Goal: Task Accomplishment & Management: Manage account settings

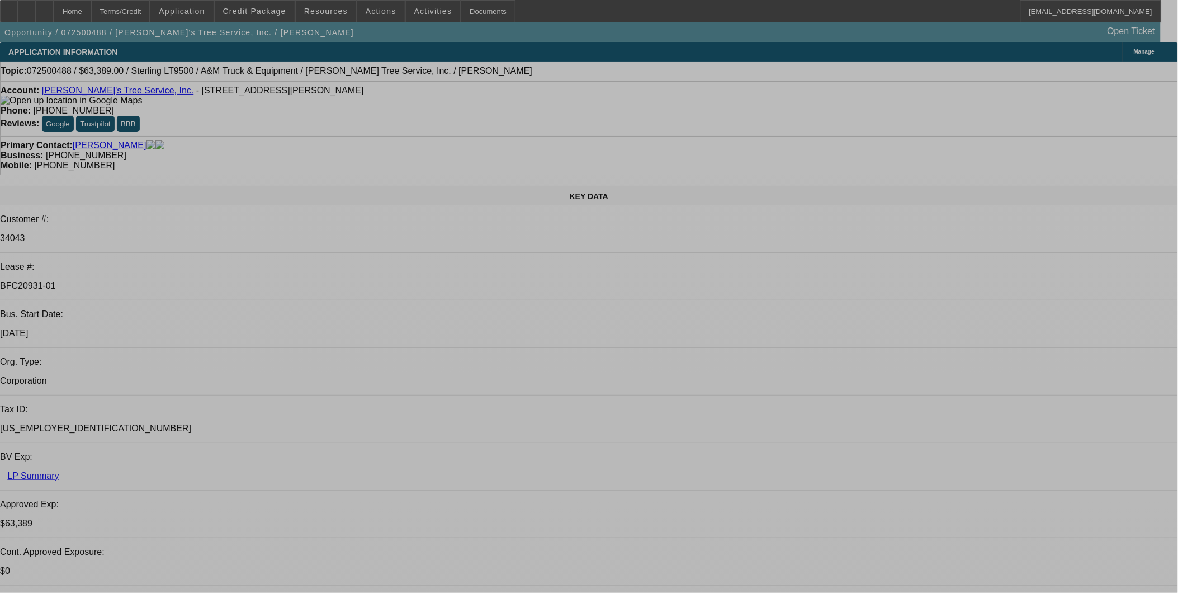
select select "0"
select select "2"
select select "0.1"
select select "0"
select select "2"
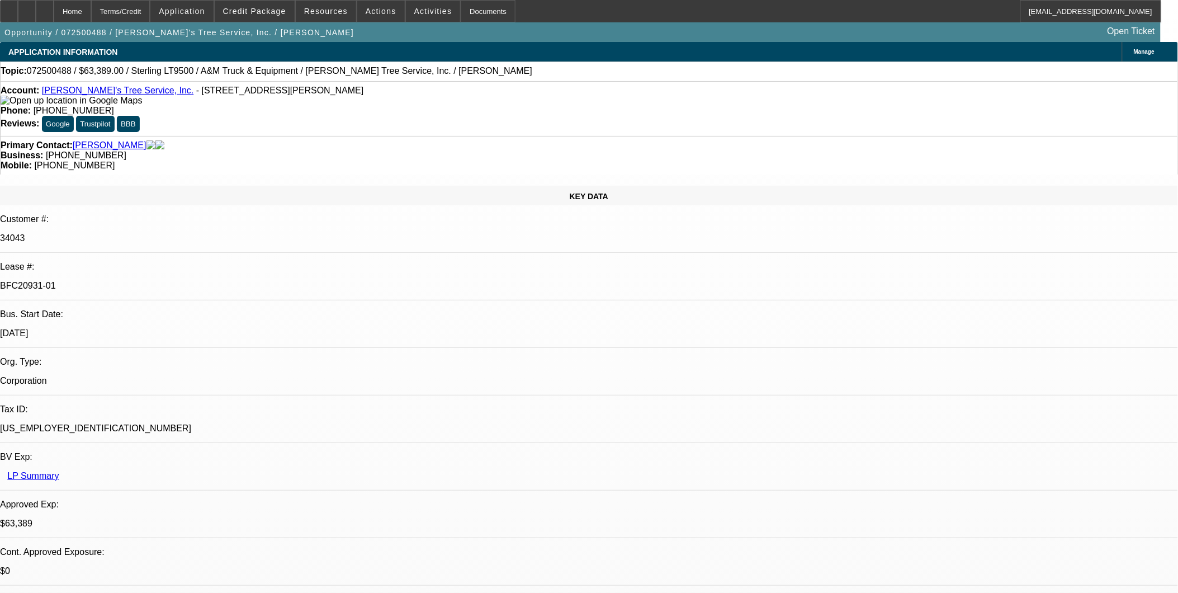
select select "0.1"
select select "0"
select select "2"
select select "0.1"
select select "0"
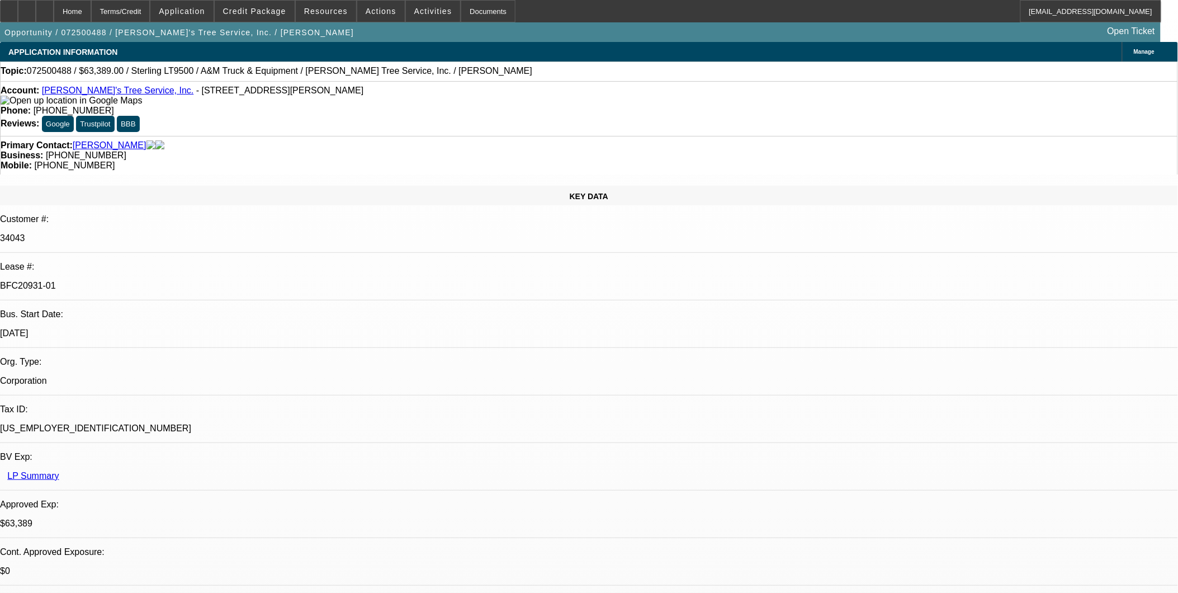
select select "2"
select select "0.1"
select select "1"
select select "2"
select select "4"
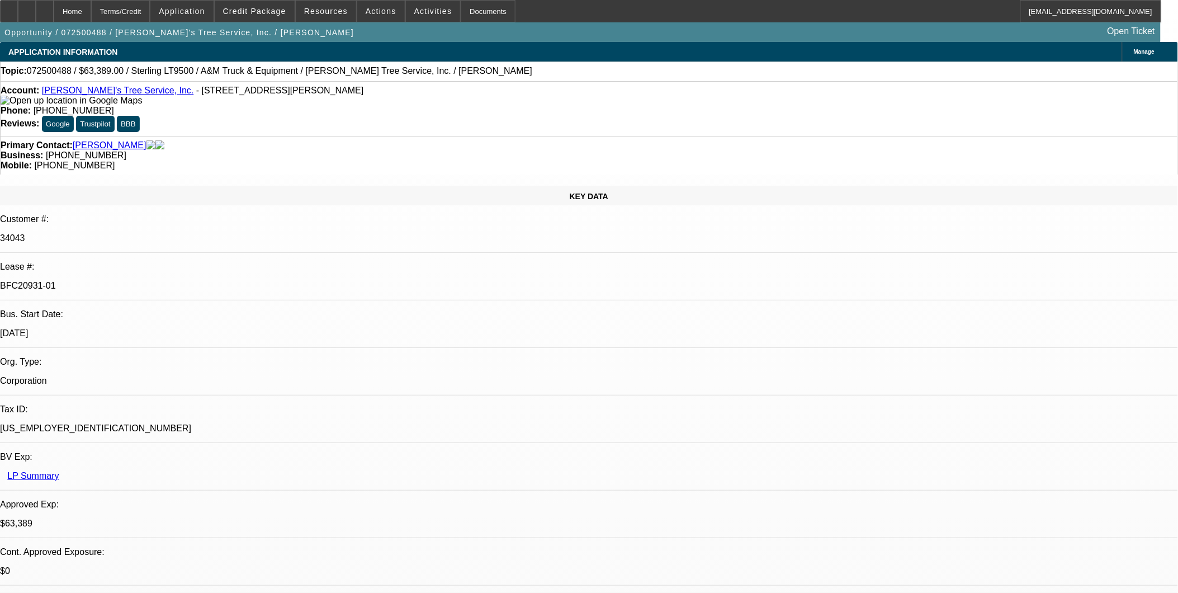
select select "1"
select select "2"
select select "4"
select select "1"
select select "2"
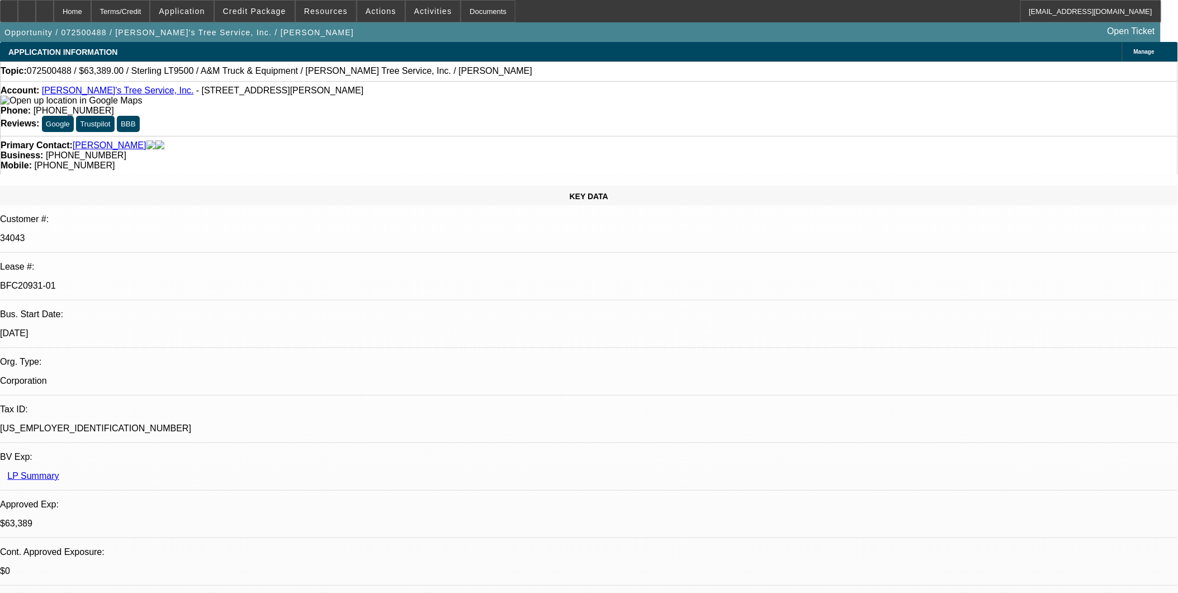
select select "4"
select select "1"
select select "2"
select select "4"
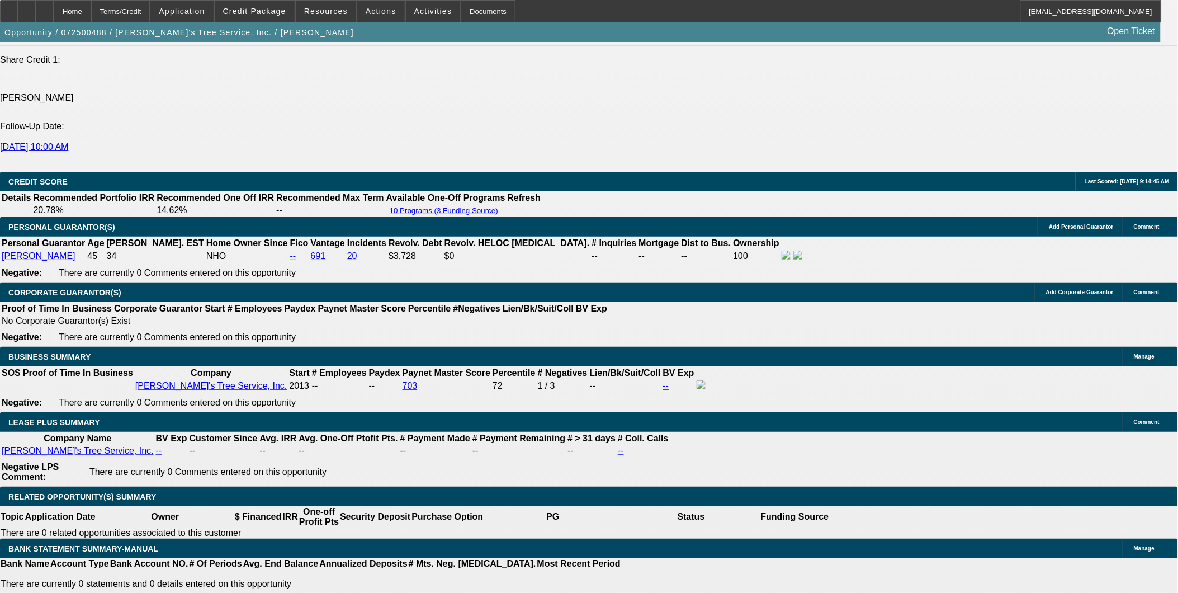
scroll to position [1677, 0]
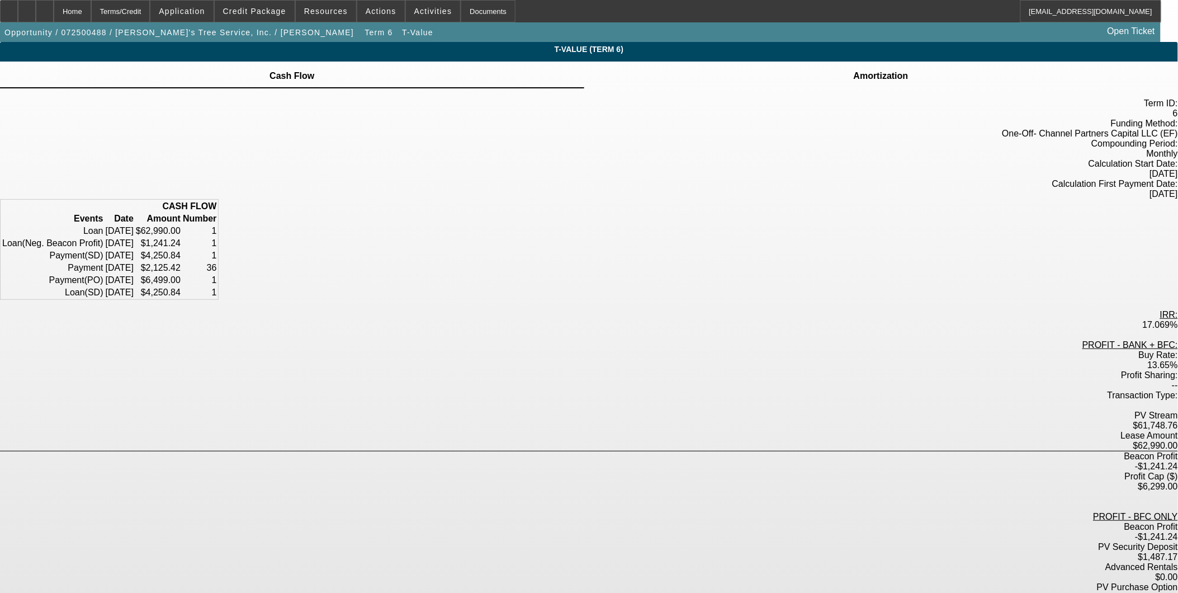
scroll to position [59, 0]
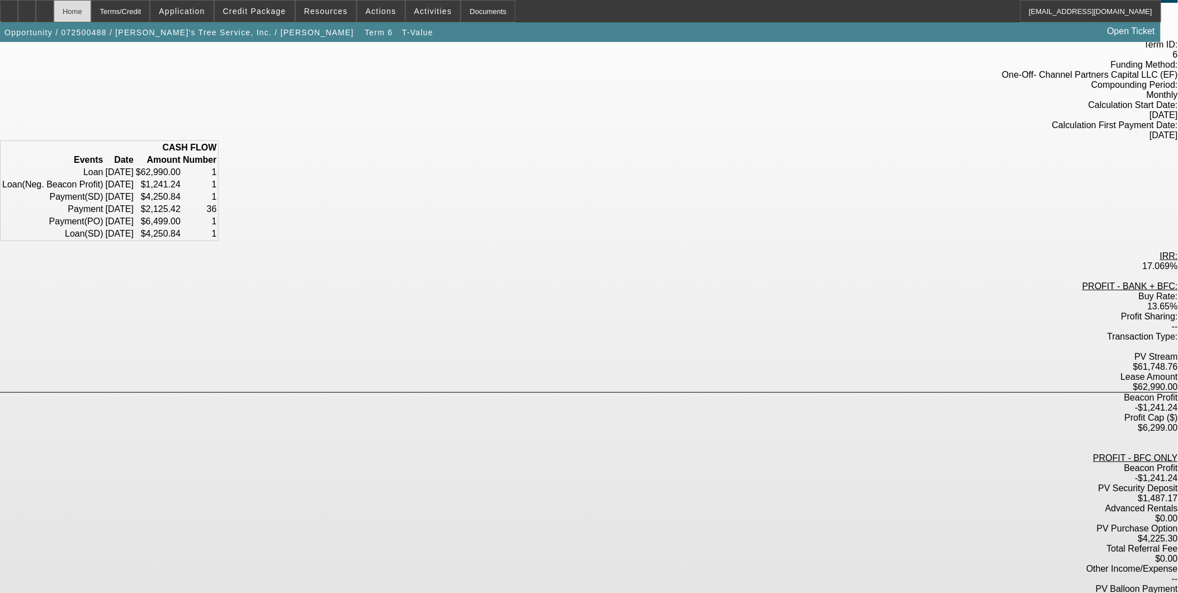
click at [91, 4] on div "Home" at bounding box center [72, 11] width 37 height 22
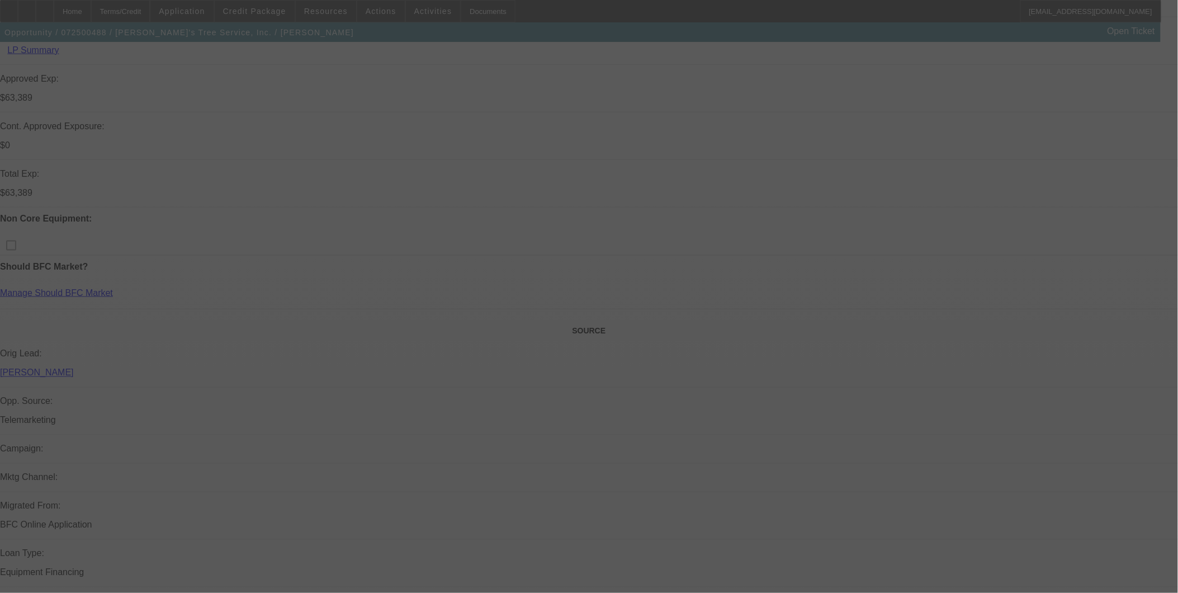
scroll to position [559, 0]
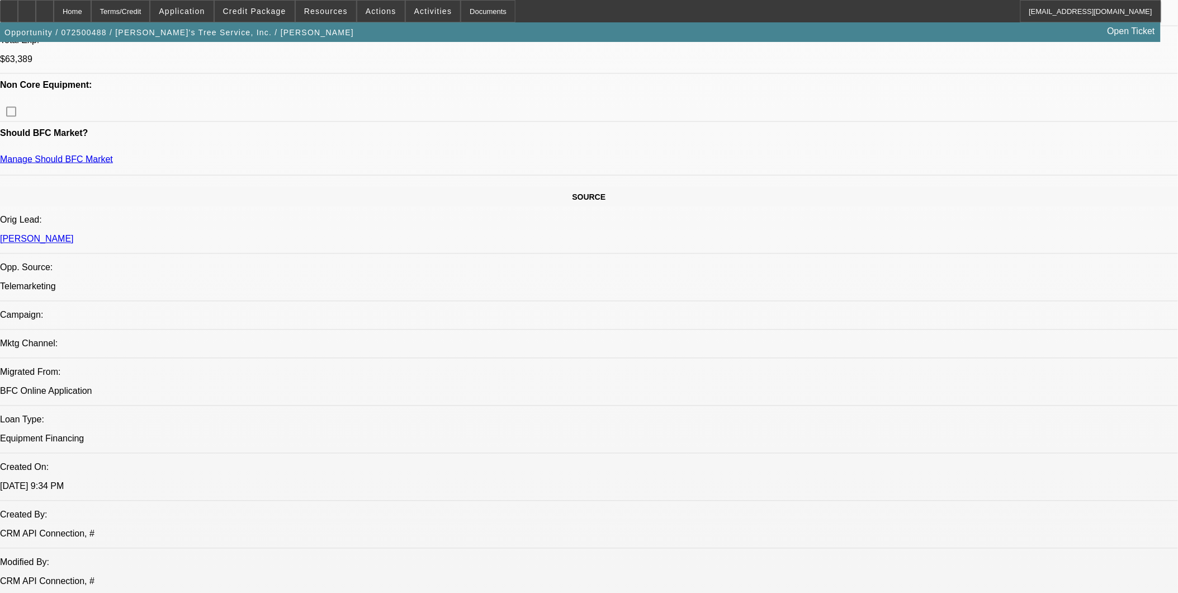
select select "0"
select select "2"
select select "0.1"
select select "4"
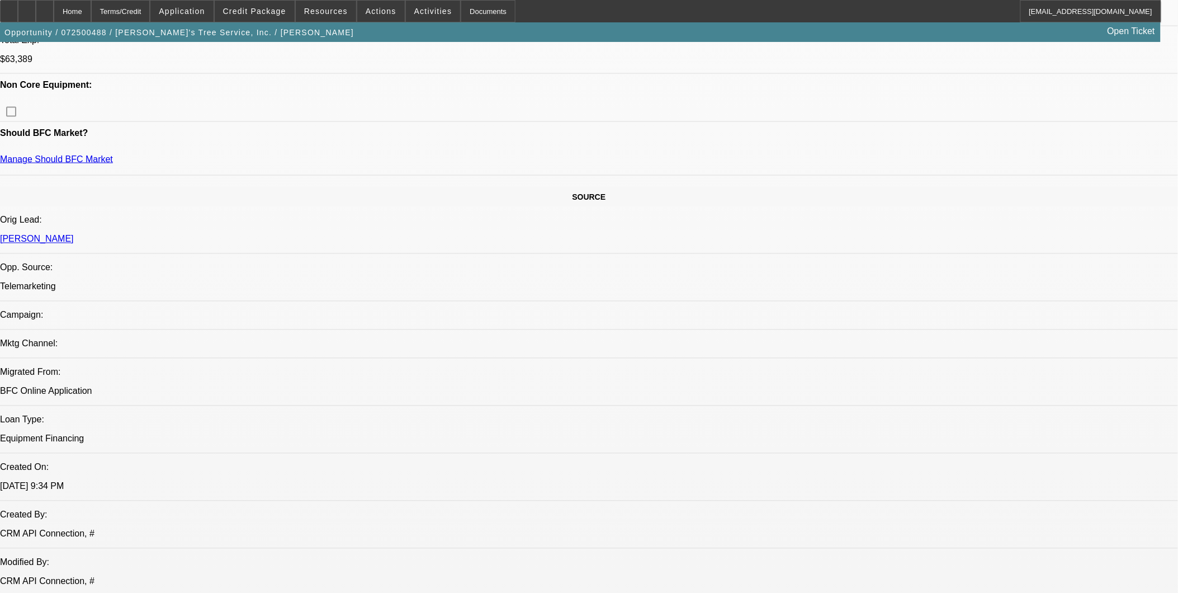
select select "0"
select select "2"
select select "0.1"
select select "4"
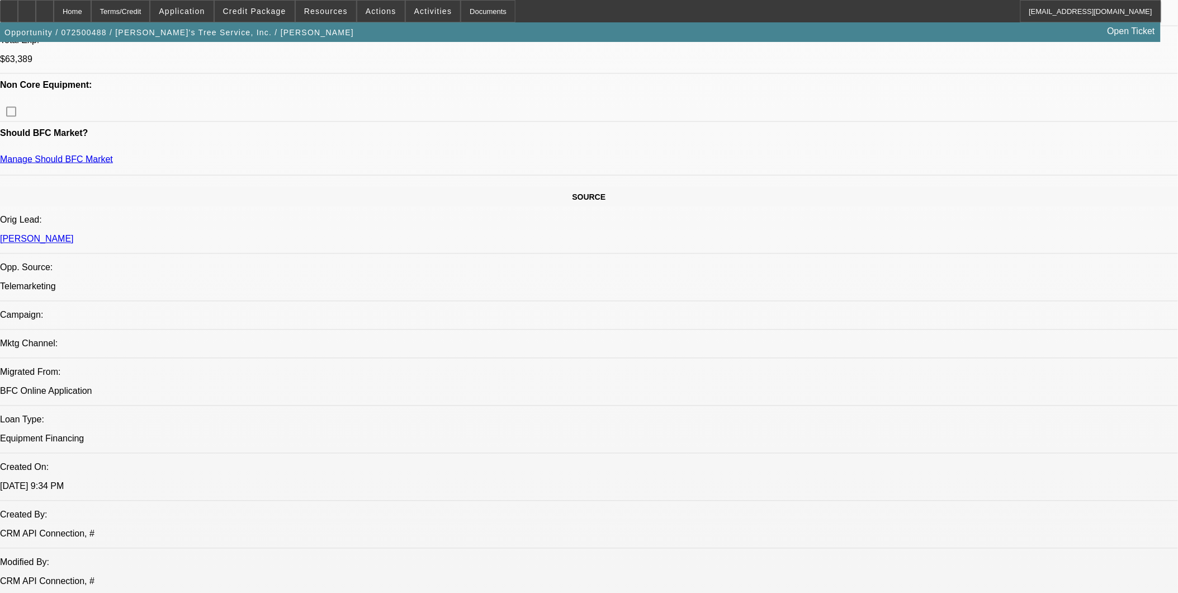
select select "0"
select select "2"
select select "0.1"
select select "4"
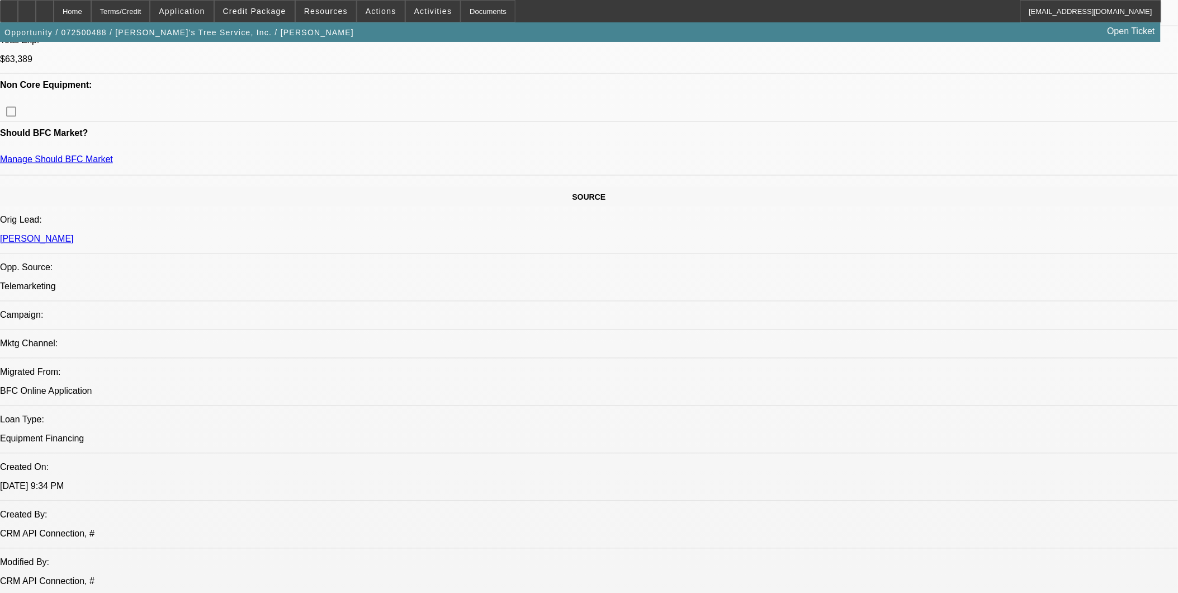
select select "0"
select select "2"
select select "0.1"
select select "4"
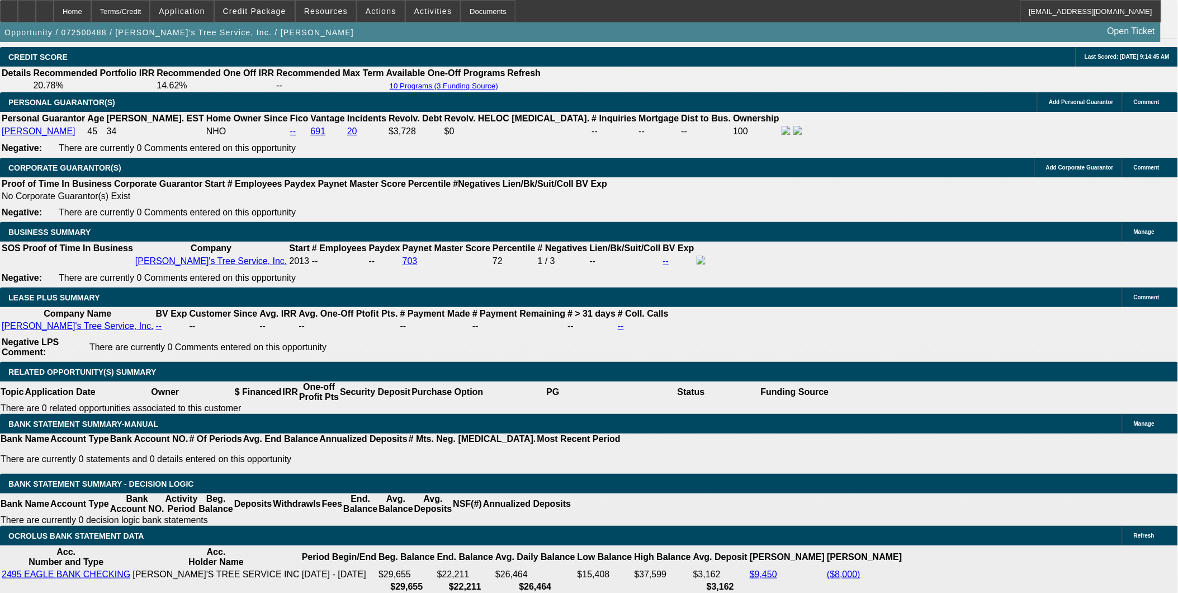
scroll to position [1776, 0]
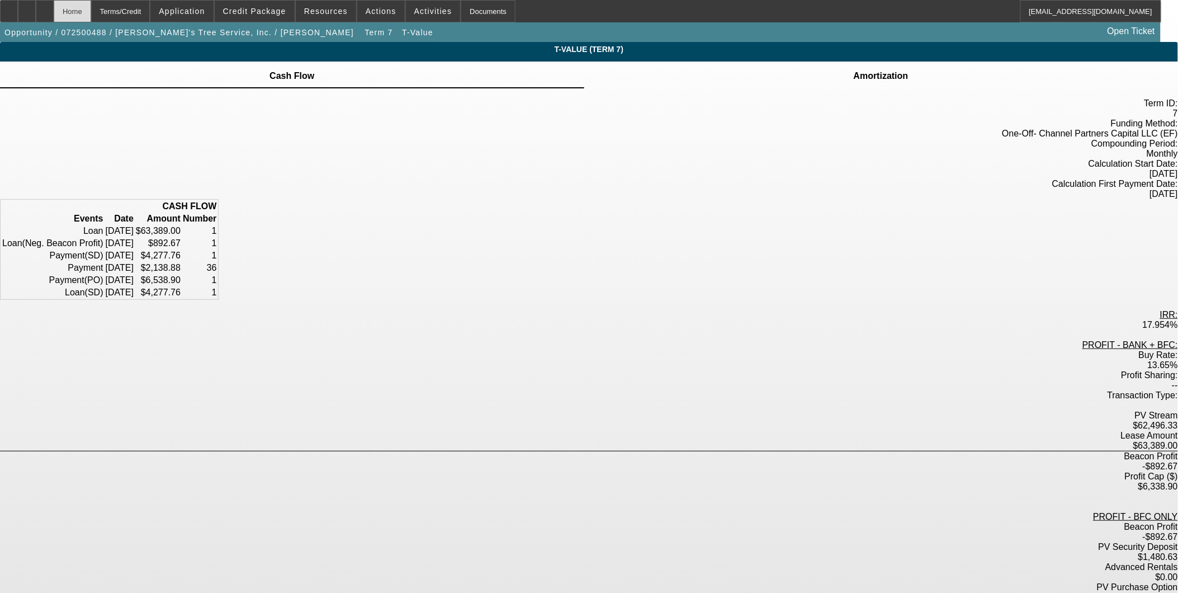
click at [91, 4] on div "Home" at bounding box center [72, 11] width 37 height 22
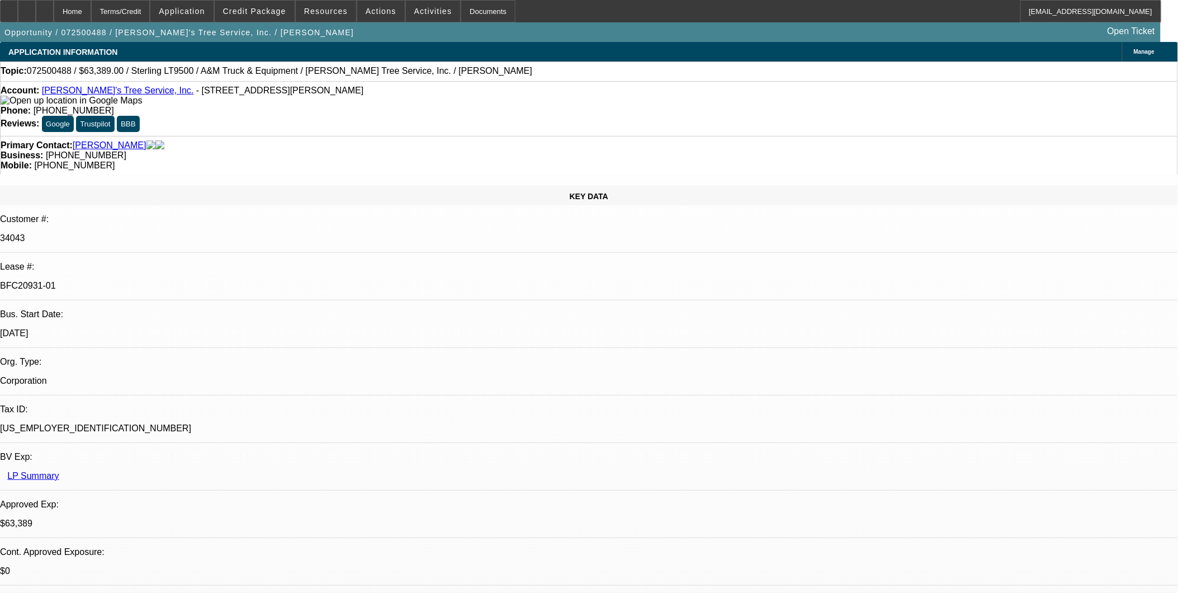
select select "0"
select select "2"
select select "0.1"
select select "4"
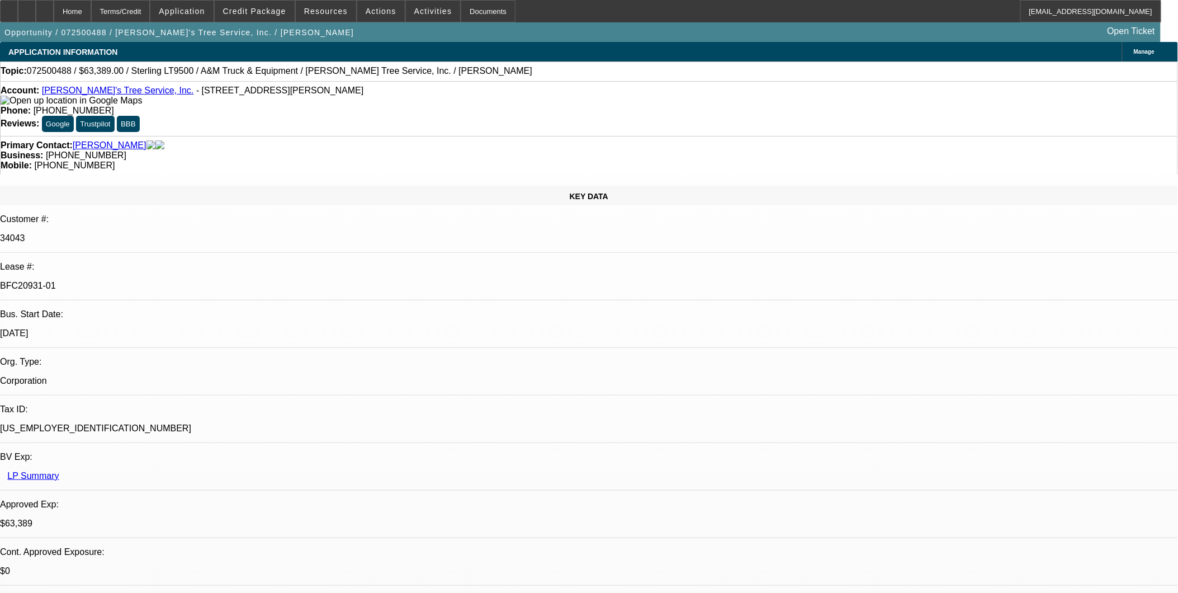
select select "0"
select select "2"
select select "0.1"
select select "4"
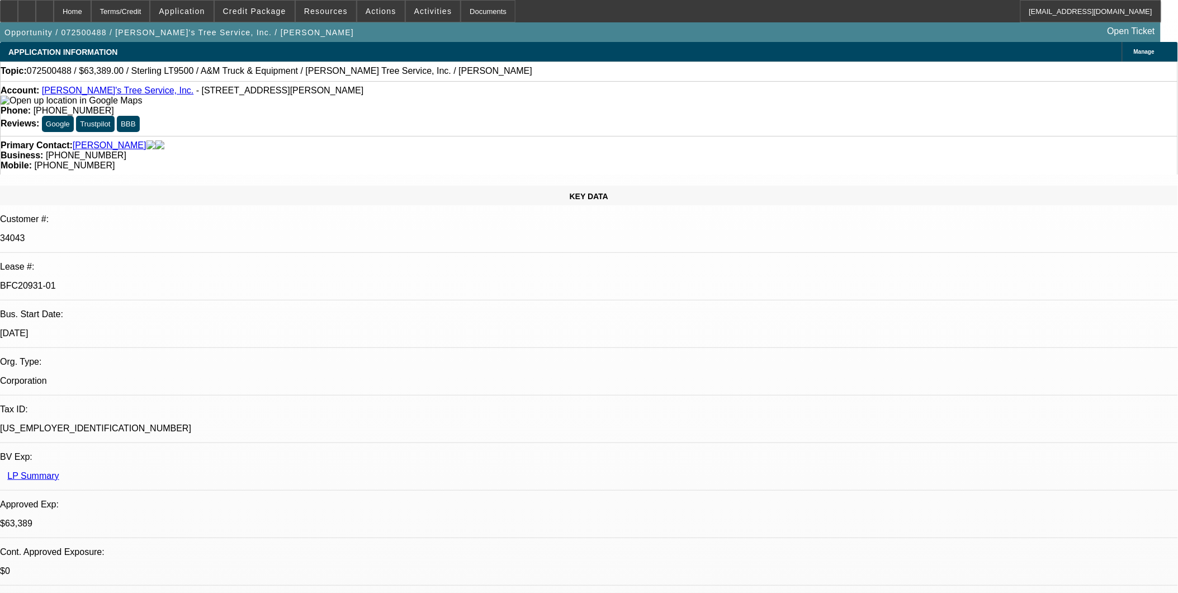
select select "0"
select select "2"
select select "0.1"
select select "4"
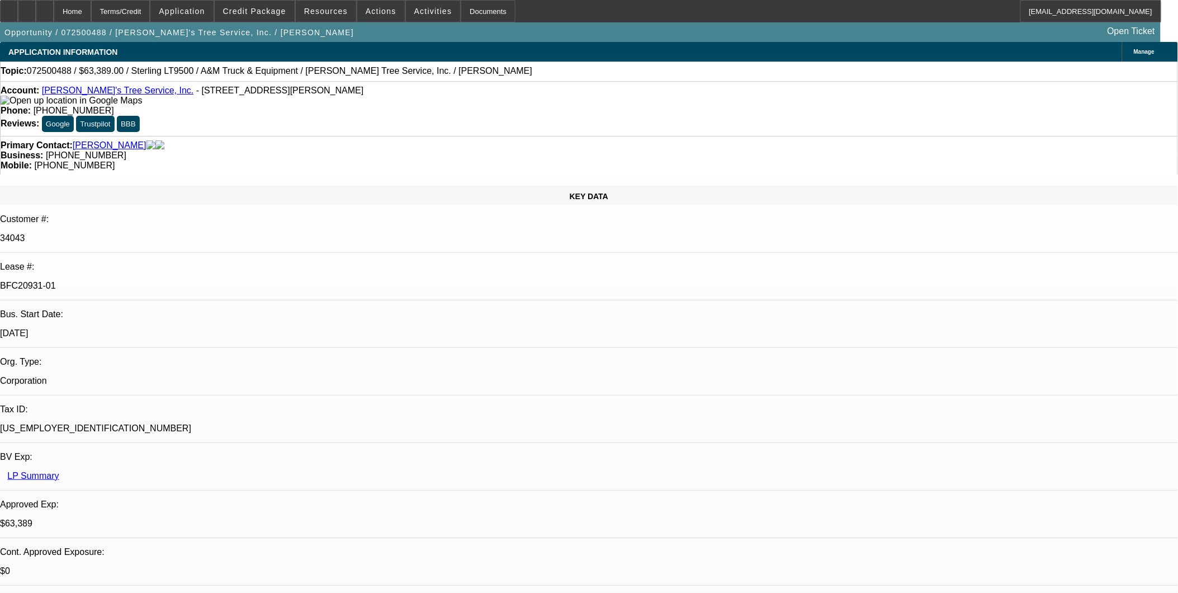
select select "0"
select select "2"
select select "0.1"
select select "4"
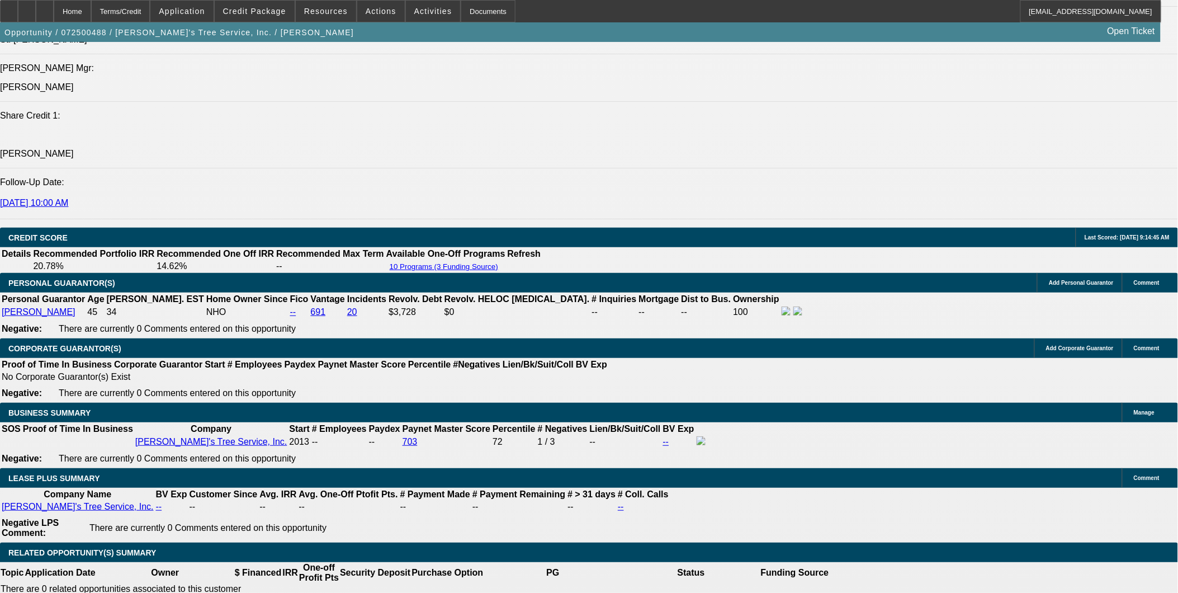
scroll to position [1677, 0]
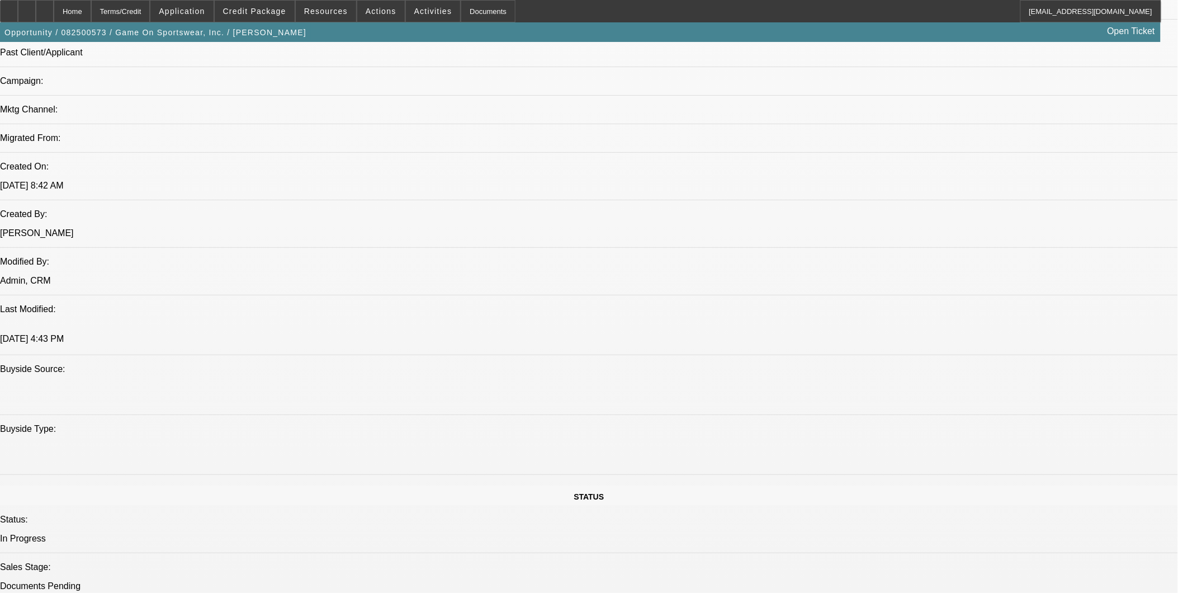
select select "0"
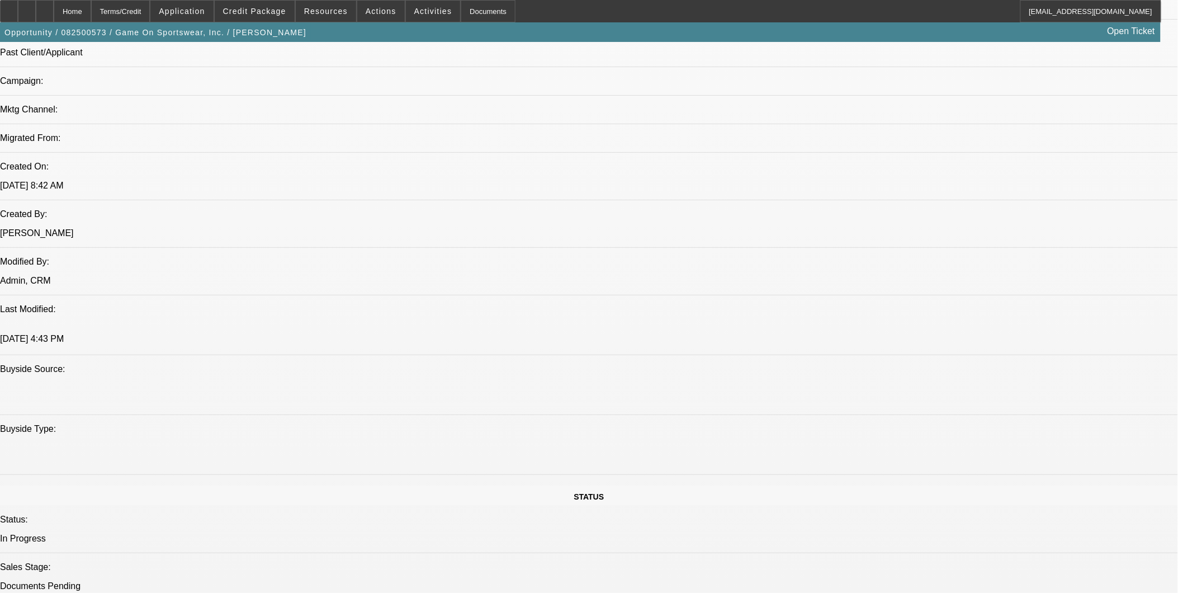
select select "0"
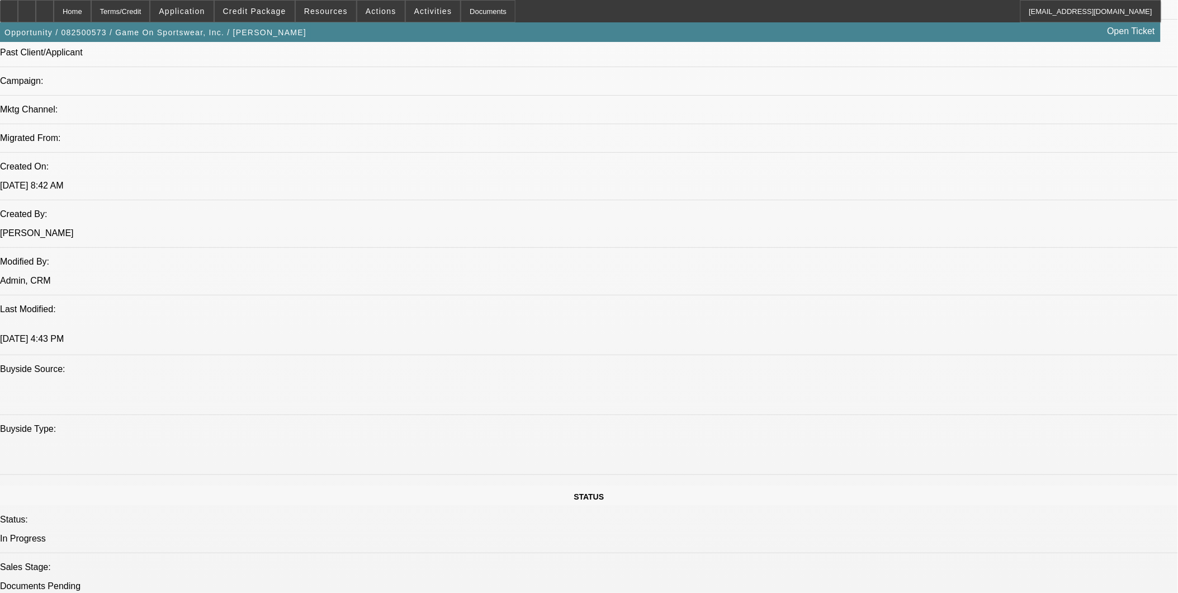
select select "0"
select select "1"
select select "6"
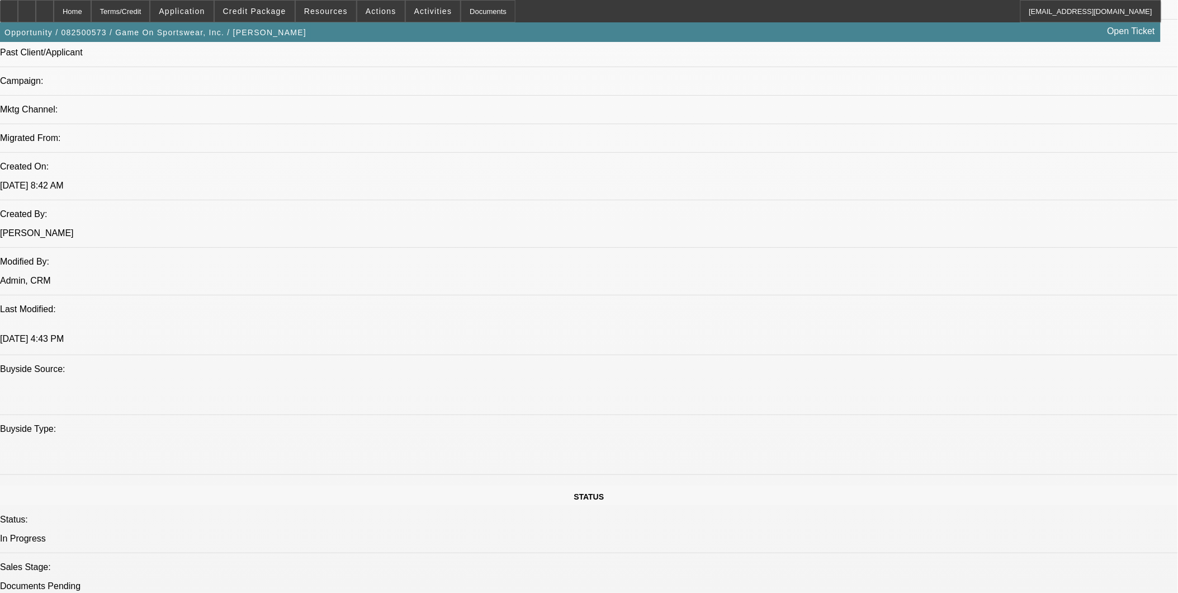
select select "1"
select select "6"
select select "1"
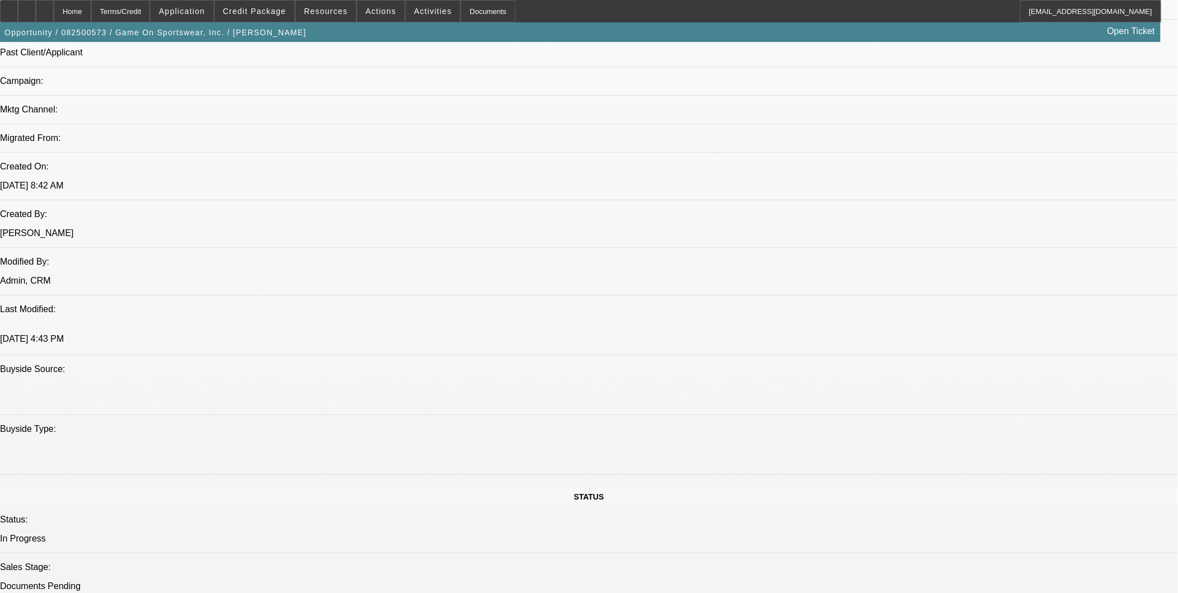
select select "6"
select select "1"
select select "6"
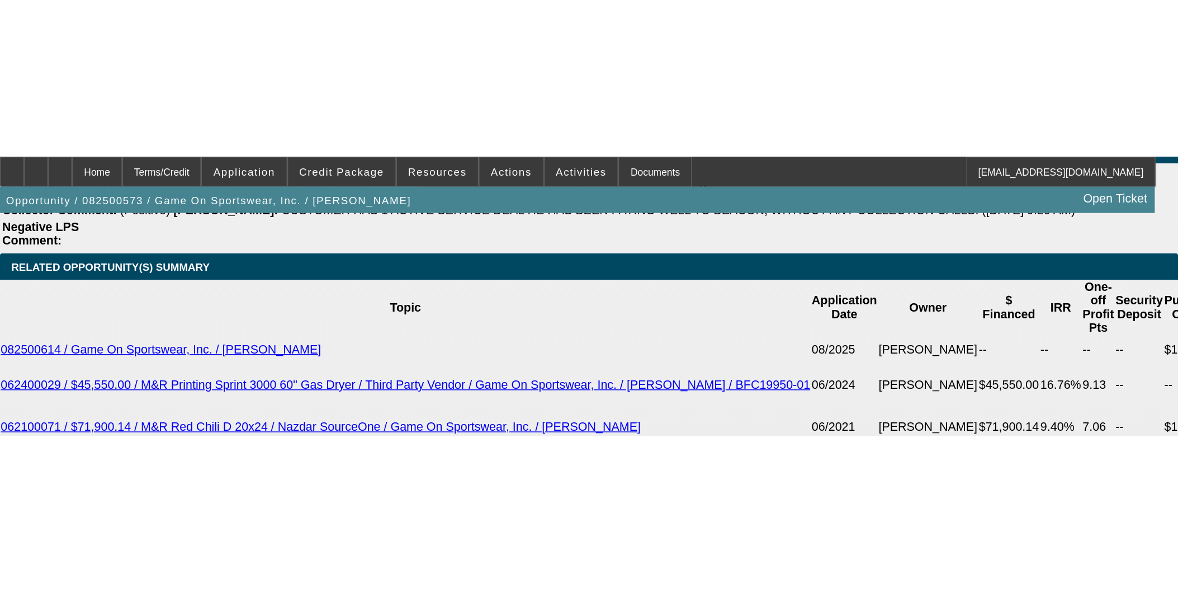
scroll to position [1801, 0]
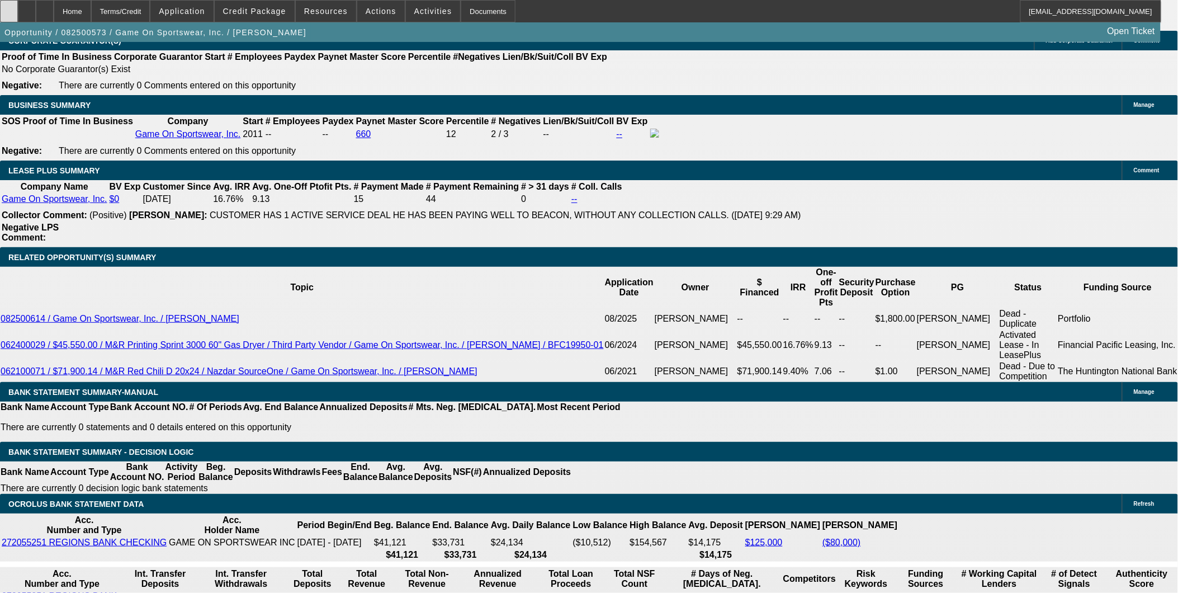
click at [9, 7] on icon at bounding box center [9, 7] width 0 height 0
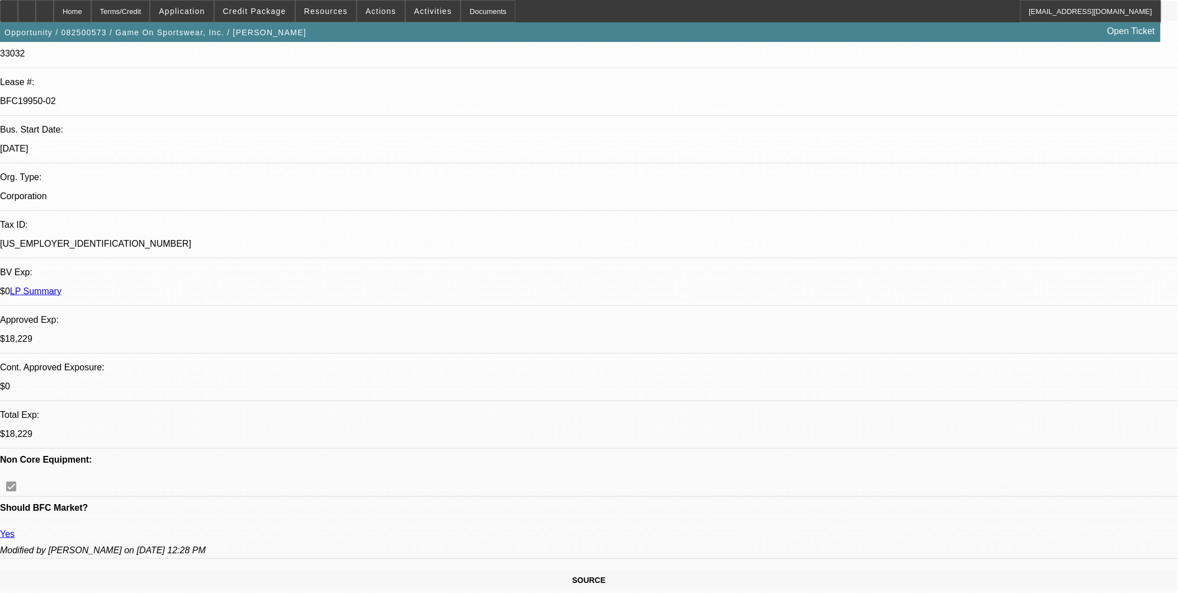
scroll to position [0, 0]
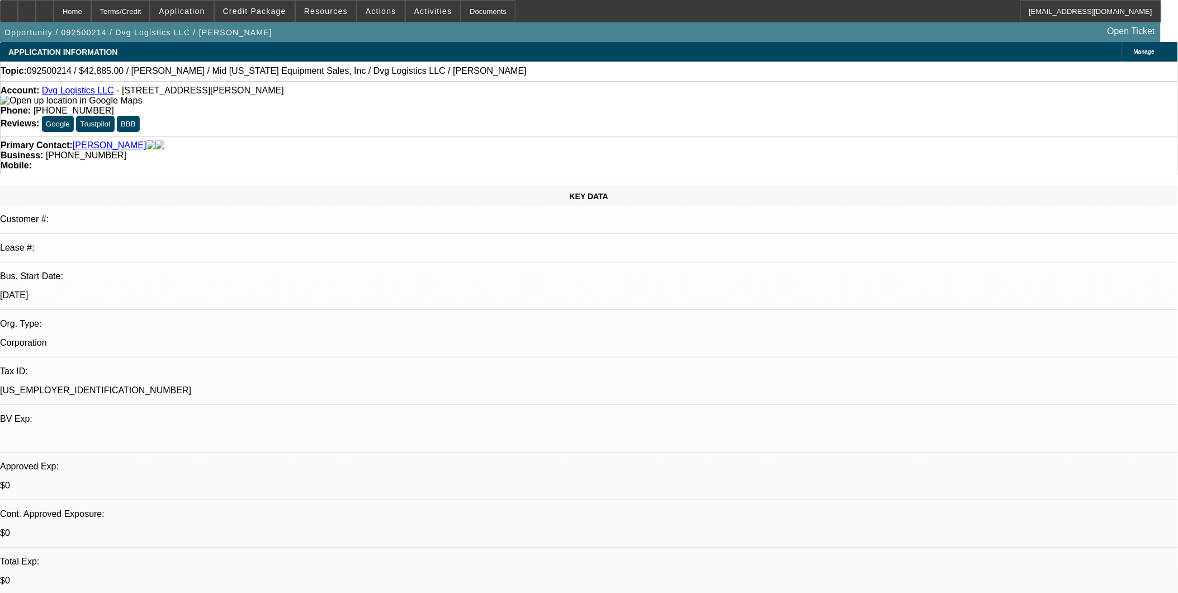
select select "0.1"
select select "0"
select select "1"
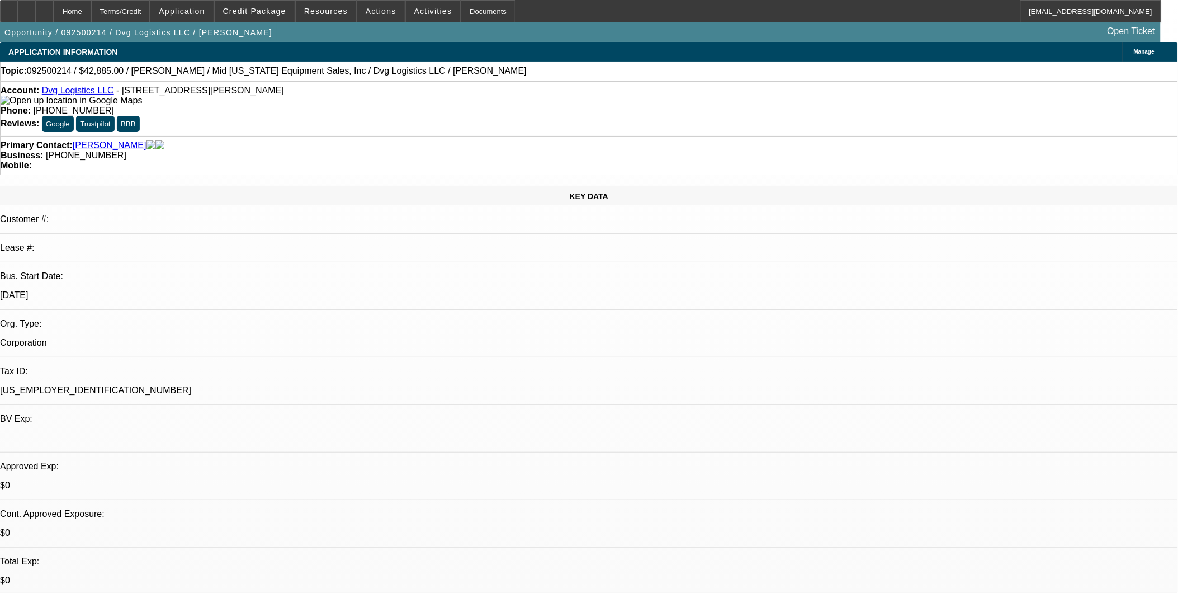
select select "6"
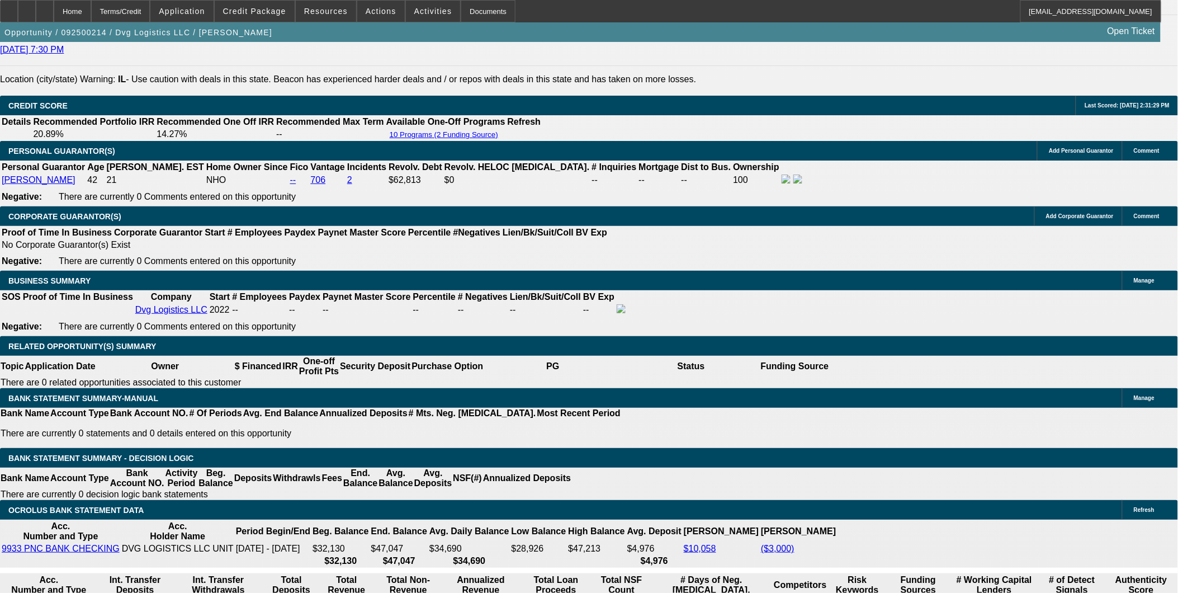
scroll to position [1615, 0]
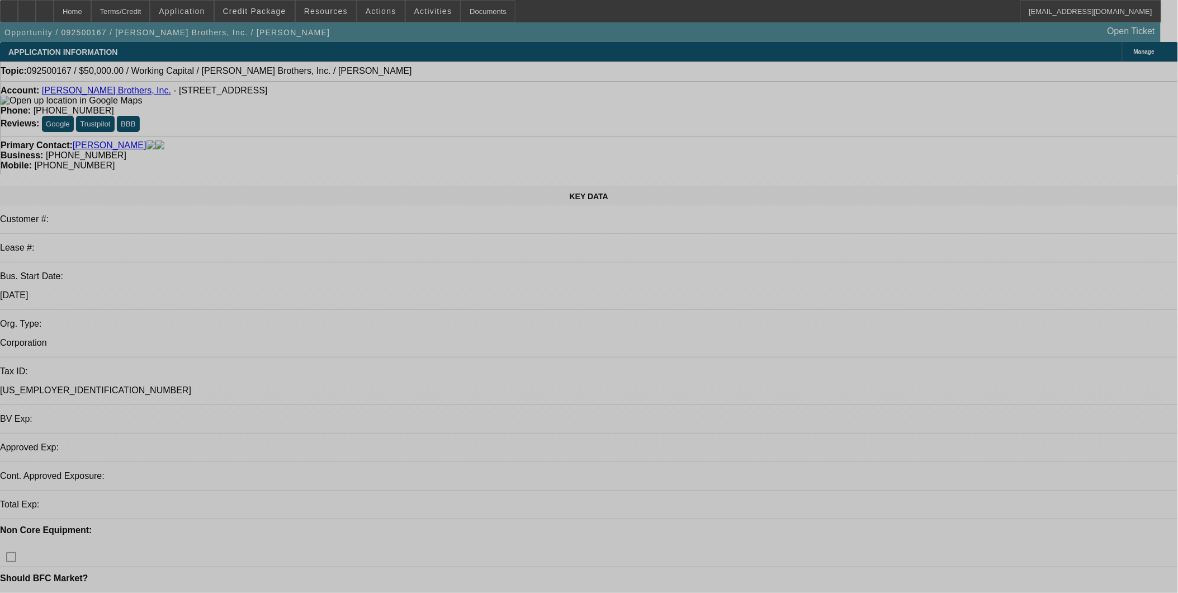
select select "0"
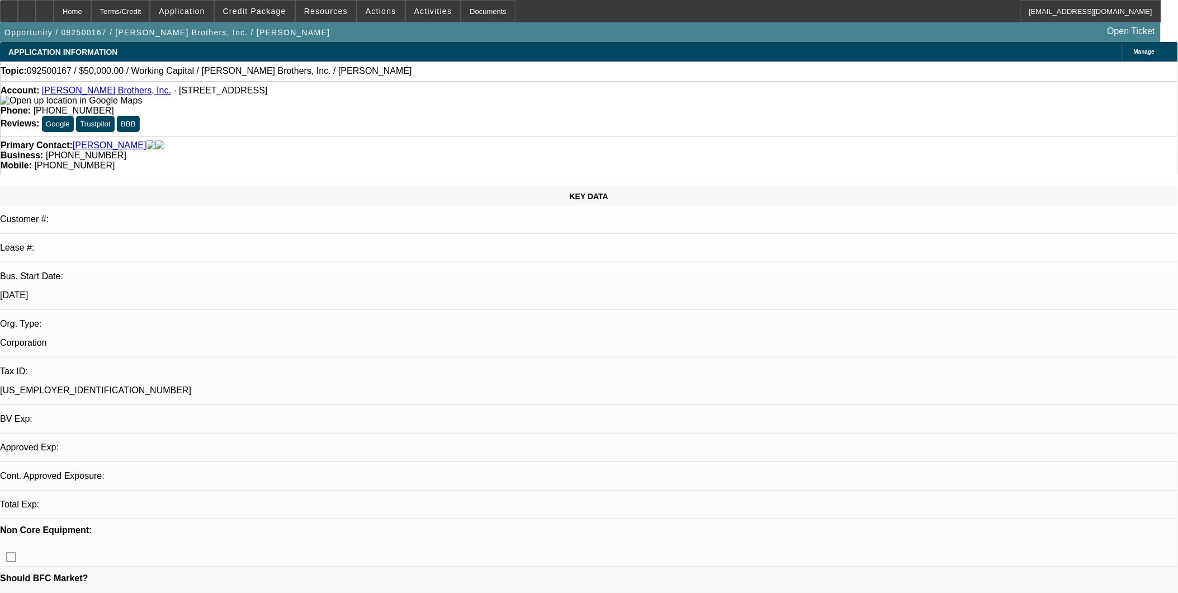
select select "0"
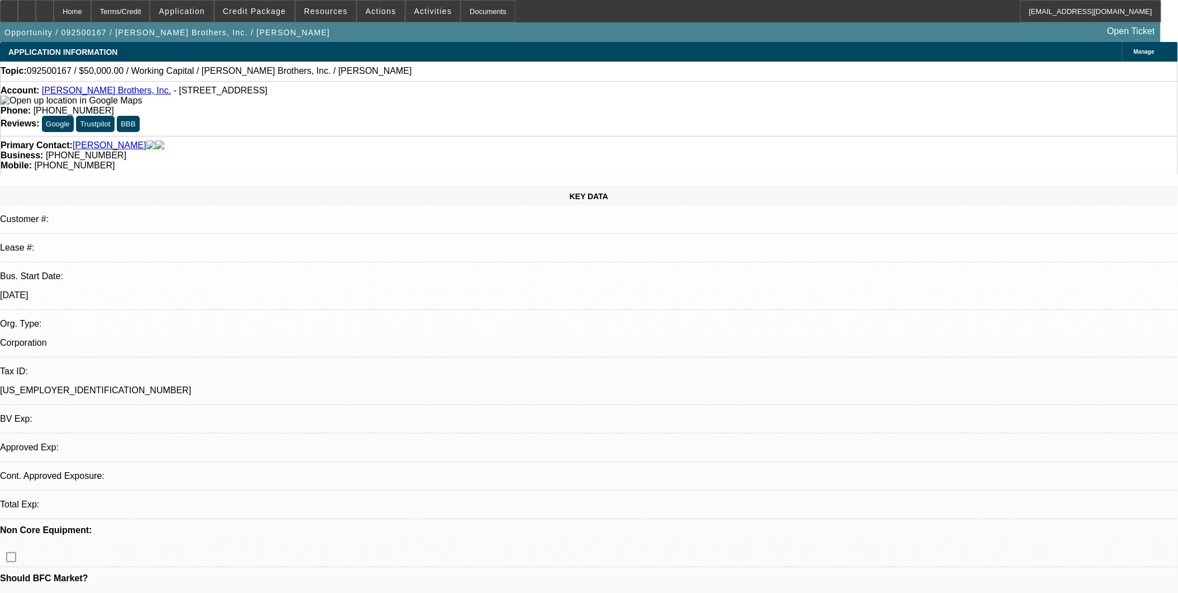
select select "0"
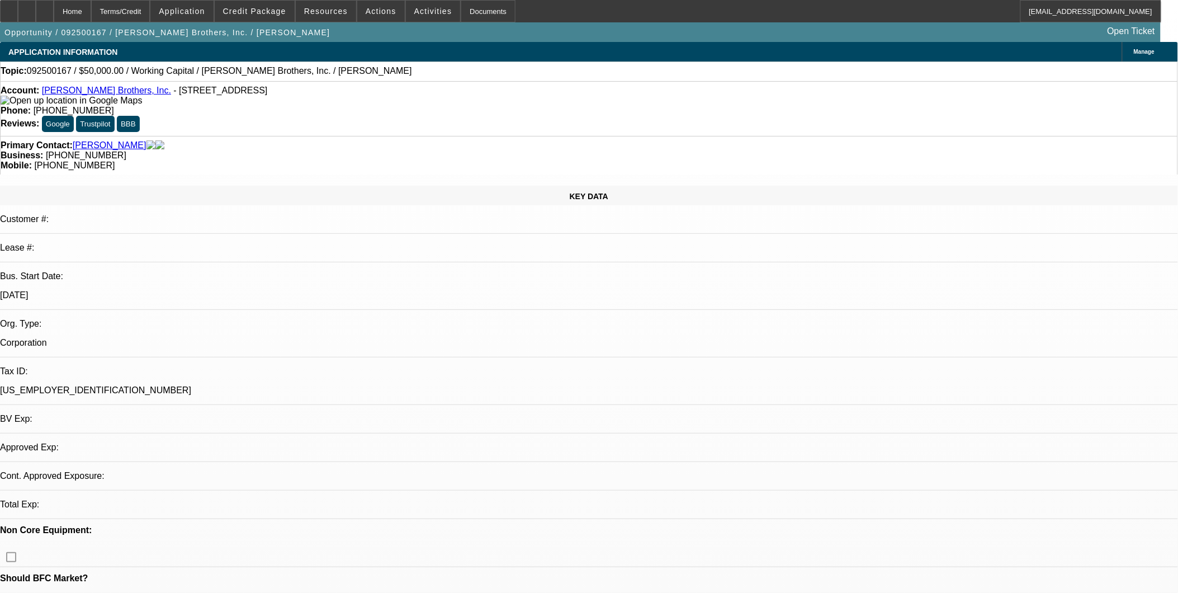
select select "1"
select select "2"
select select "6"
select select "1"
select select "2"
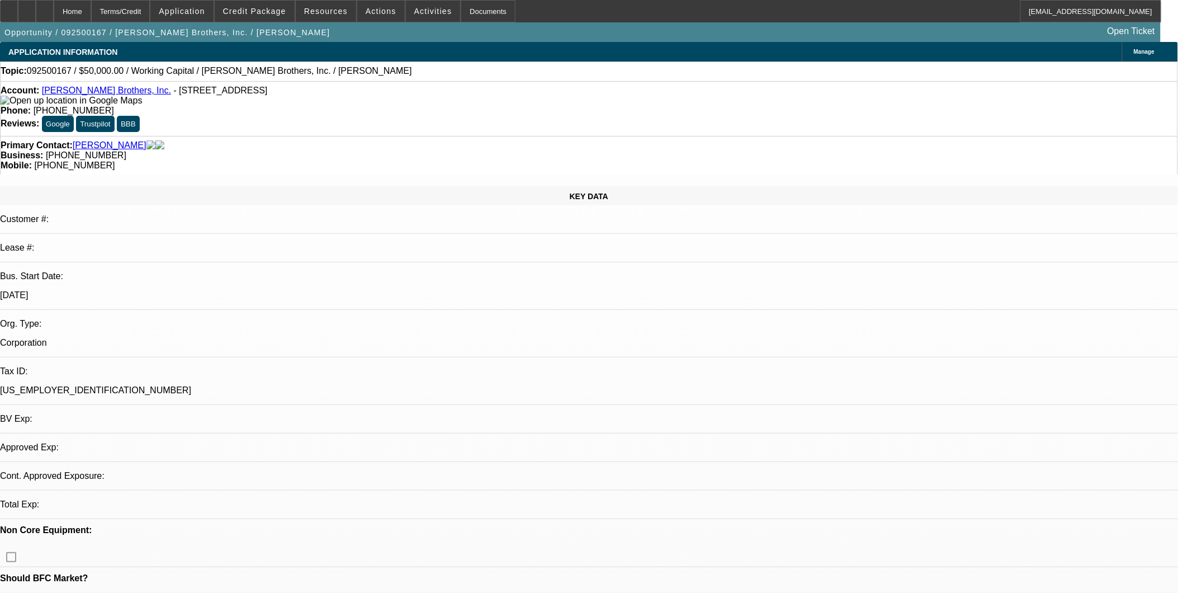
select select "6"
select select "1"
select select "2"
select select "6"
select select "1"
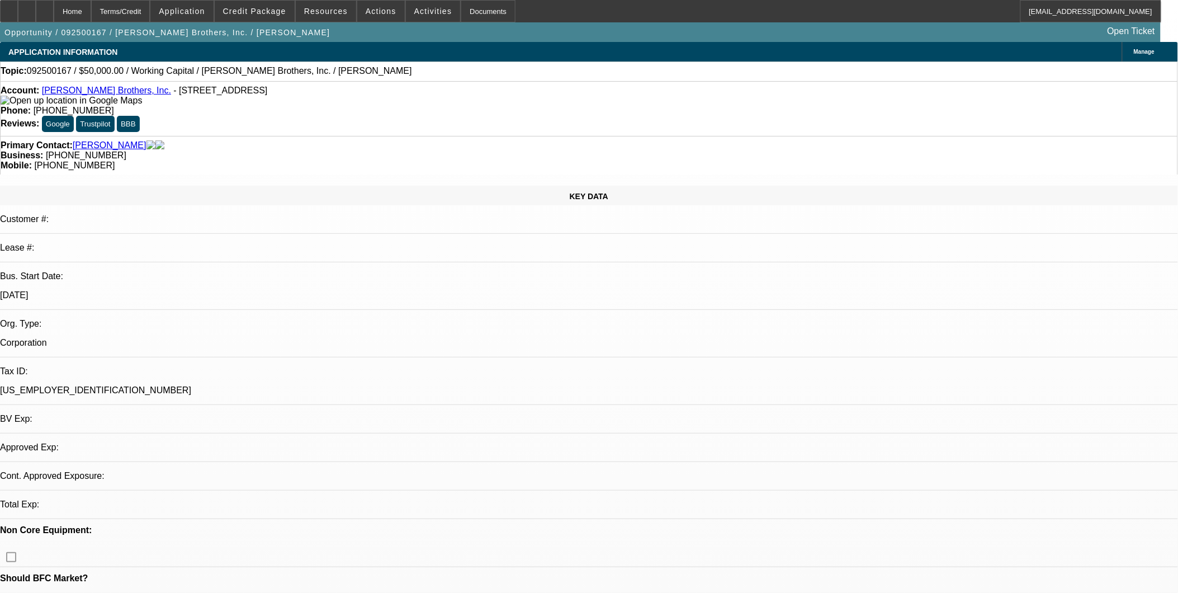
select select "2"
select select "6"
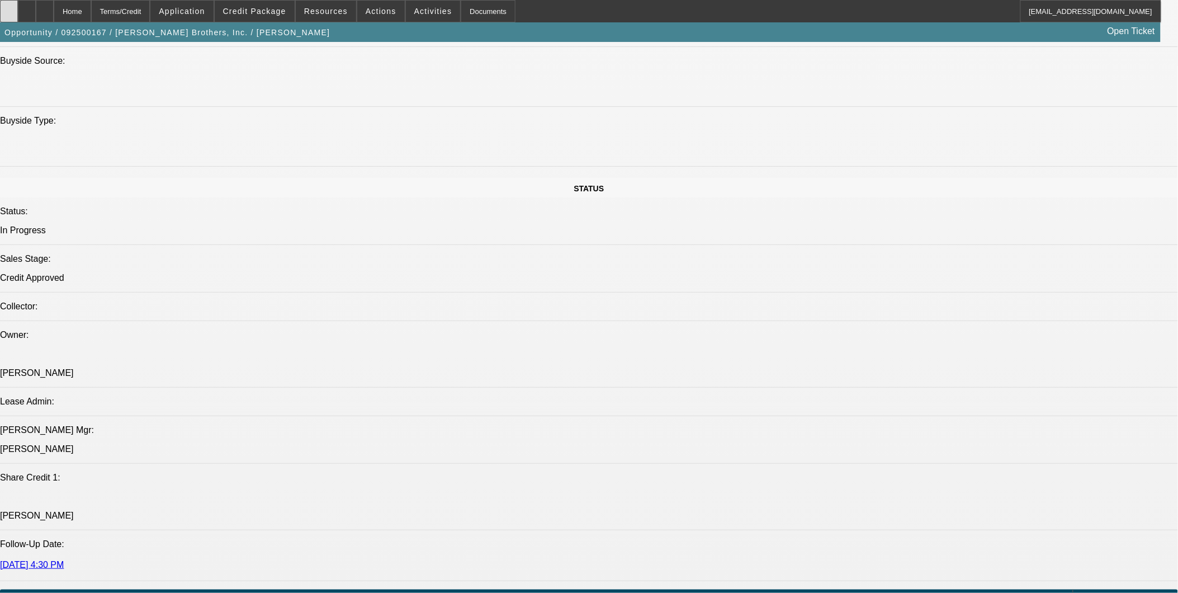
scroll to position [1118, 0]
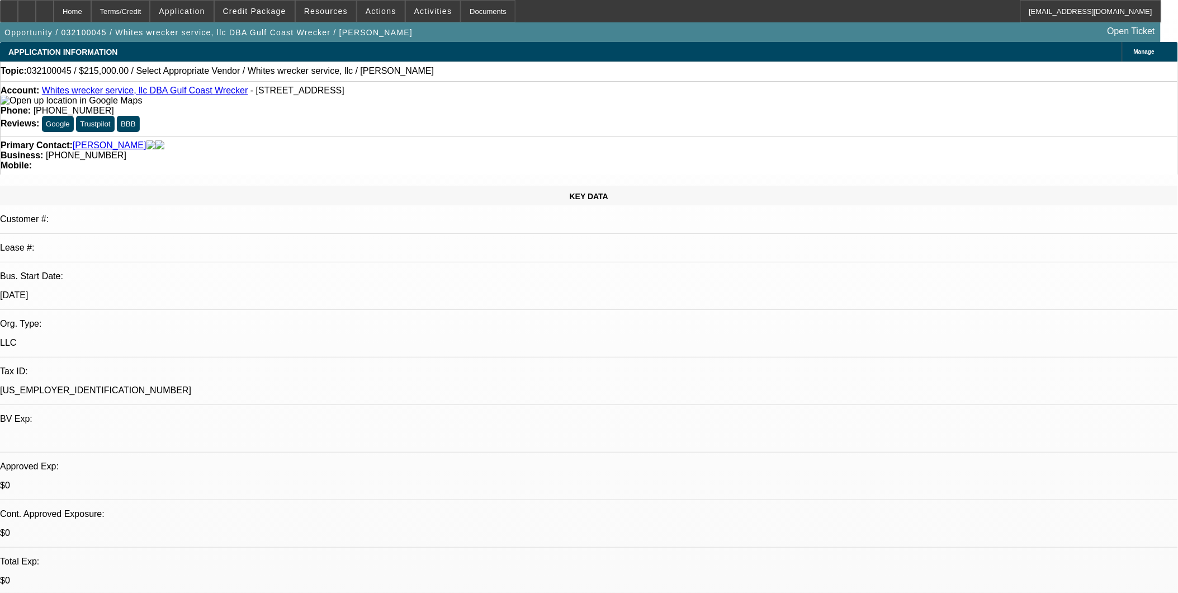
select select "0"
select select "2"
select select "0.1"
select select "1"
select select "2"
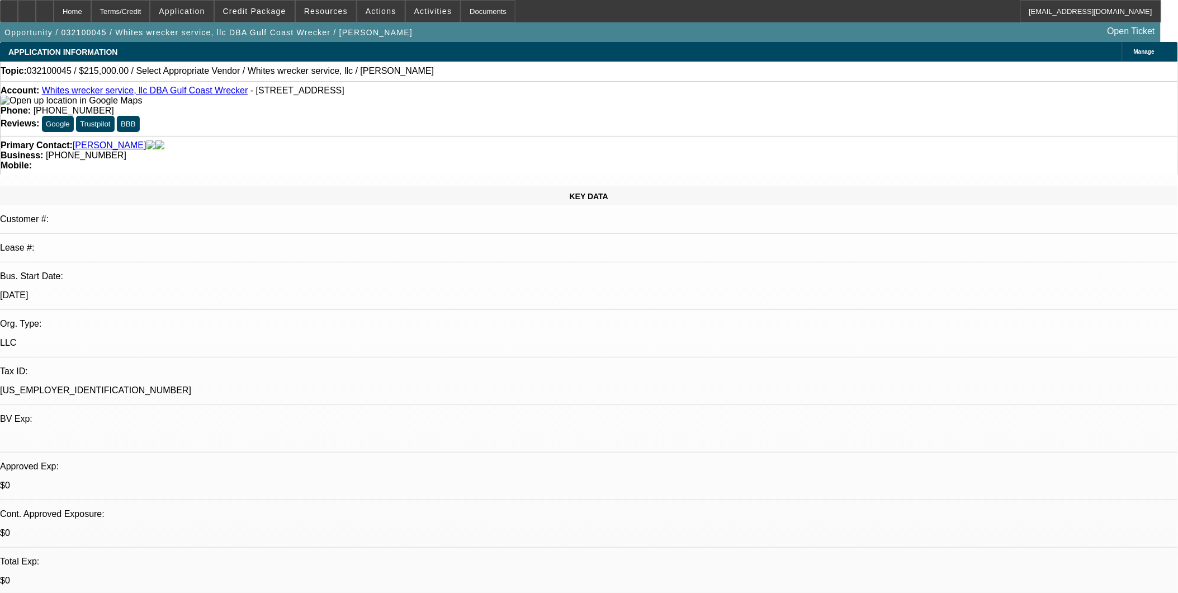
select select
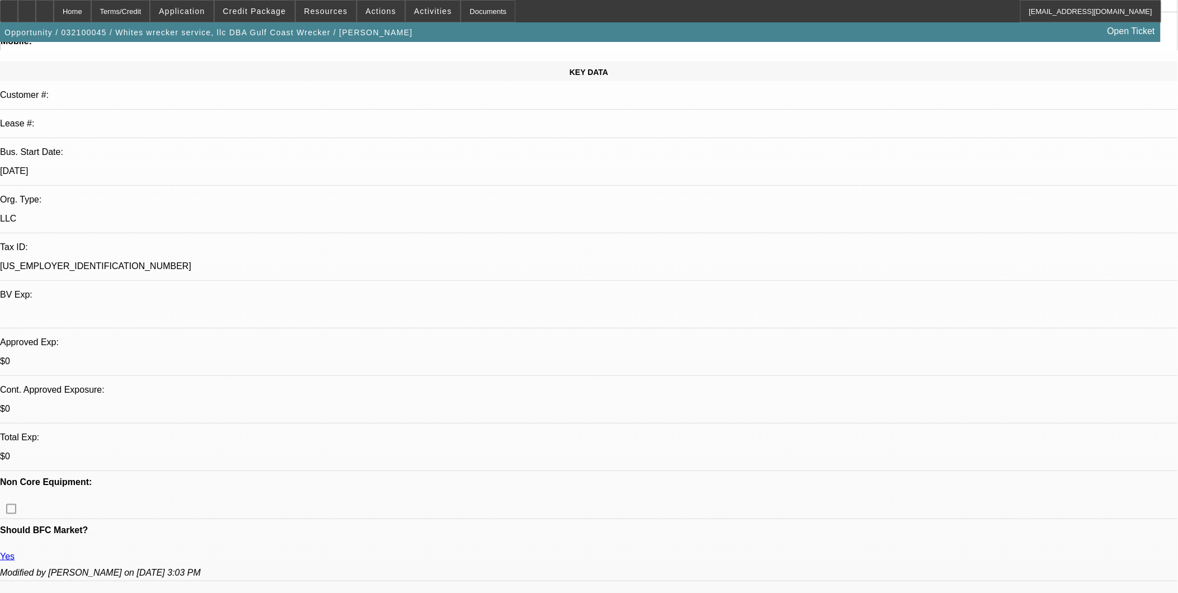
scroll to position [372, 0]
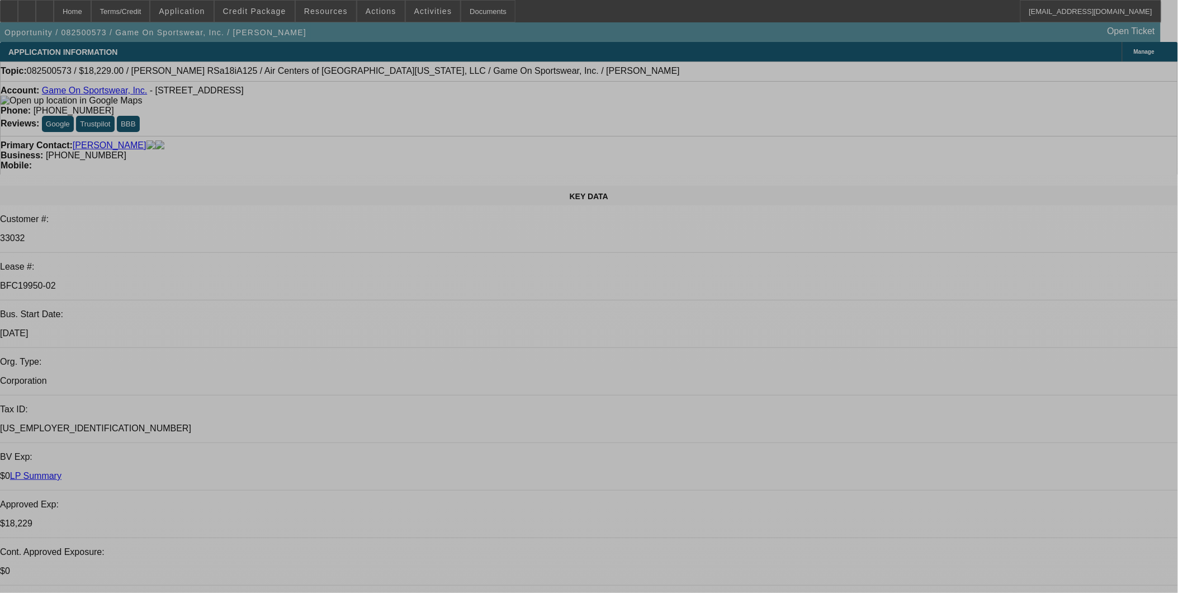
select select "0"
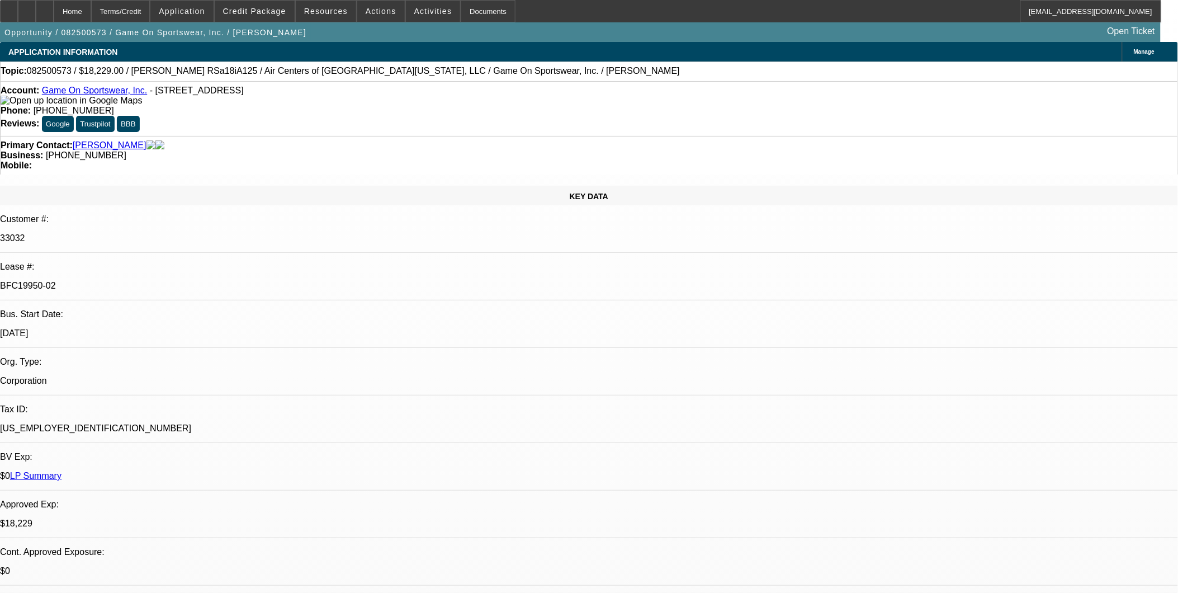
select select "0"
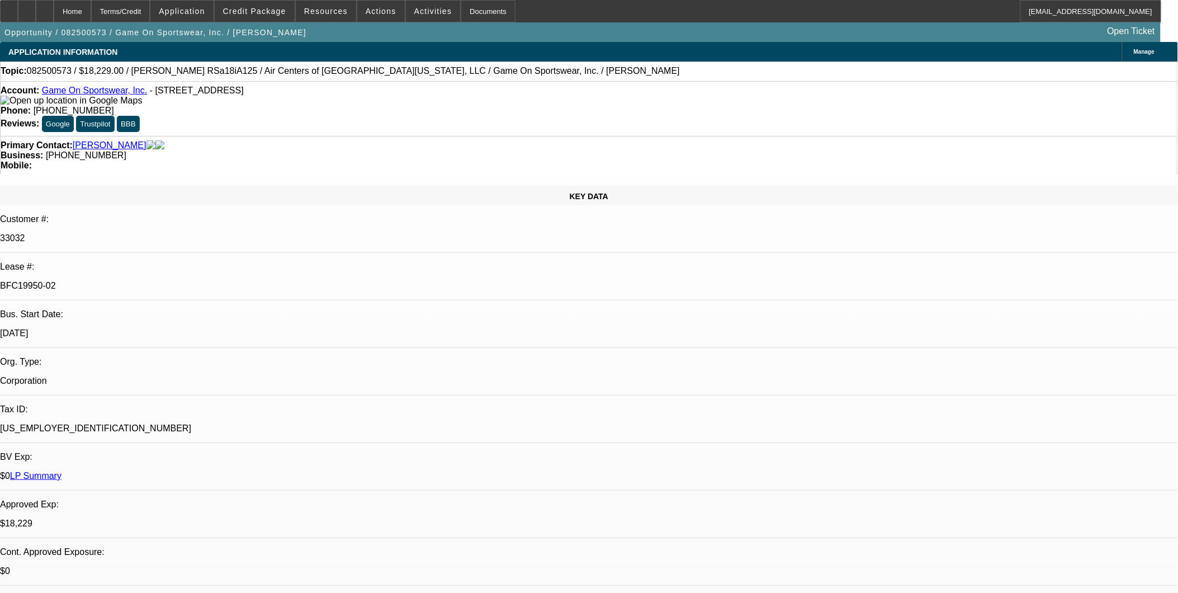
select select "0"
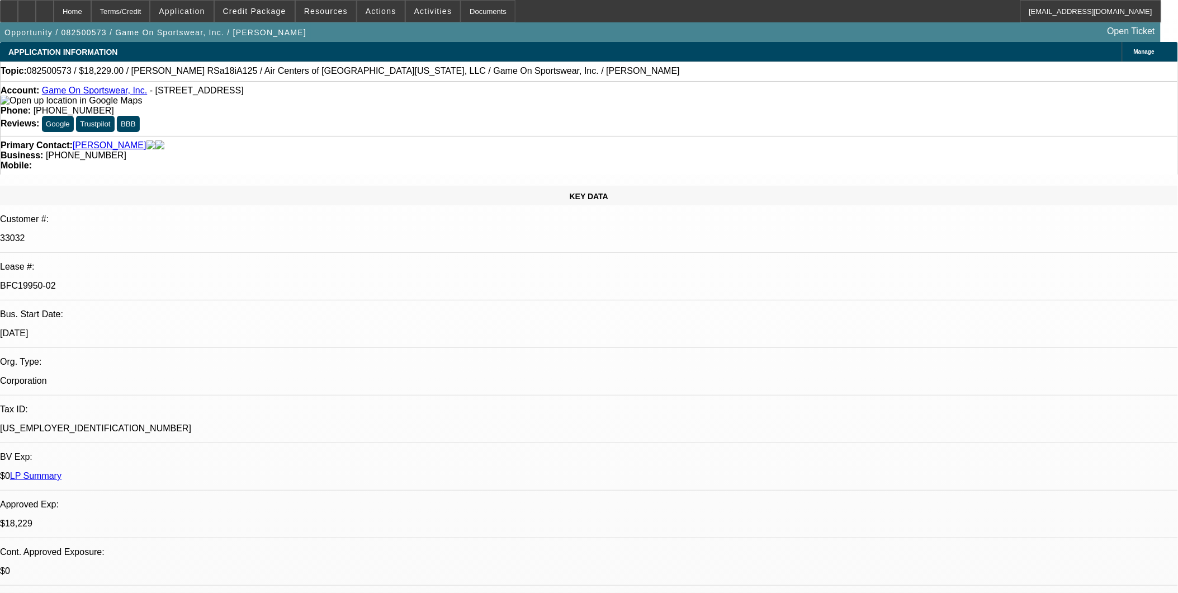
select select "0"
select select "1"
select select "6"
select select "1"
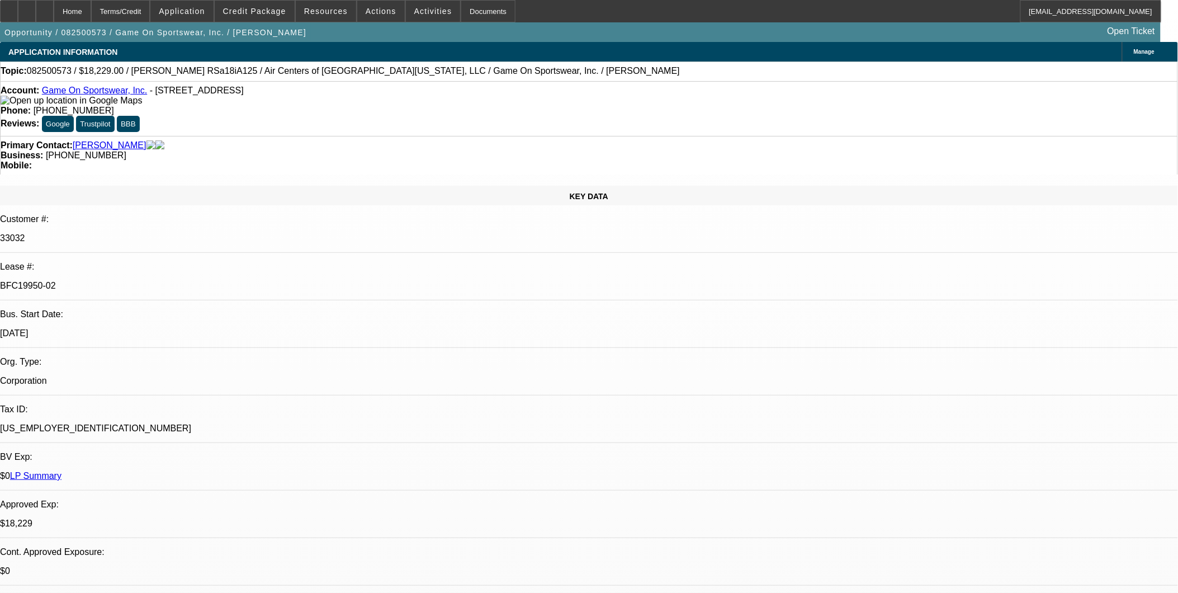
select select "1"
select select "6"
select select "1"
select select "6"
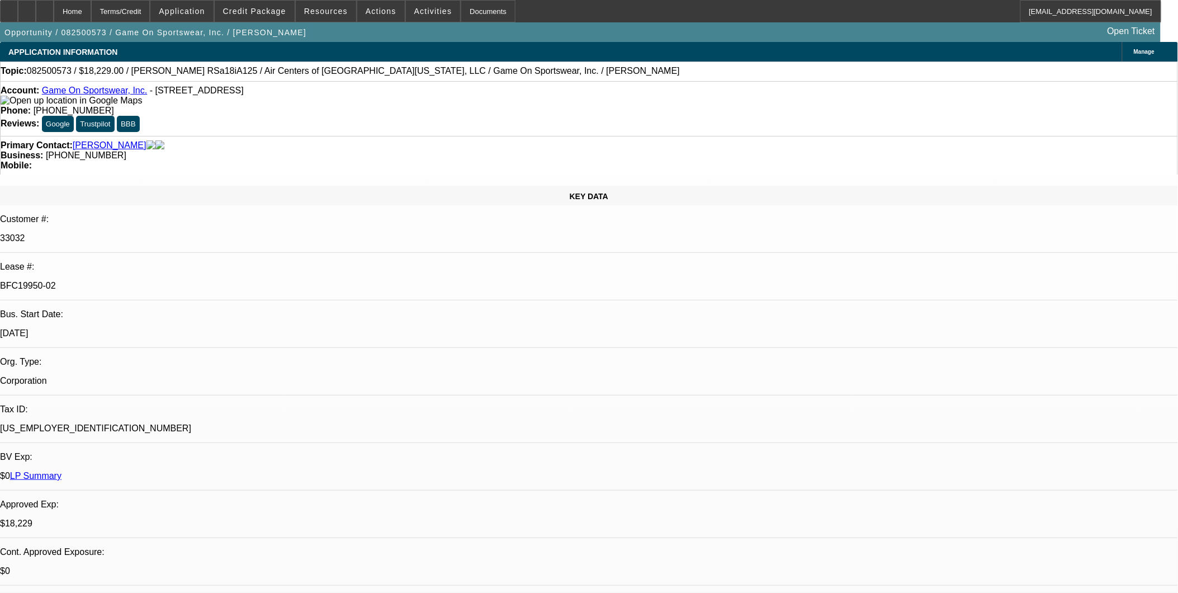
select select "1"
select select "6"
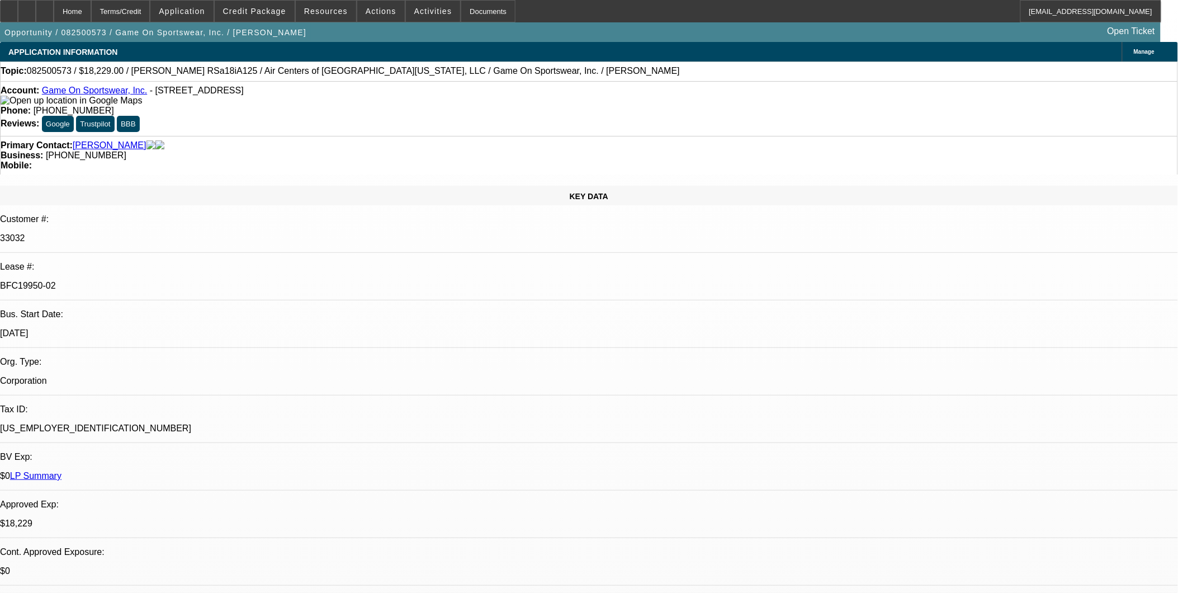
click at [241, 10] on span "Credit Package" at bounding box center [254, 11] width 63 height 9
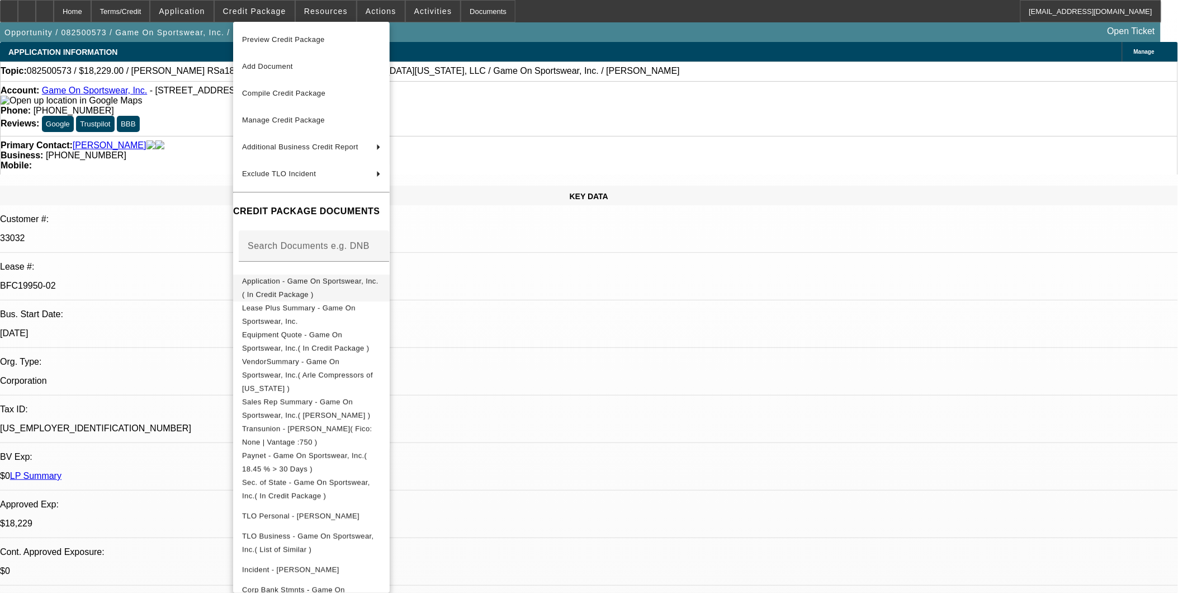
click at [315, 281] on span "Application - Game On Sportswear, Inc.( In Credit Package )" at bounding box center [310, 287] width 136 height 22
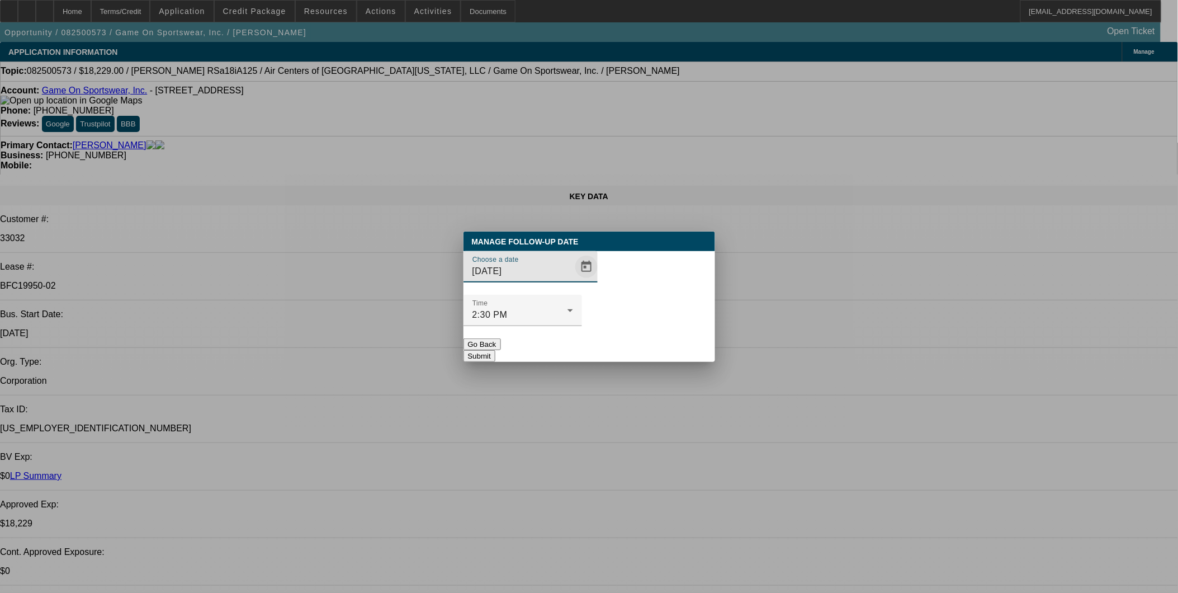
click at [573, 280] on span "Open calendar" at bounding box center [586, 266] width 27 height 27
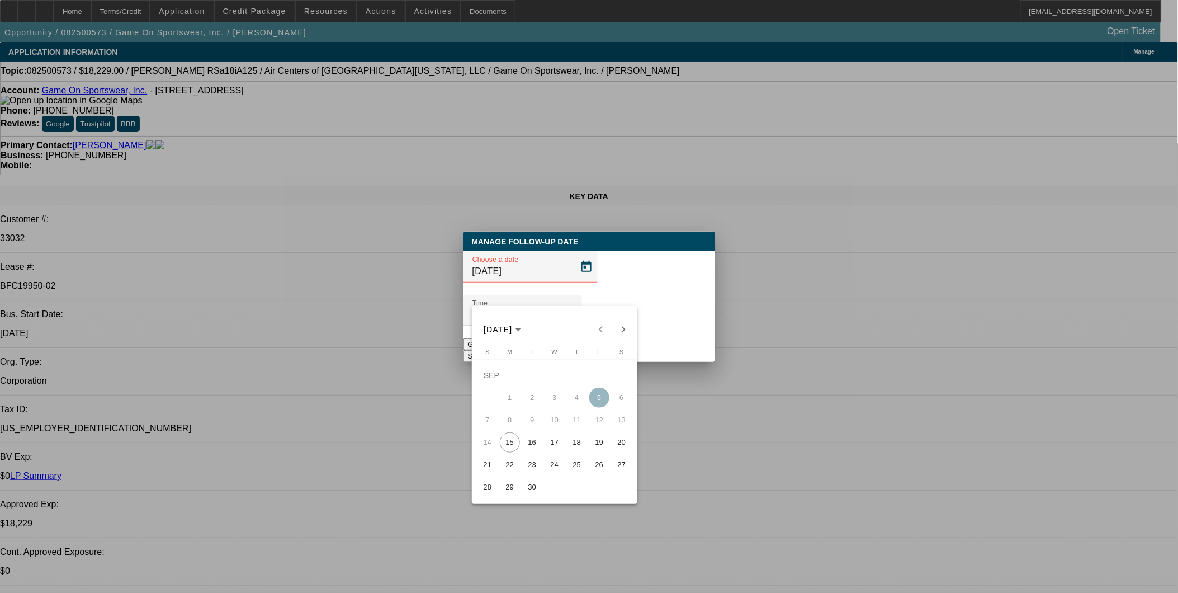
click at [515, 444] on span "15" at bounding box center [510, 442] width 20 height 20
type input "9/15/2025"
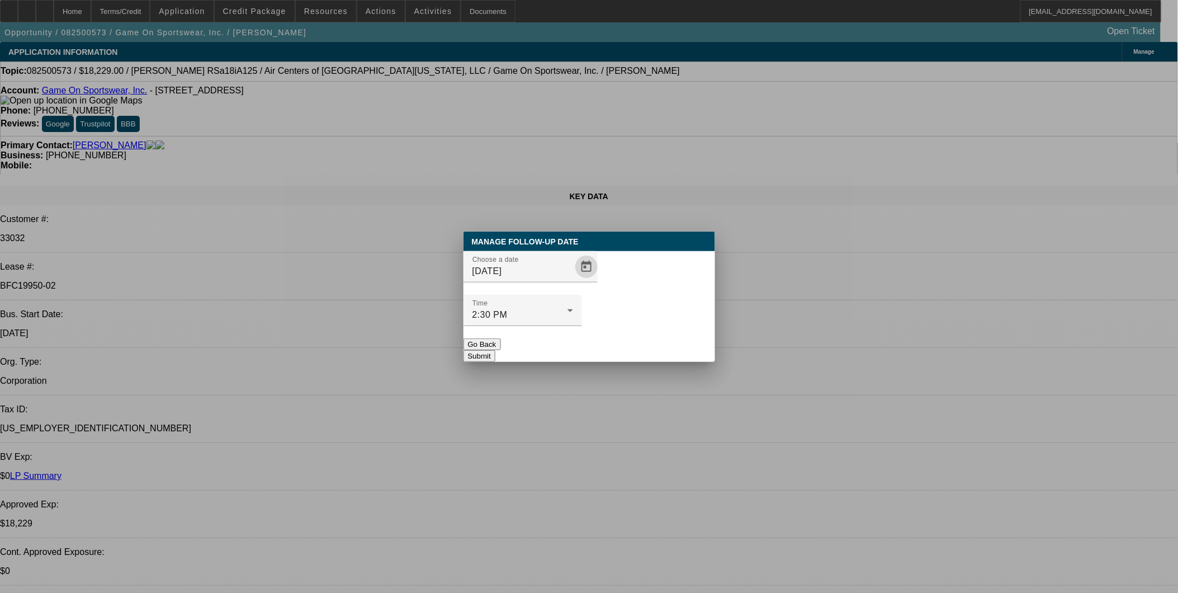
click at [495, 350] on button "Submit" at bounding box center [479, 356] width 32 height 12
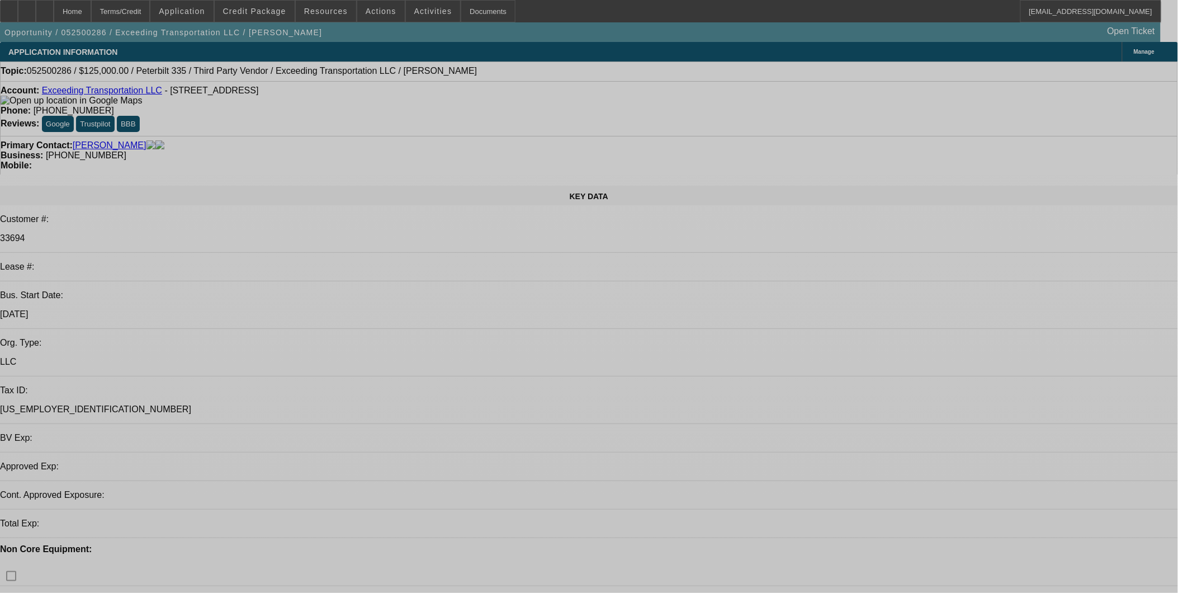
select select "0"
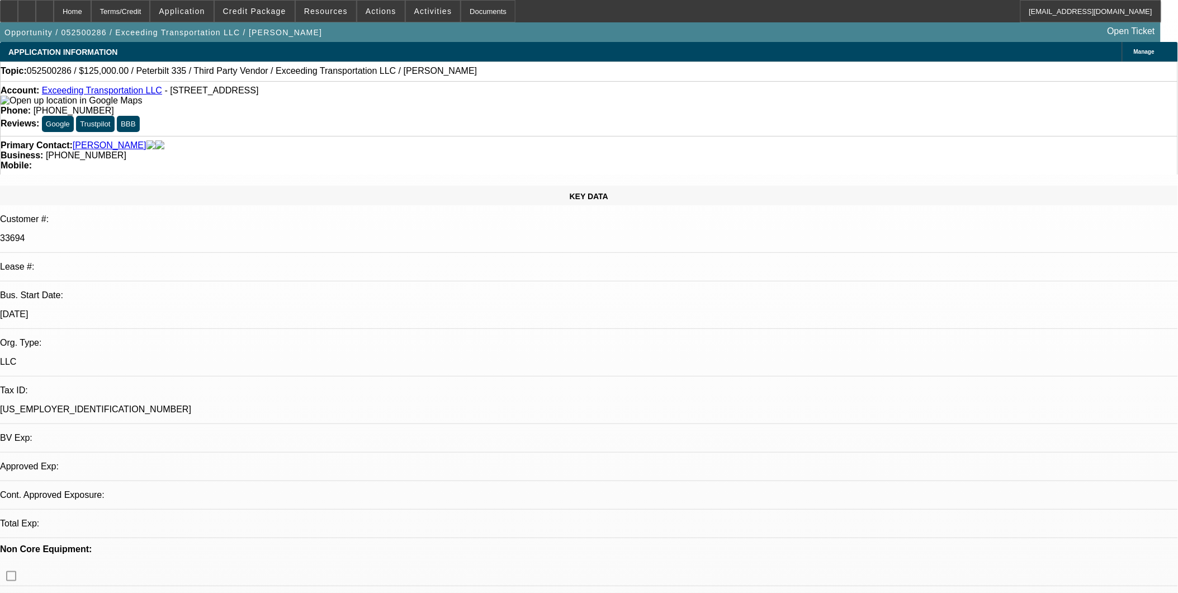
select select "0"
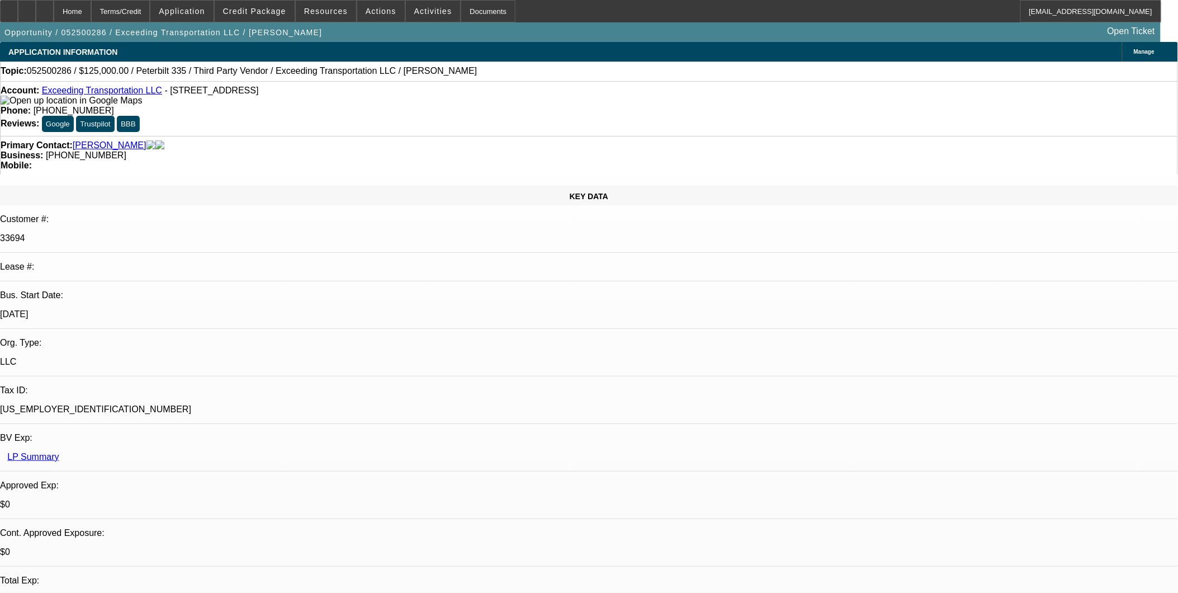
select select "1"
select select "6"
select select "1"
select select "15"
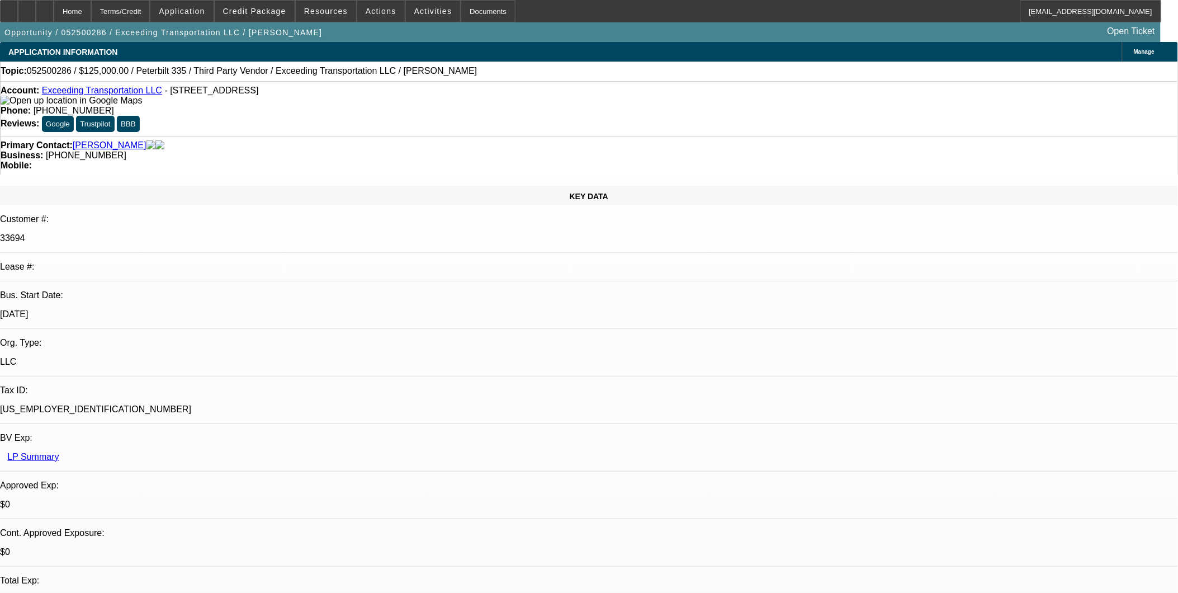
select select "6"
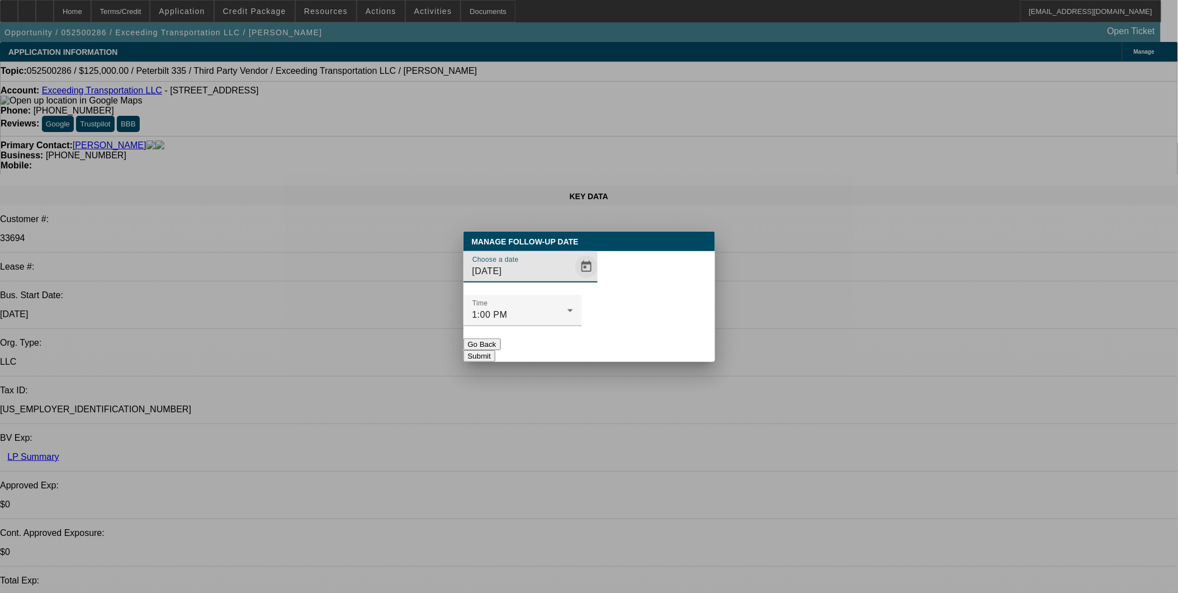
click at [574, 280] on span "Open calendar" at bounding box center [586, 266] width 27 height 27
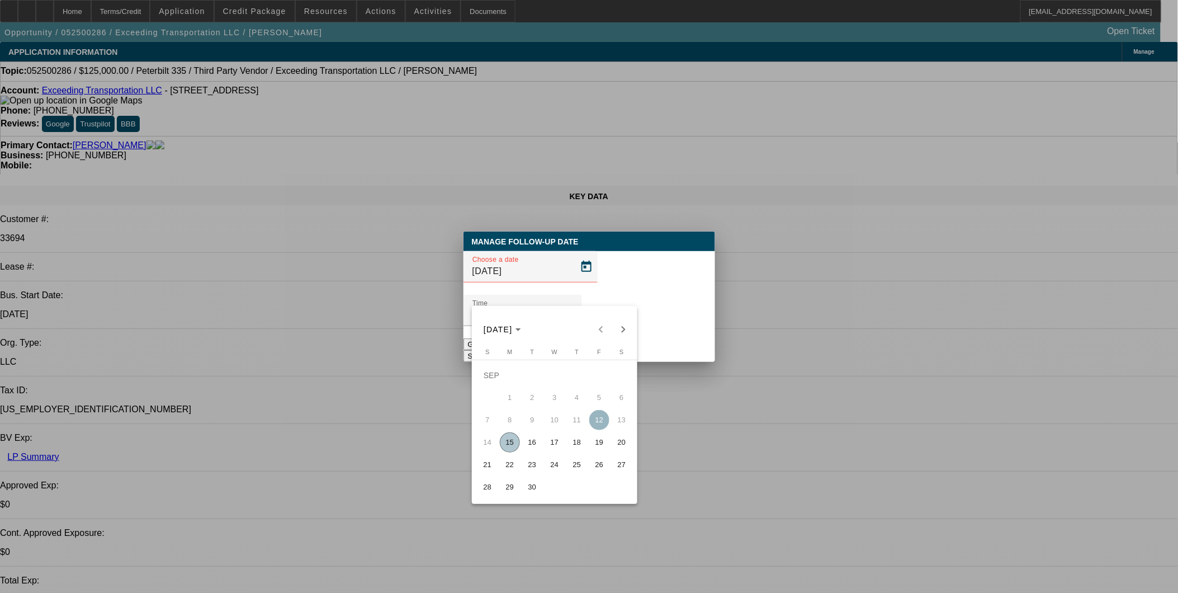
click at [527, 445] on span "16" at bounding box center [532, 442] width 20 height 20
type input "[DATE]"
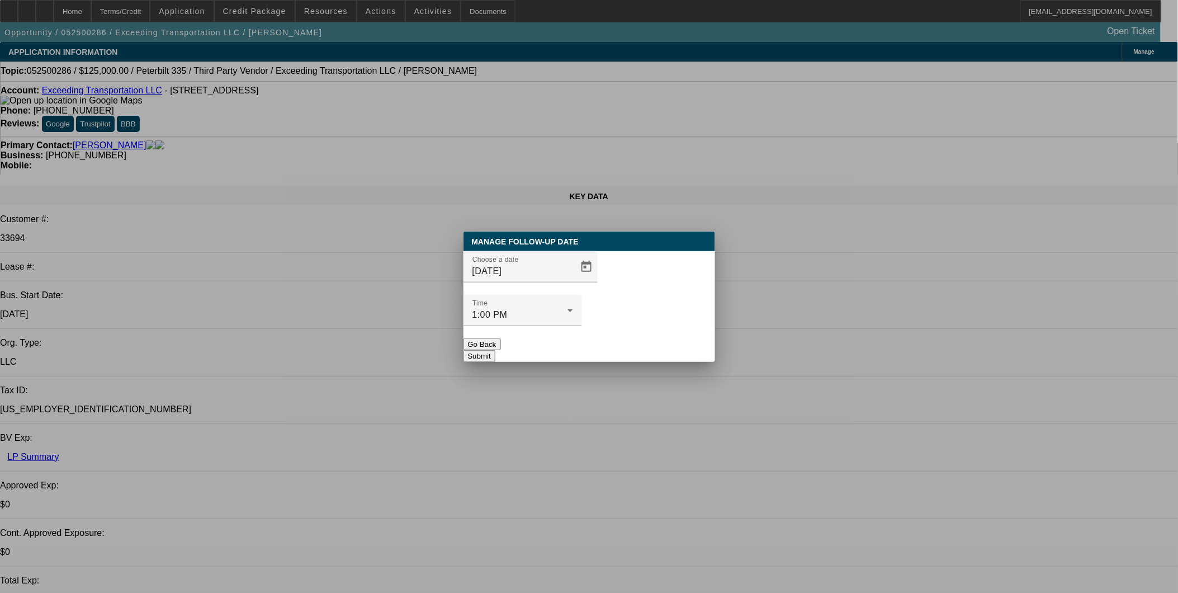
click at [495, 350] on button "Submit" at bounding box center [479, 356] width 32 height 12
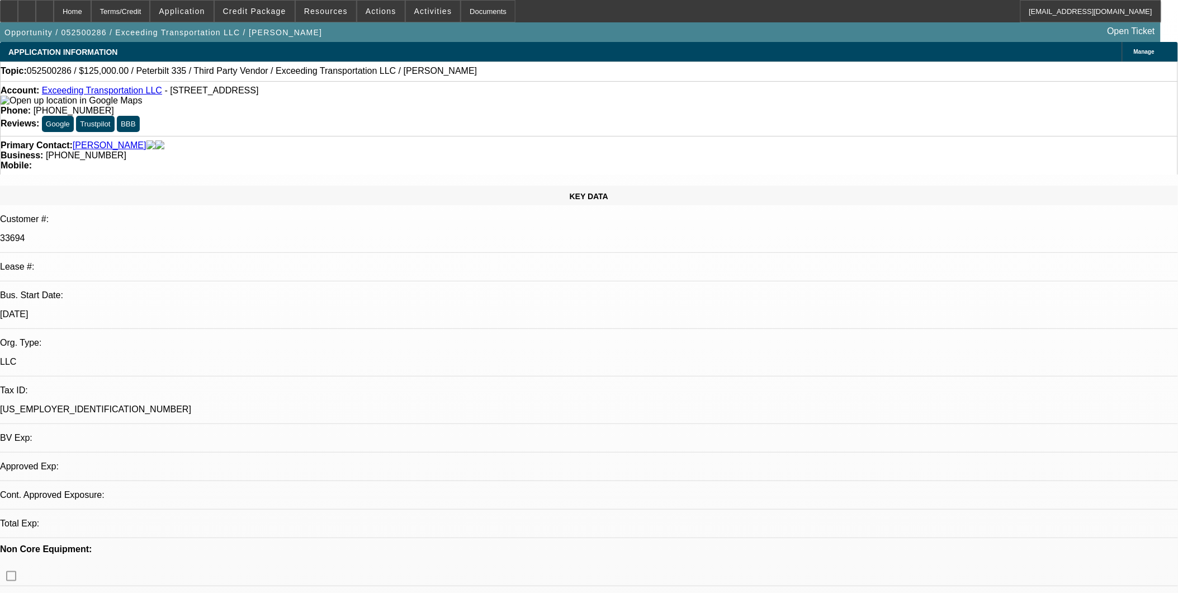
select select "0"
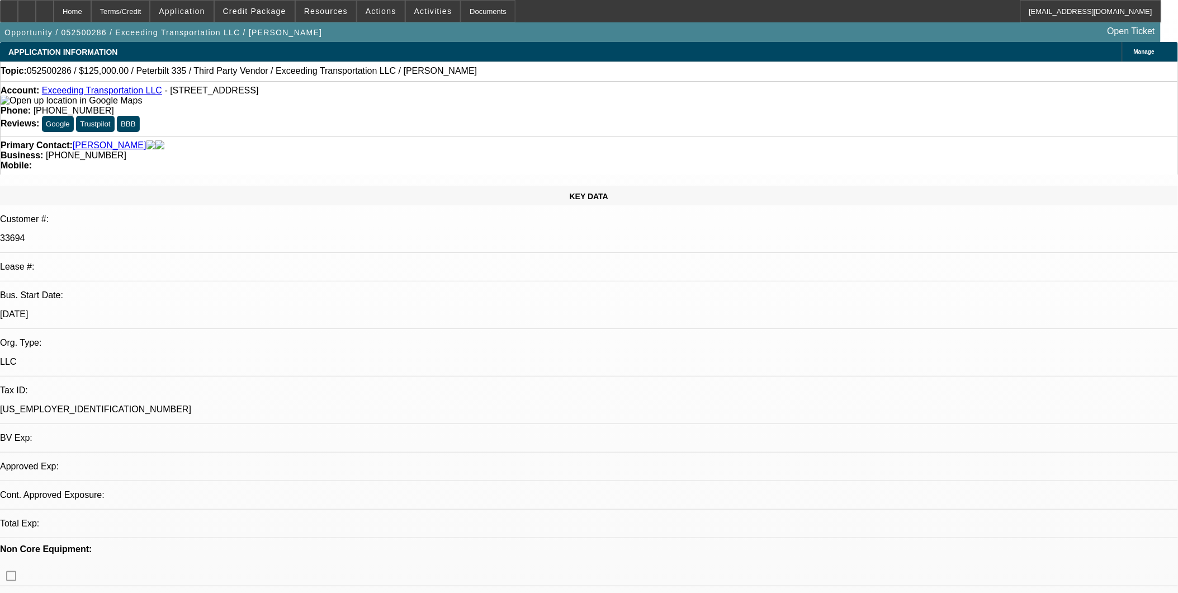
select select "0"
select select "1"
select select "6"
select select "1"
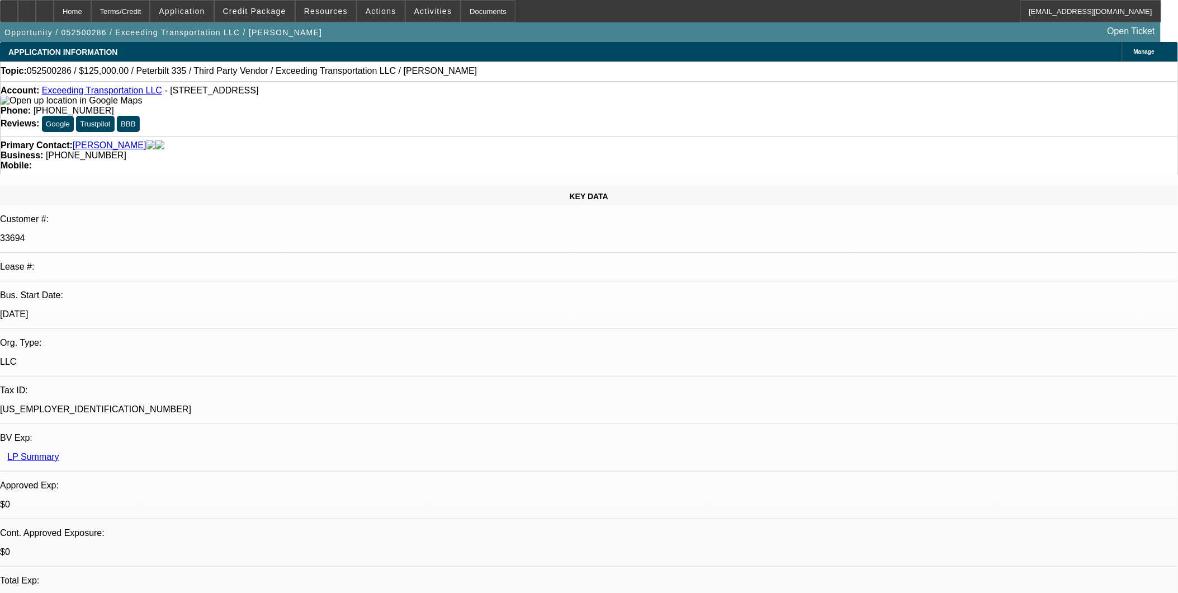
select select "15"
select select "6"
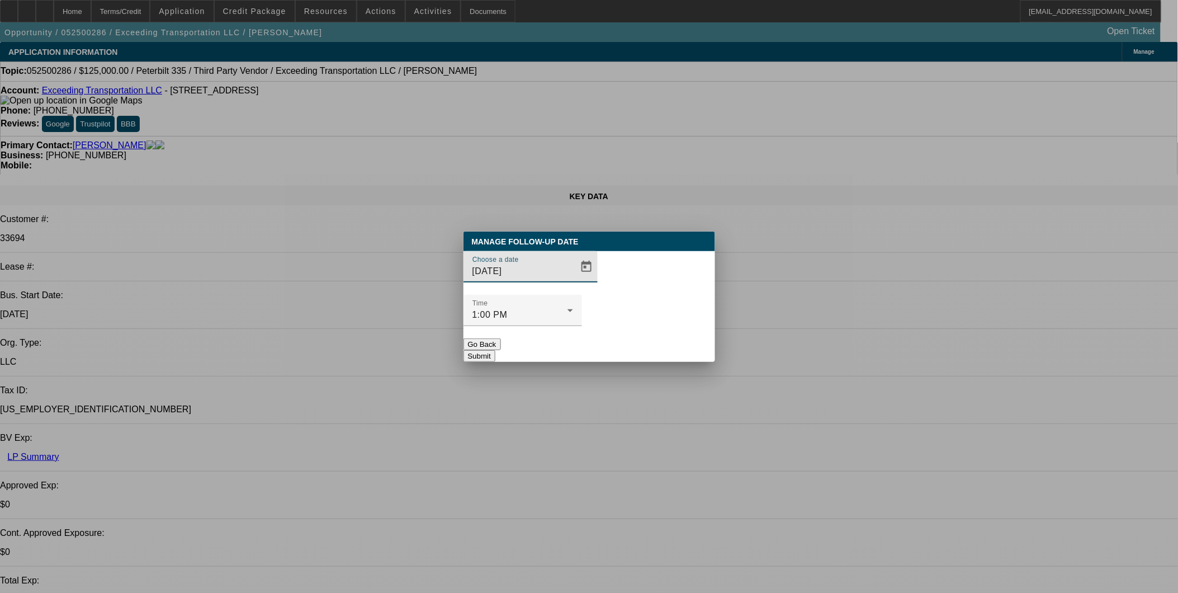
click at [501, 338] on button "Go Back" at bounding box center [481, 344] width 37 height 12
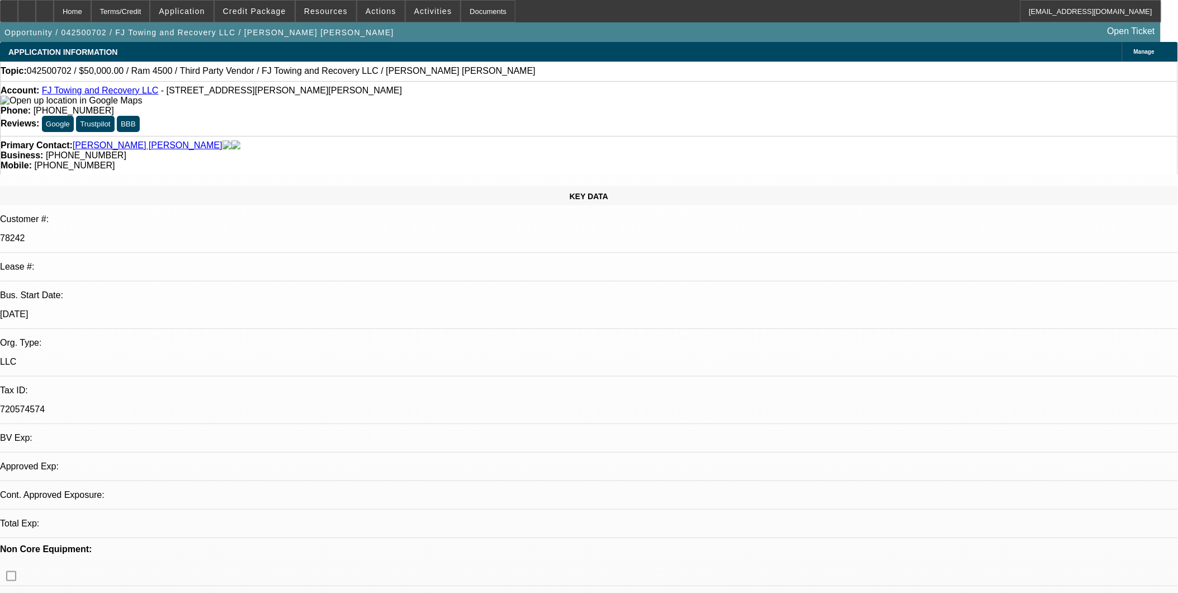
select select "0"
select select "6"
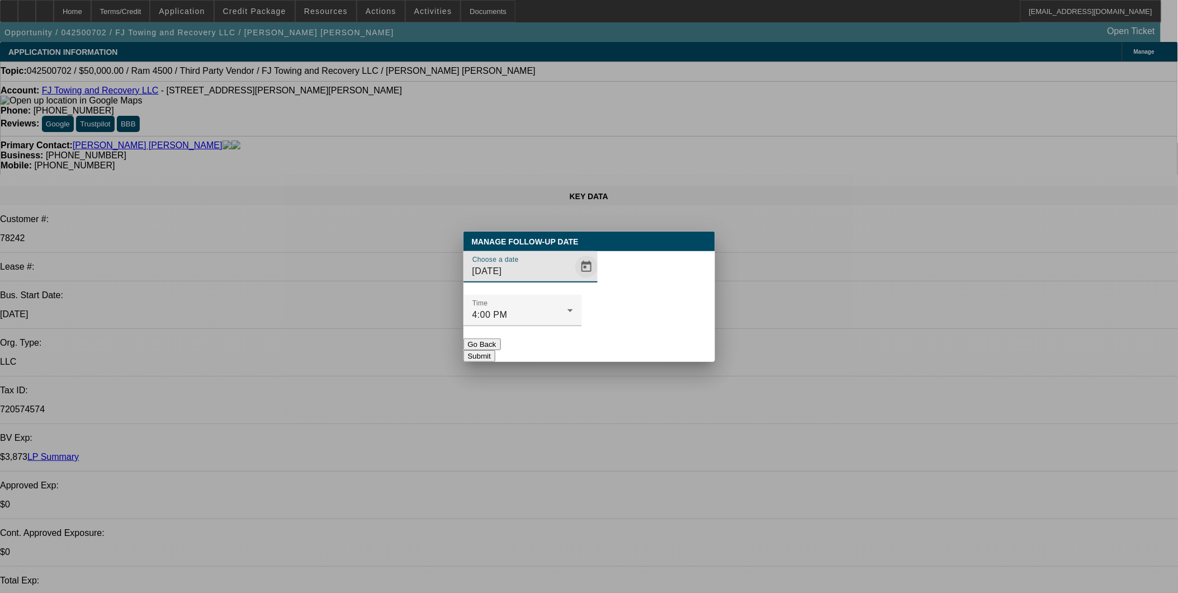
click at [573, 280] on span "Open calendar" at bounding box center [586, 266] width 27 height 27
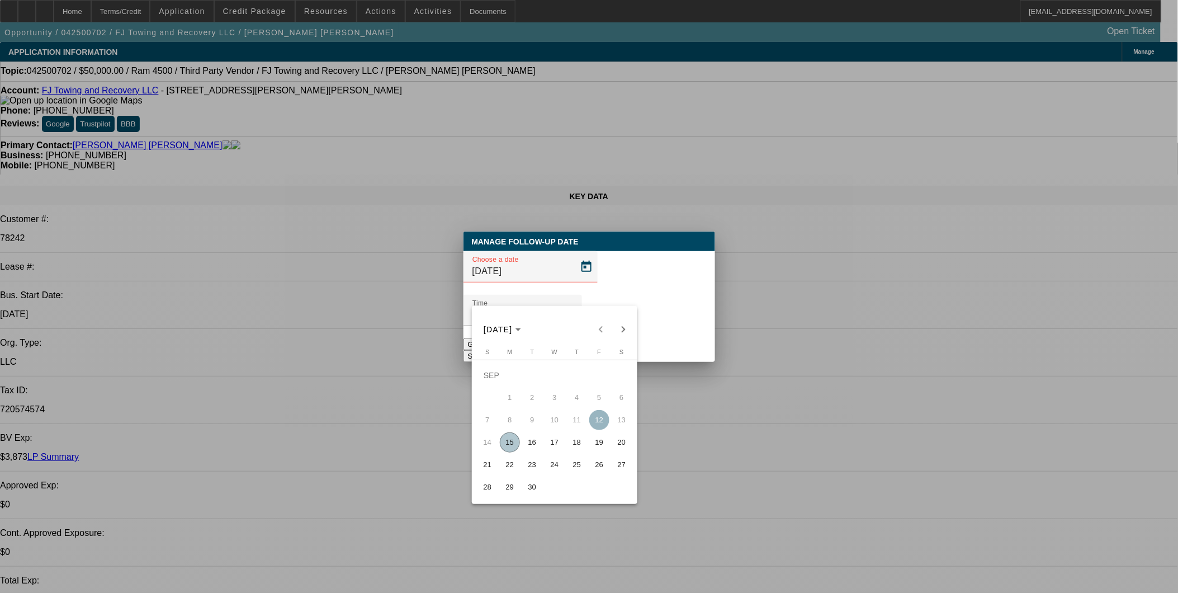
click at [527, 445] on span "16" at bounding box center [532, 442] width 20 height 20
type input "[DATE]"
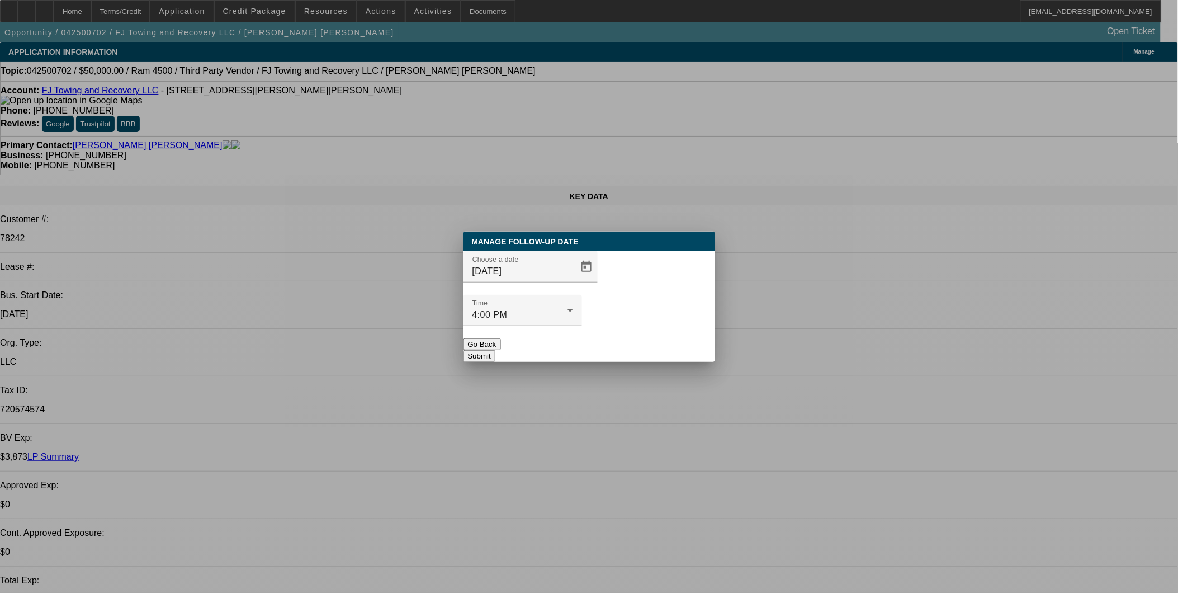
click at [623, 339] on div "Manage Follow-Up Date Choose a date 9/16/2025 Time 4:00 PM Go Back Submit" at bounding box center [589, 296] width 252 height 130
click at [495, 350] on button "Submit" at bounding box center [479, 356] width 32 height 12
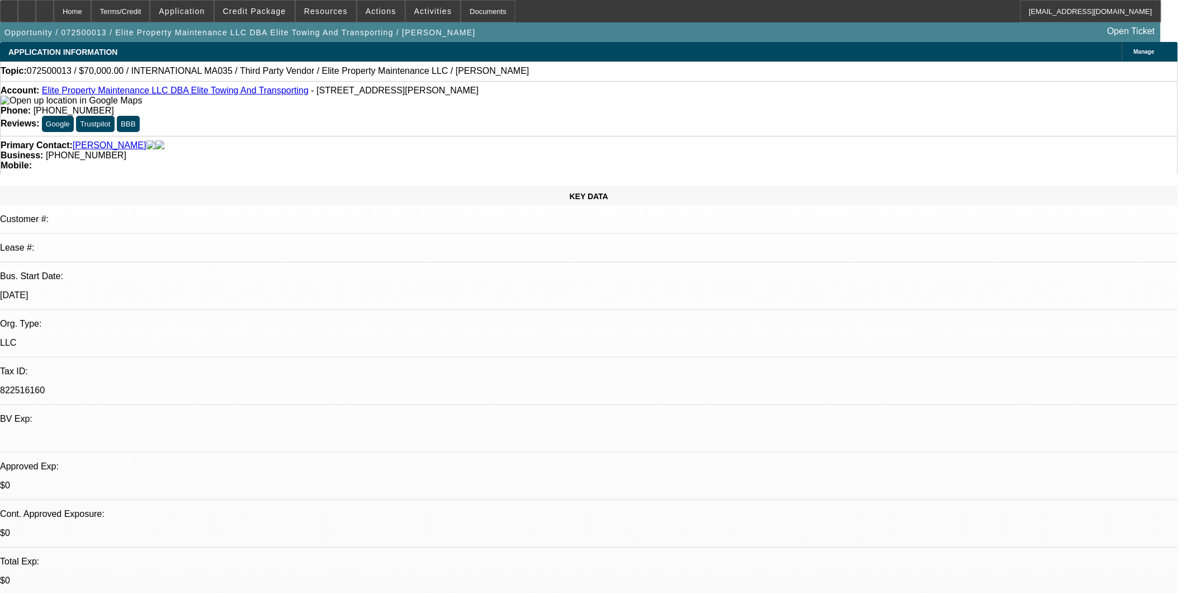
select select "0"
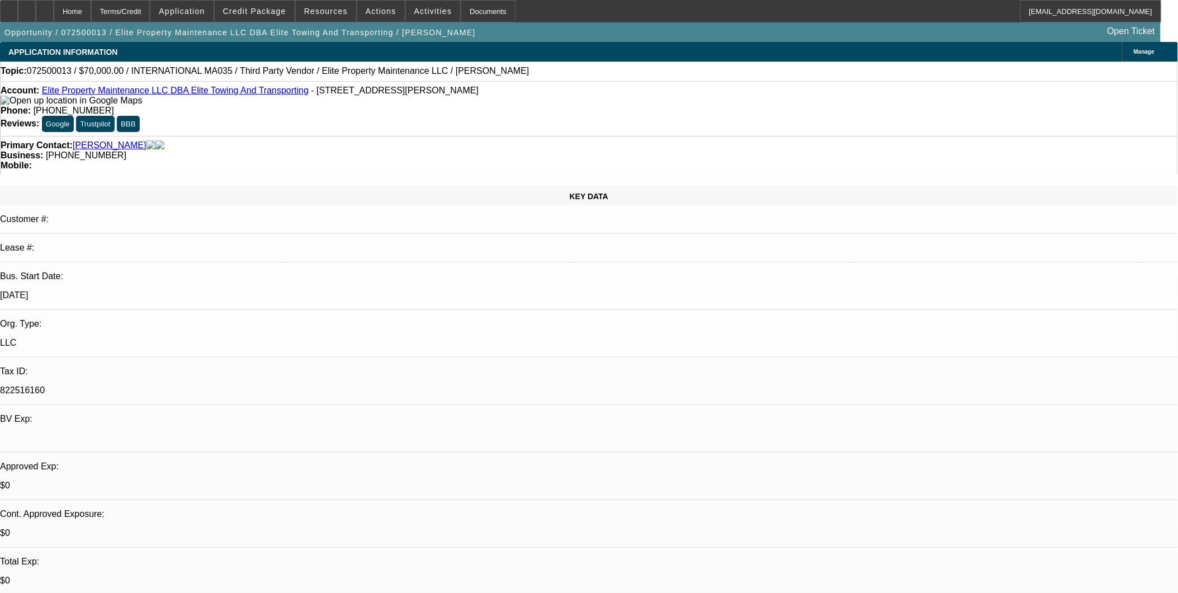
select select "0"
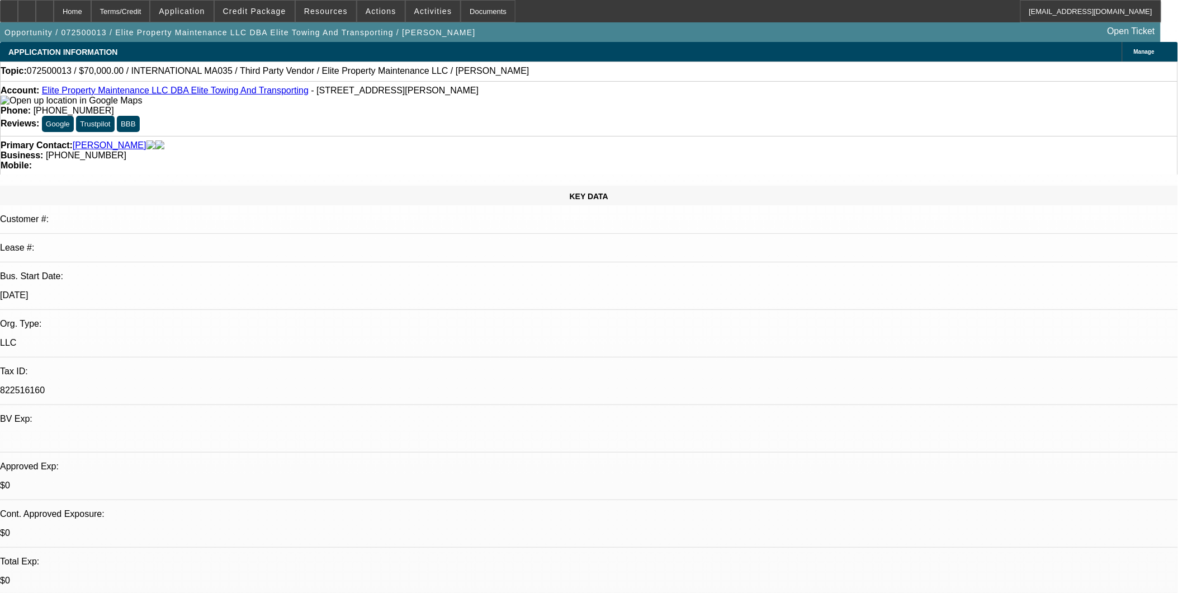
select select "0"
select select "1"
select select "6"
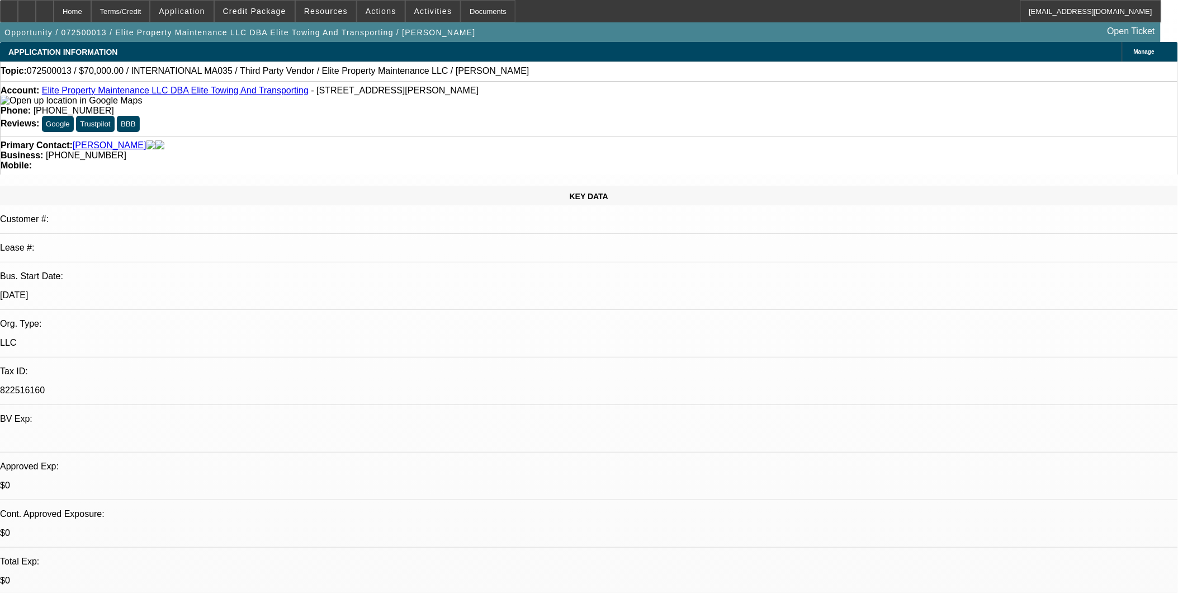
select select "1"
select select "3"
select select "6"
select select "1"
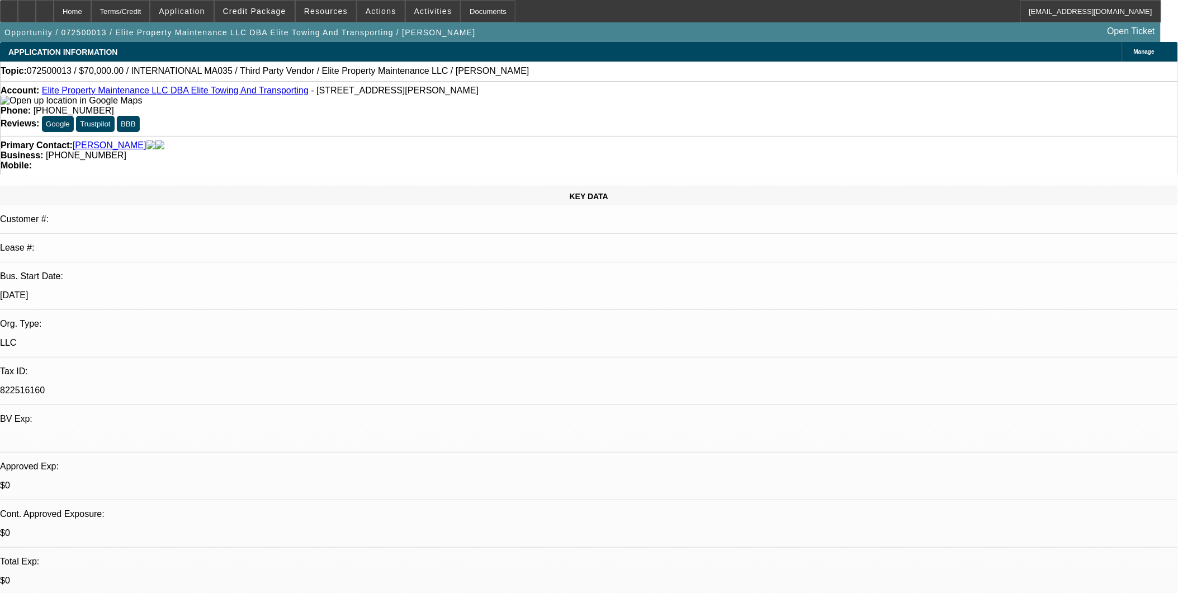
select select "6"
select select "1"
select select "2"
select select "6"
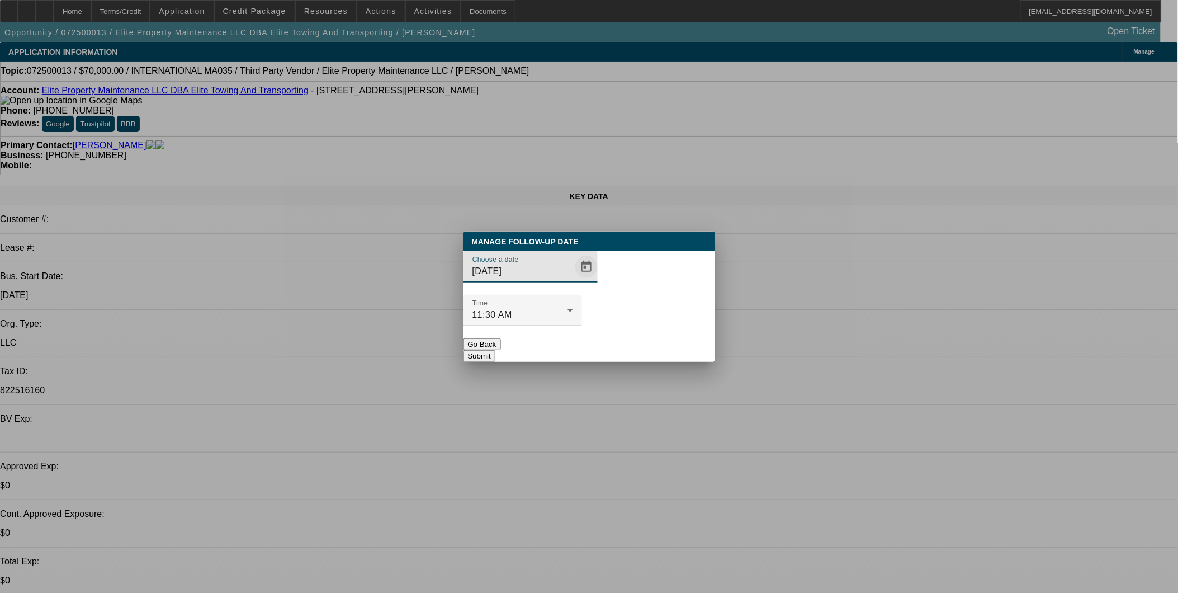
click at [573, 280] on span "Open calendar" at bounding box center [586, 266] width 27 height 27
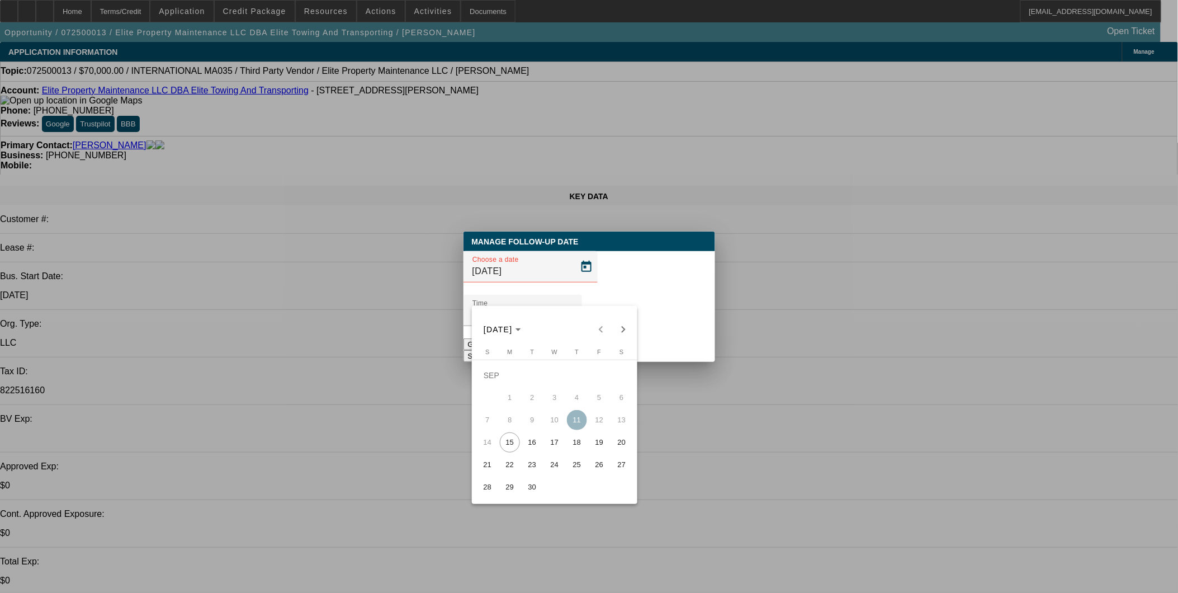
click at [536, 442] on span "16" at bounding box center [532, 442] width 20 height 20
type input "[DATE]"
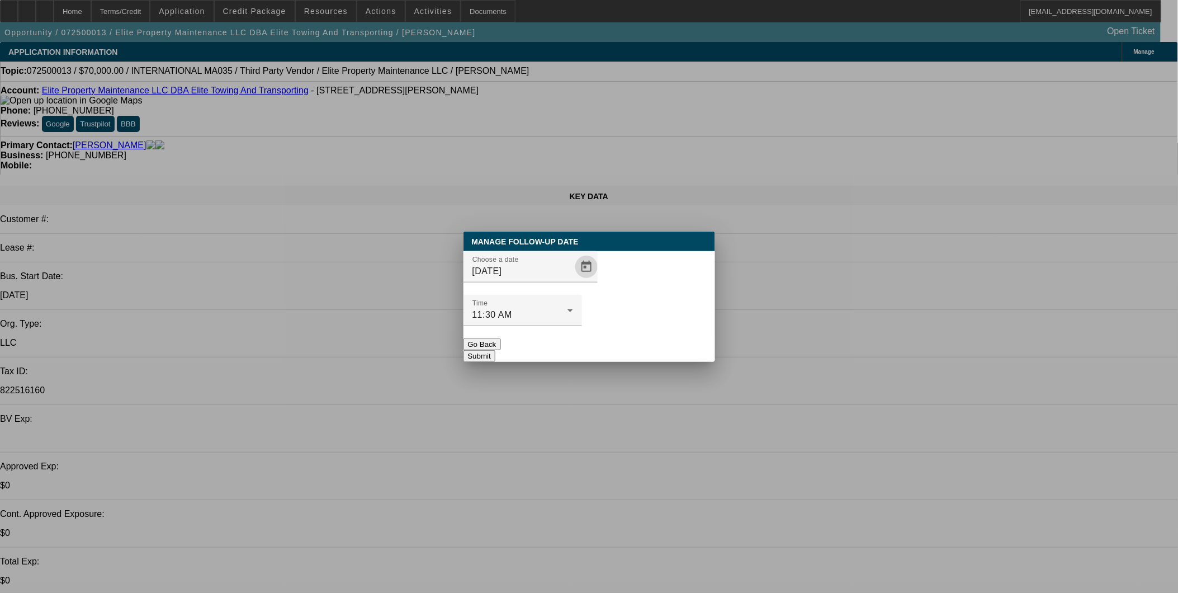
click at [495, 350] on button "Submit" at bounding box center [479, 356] width 32 height 12
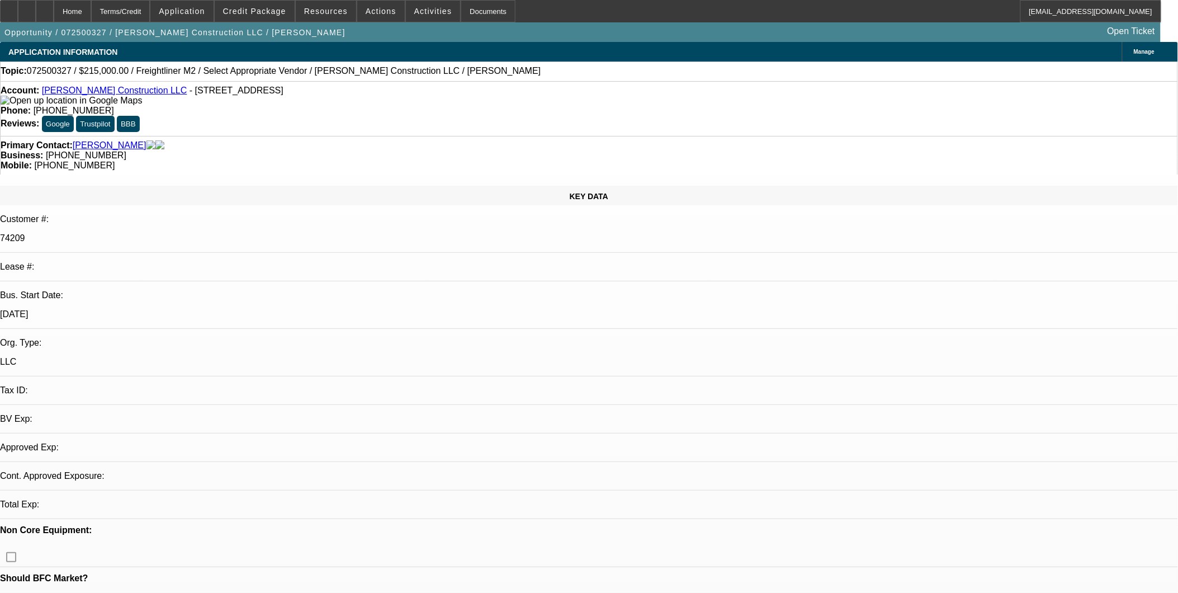
select select "0"
select select "2"
select select "0.1"
select select "1"
select select "2"
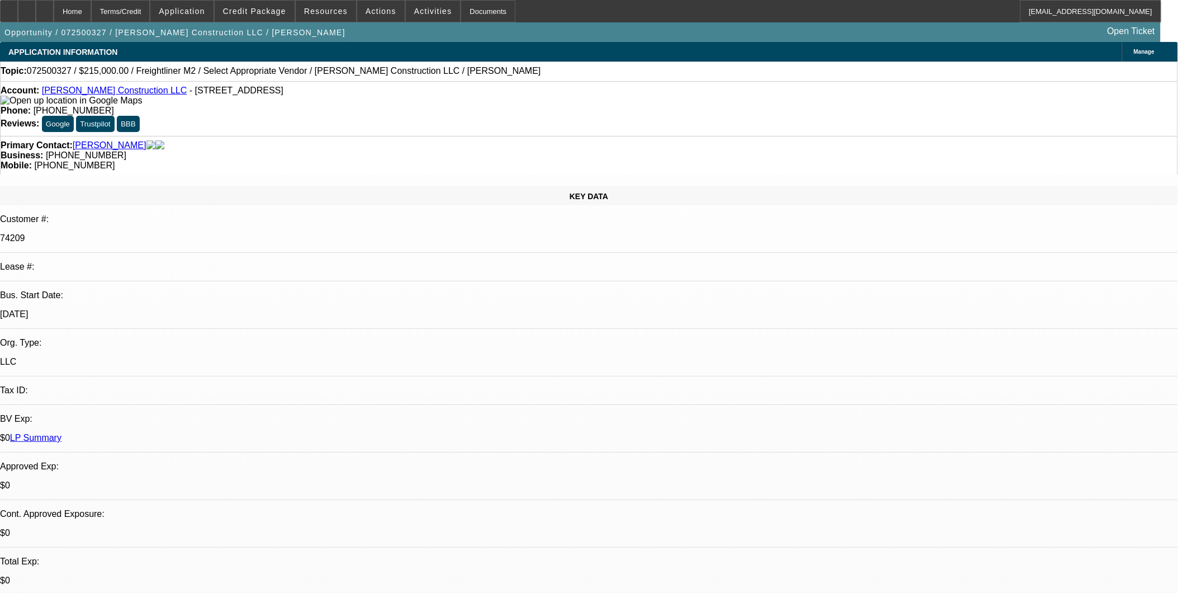
select select "4"
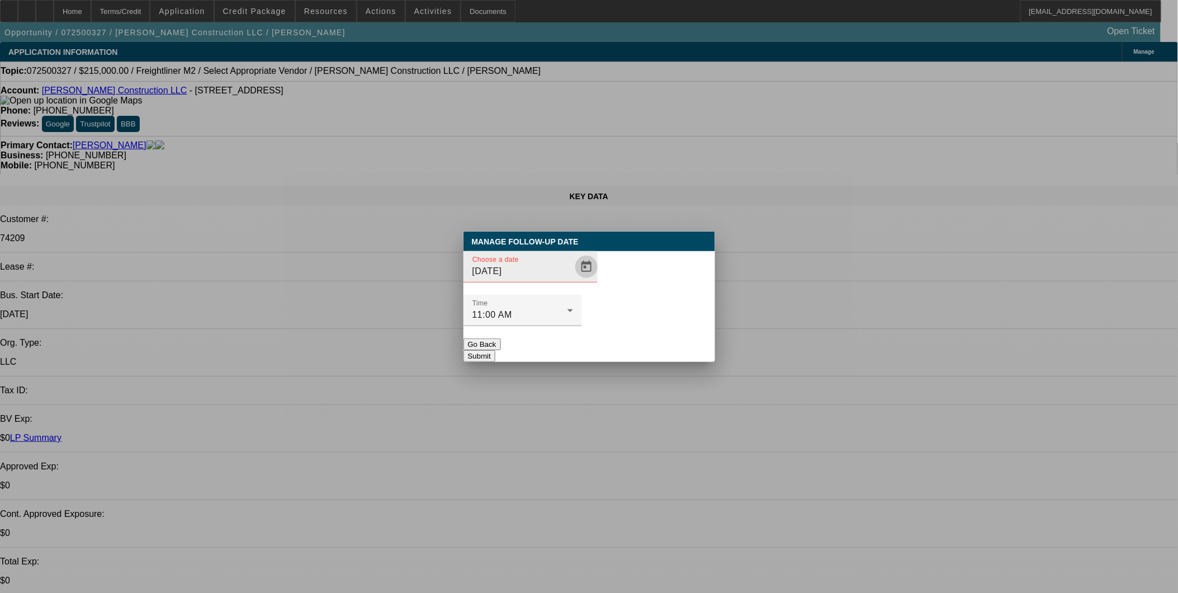
click at [576, 280] on span "Open calendar" at bounding box center [586, 266] width 27 height 27
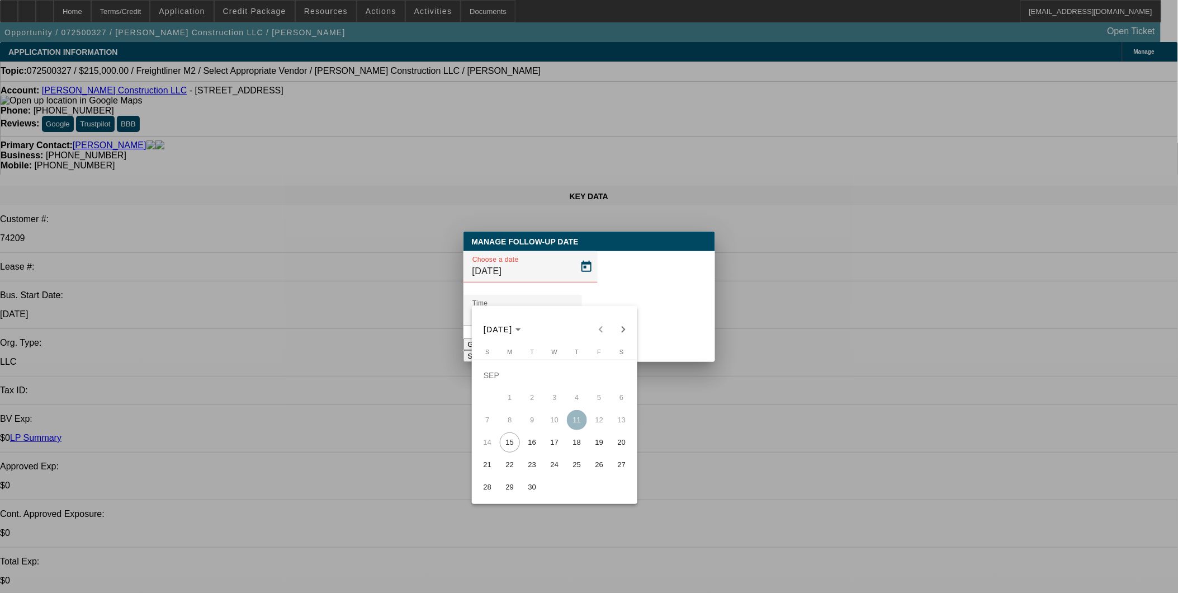
click at [578, 467] on span "25" at bounding box center [577, 465] width 20 height 20
type input "9/25/2025"
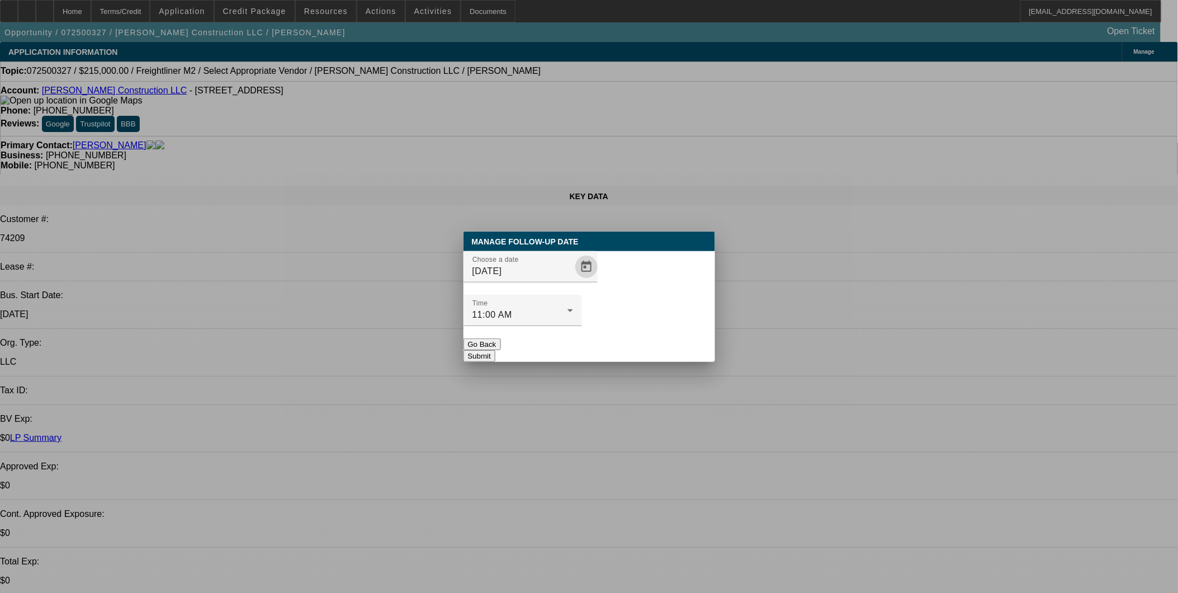
click at [495, 350] on button "Submit" at bounding box center [479, 356] width 32 height 12
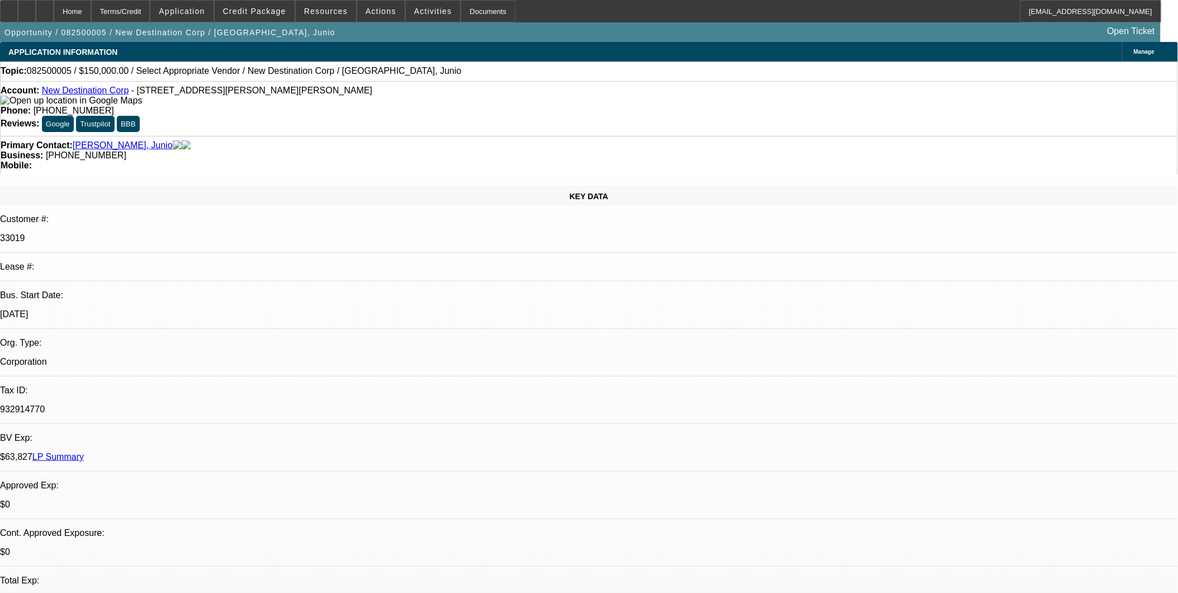
select select "0"
select select "2"
select select "0.1"
select select "1"
select select "2"
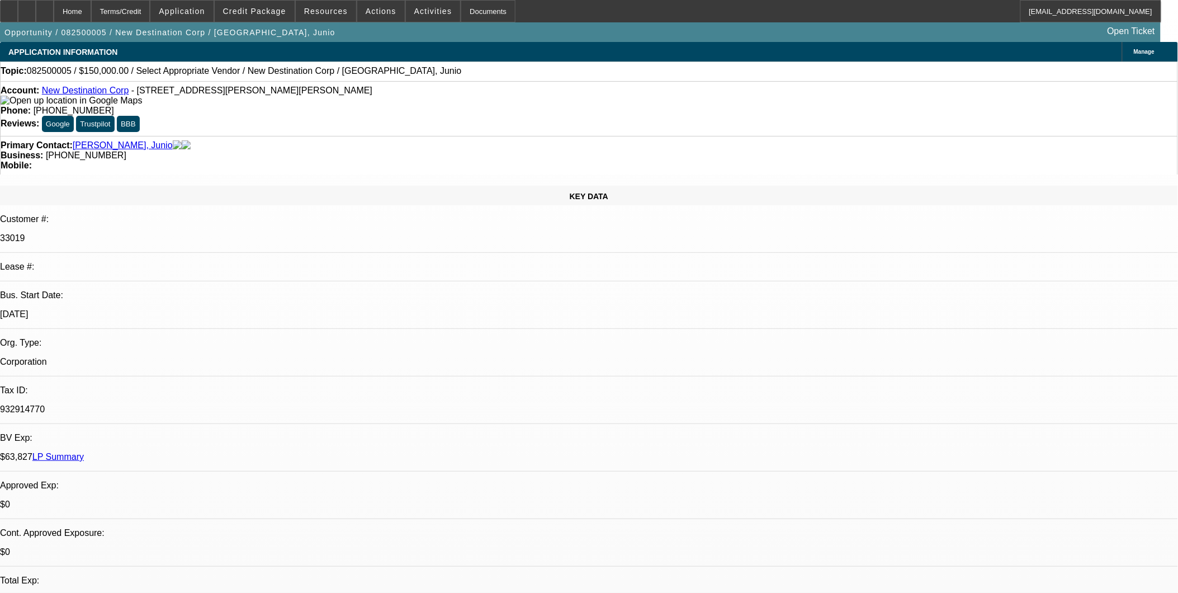
select select "4"
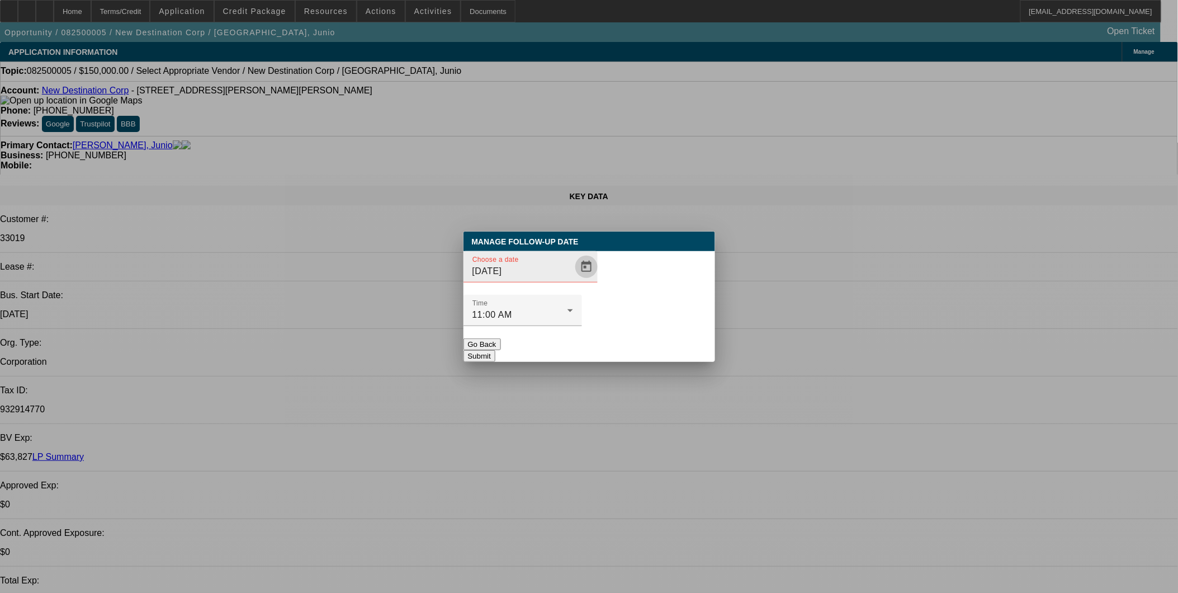
click at [573, 280] on span "Open calendar" at bounding box center [586, 266] width 27 height 27
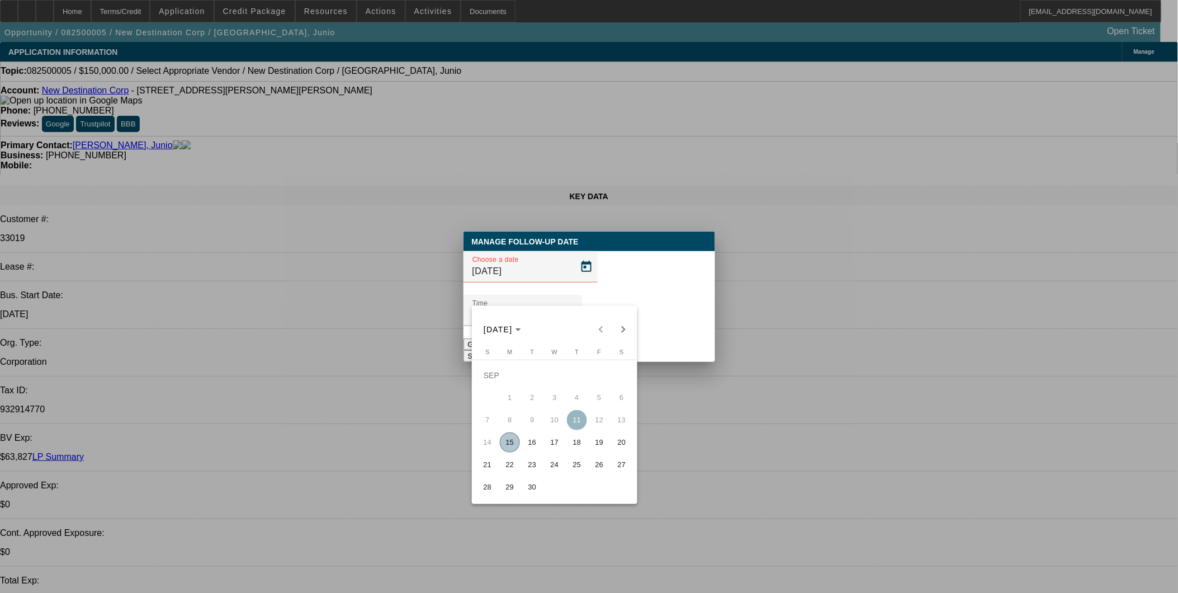
click at [558, 450] on span "17" at bounding box center [555, 442] width 20 height 20
type input "9/17/2025"
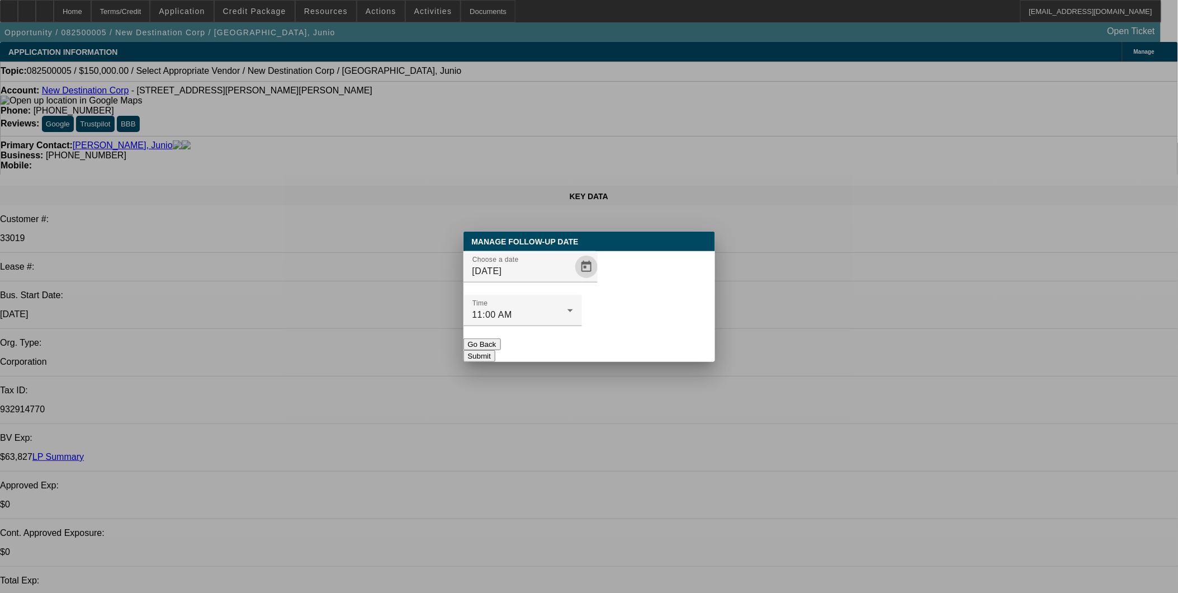
click at [495, 350] on button "Submit" at bounding box center [479, 356] width 32 height 12
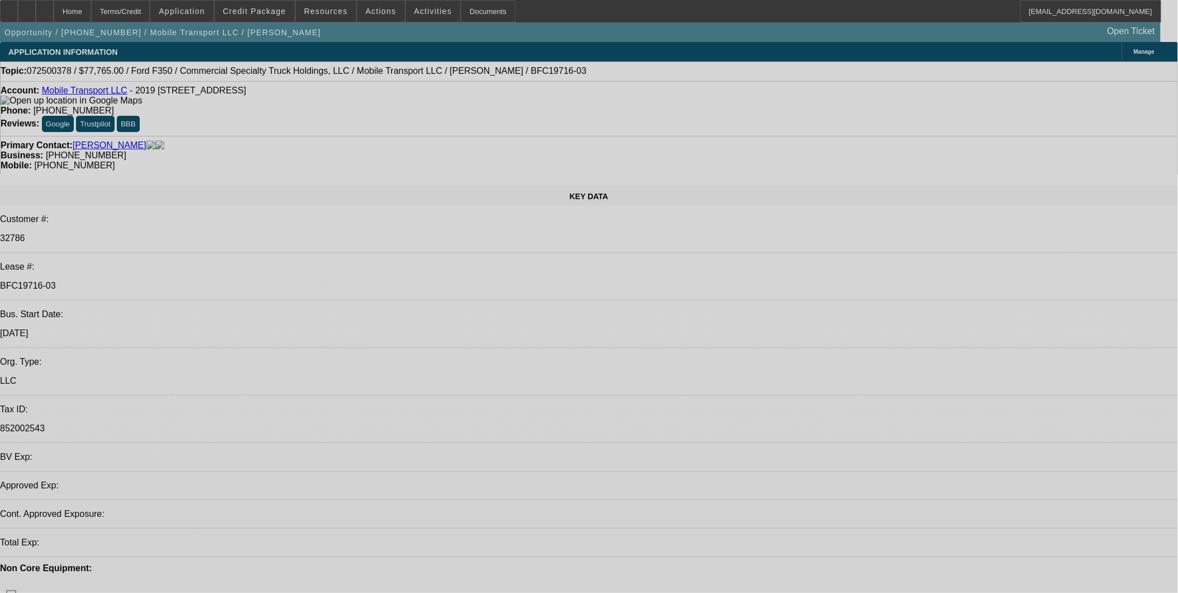
select select "0"
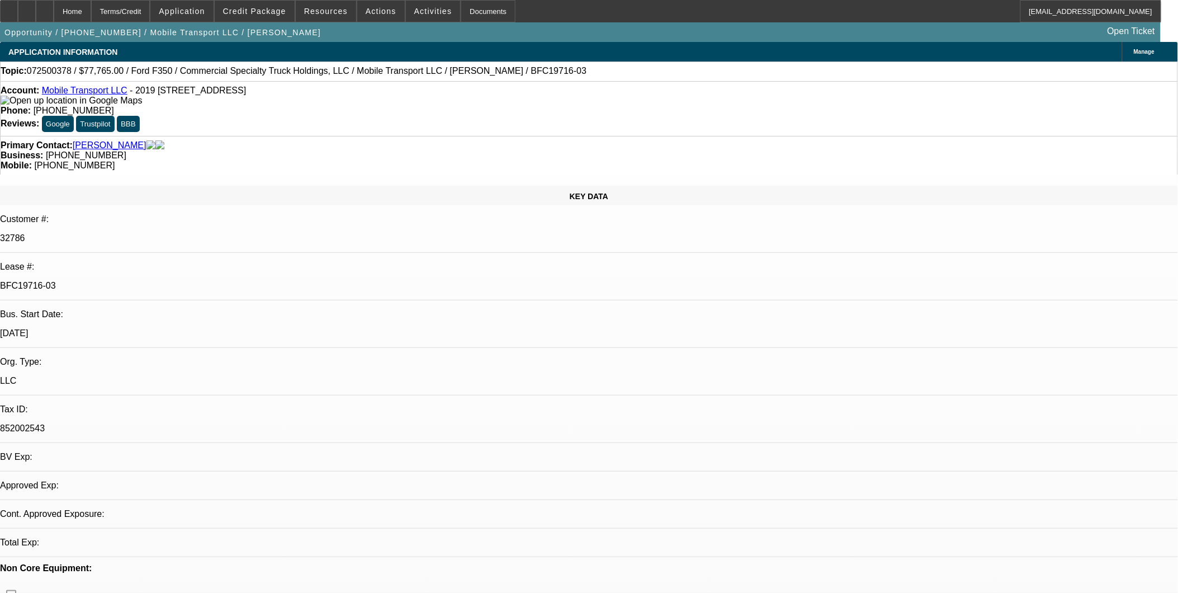
select select "0"
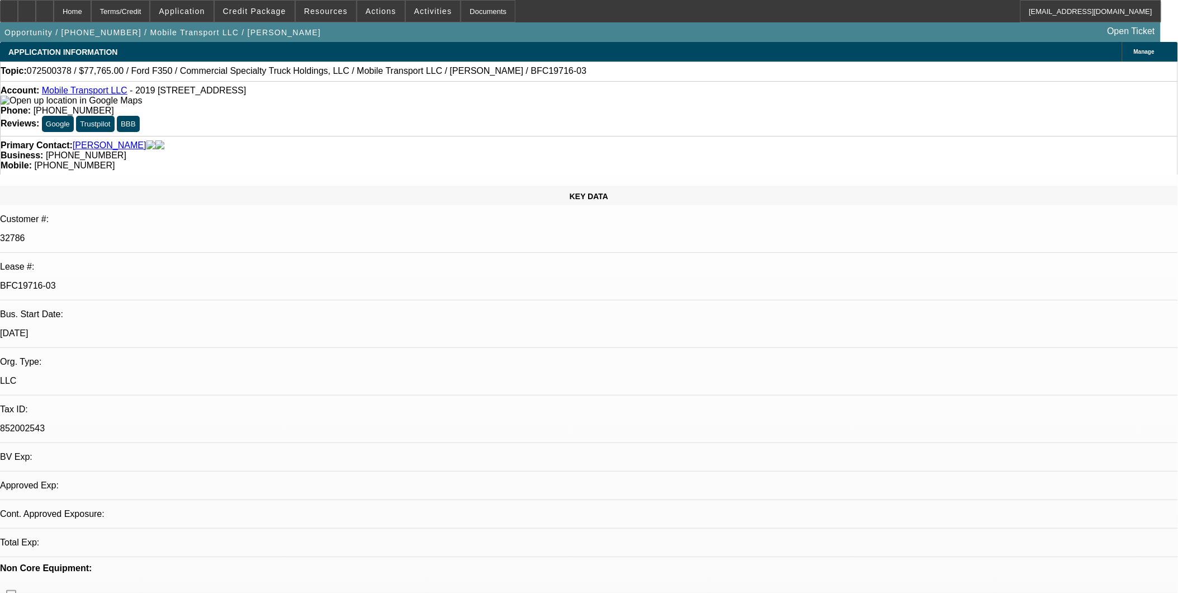
select select "0"
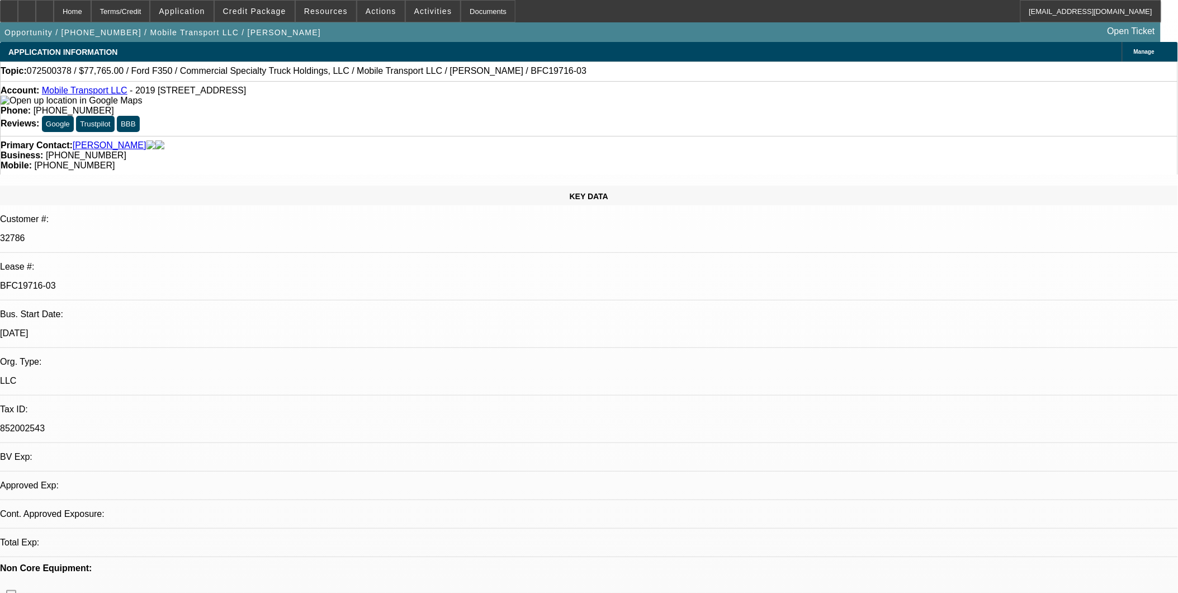
select select "0"
select select "1"
select select "2"
select select "6"
select select "1"
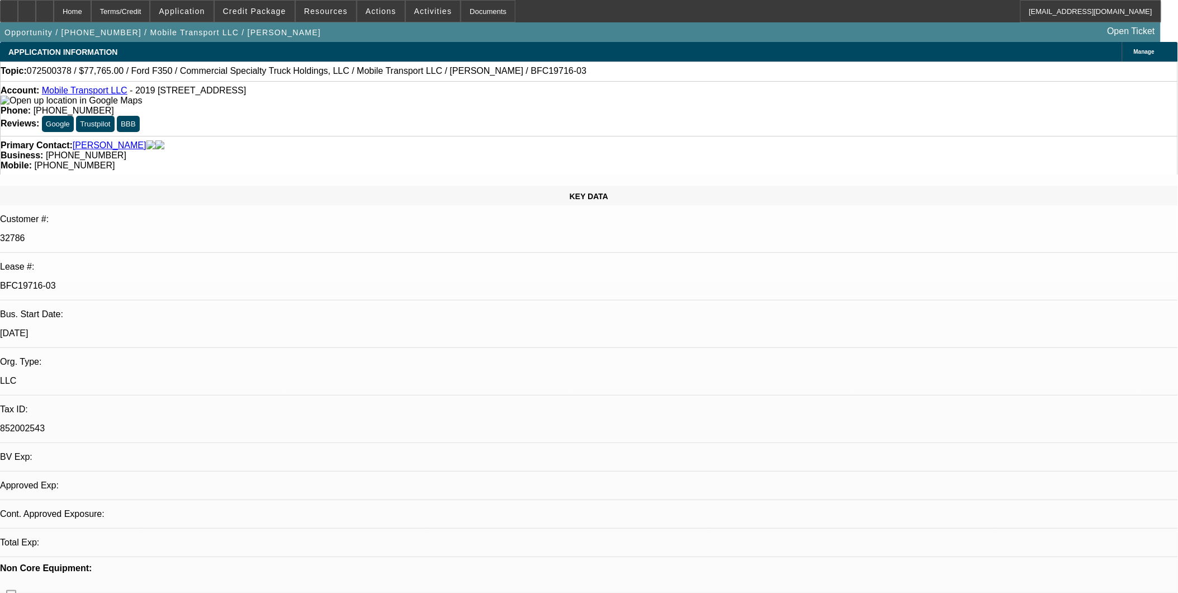
select select "2"
select select "6"
select select "1"
select select "2"
select select "6"
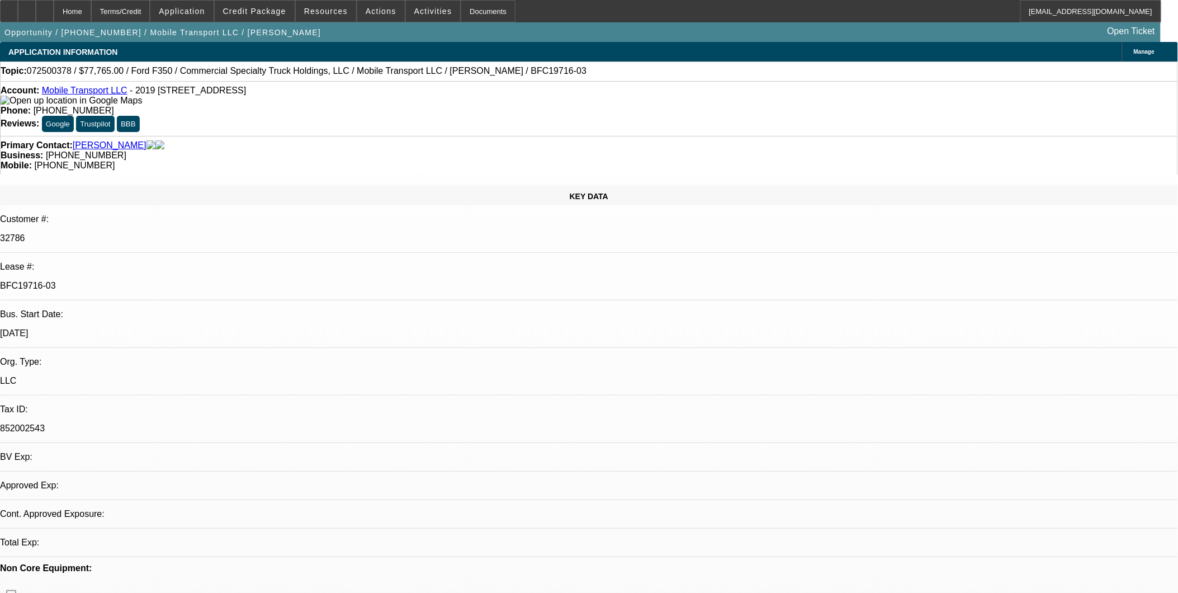
select select "1"
select select "2"
select select "6"
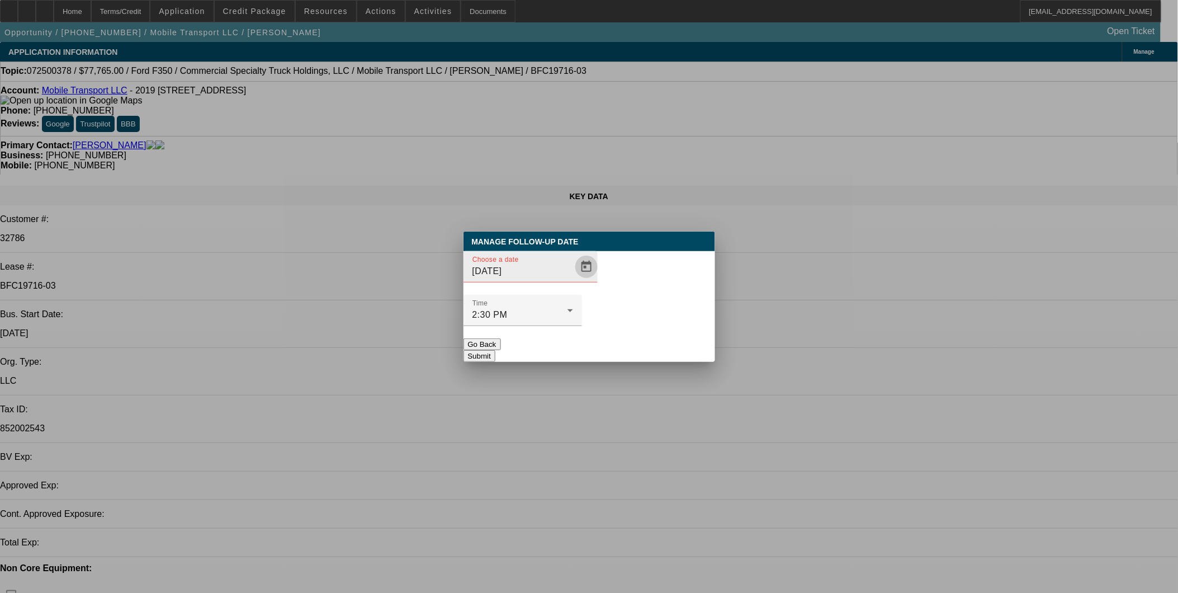
click at [573, 280] on span "Open calendar" at bounding box center [586, 266] width 27 height 27
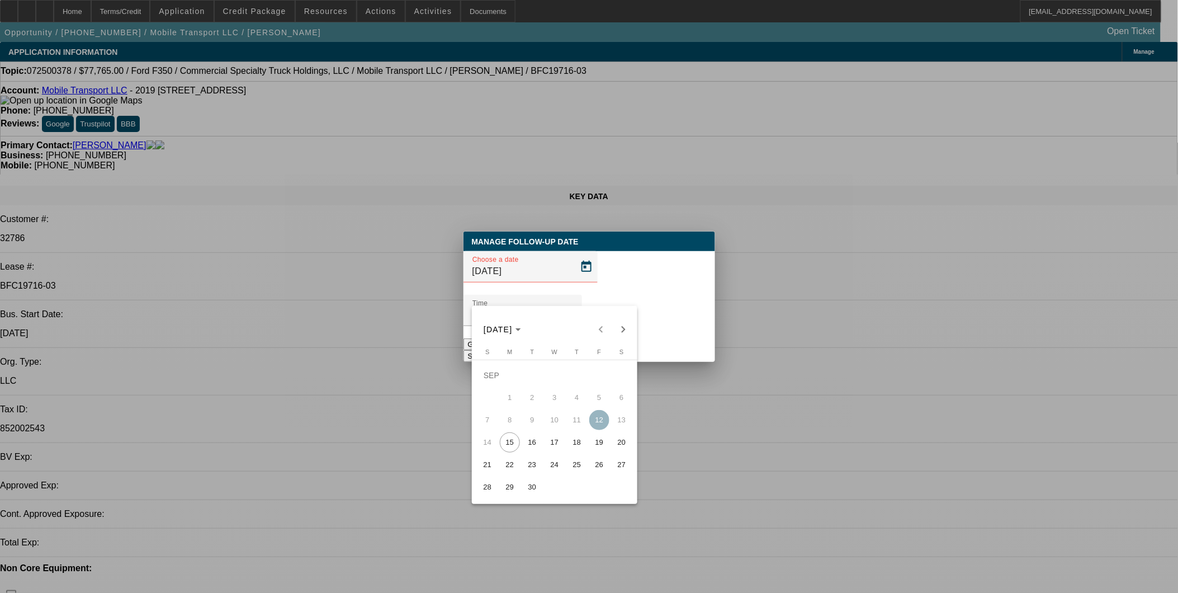
click at [554, 450] on span "17" at bounding box center [555, 442] width 20 height 20
type input "9/17/2025"
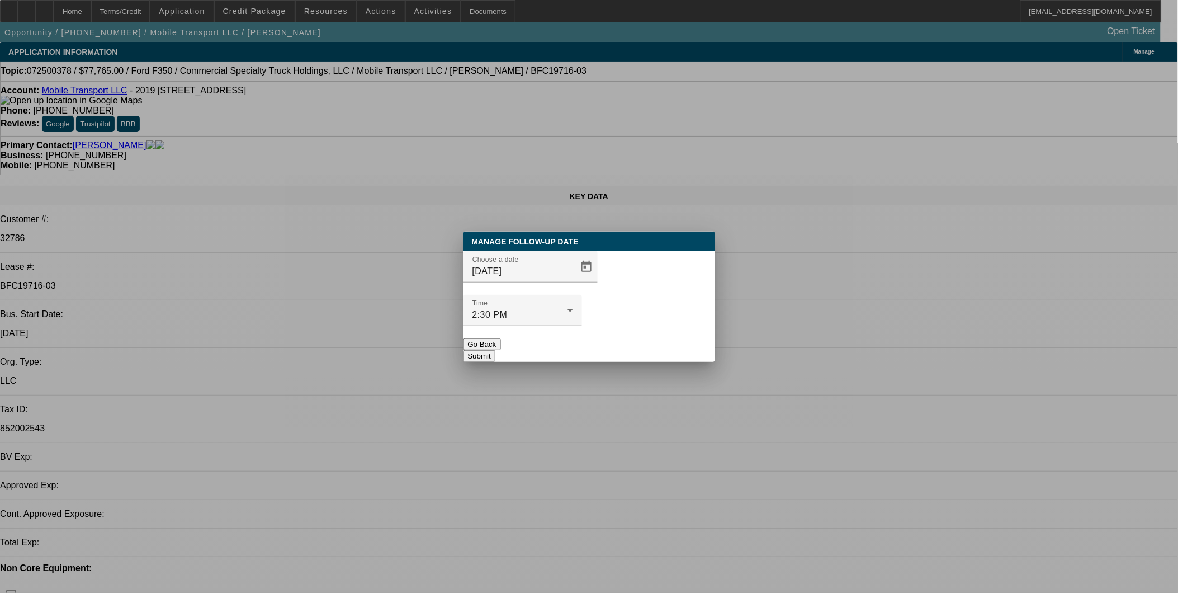
click at [495, 350] on button "Submit" at bounding box center [479, 356] width 32 height 12
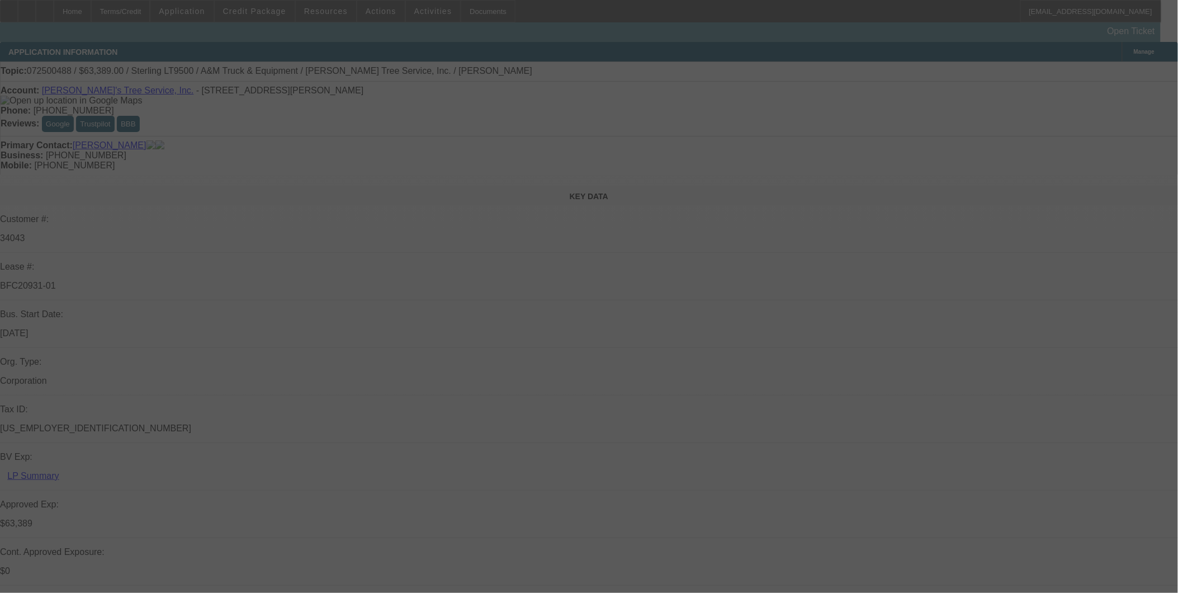
click at [683, 274] on div at bounding box center [589, 296] width 1178 height 593
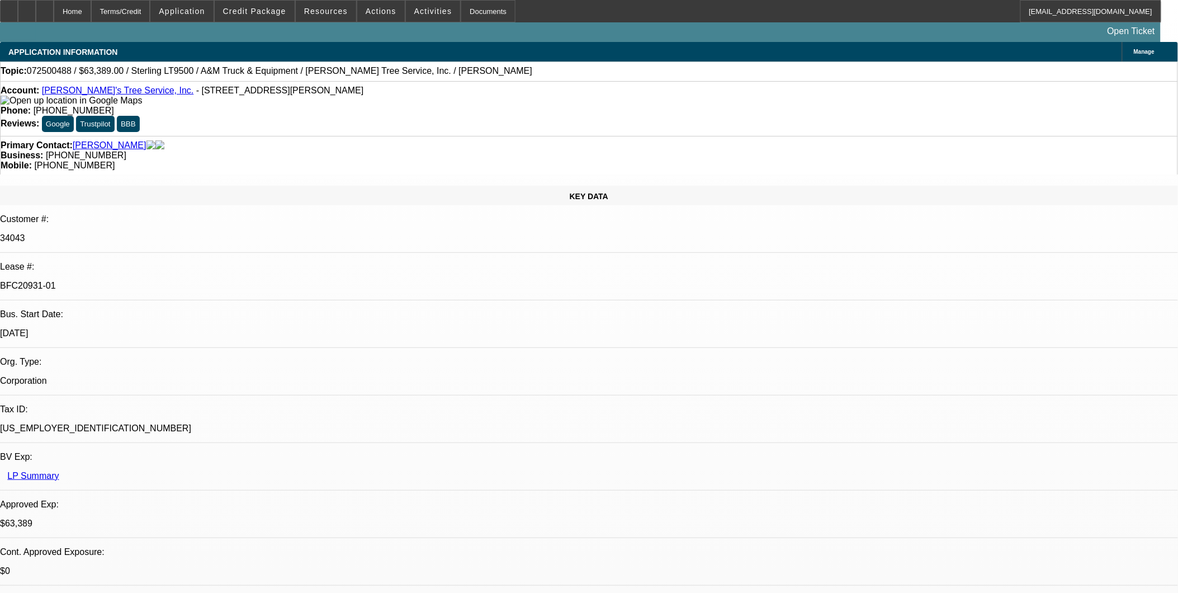
select select "0"
select select "2"
select select "0.1"
select select "0"
select select "2"
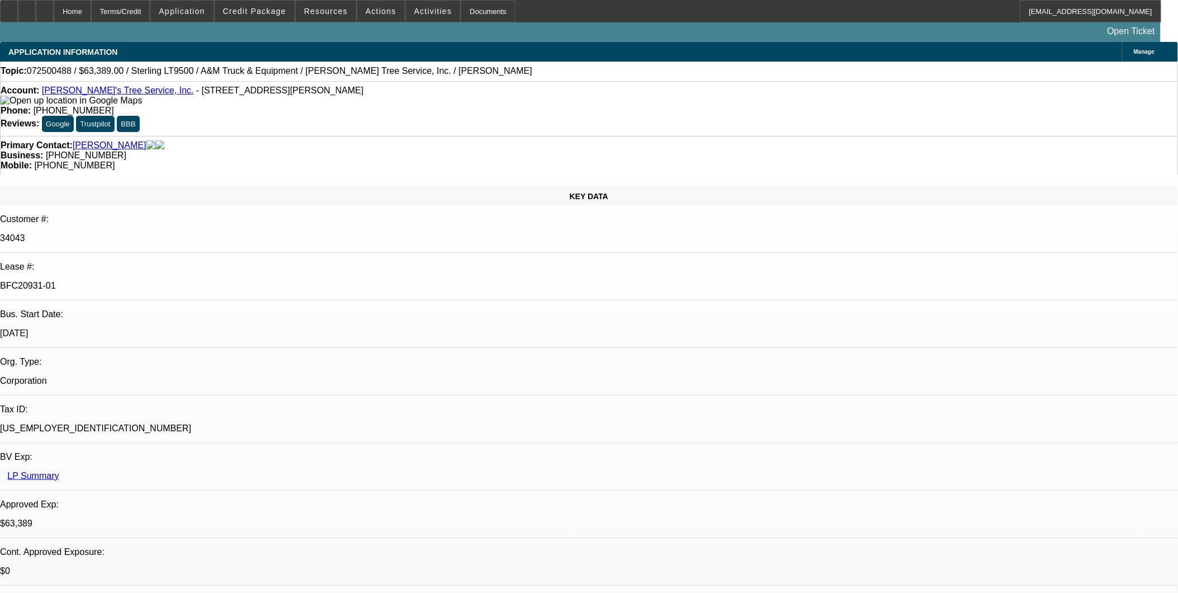
select select "0.1"
select select "0"
select select "2"
select select "0.1"
select select "0"
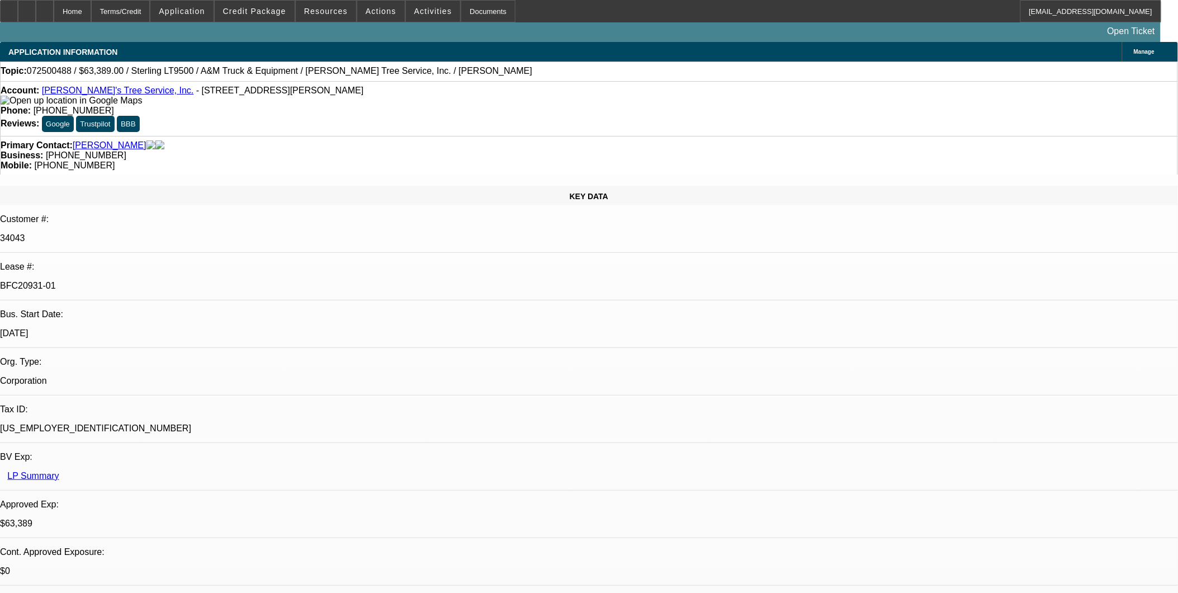
select select "2"
select select "0.1"
select select "1"
select select "2"
select select "4"
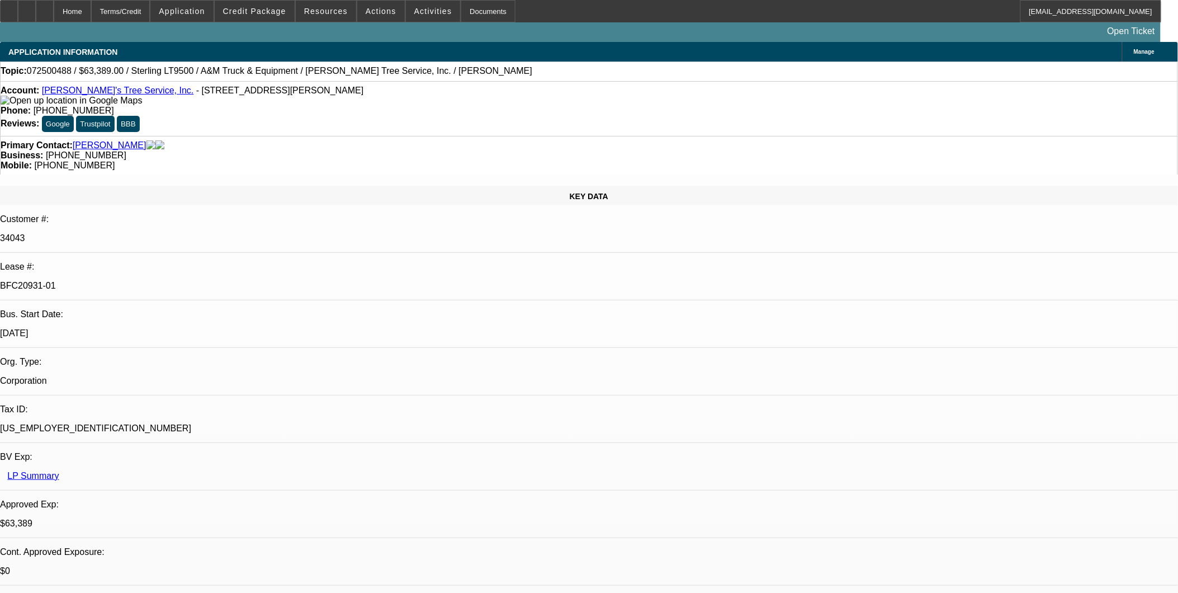
select select "1"
select select "2"
select select "4"
select select "1"
select select "2"
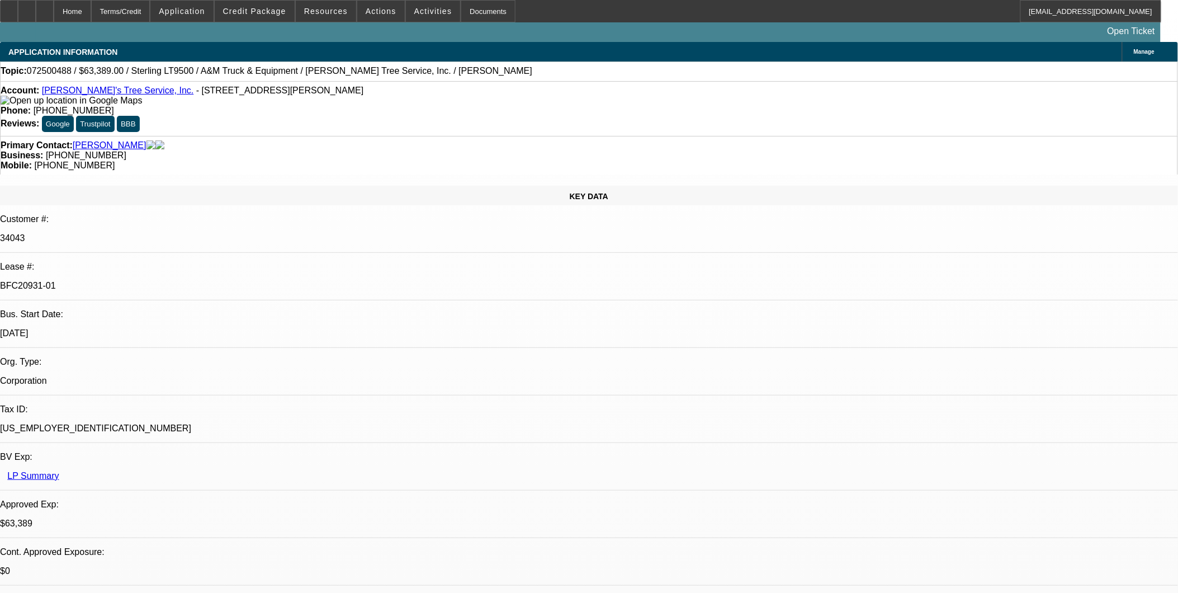
select select "4"
select select "1"
select select "2"
select select "4"
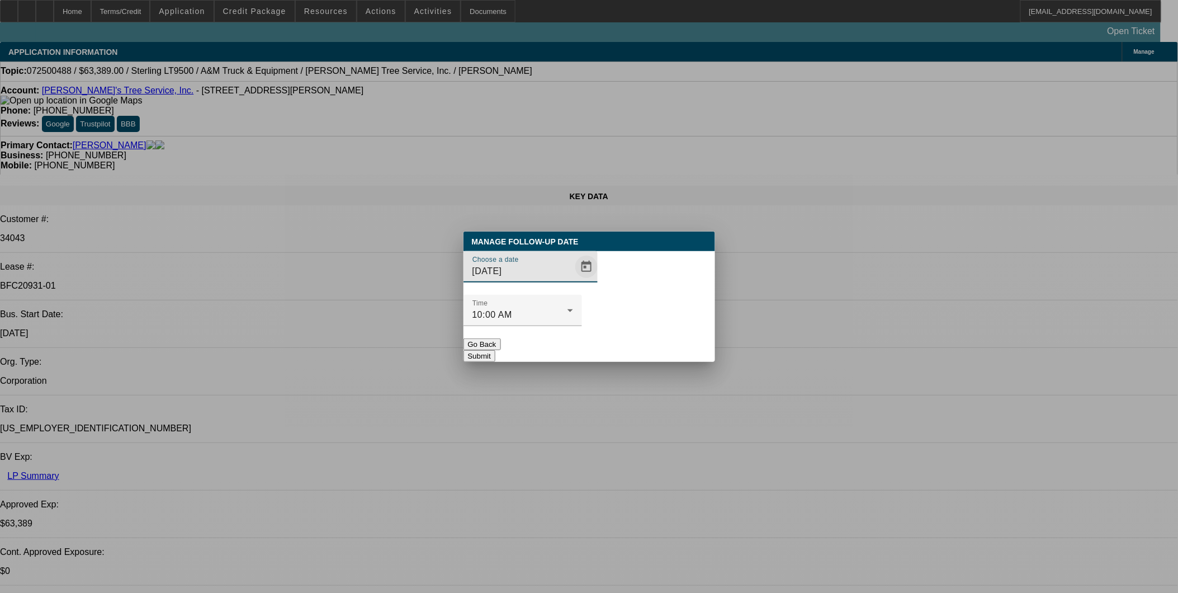
click at [573, 280] on span "Open calendar" at bounding box center [586, 266] width 27 height 27
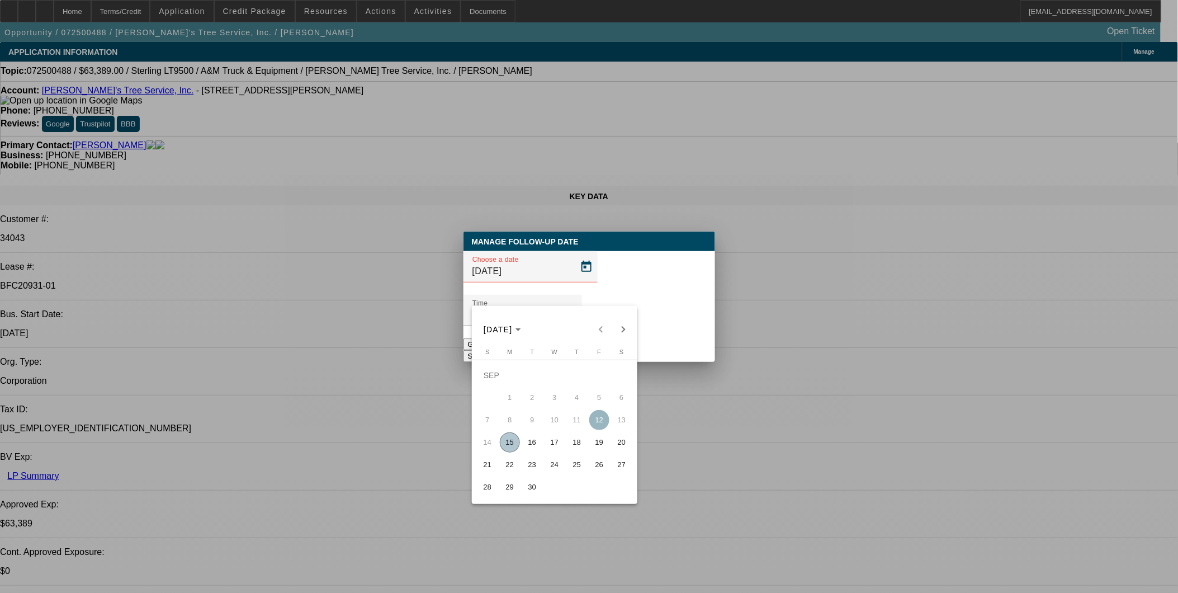
click at [528, 446] on span "16" at bounding box center [532, 442] width 20 height 20
type input "[DATE]"
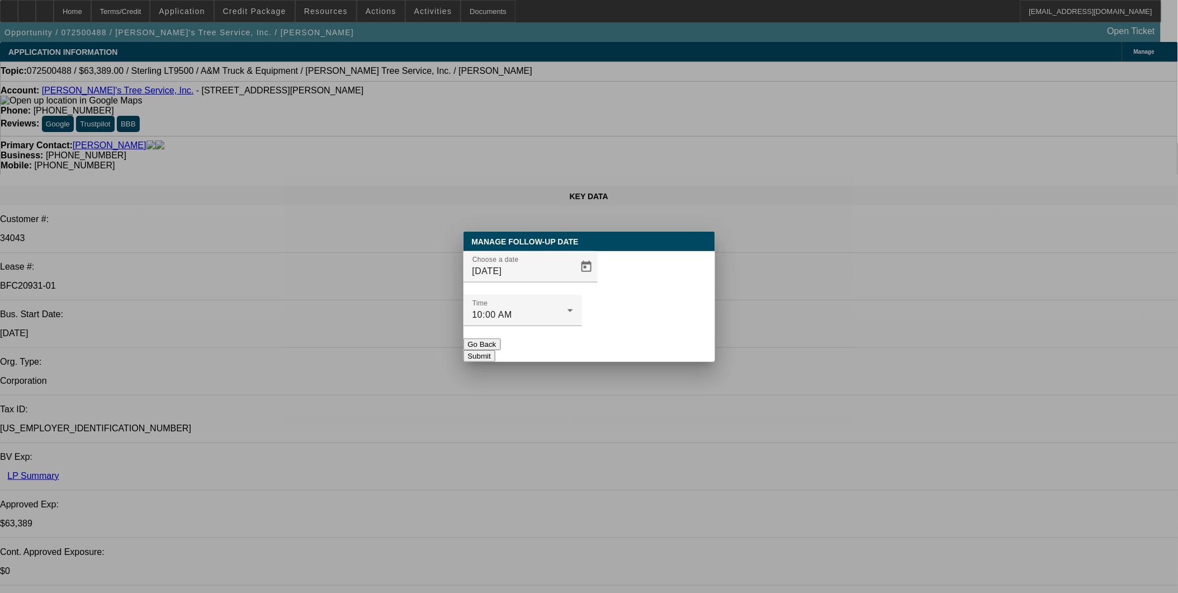
click at [495, 350] on button "Submit" at bounding box center [479, 356] width 32 height 12
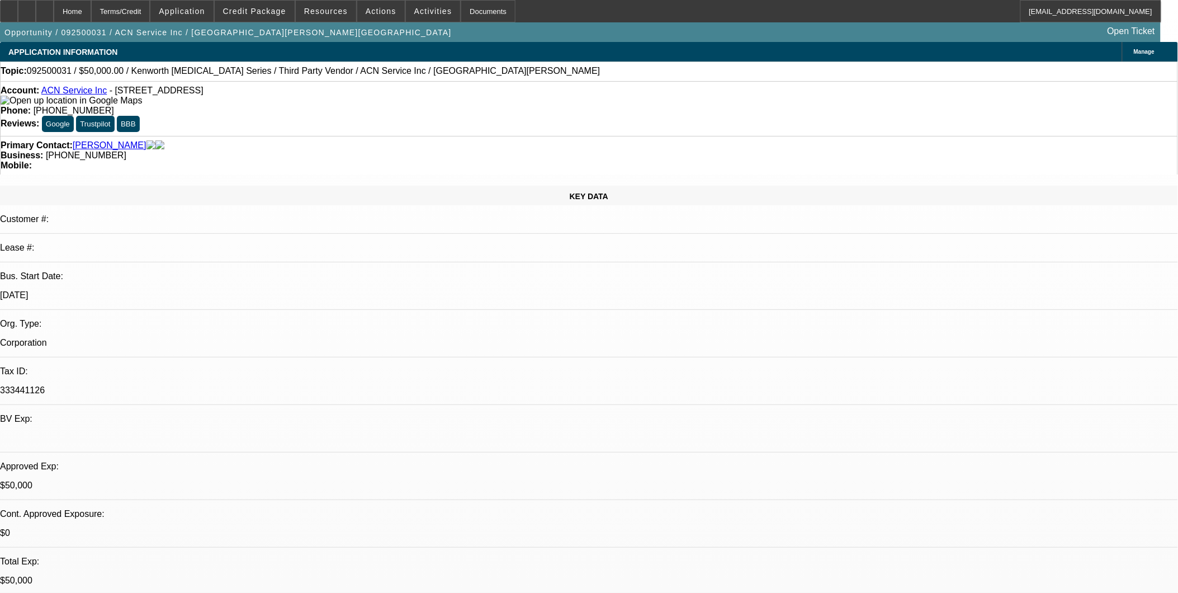
select select "0"
select select "2"
select select "0.1"
select select "0"
select select "2"
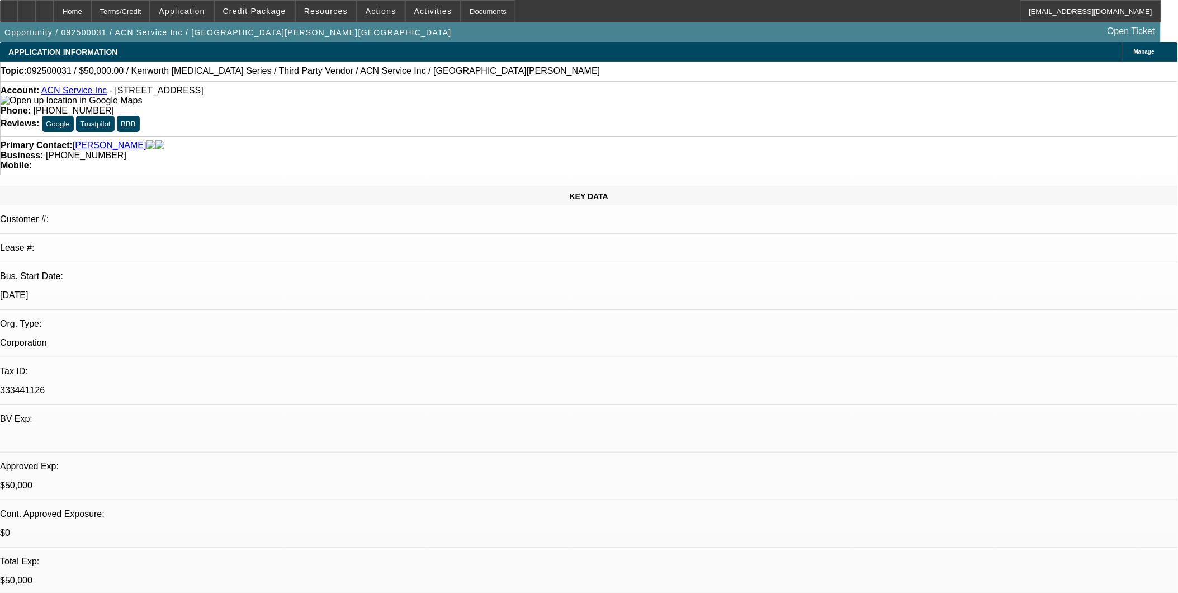
select select "0.1"
select select "0"
select select "2"
select select "0.1"
select select "0"
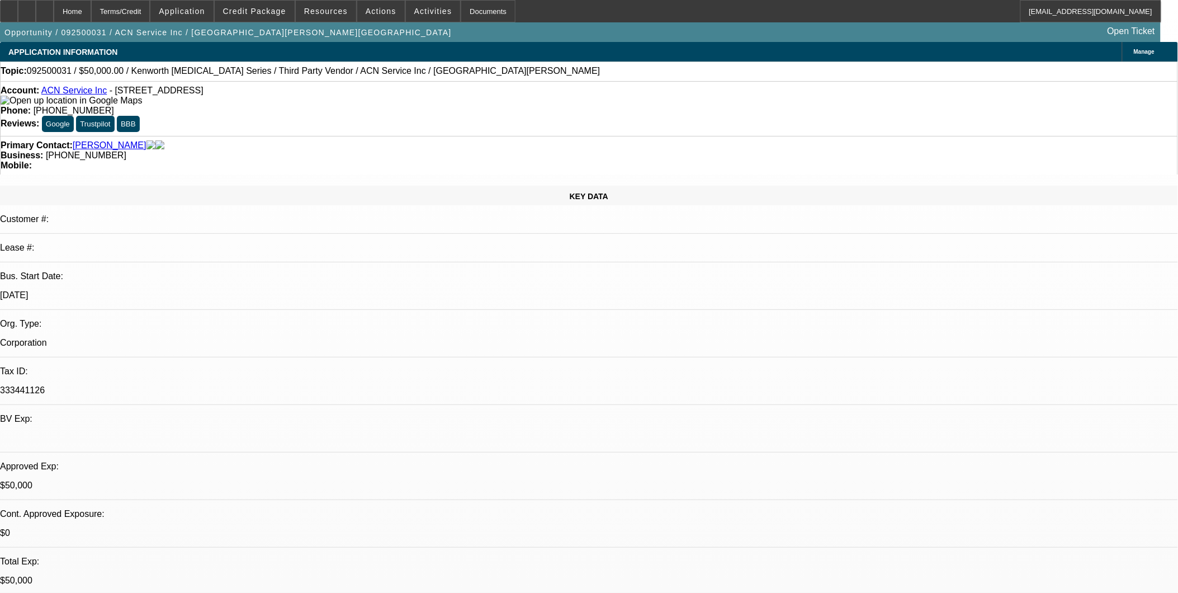
select select "0"
select select "0.1"
select select "1"
select select "2"
select select "4"
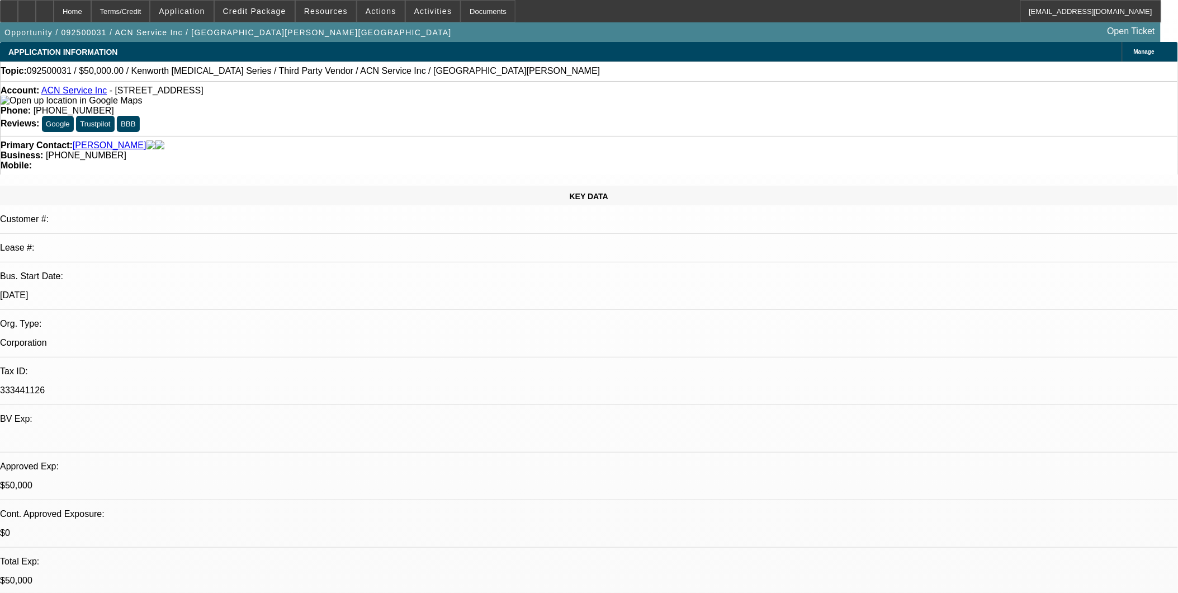
select select "1"
select select "2"
select select "4"
select select "1"
select select "2"
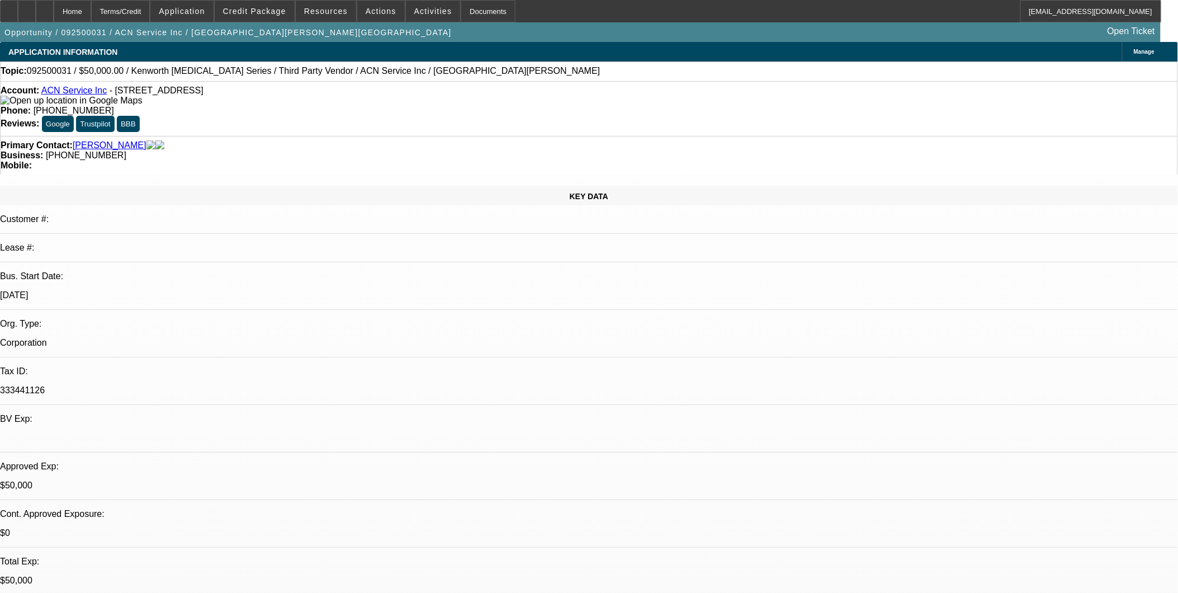
select select "4"
select select "1"
select select "4"
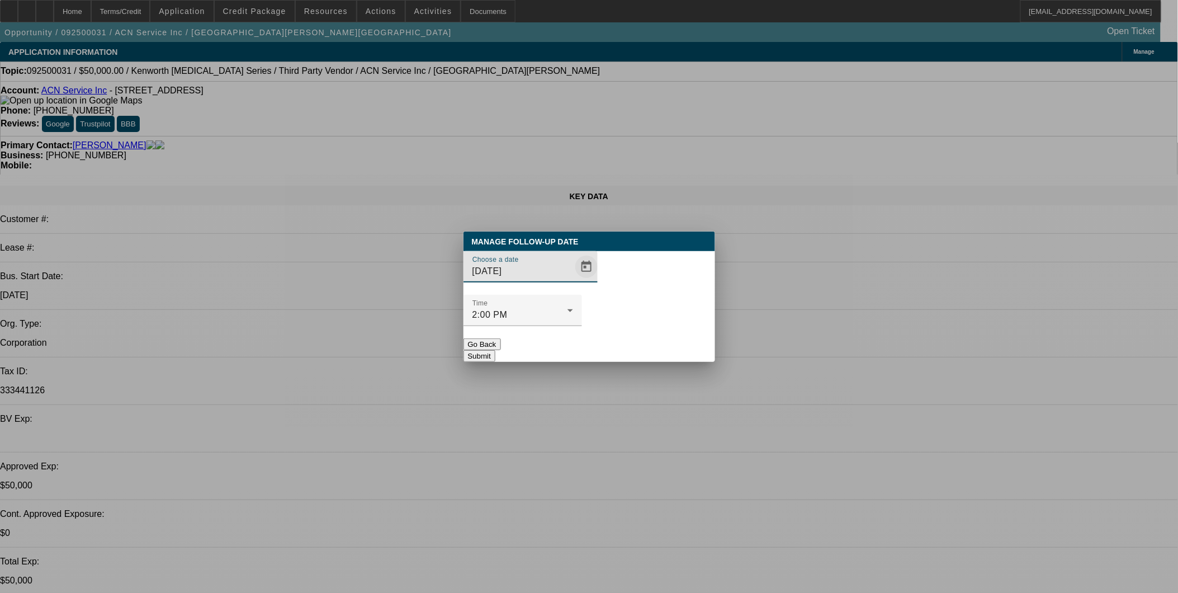
click at [573, 280] on span "Open calendar" at bounding box center [586, 266] width 27 height 27
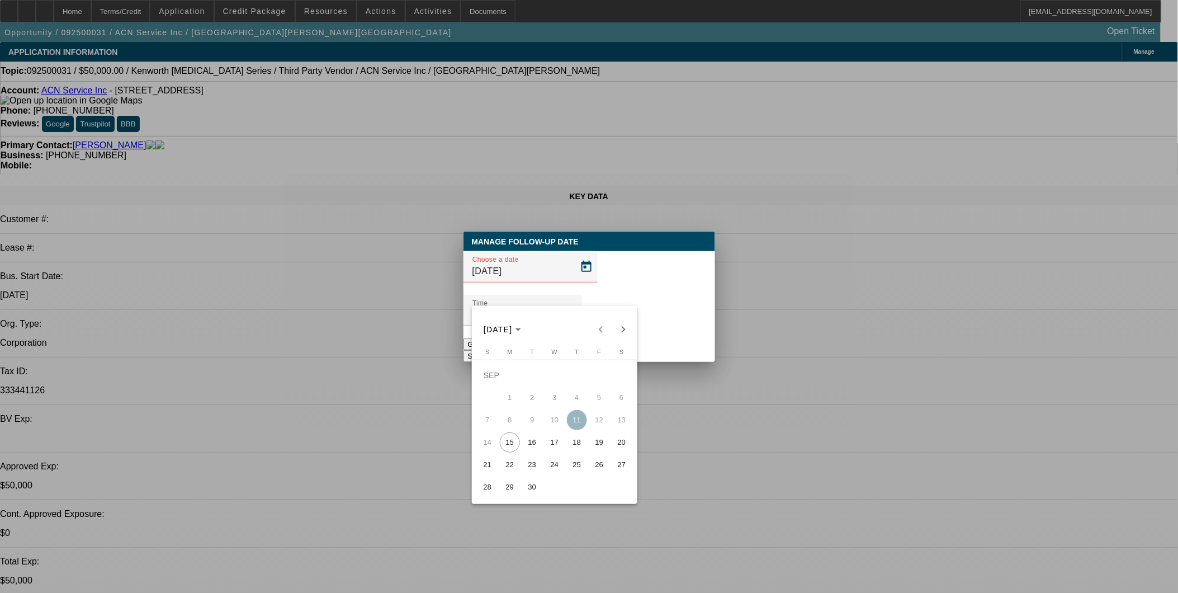
click at [528, 446] on span "16" at bounding box center [532, 442] width 20 height 20
type input "[DATE]"
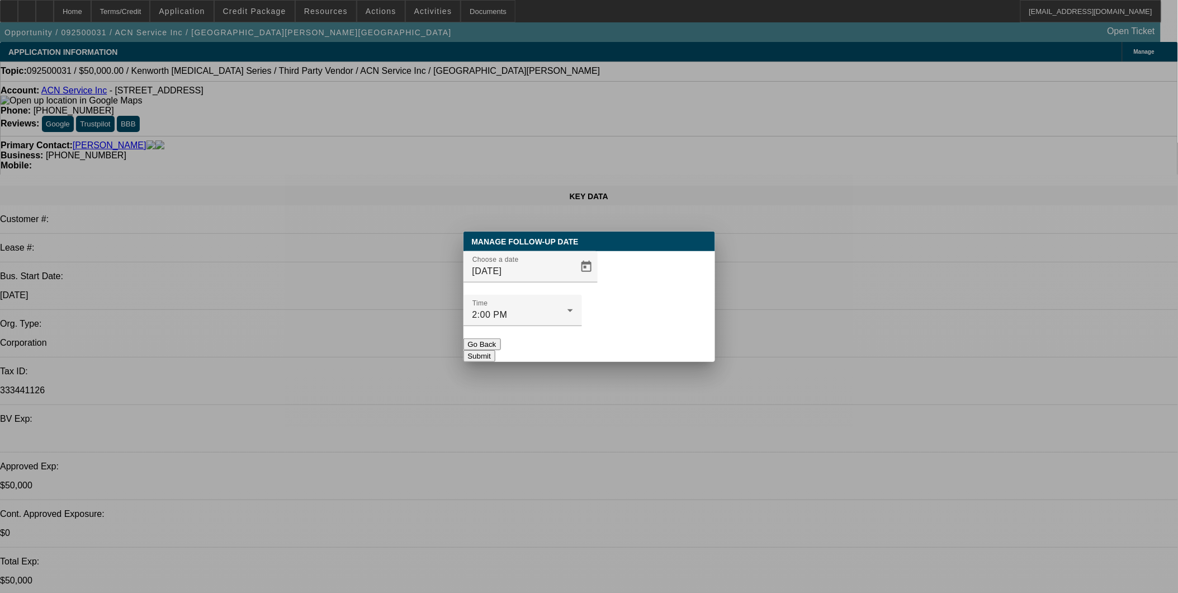
click at [495, 350] on button "Submit" at bounding box center [479, 356] width 32 height 12
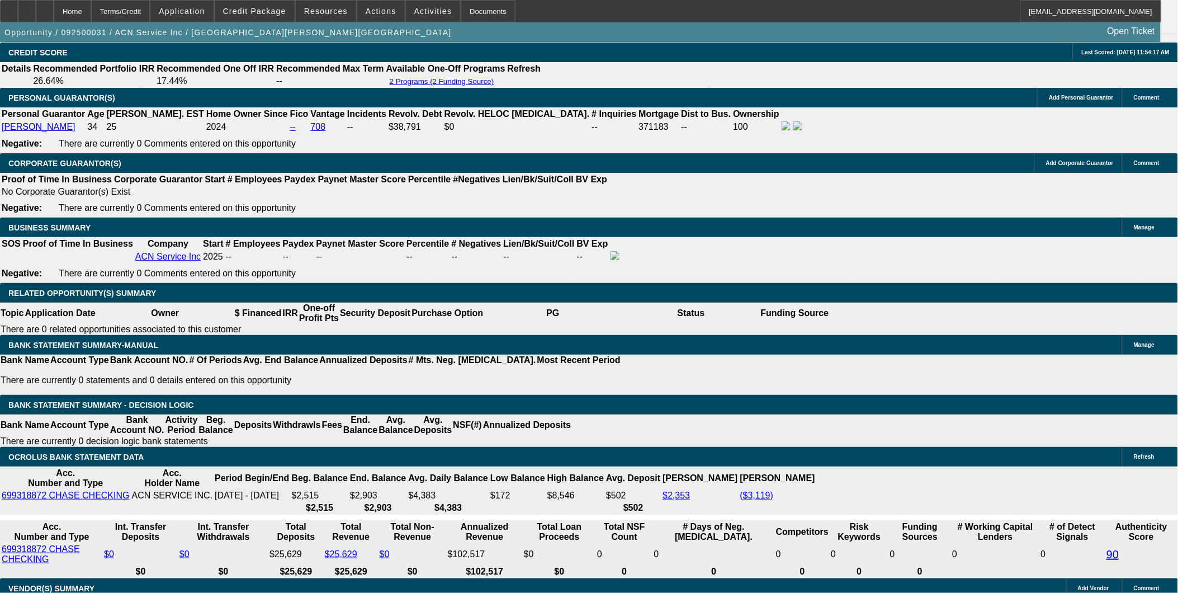
scroll to position [1615, 0]
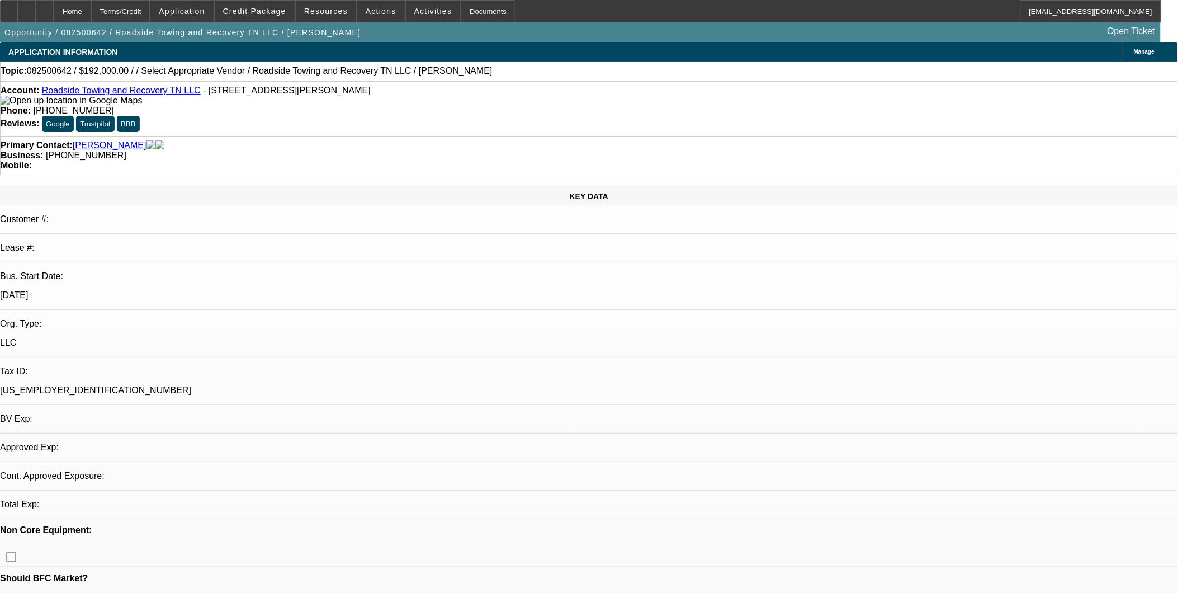
select select "0.2"
select select "2"
select select "0.1"
select select "4"
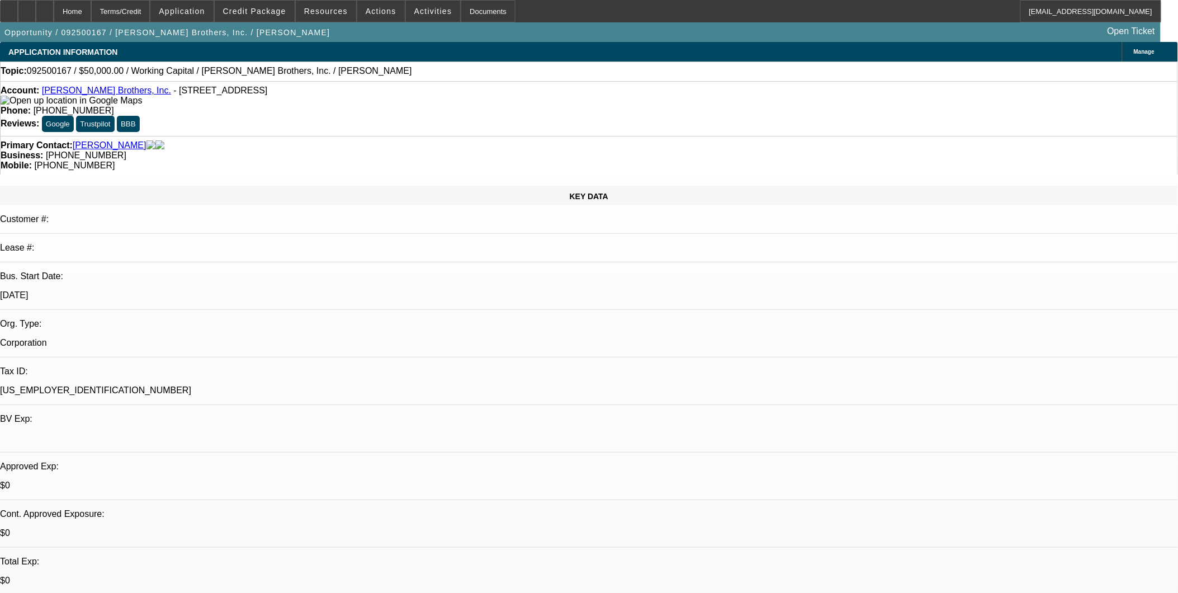
select select "0"
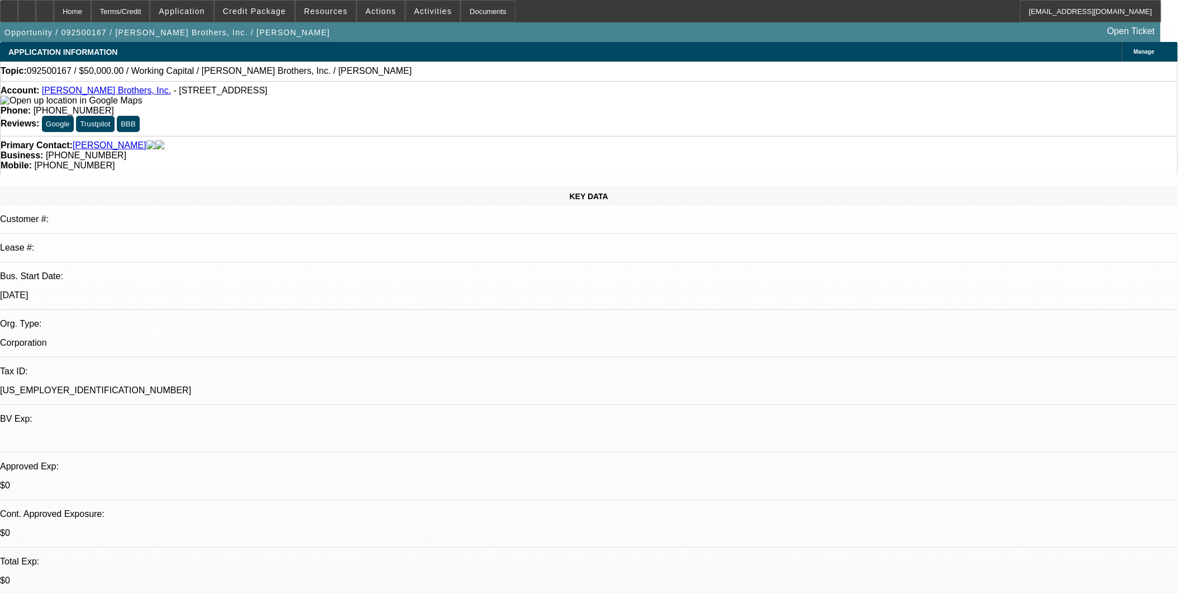
select select "0"
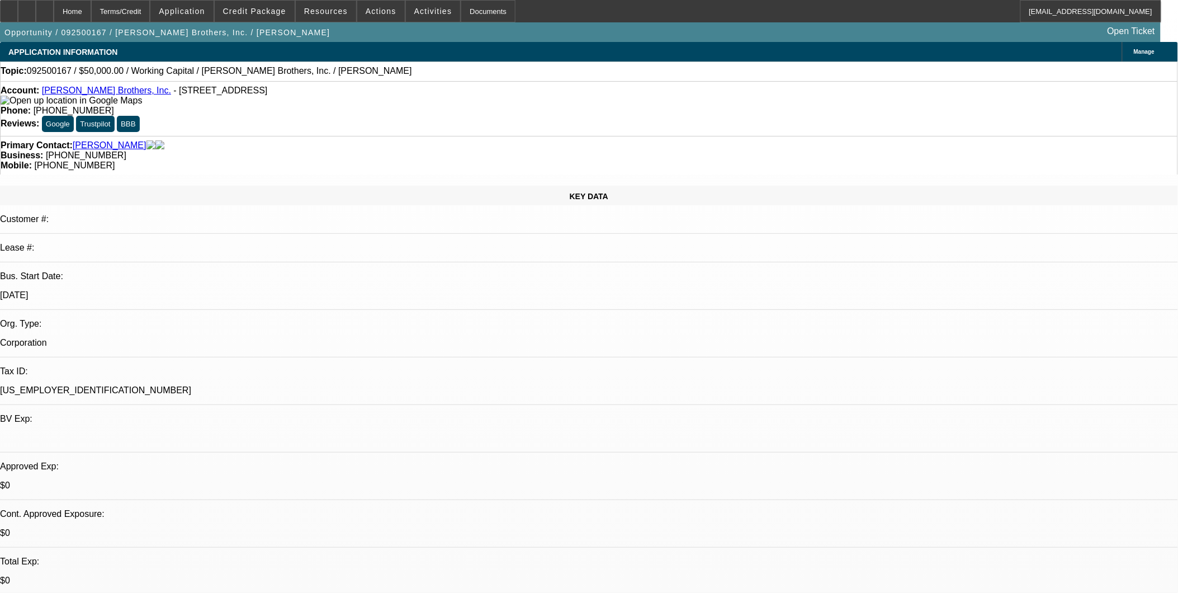
select select "0"
select select "1"
select select "2"
select select "6"
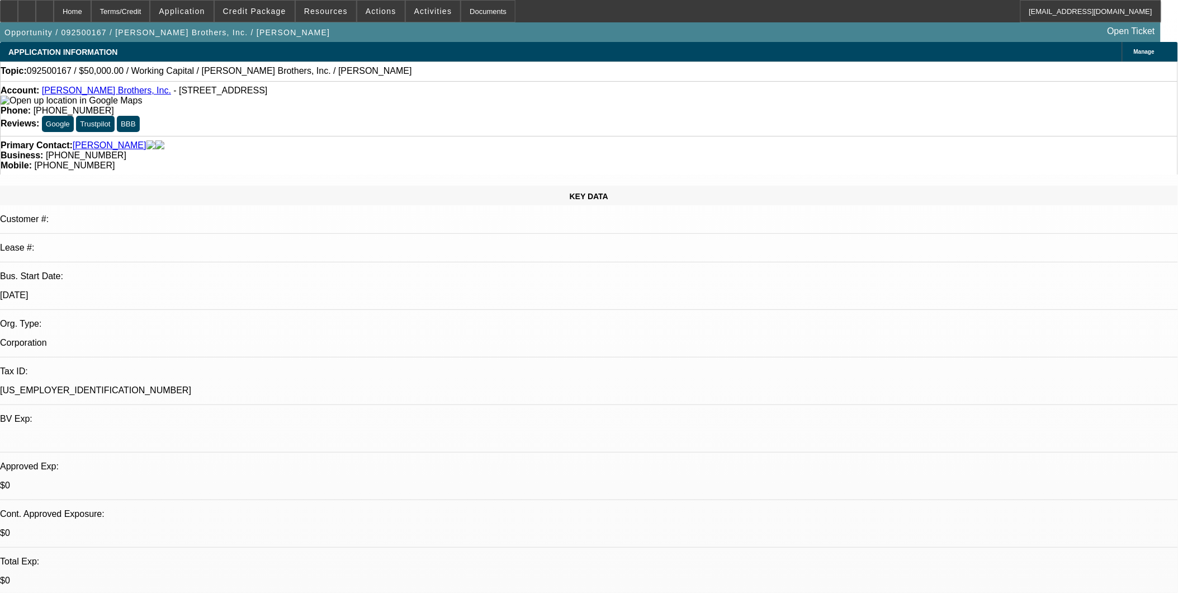
select select "1"
select select "2"
select select "6"
select select "1"
select select "2"
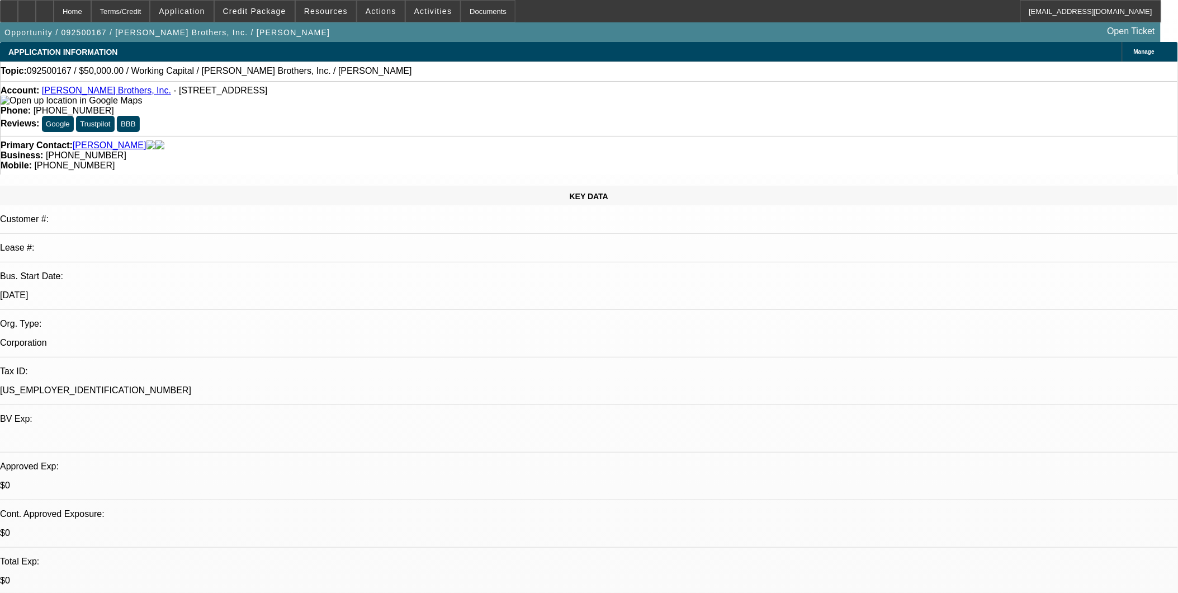
select select "6"
select select "1"
select select "2"
select select "6"
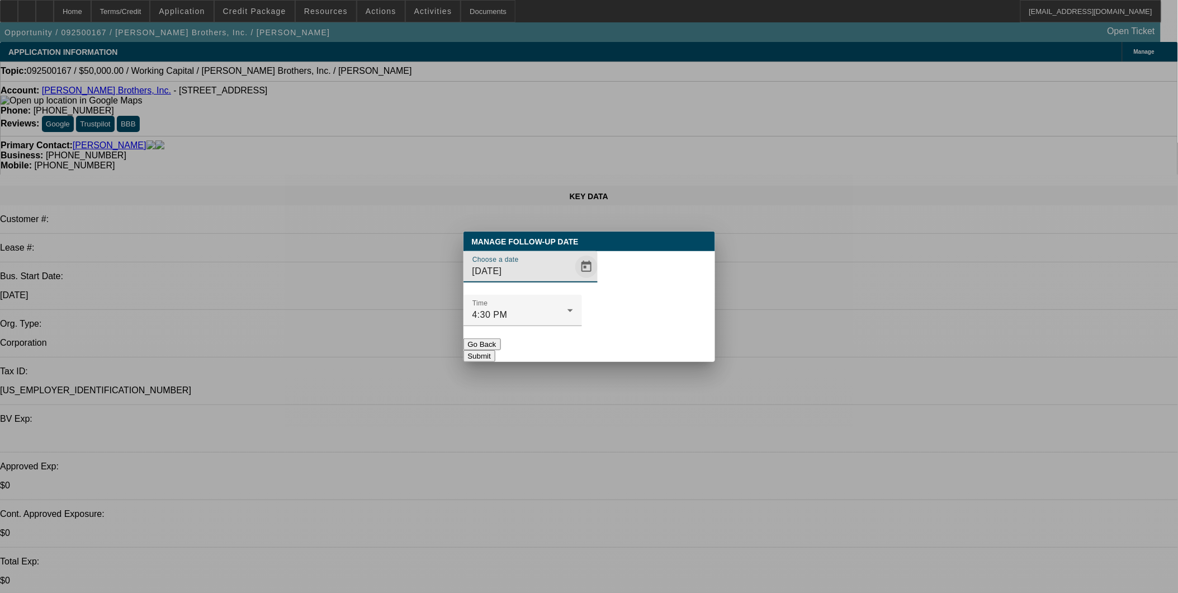
click at [574, 280] on span "Open calendar" at bounding box center [586, 266] width 27 height 27
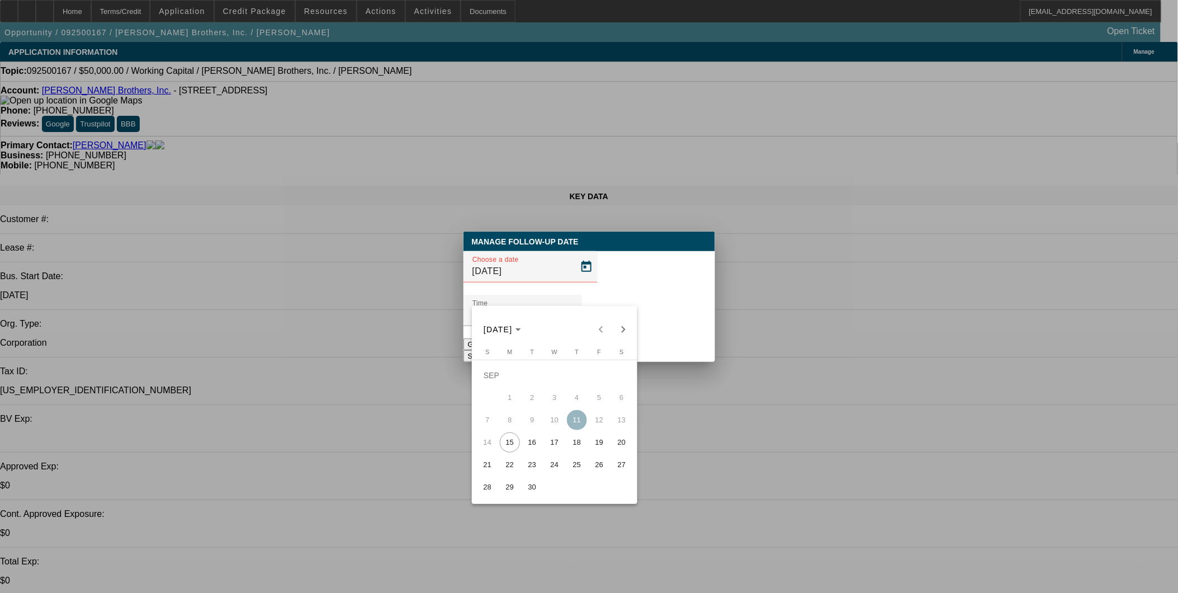
click at [567, 287] on div at bounding box center [589, 296] width 1178 height 593
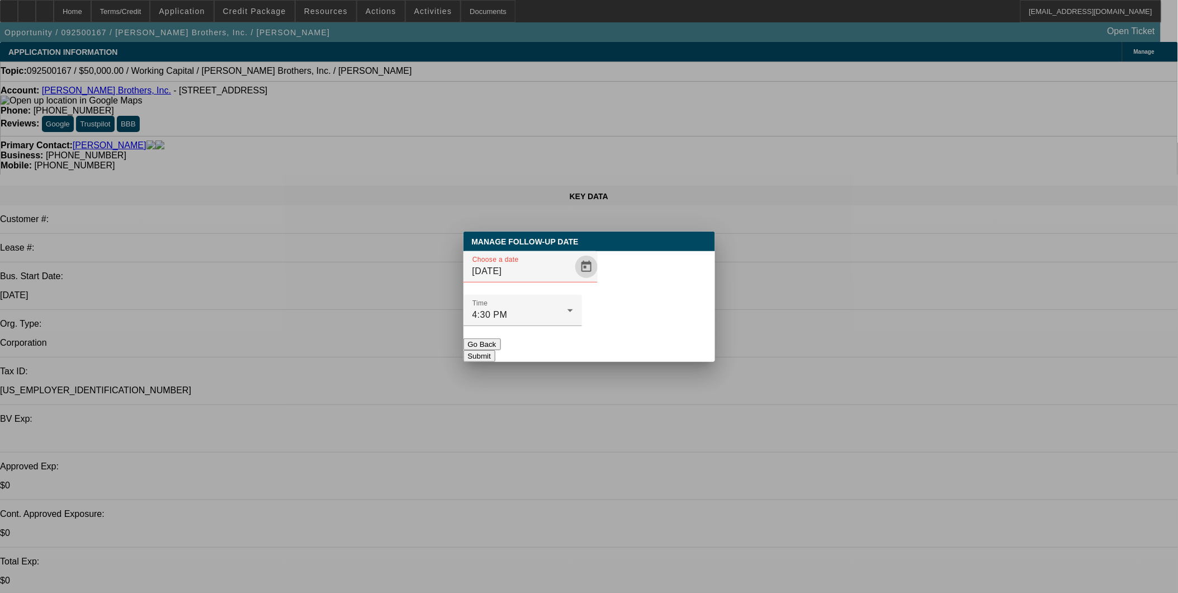
click at [573, 280] on span "Open calendar" at bounding box center [586, 266] width 27 height 27
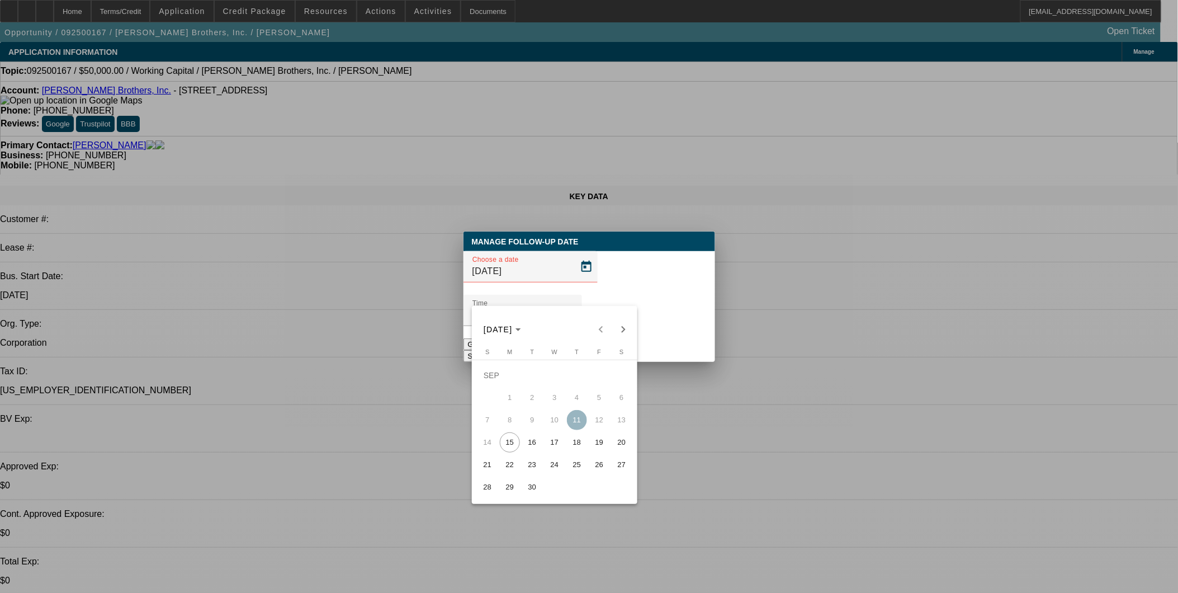
click at [527, 450] on span "16" at bounding box center [532, 442] width 20 height 20
type input "9/16/2025"
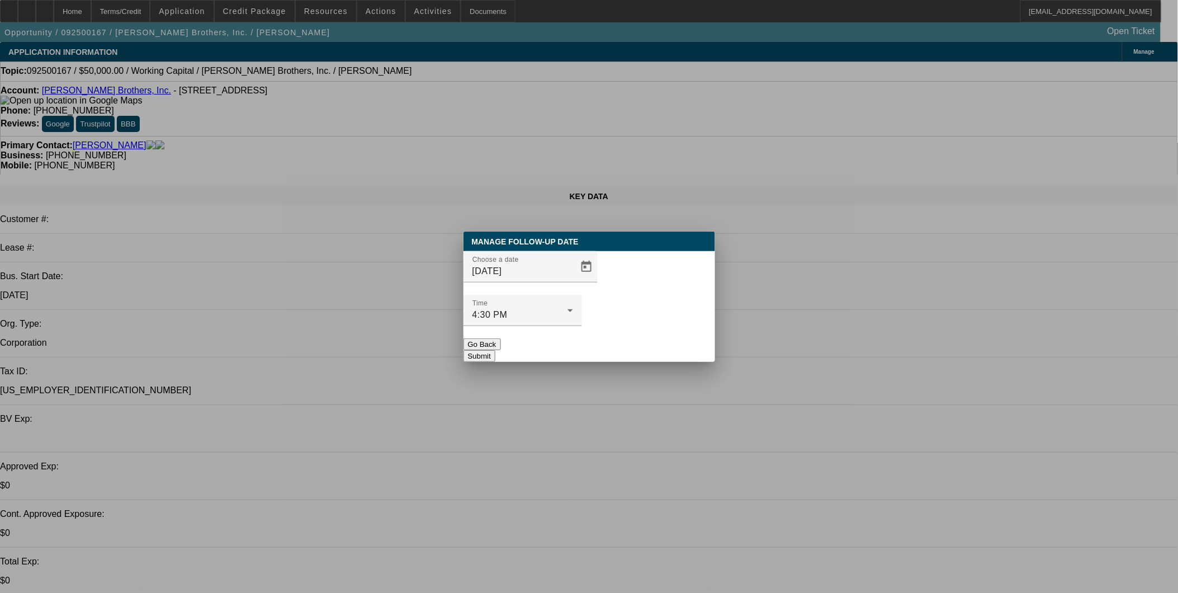
click at [495, 350] on button "Submit" at bounding box center [479, 356] width 32 height 12
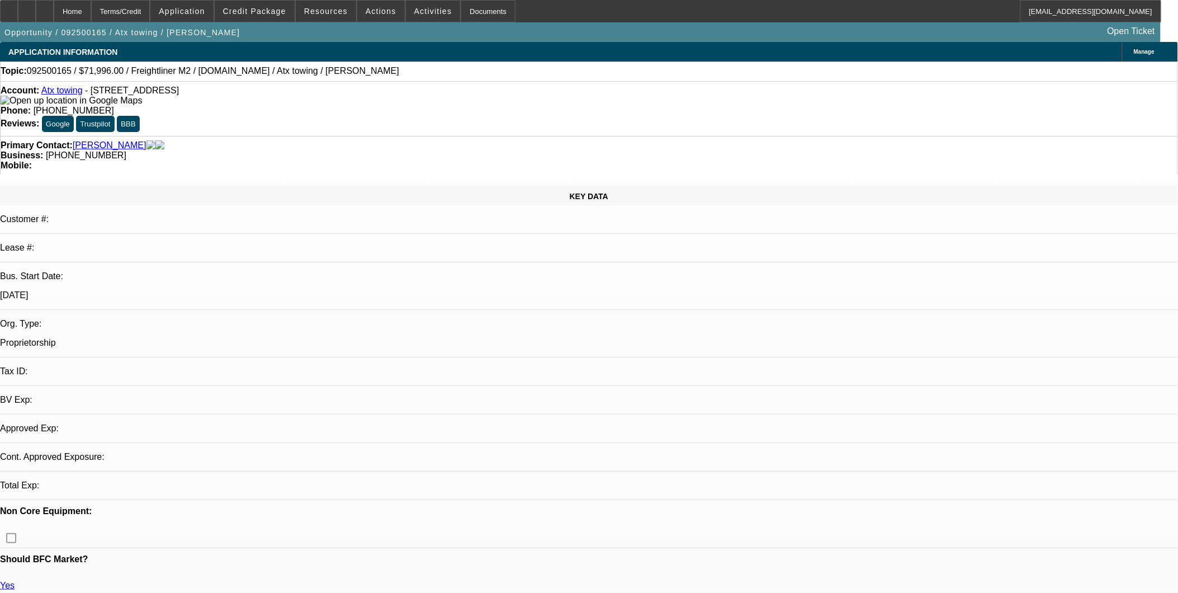
select select "0.2"
select select "2"
select select "0.2"
select select "0.15"
select select "2"
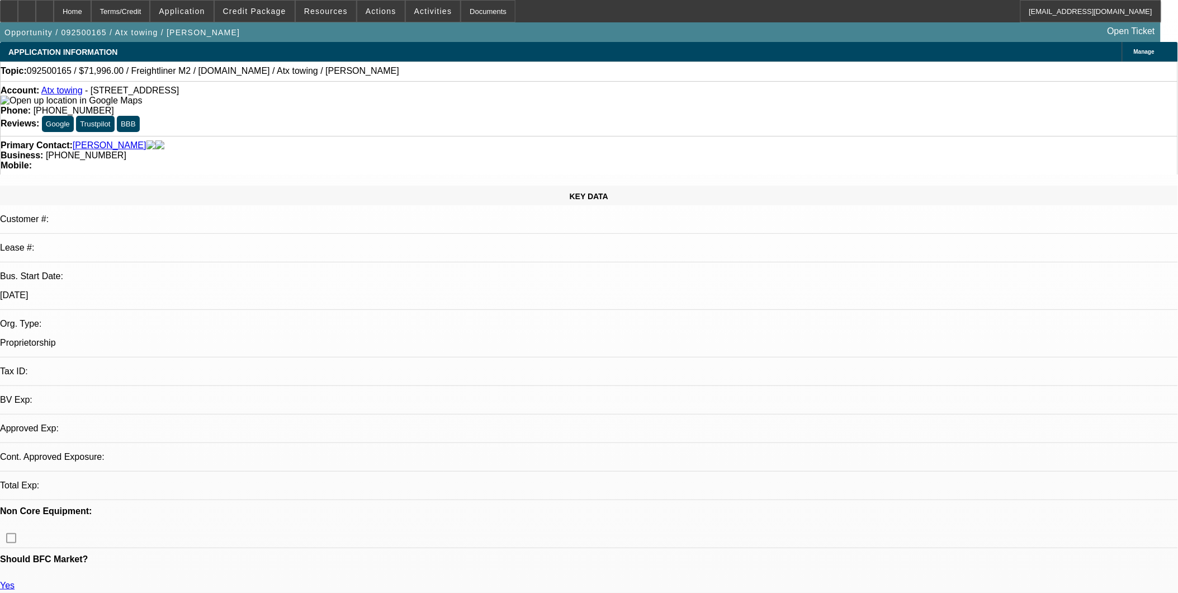
select select "0.2"
select select "1"
select select "2"
select select "17"
select select "1"
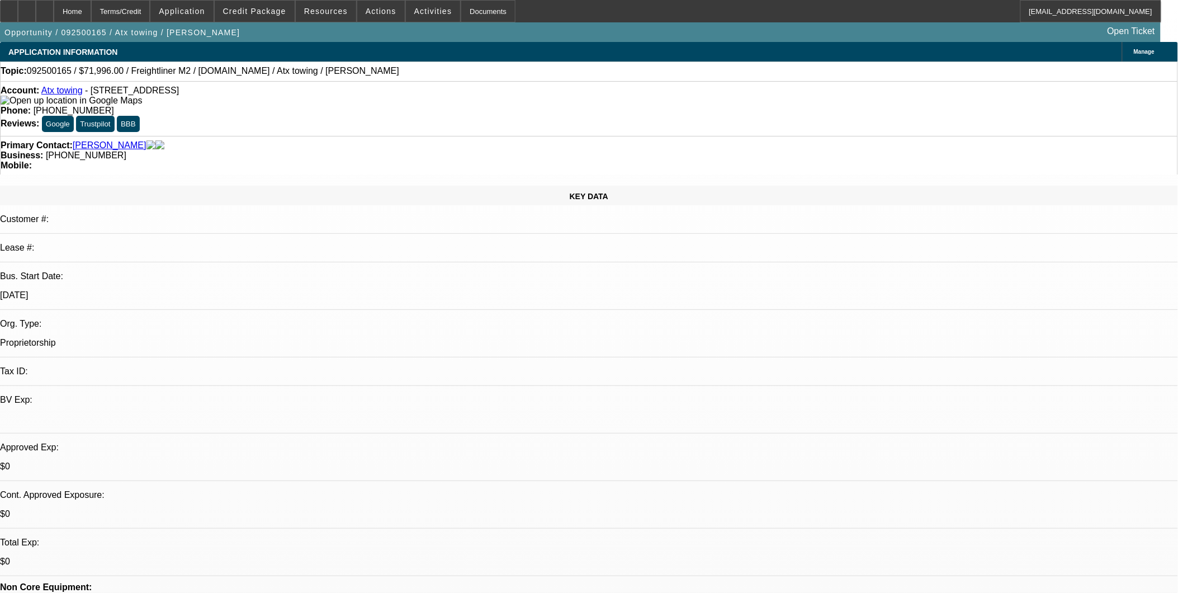
select select "2"
select select "17"
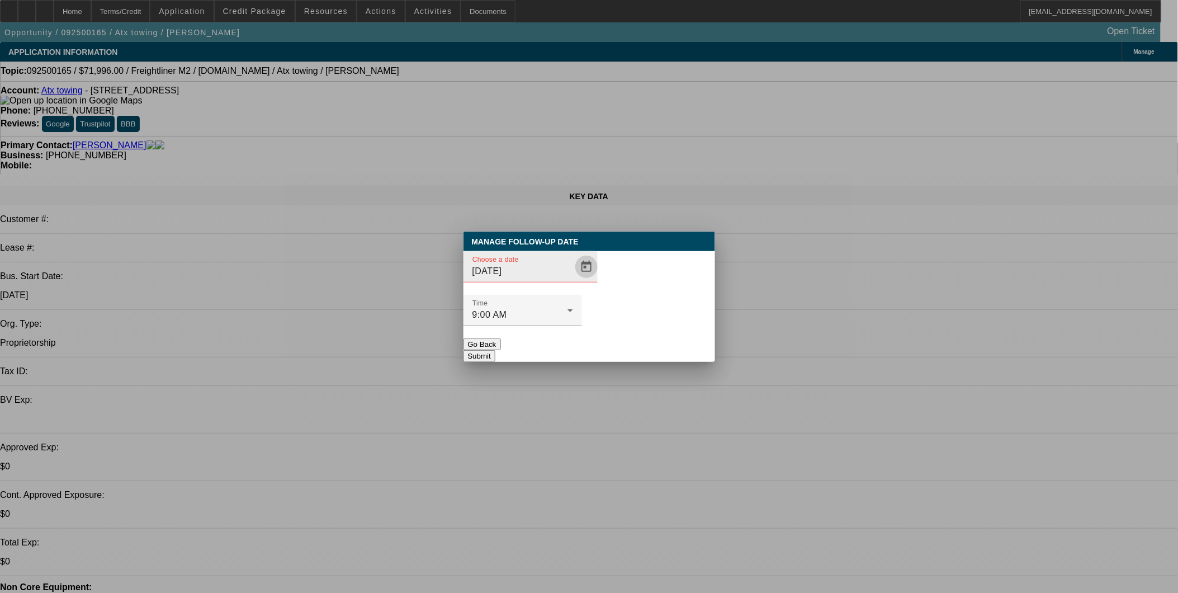
click at [573, 280] on span "Open calendar" at bounding box center [586, 266] width 27 height 27
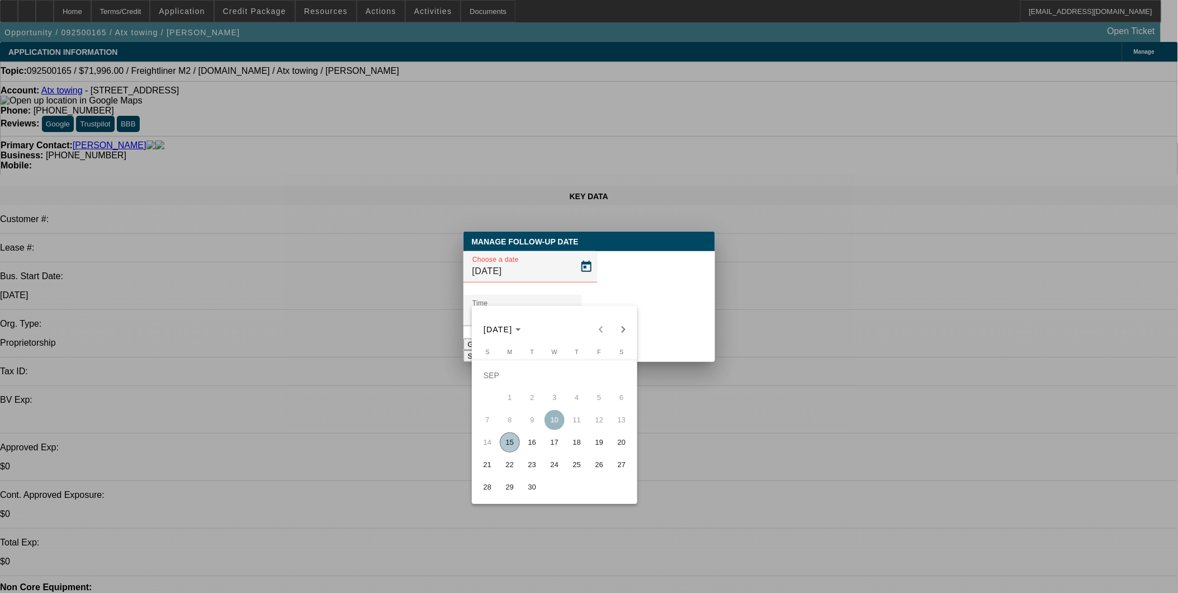
click at [599, 471] on span "26" at bounding box center [599, 465] width 20 height 20
type input "9/26/2025"
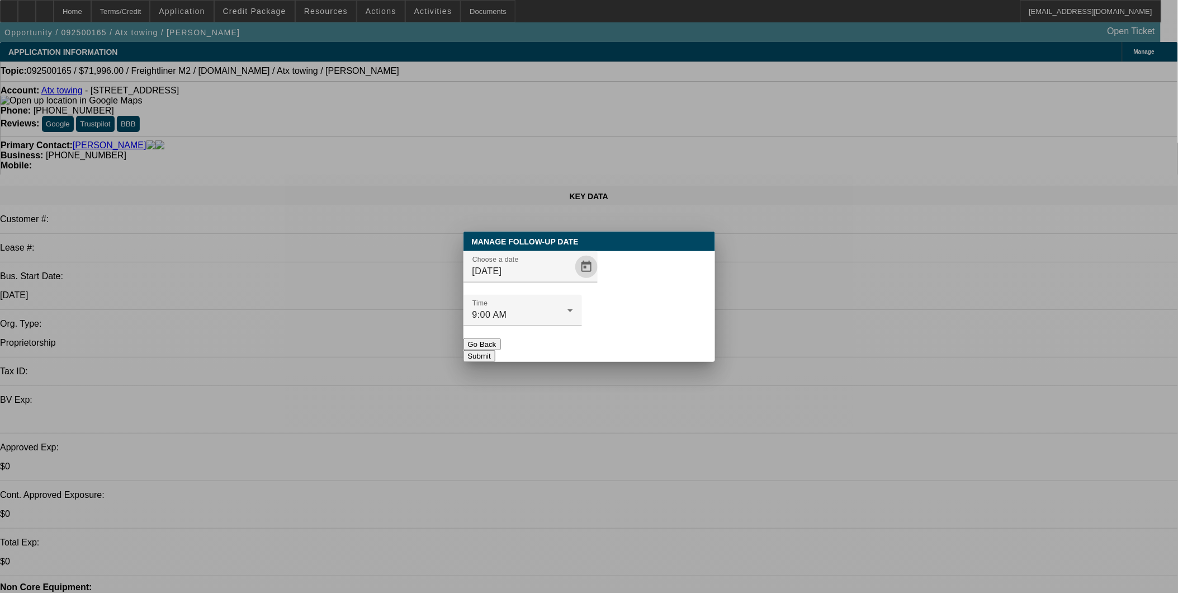
click at [495, 350] on button "Submit" at bounding box center [479, 356] width 32 height 12
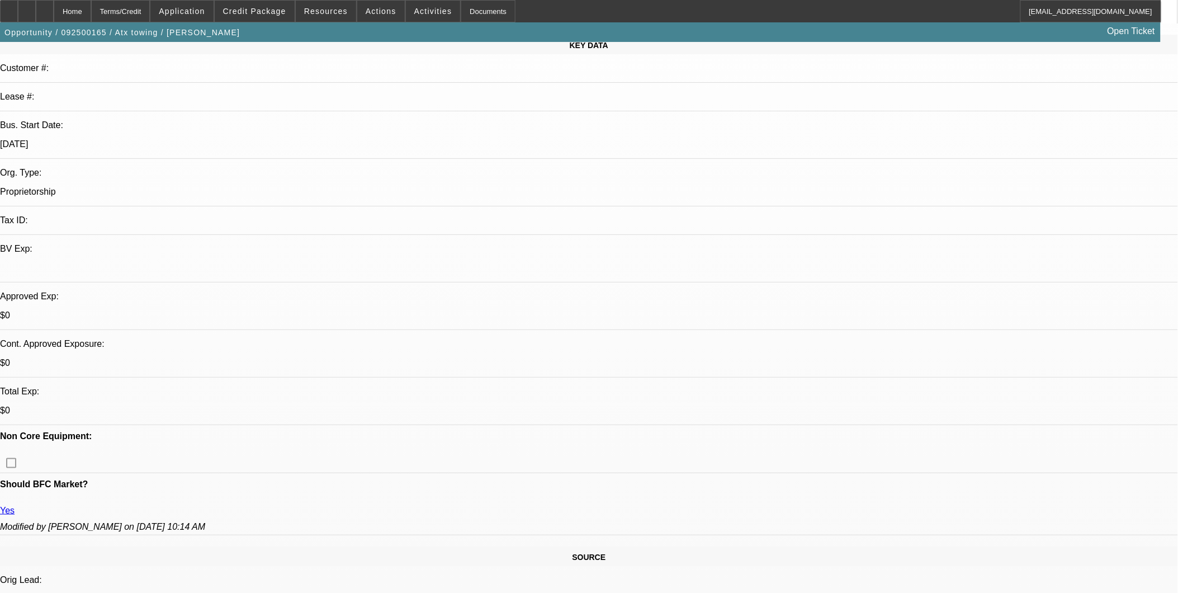
scroll to position [186, 0]
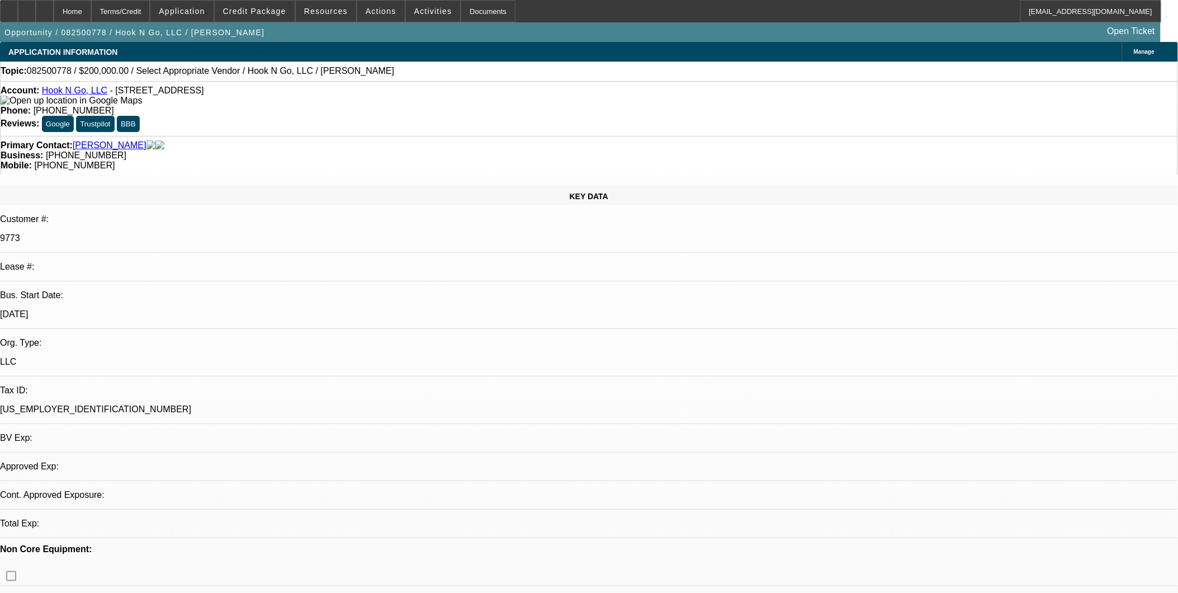
select select "0"
select select "2"
select select "0.1"
select select "4"
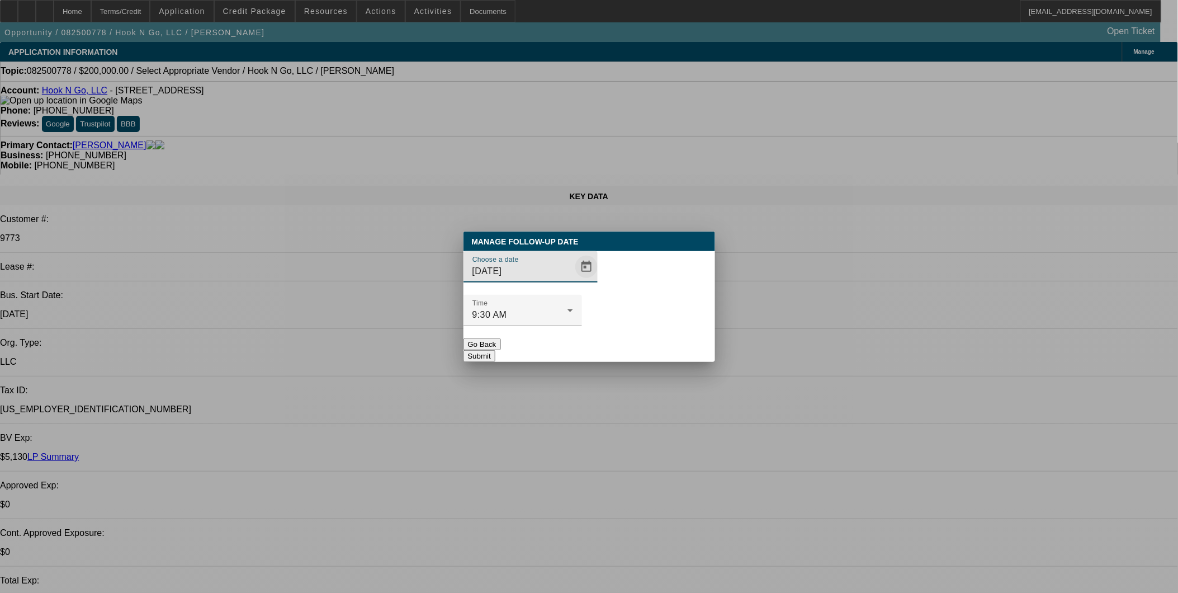
click at [573, 280] on span "Open calendar" at bounding box center [586, 266] width 27 height 27
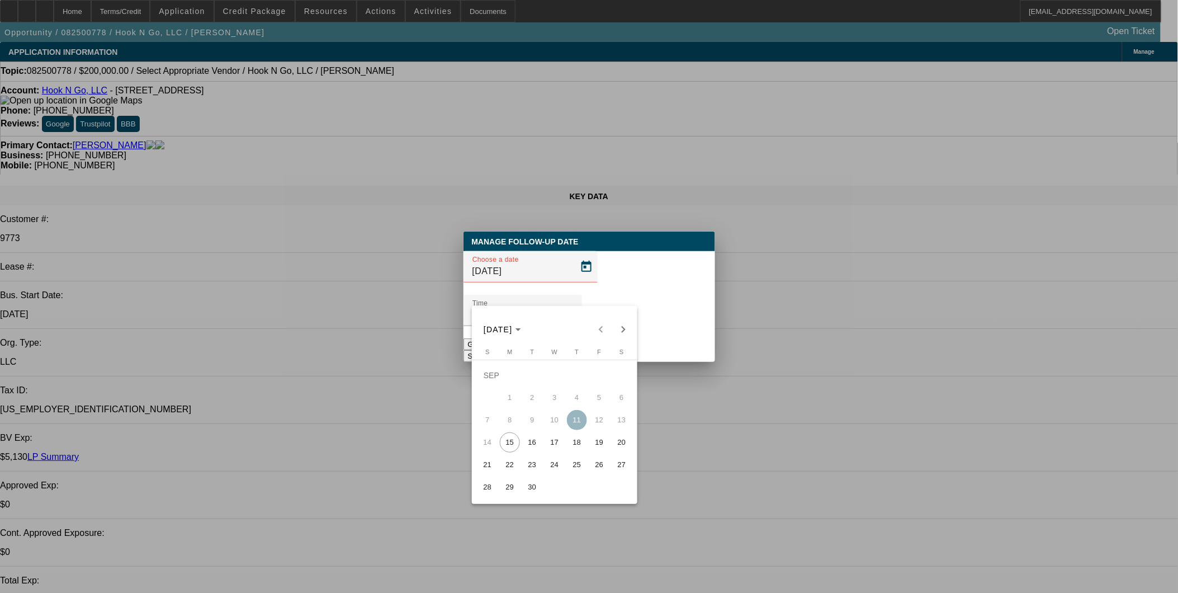
click at [536, 448] on span "16" at bounding box center [532, 442] width 20 height 20
type input "[DATE]"
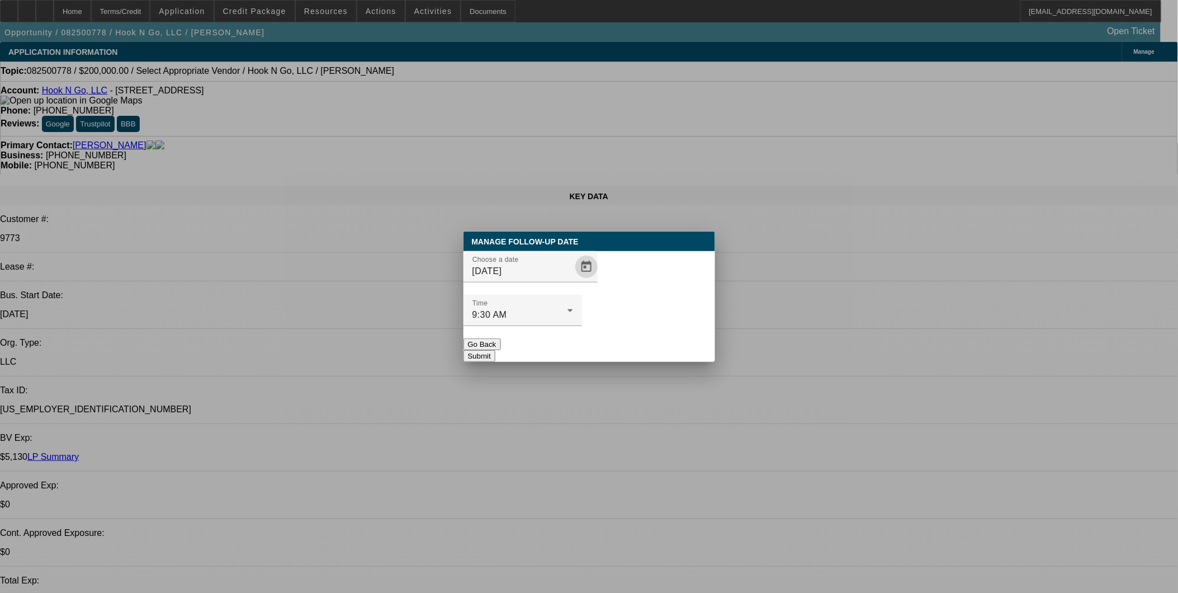
click at [495, 350] on button "Submit" at bounding box center [479, 356] width 32 height 12
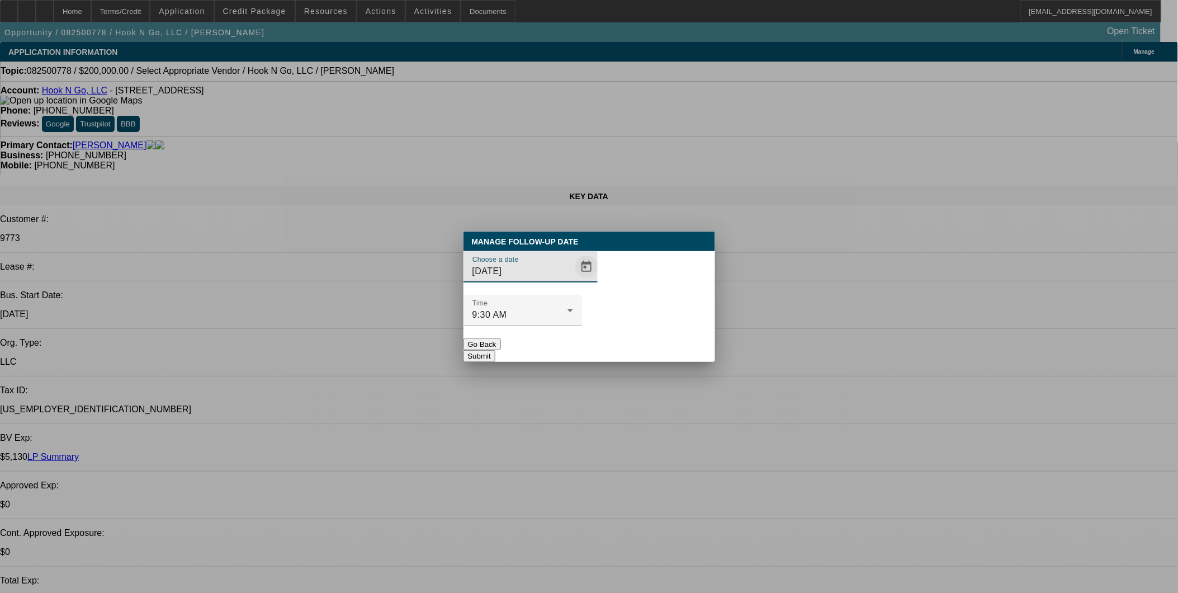
click at [573, 280] on span "Open calendar" at bounding box center [586, 266] width 27 height 27
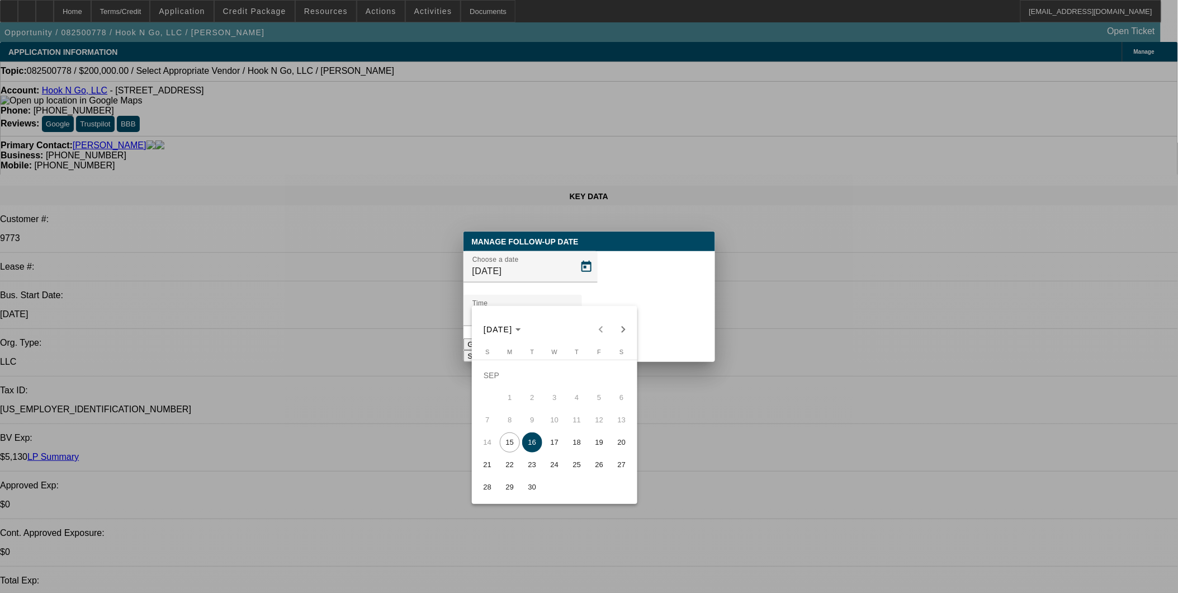
click at [557, 444] on span "17" at bounding box center [555, 442] width 20 height 20
type input "9/17/2025"
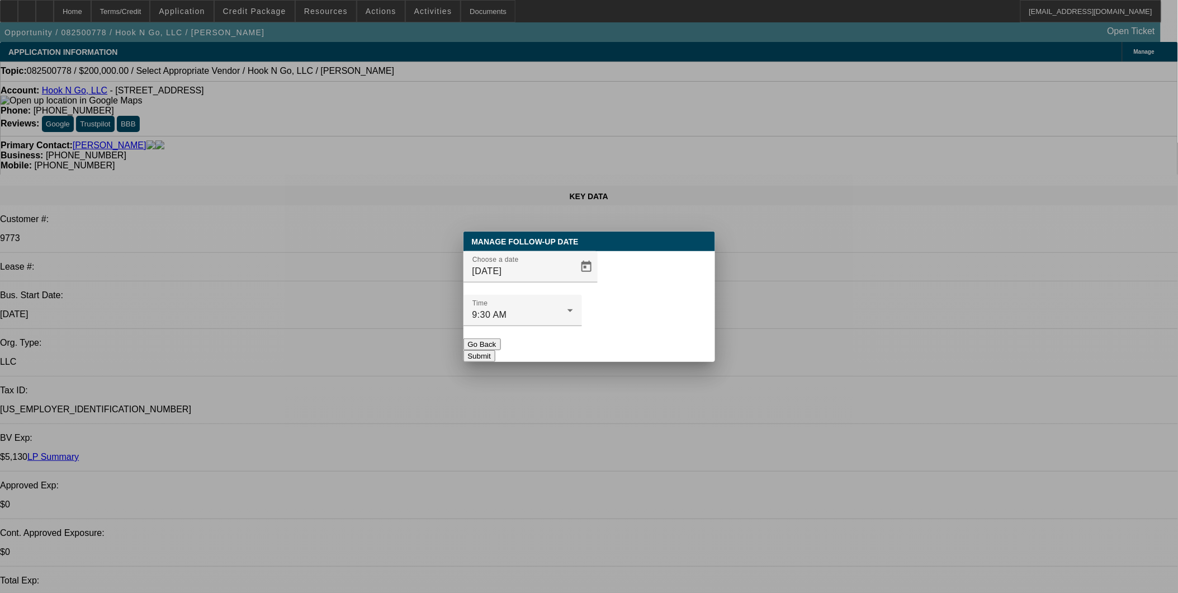
click at [495, 350] on button "Submit" at bounding box center [479, 356] width 32 height 12
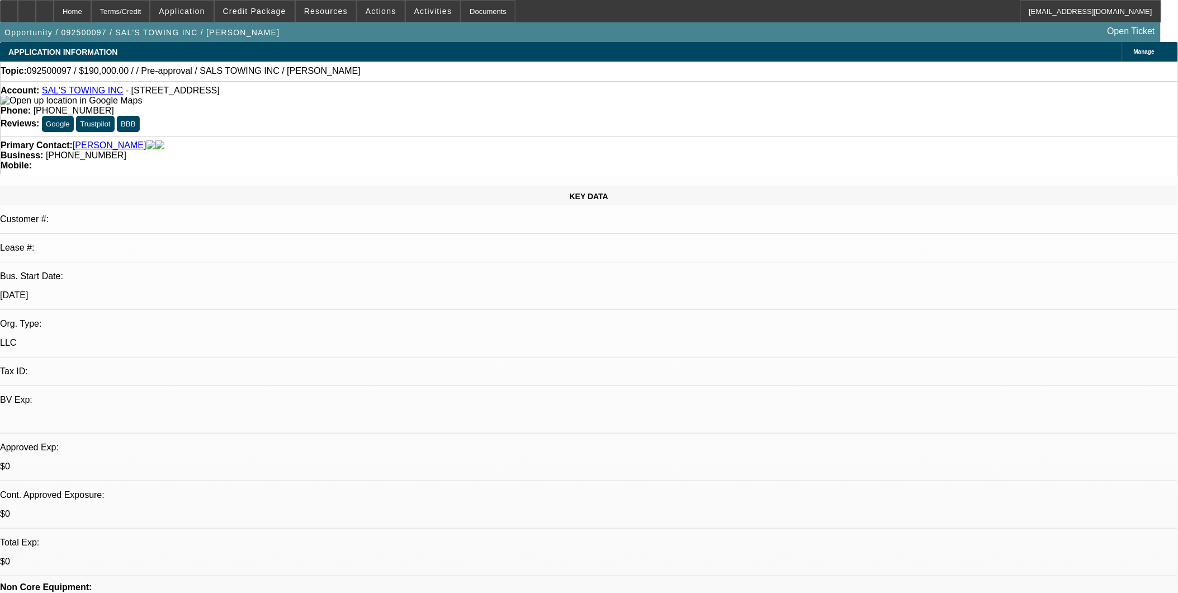
select select "0"
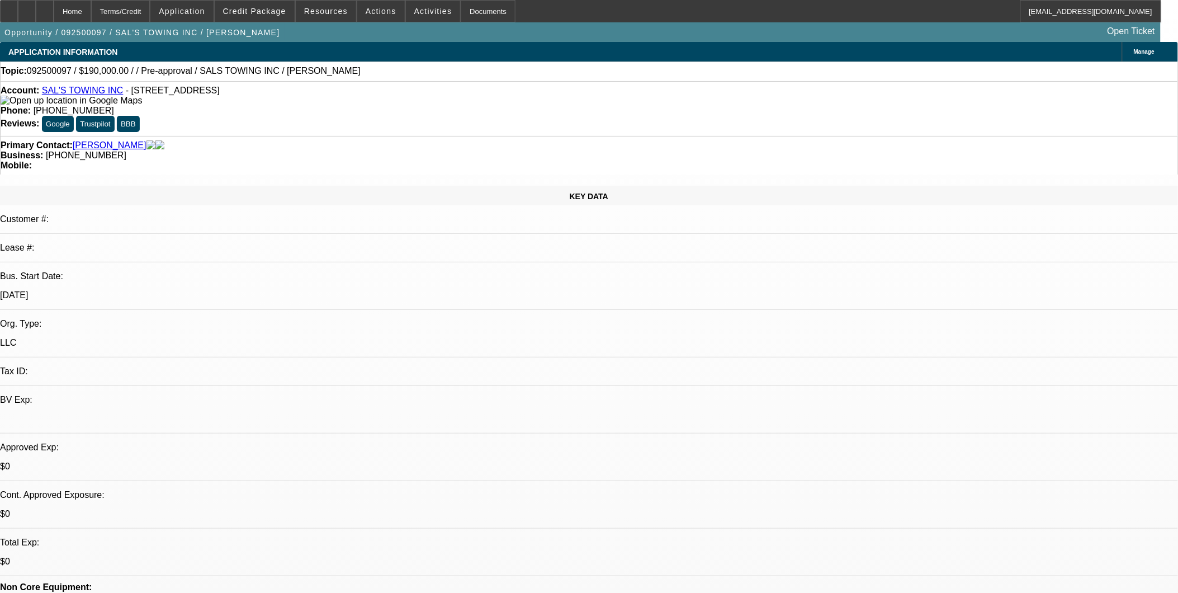
select select "0.1"
select select "1"
select select "2"
select select "6"
select select "1"
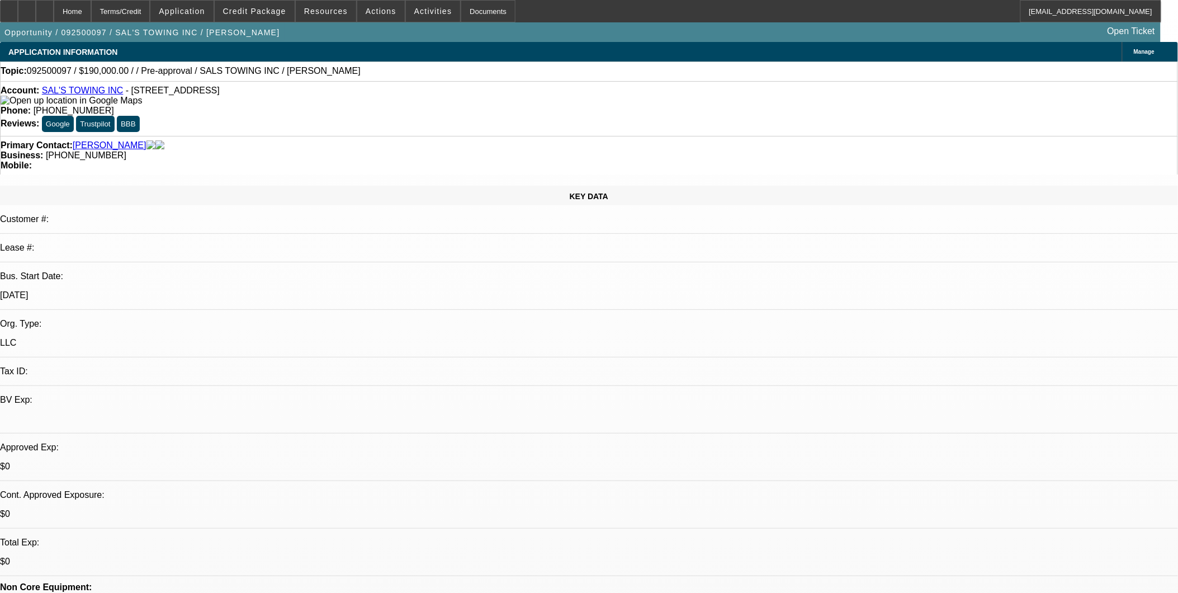
select select "1"
select select "4"
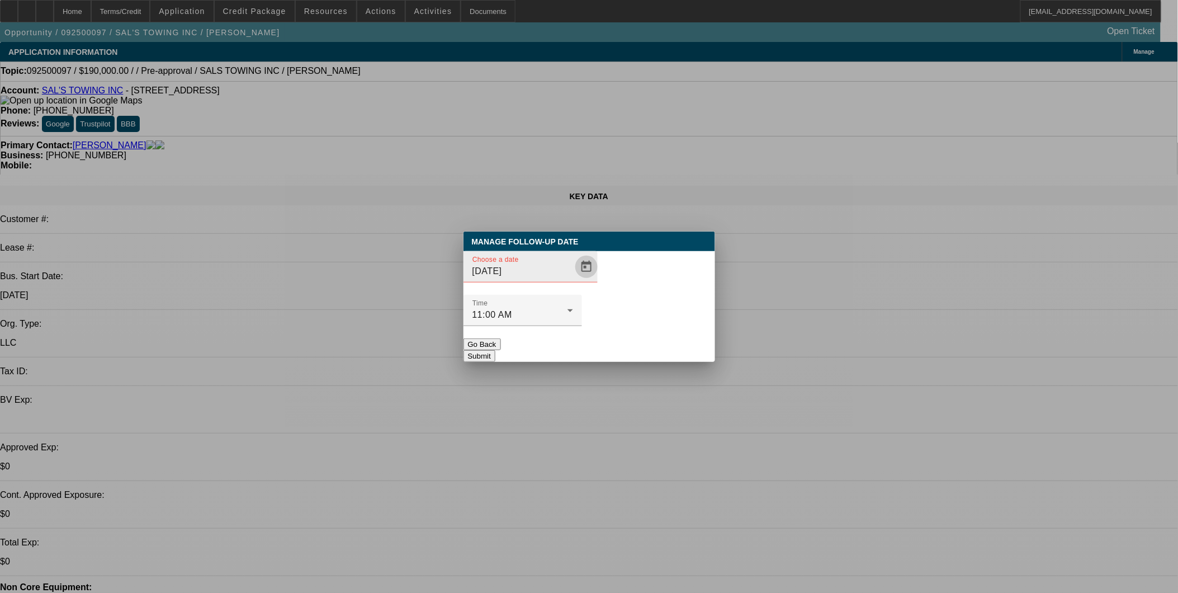
click at [573, 280] on span "Open calendar" at bounding box center [586, 266] width 27 height 27
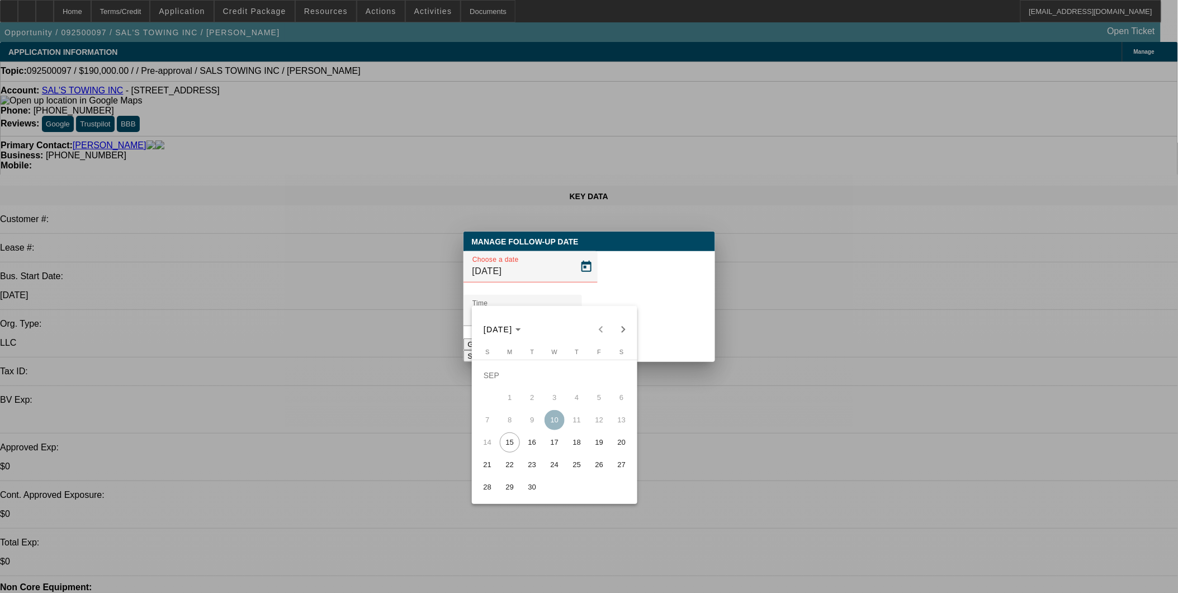
click at [530, 448] on span "16" at bounding box center [532, 442] width 20 height 20
type input "[DATE]"
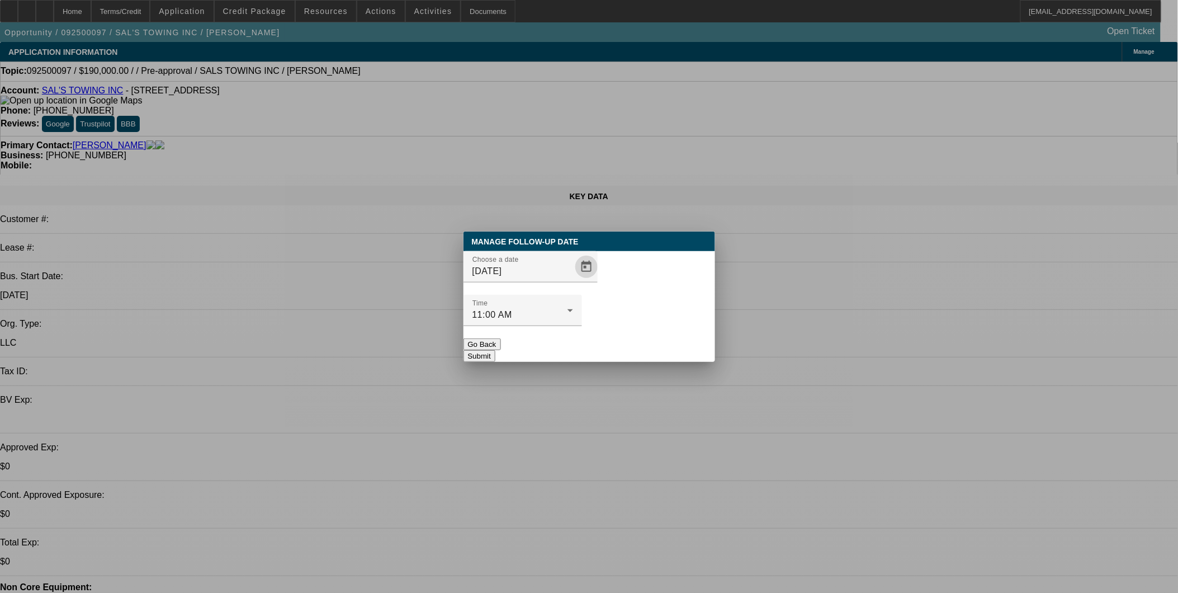
click at [495, 350] on button "Submit" at bounding box center [479, 356] width 32 height 12
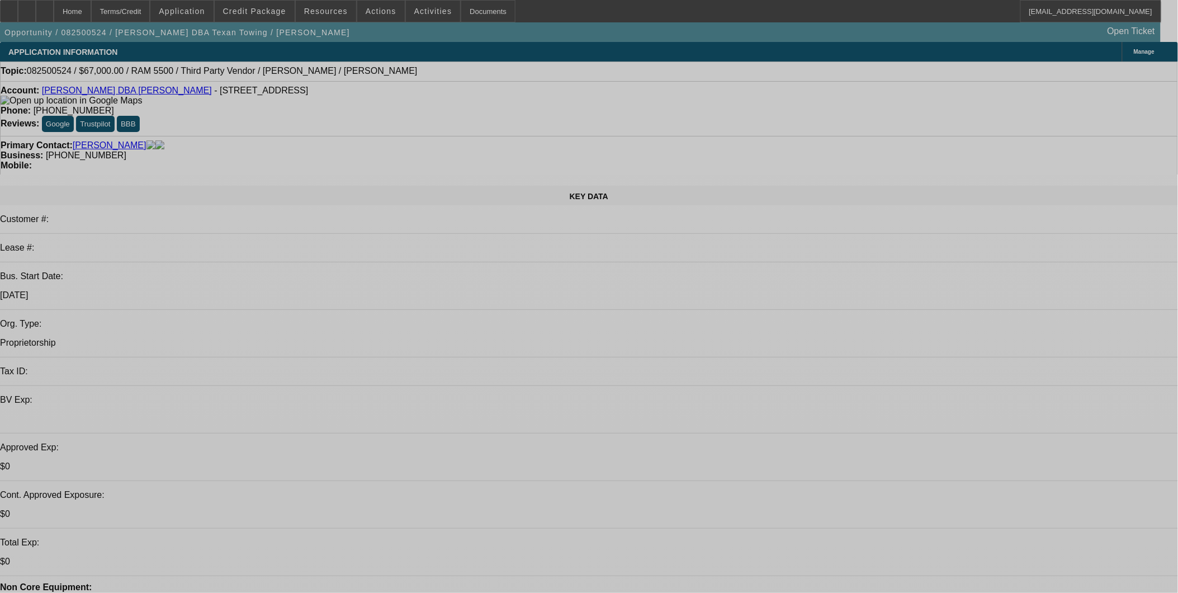
select select "0"
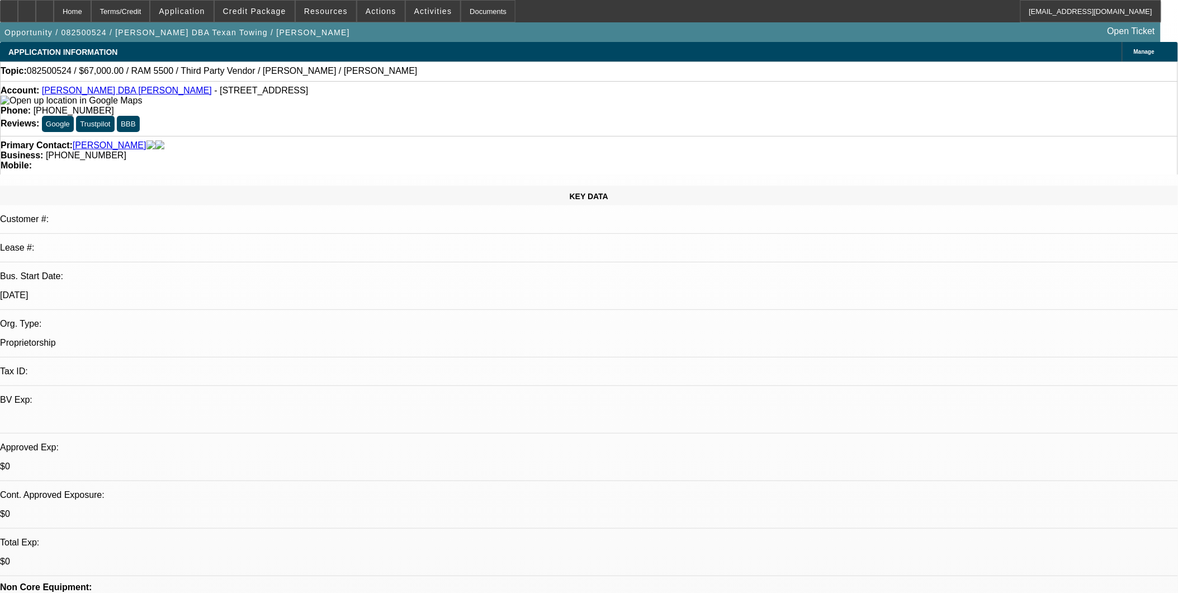
select select "0"
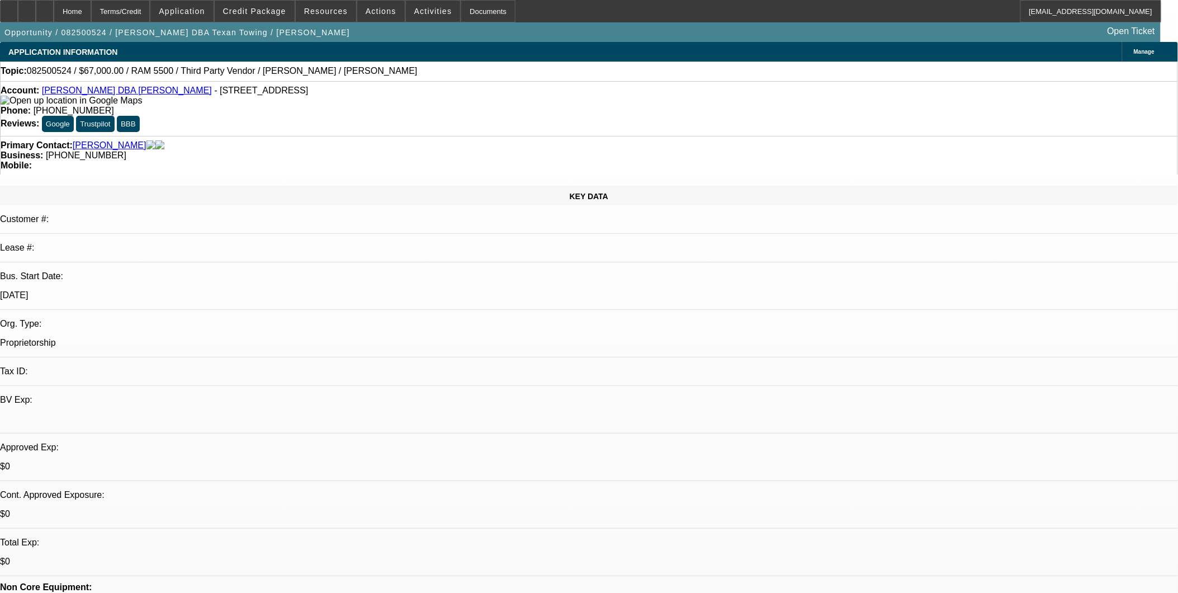
select select "0"
select select "2"
select select "0"
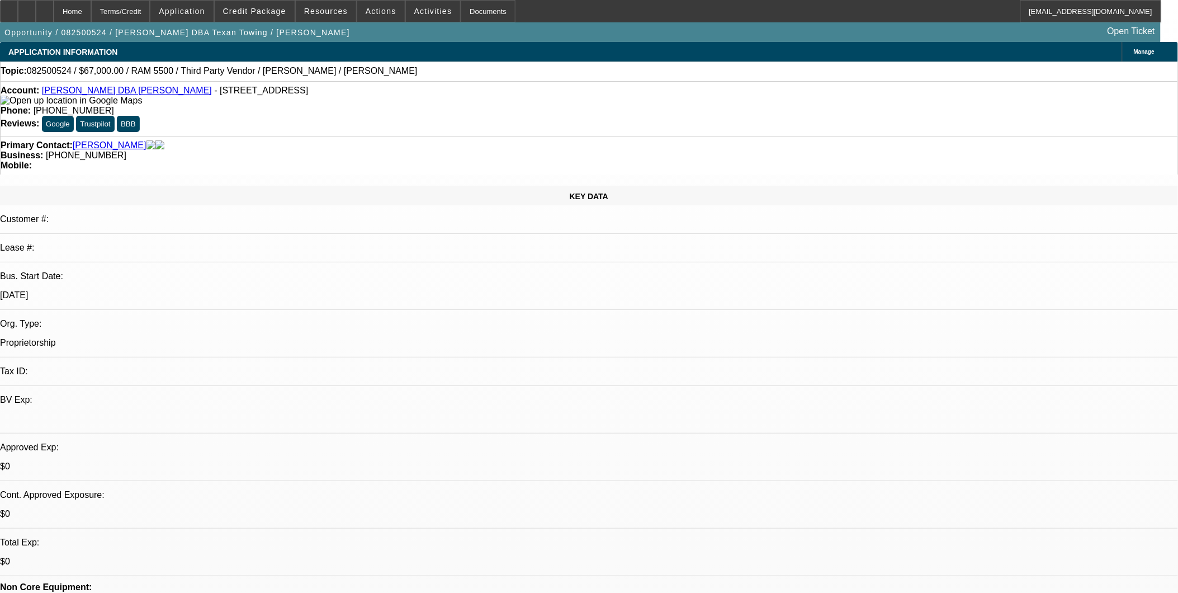
select select "1"
select select "6"
select select "1"
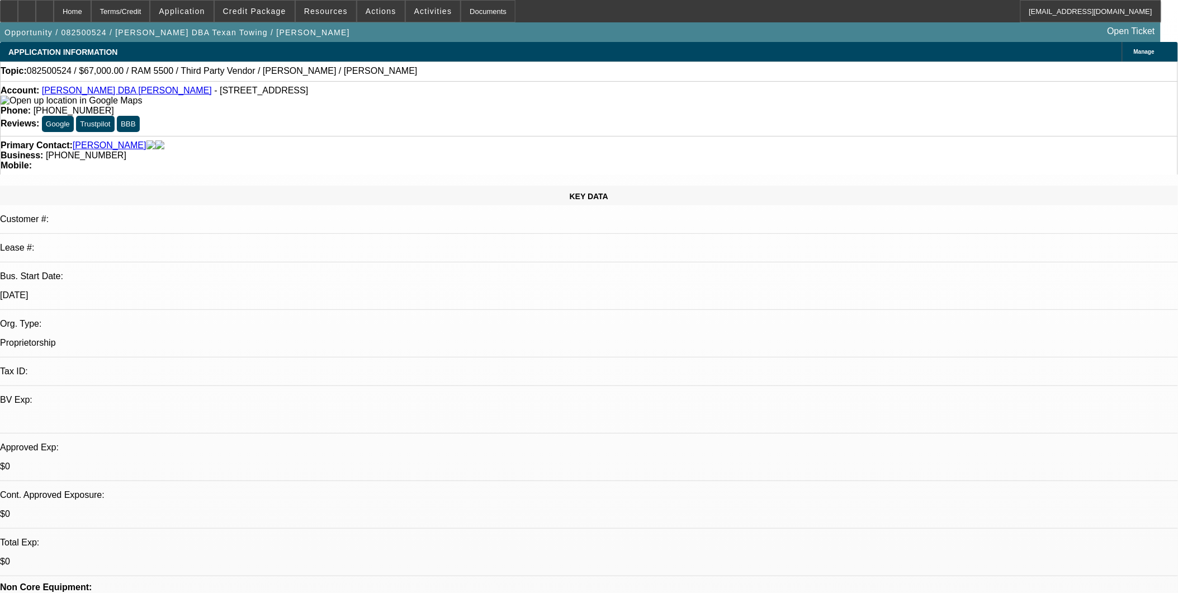
select select "6"
select select "1"
select select "6"
select select "1"
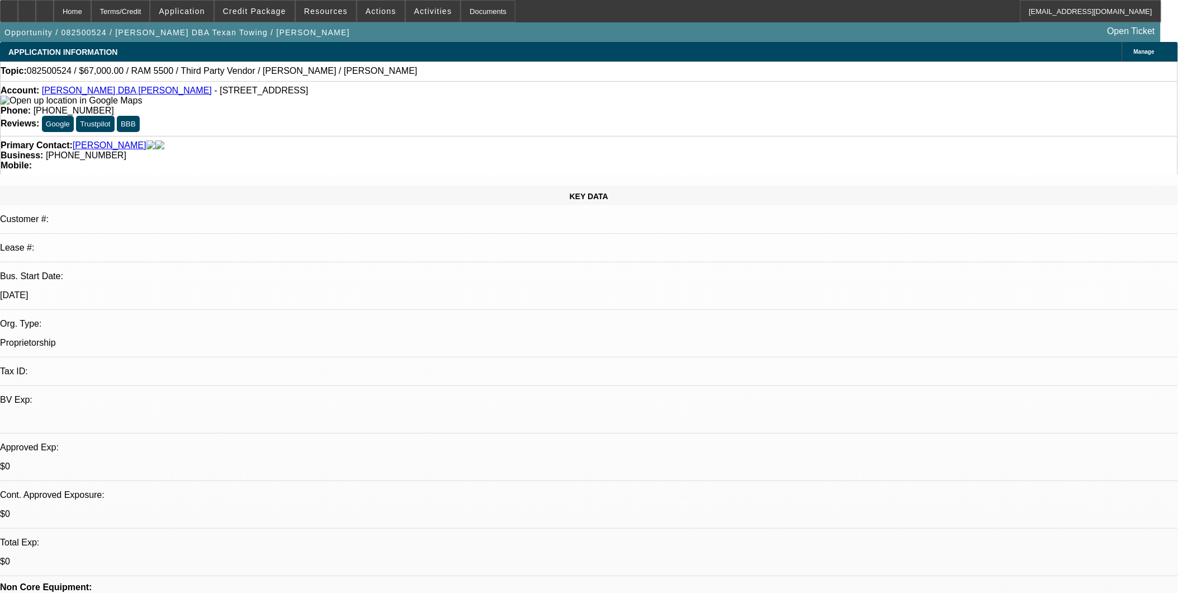
select select "2"
select select "6"
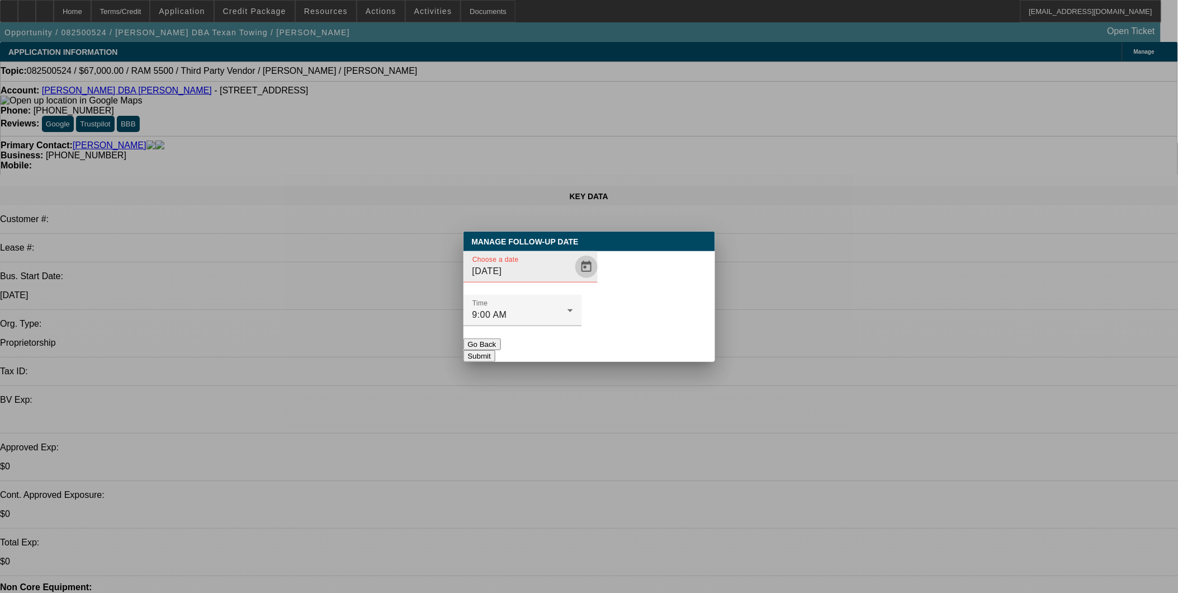
click at [573, 280] on span "Open calendar" at bounding box center [586, 266] width 27 height 27
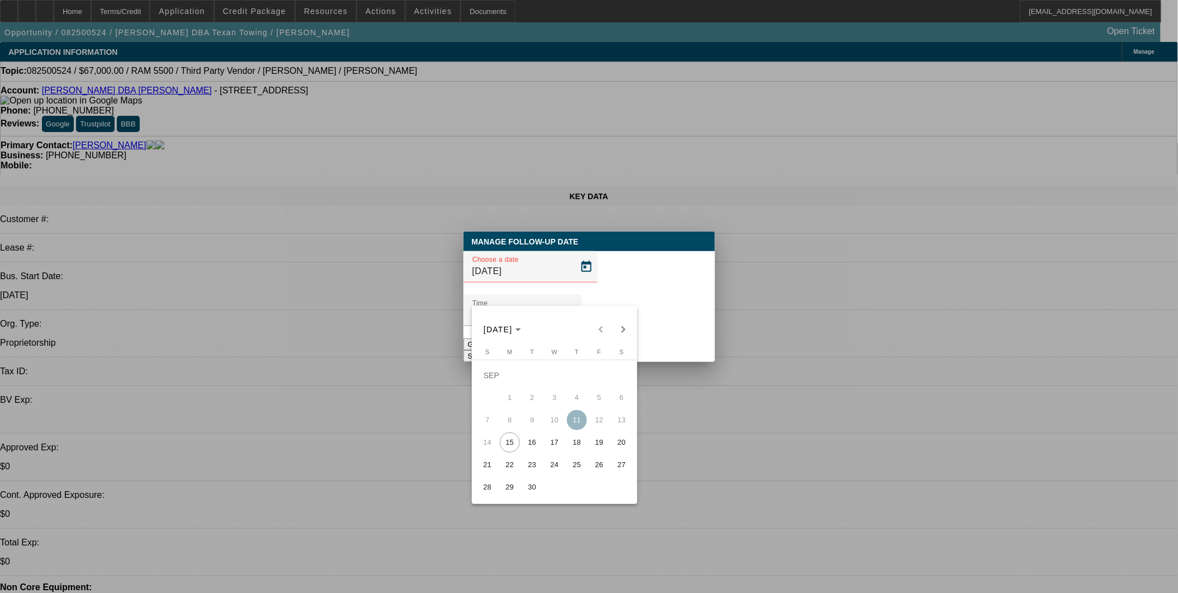
click at [533, 447] on span "16" at bounding box center [532, 442] width 20 height 20
type input "[DATE]"
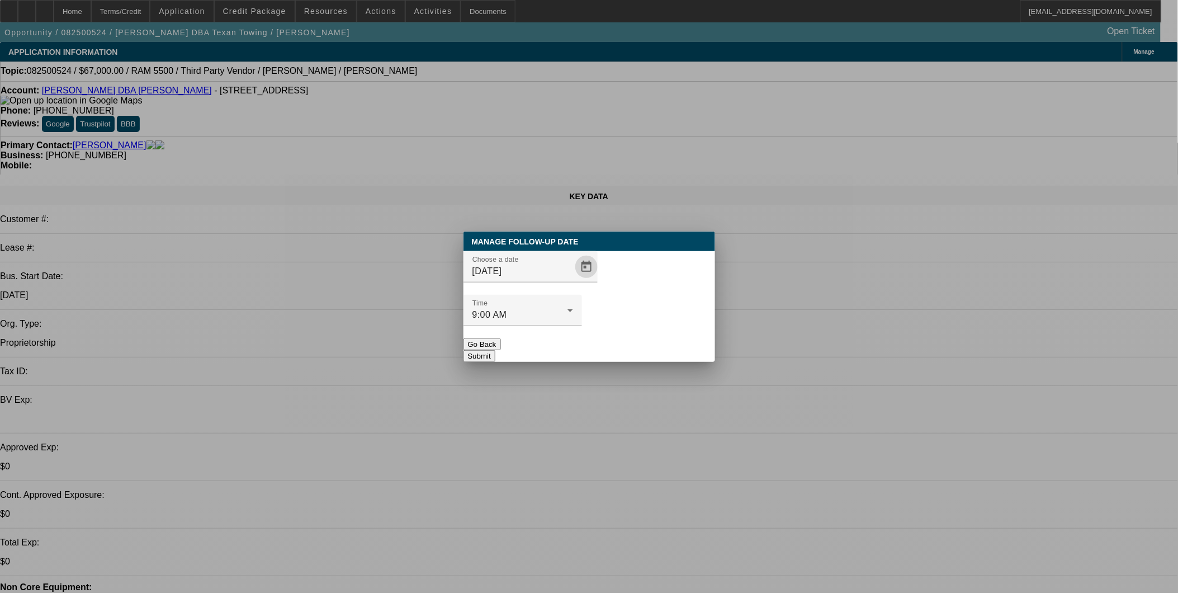
click at [495, 350] on button "Submit" at bounding box center [479, 356] width 32 height 12
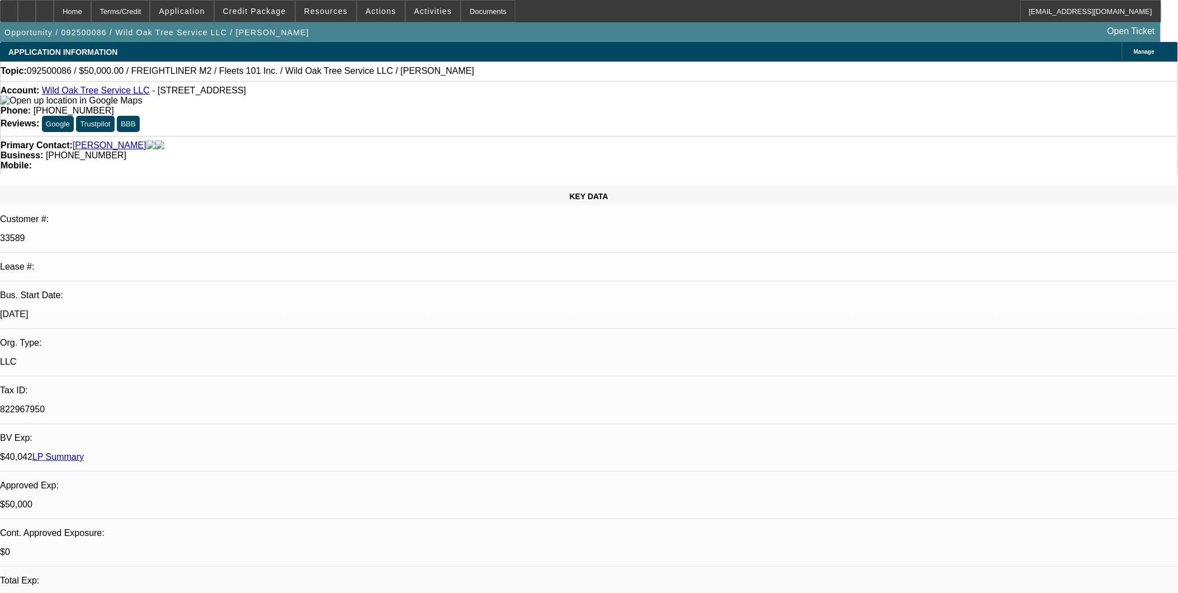
select select "0"
select select "2"
select select "0"
select select "2"
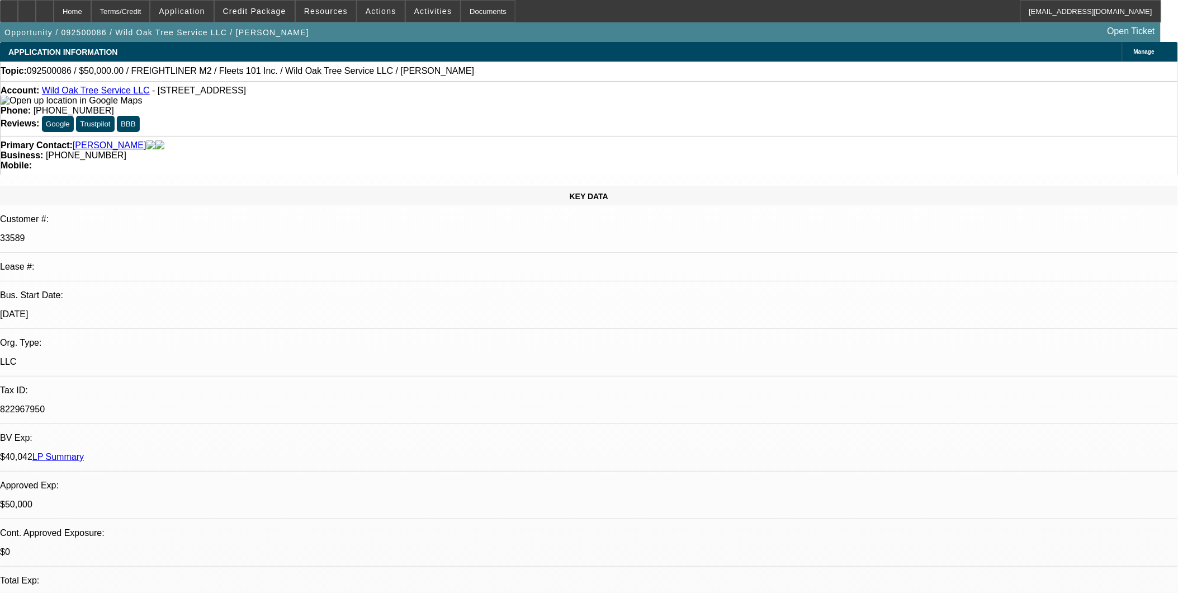
select select "0"
select select "2"
select select "0.1"
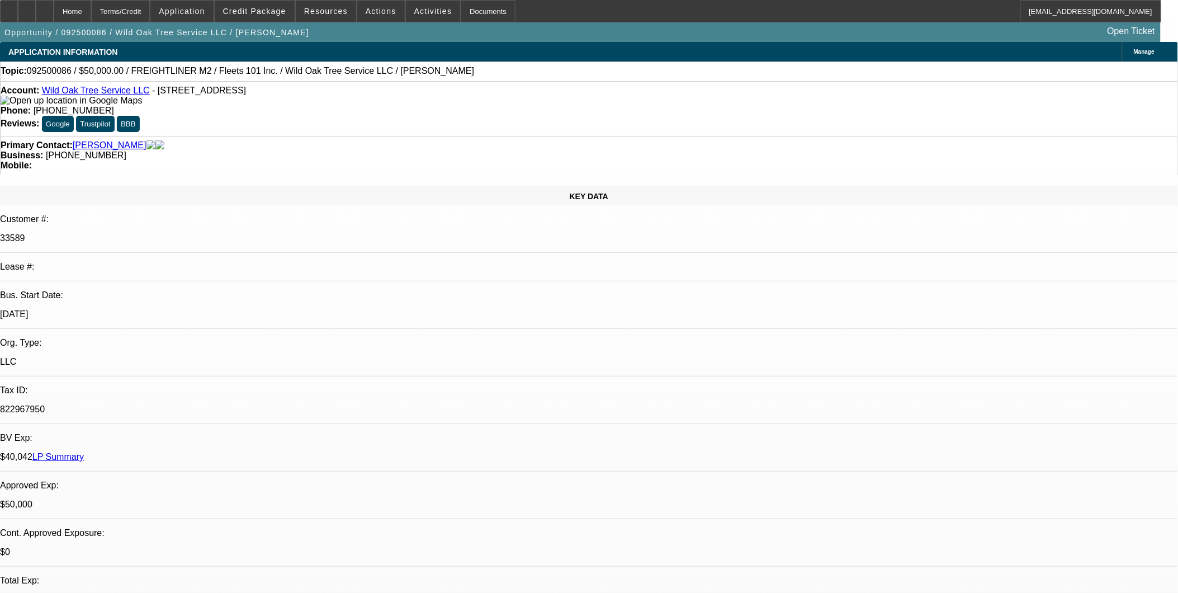
select select "2"
select select "0.1"
select select "1"
select select "2"
select select "6"
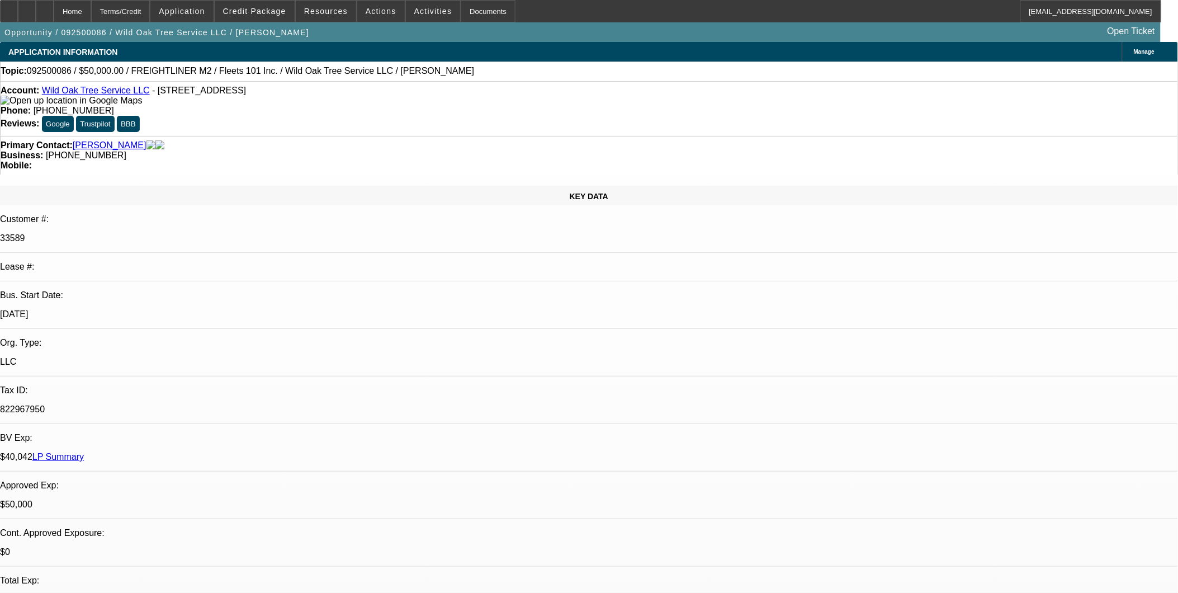
select select "1"
select select "2"
select select "6"
select select "1"
select select "2"
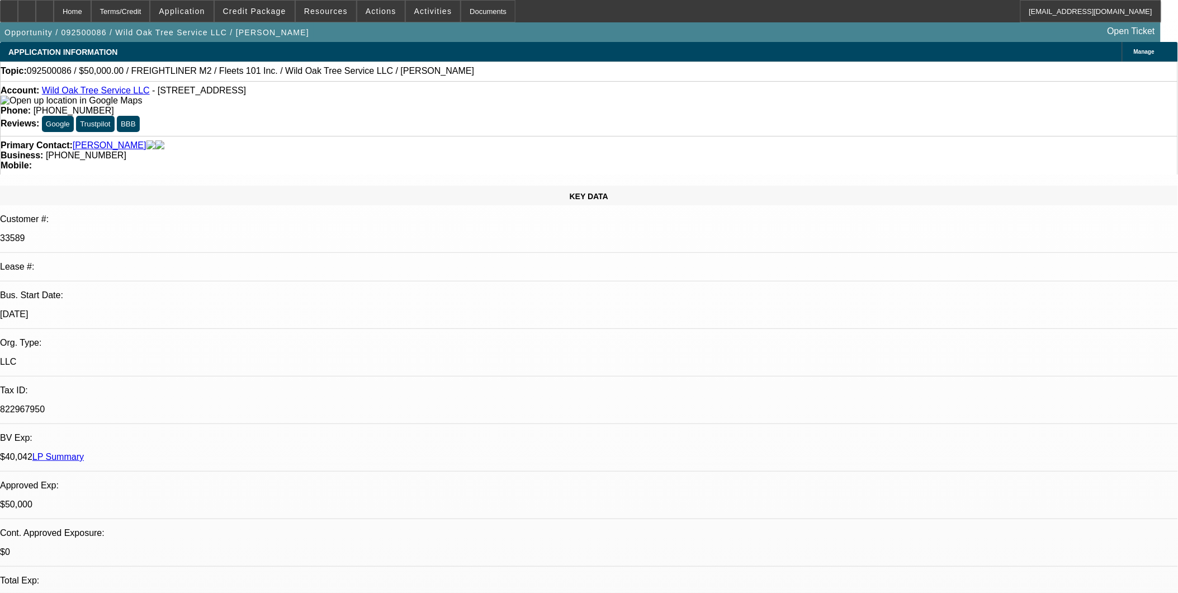
select select "4"
select select "1"
select select "2"
select select "4"
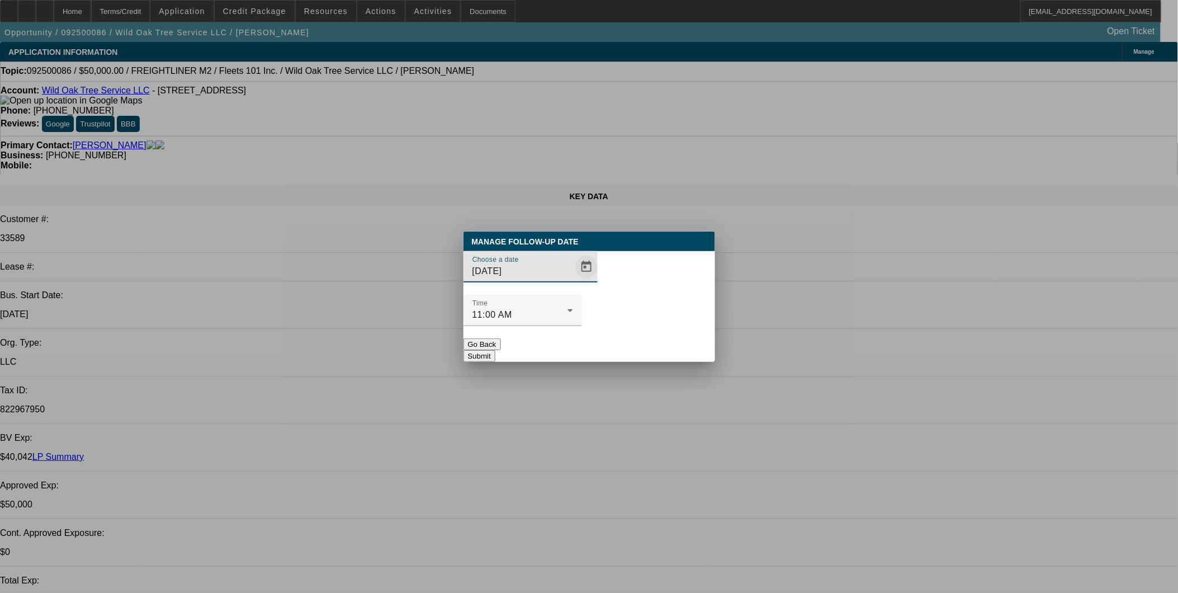
click at [573, 280] on span "Open calendar" at bounding box center [586, 266] width 27 height 27
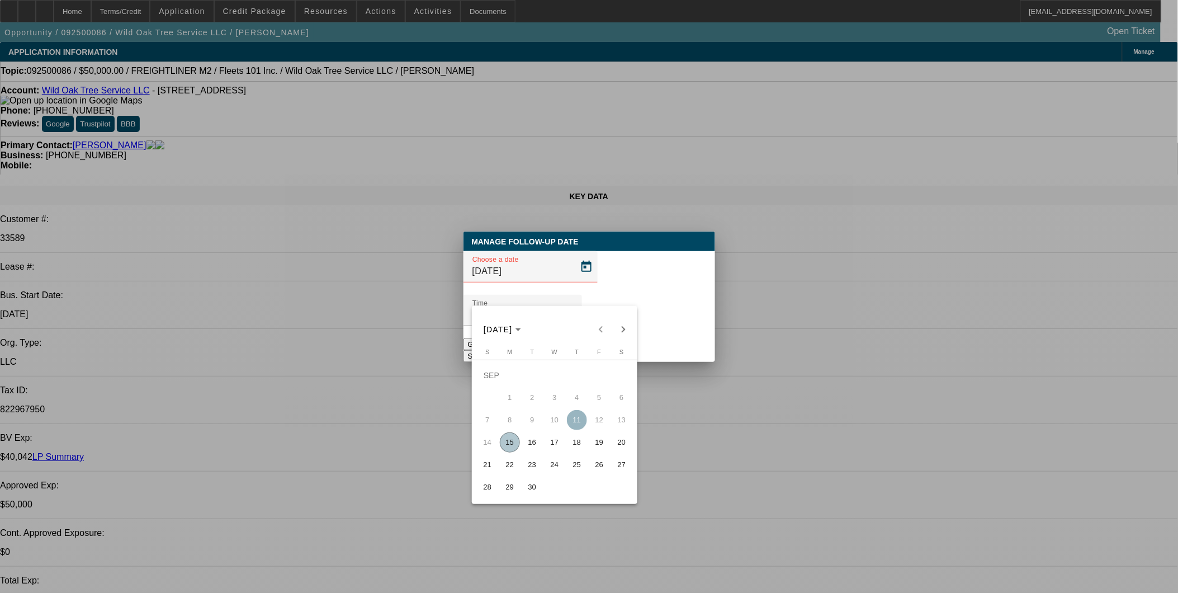
click at [529, 444] on span "16" at bounding box center [532, 442] width 20 height 20
type input "[DATE]"
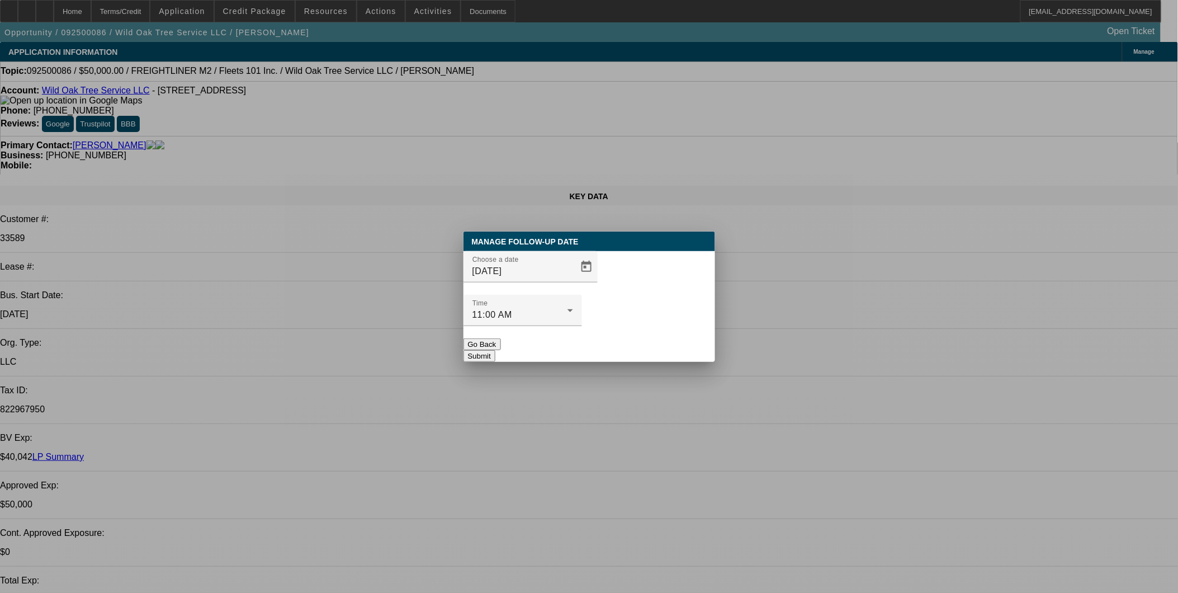
click at [495, 350] on button "Submit" at bounding box center [479, 356] width 32 height 12
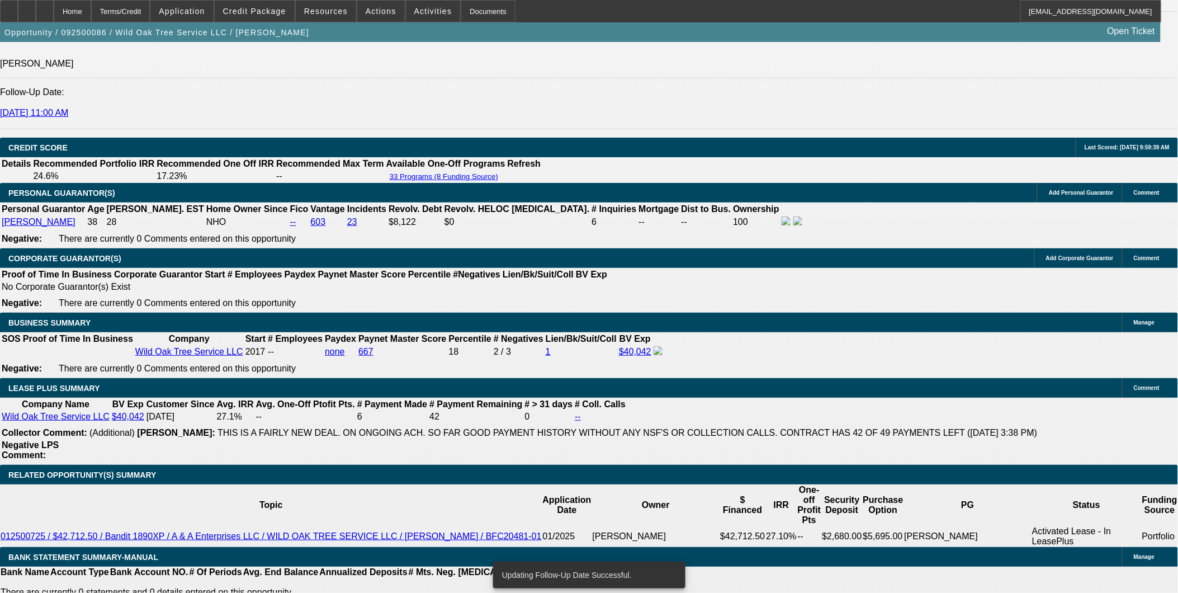
scroll to position [1677, 0]
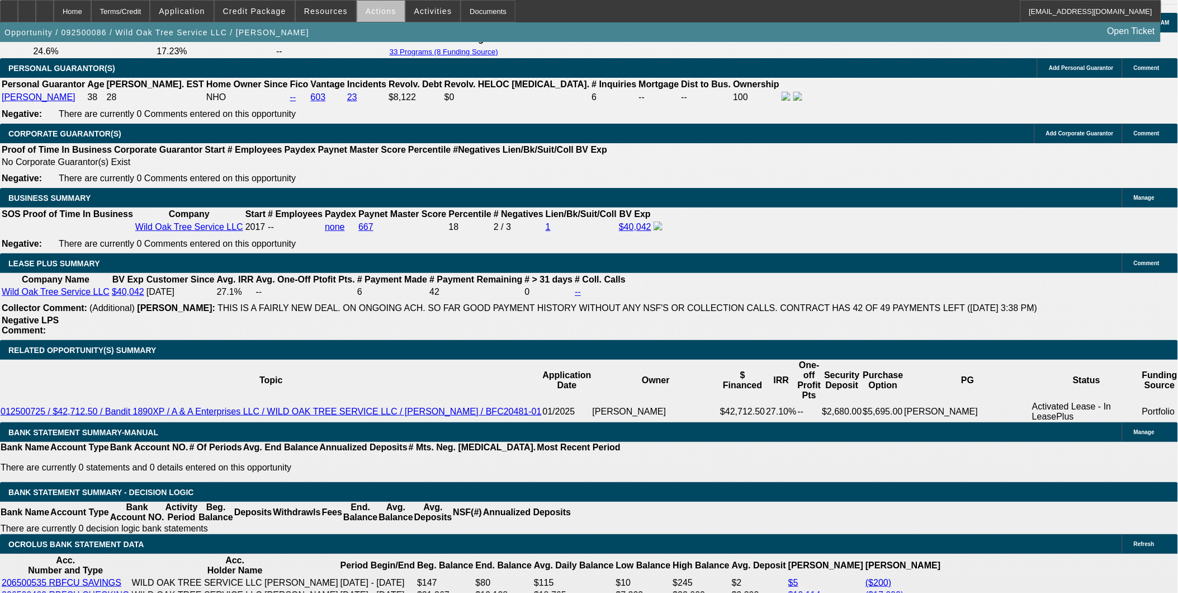
click at [383, 21] on span at bounding box center [381, 11] width 48 height 27
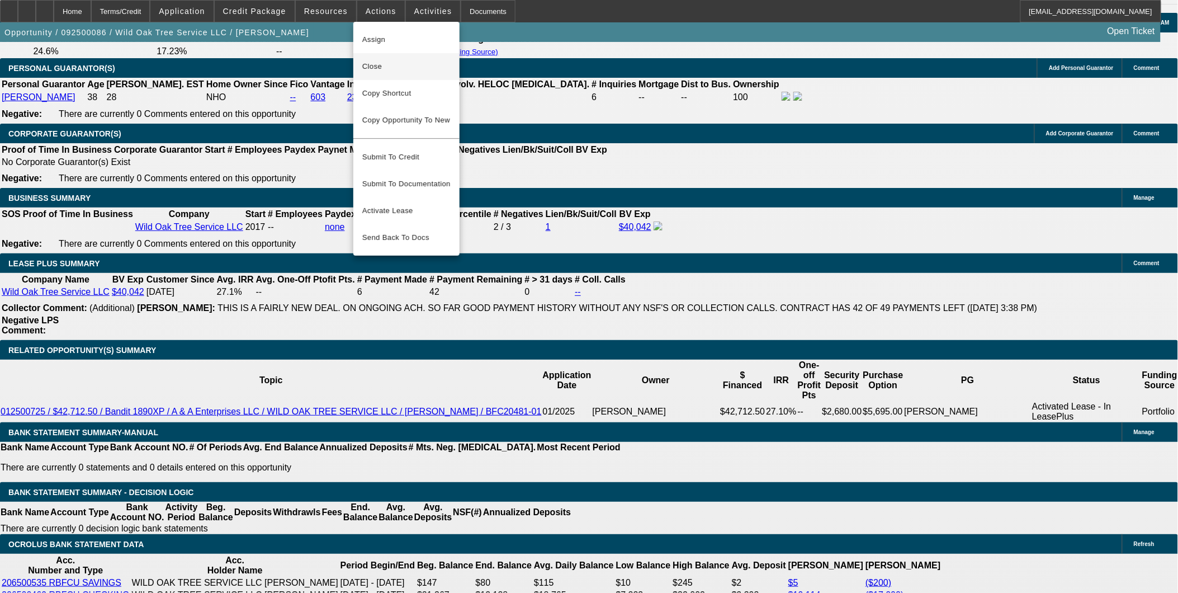
click at [393, 92] on span "Copy Shortcut" at bounding box center [406, 93] width 88 height 13
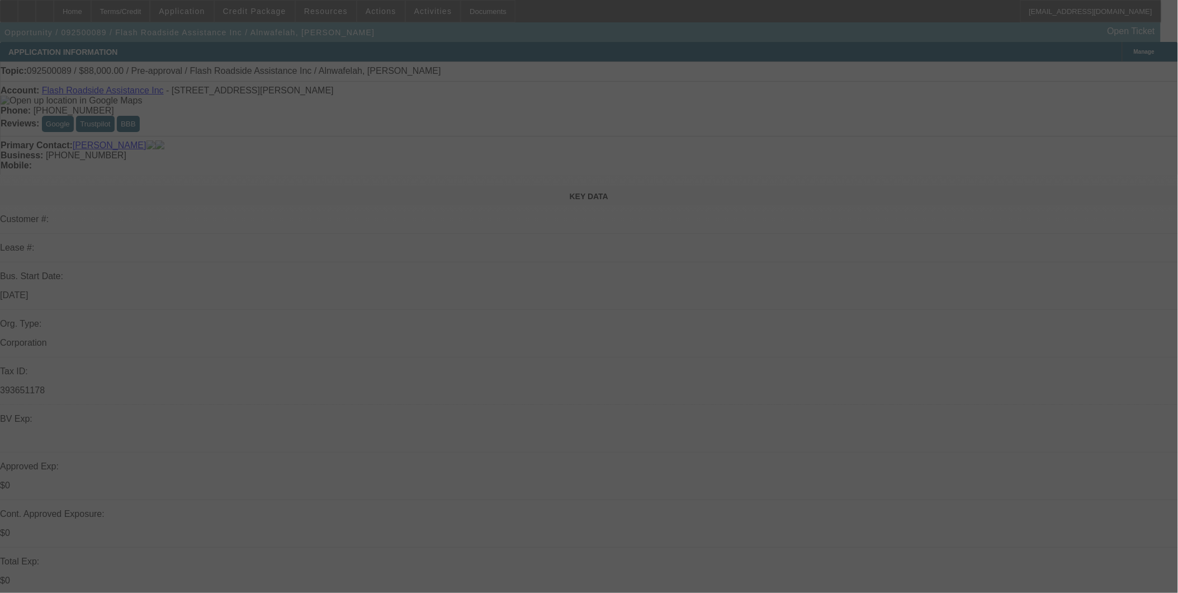
click at [680, 272] on div at bounding box center [589, 296] width 1178 height 593
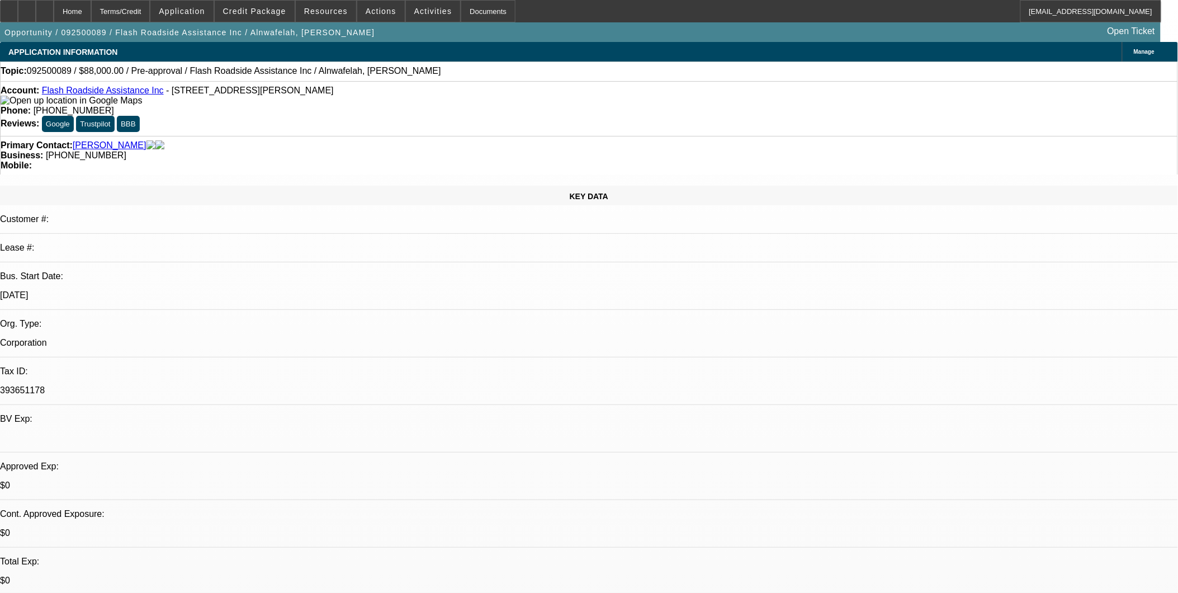
select select "0.2"
select select "2"
select select "0.1"
select select "0.2"
select select "2"
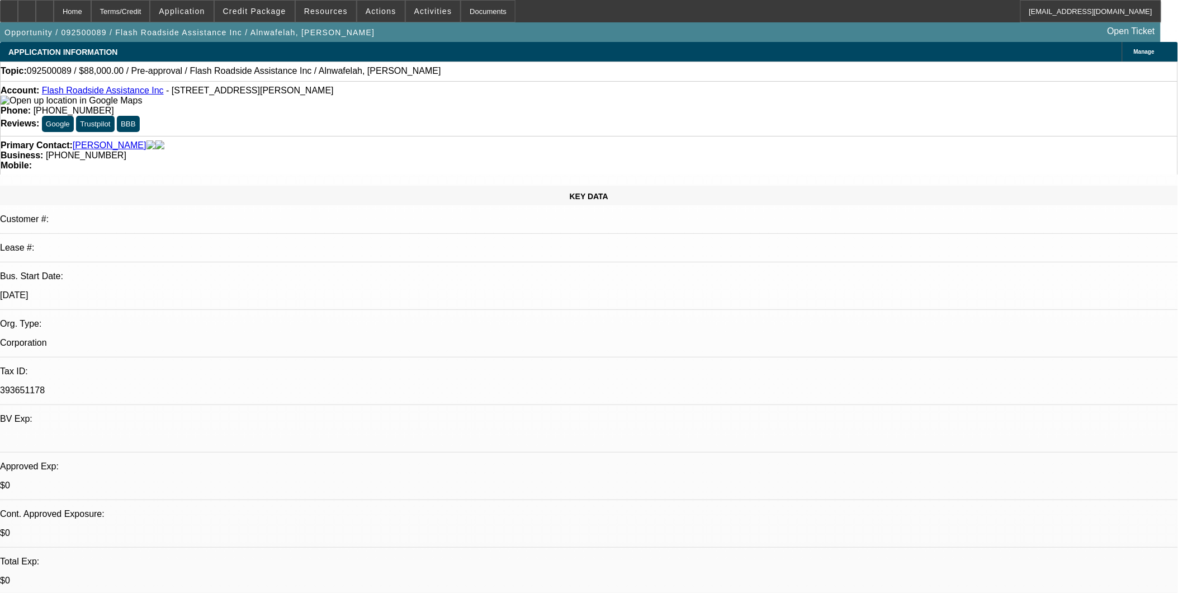
select select "0.1"
select select "1"
select select "2"
select select "4"
select select "1"
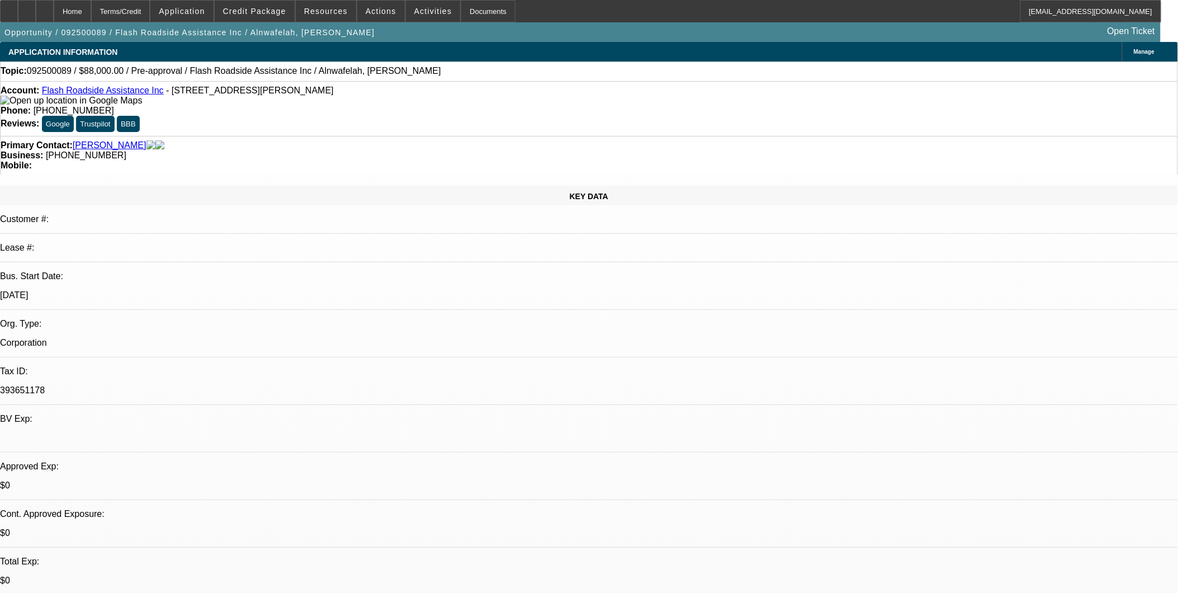
select select "2"
select select "4"
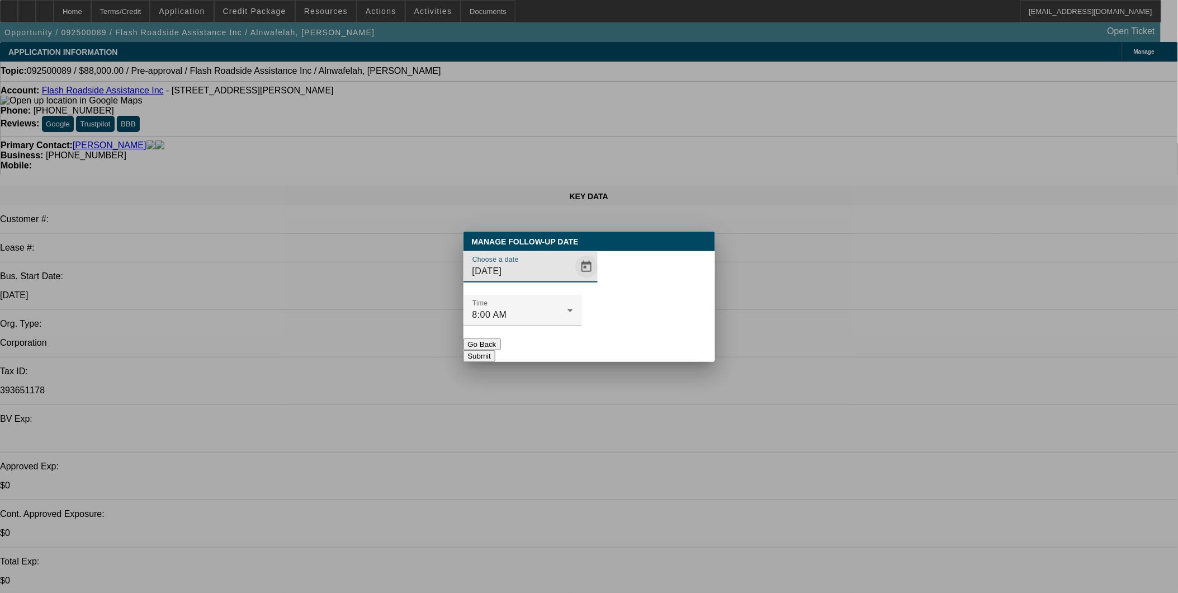
click at [573, 280] on span "Open calendar" at bounding box center [586, 266] width 27 height 27
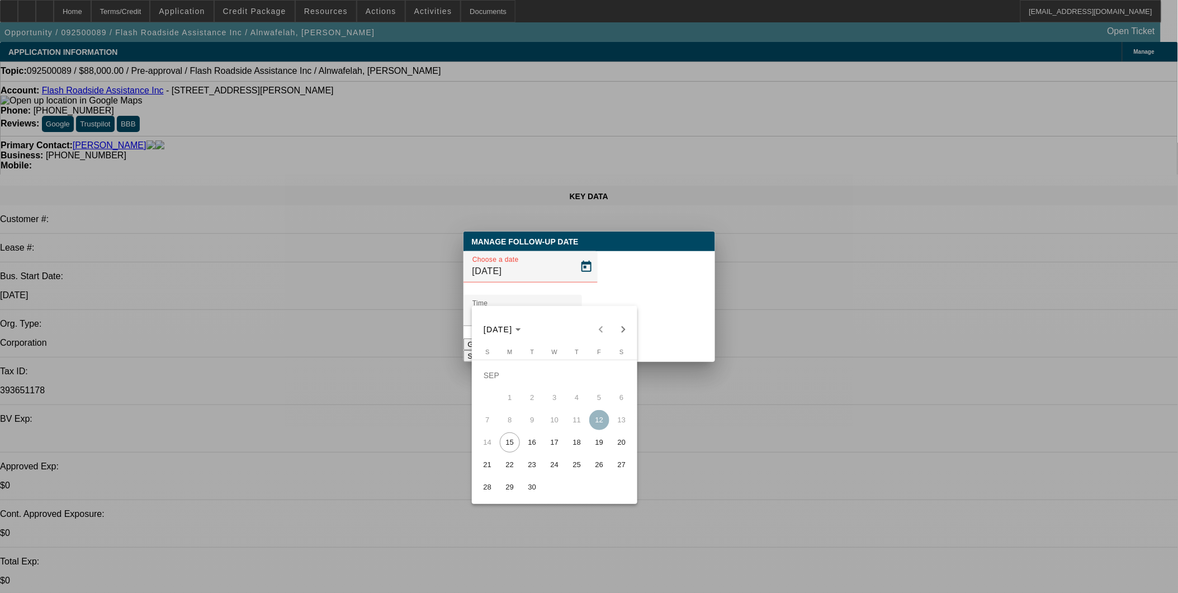
click at [529, 444] on span "16" at bounding box center [532, 442] width 20 height 20
type input "[DATE]"
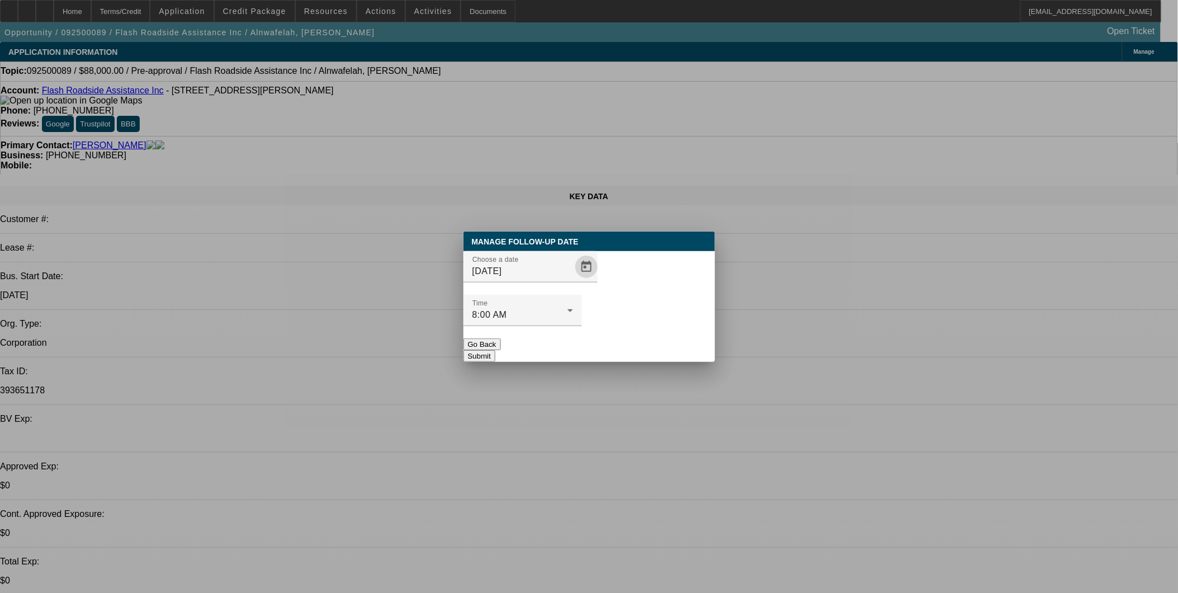
click at [495, 350] on button "Submit" at bounding box center [479, 356] width 32 height 12
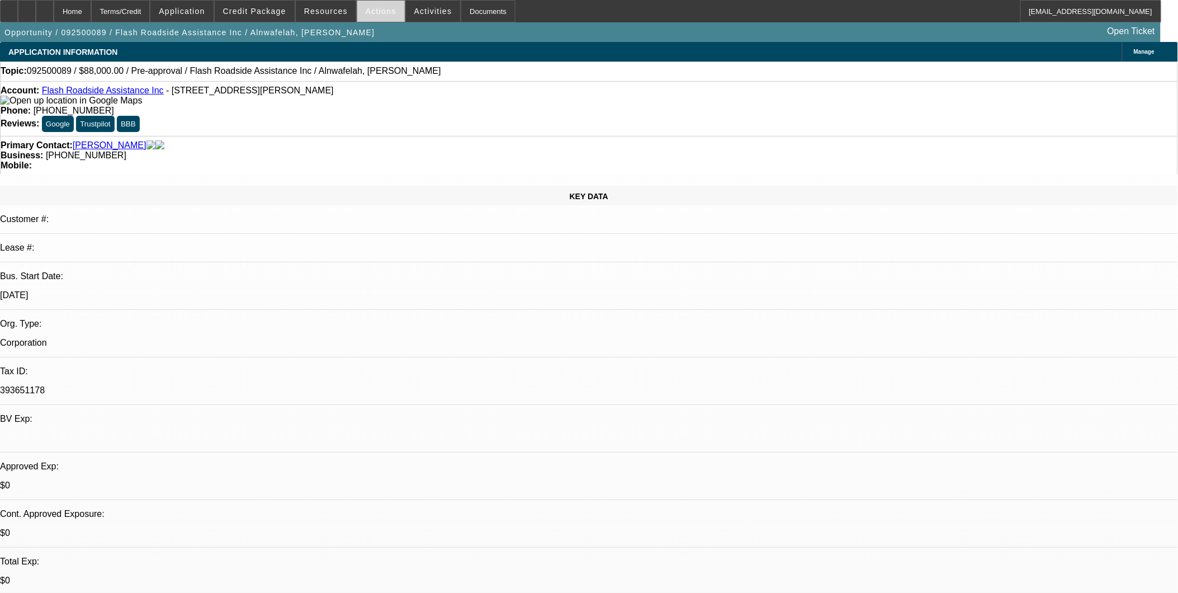
click at [376, 11] on span "Actions" at bounding box center [381, 11] width 31 height 9
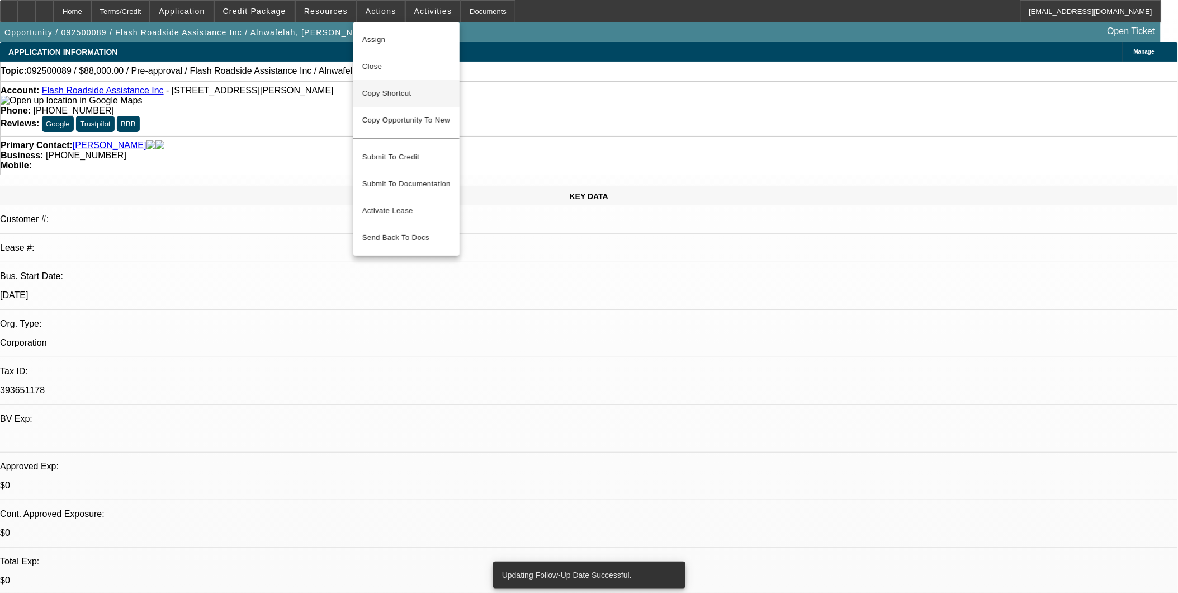
click at [395, 88] on span "Copy Shortcut" at bounding box center [406, 93] width 88 height 13
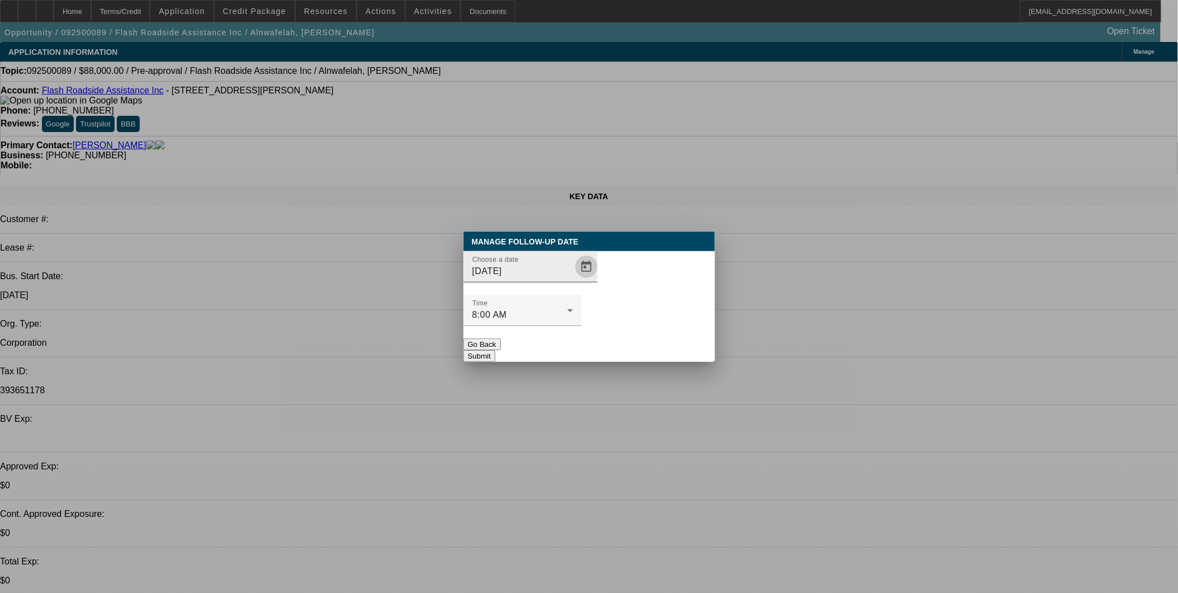
click at [573, 280] on span "Open calendar" at bounding box center [586, 266] width 27 height 27
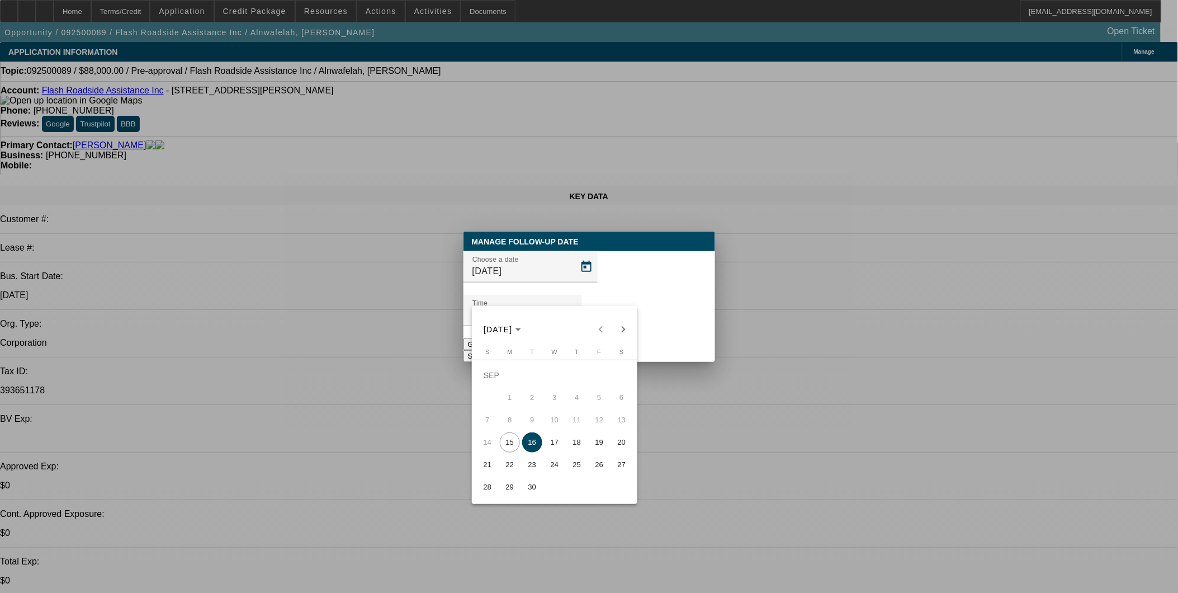
click at [603, 469] on span "26" at bounding box center [599, 465] width 20 height 20
type input "[DATE]"
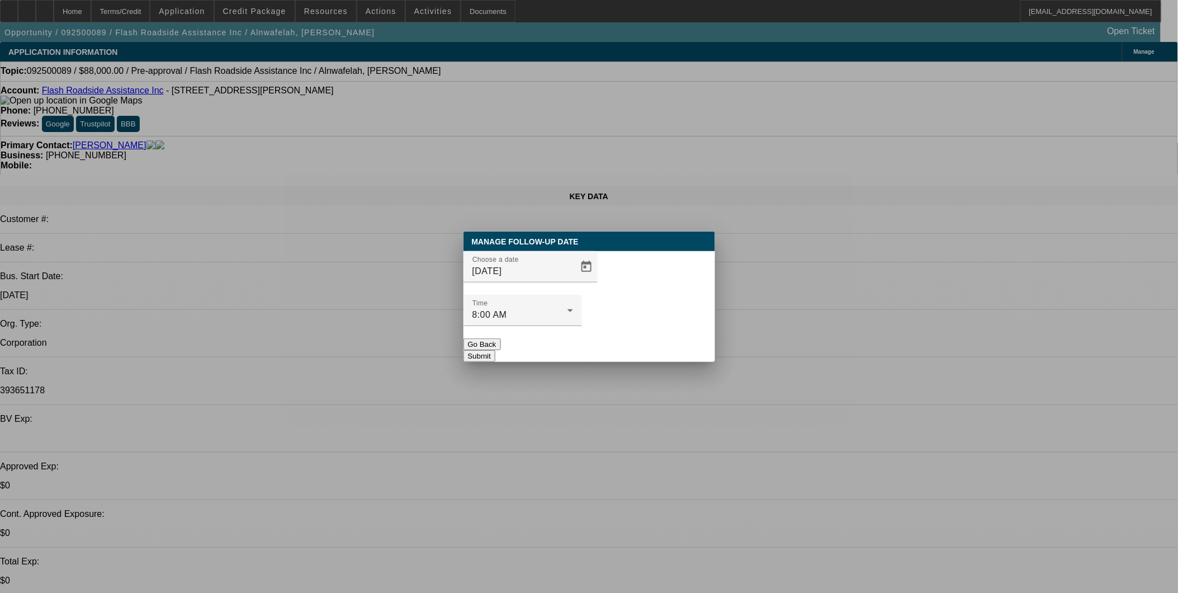
click at [495, 350] on button "Submit" at bounding box center [479, 356] width 32 height 12
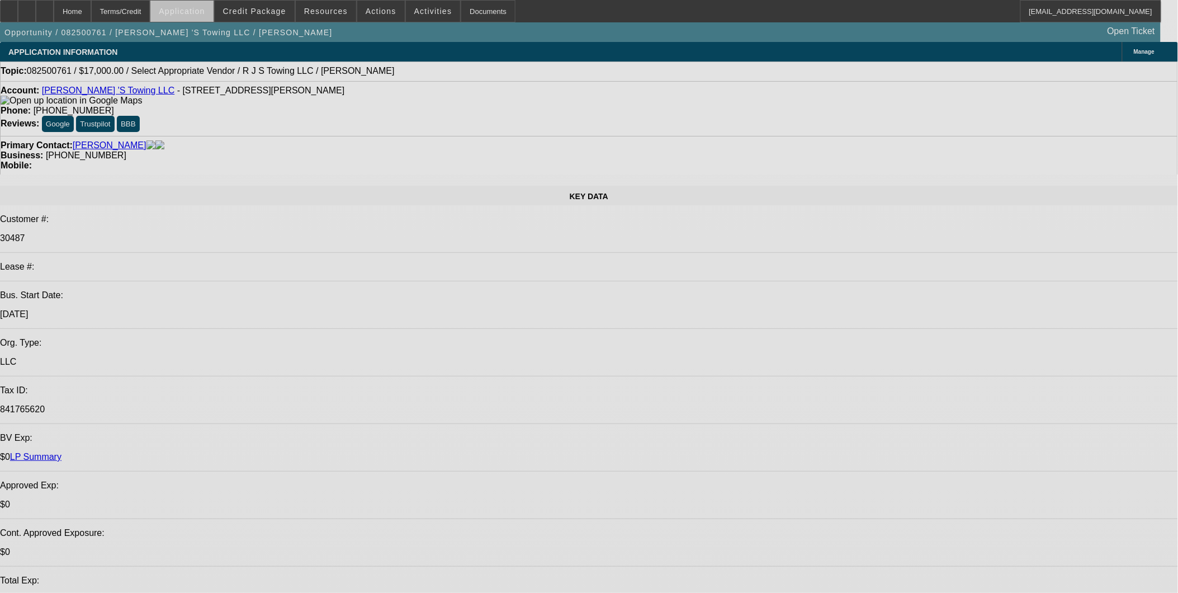
select select "0"
select select "2"
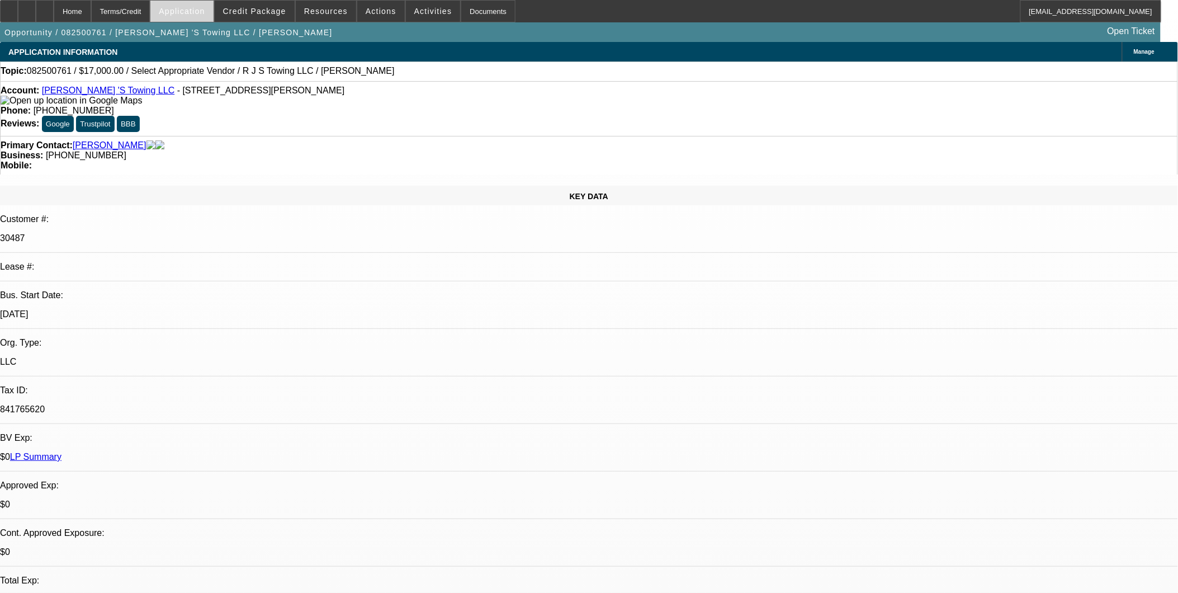
select select "0.1"
select select "1"
select select "2"
select select "4"
click at [150, 7] on div "Terms/Credit" at bounding box center [120, 11] width 59 height 22
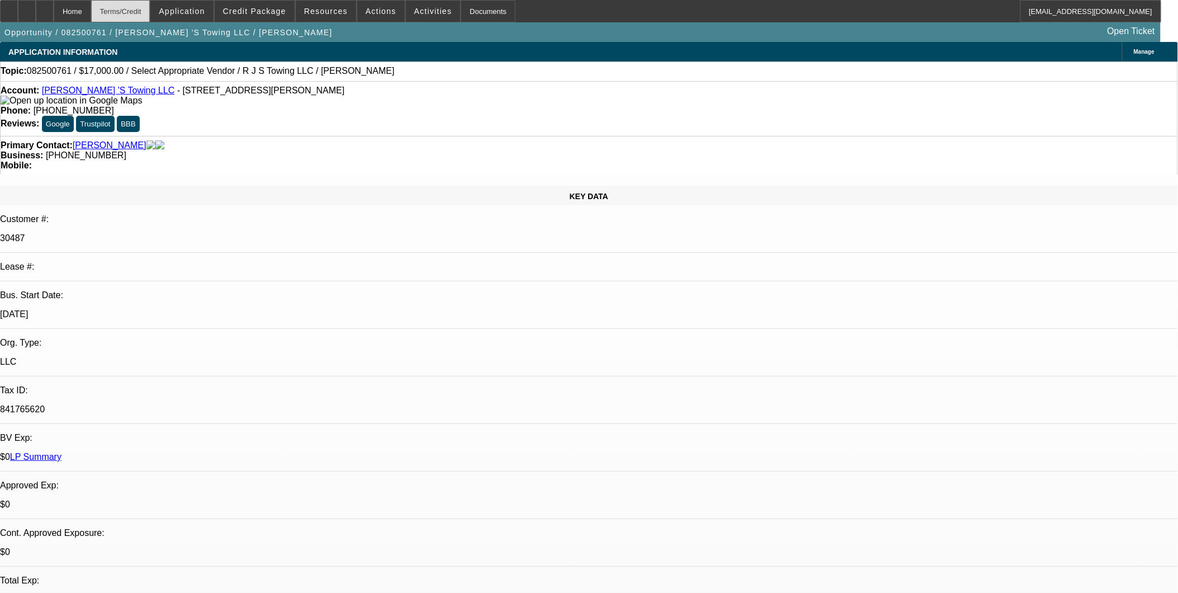
scroll to position [1504, 0]
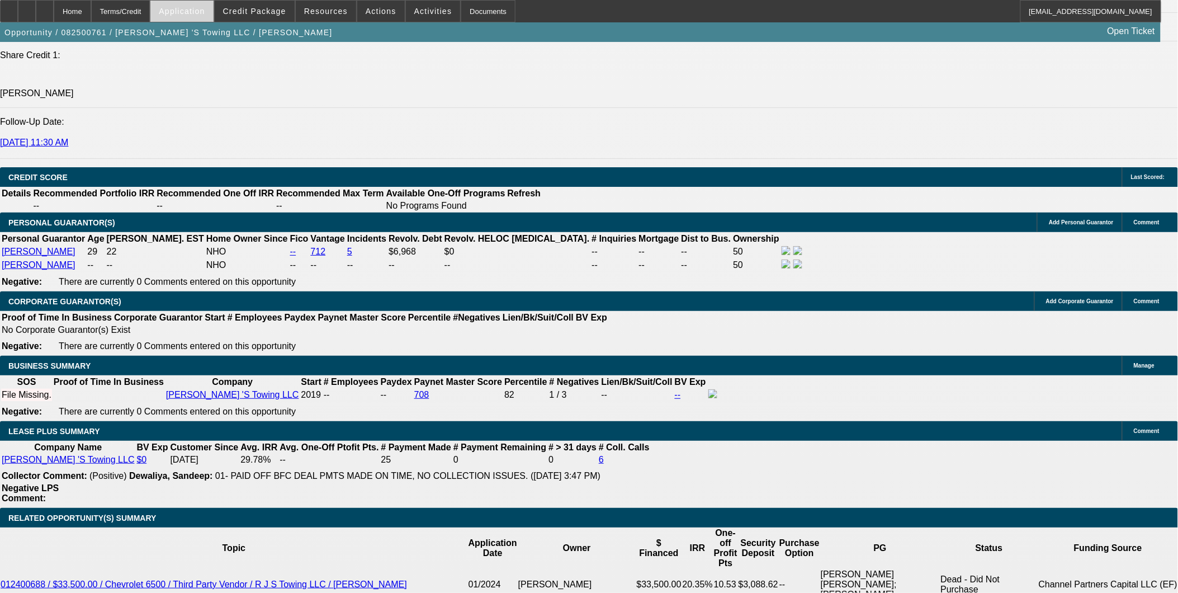
click at [188, 13] on span "Application" at bounding box center [182, 11] width 46 height 9
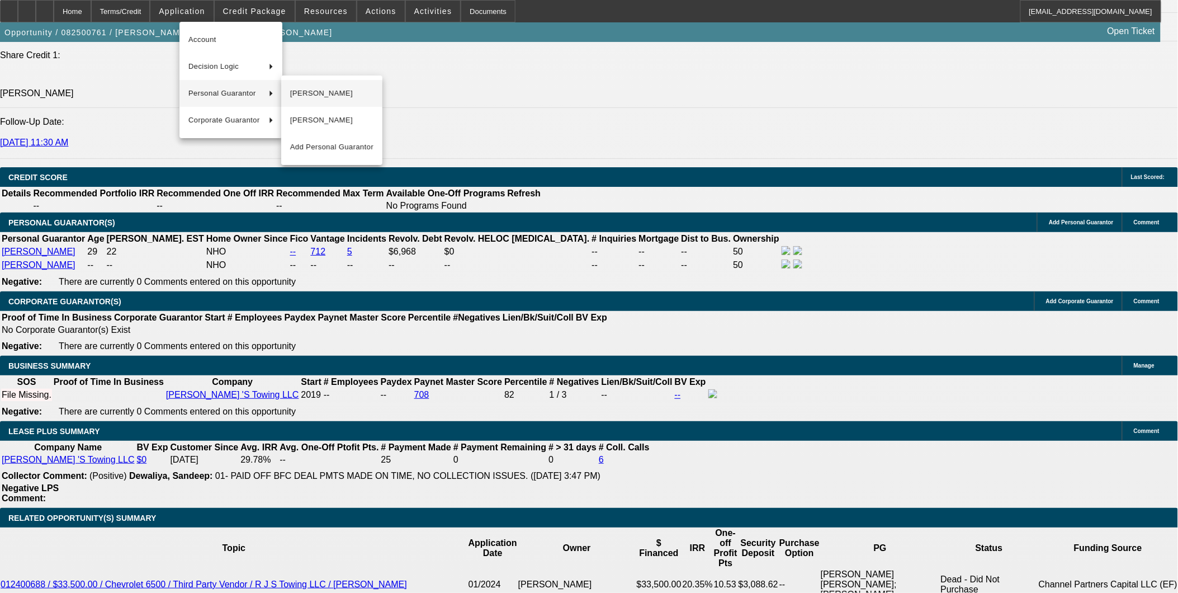
click at [303, 87] on span "[PERSON_NAME]" at bounding box center [331, 93] width 83 height 13
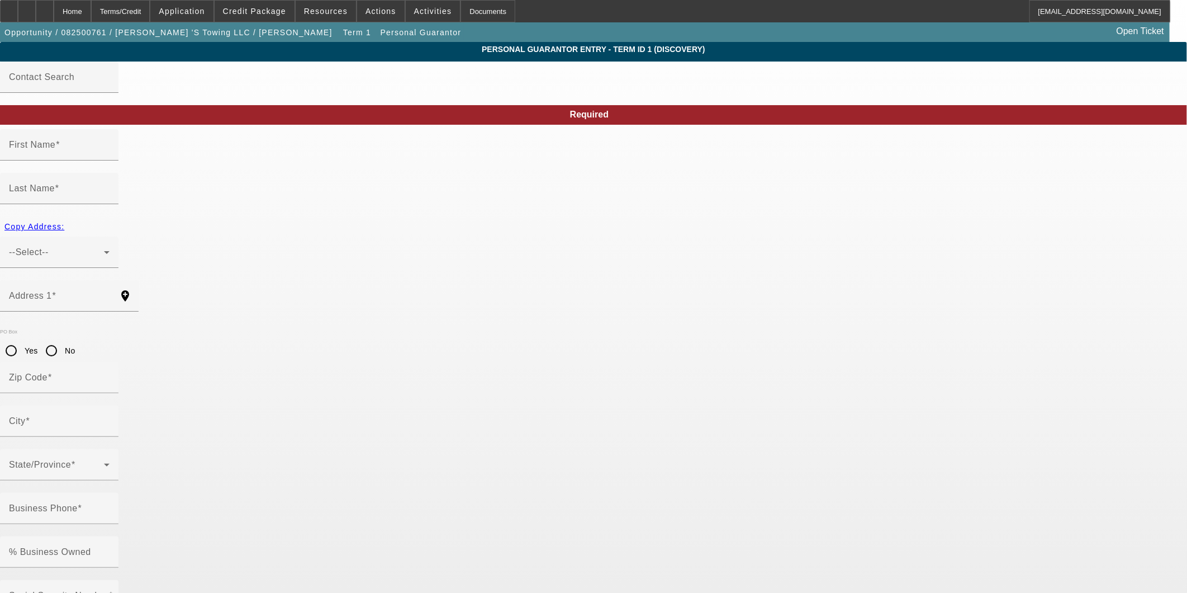
type input "[PERSON_NAME]"
type input "[STREET_ADDRESS][PERSON_NAME]"
radio input "true"
type input "30536"
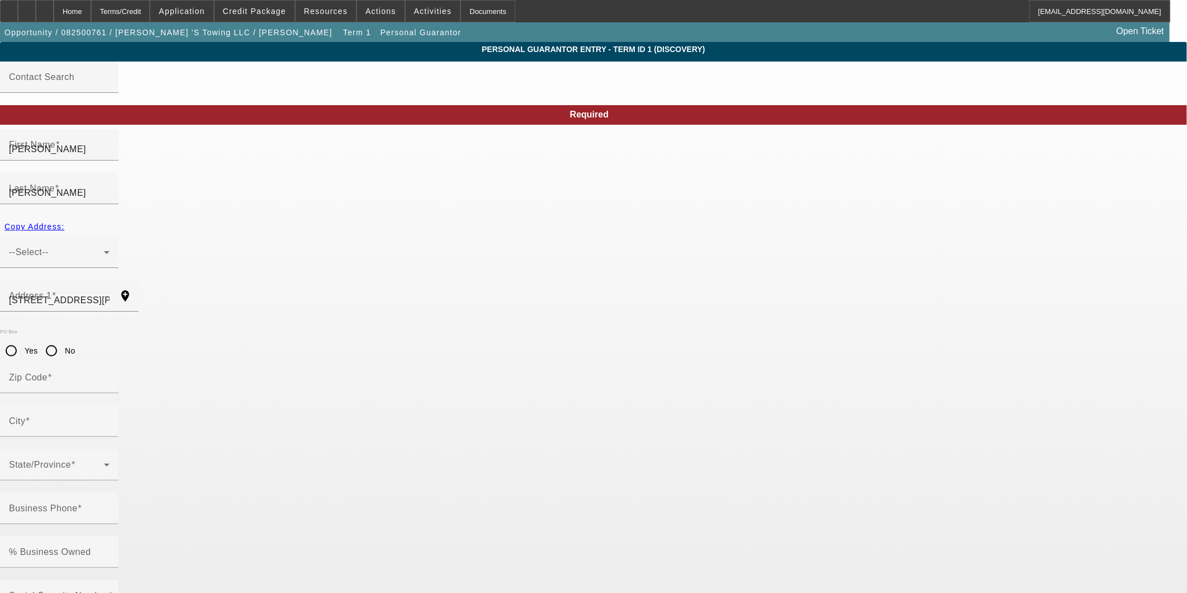
type input "Ellijay"
type input "[PHONE_NUMBER]"
type input "50"
type input "357-92-6990"
type input "[PERSON_NAME][EMAIL_ADDRESS][PERSON_NAME][DOMAIN_NAME]"
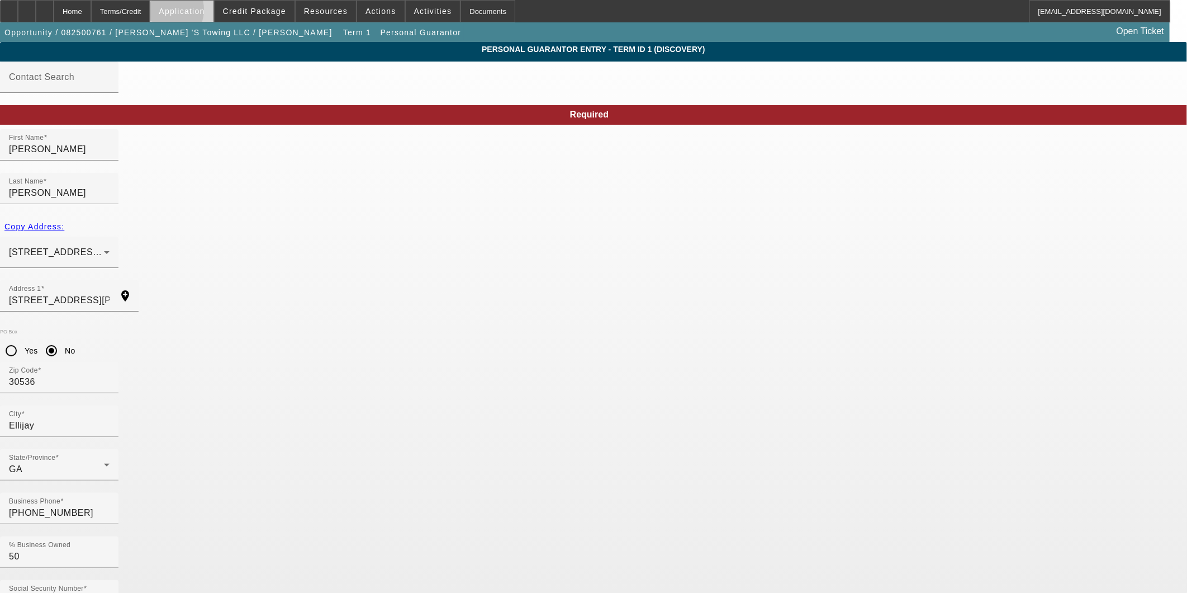
click at [191, 12] on span "Application" at bounding box center [182, 11] width 46 height 9
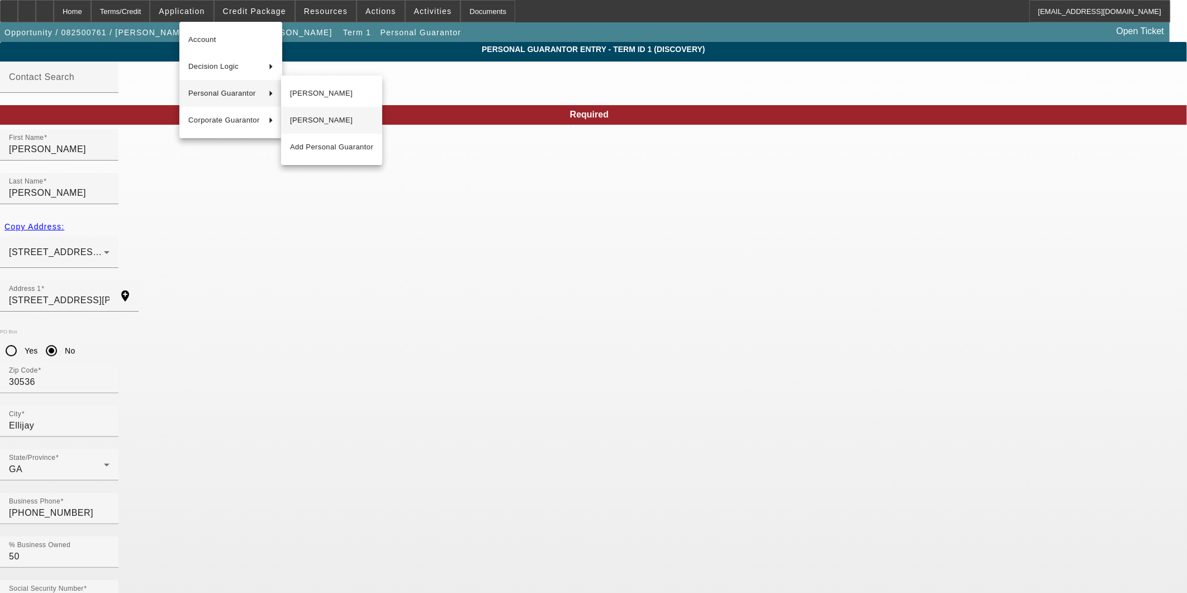
click at [306, 120] on span "[PERSON_NAME]" at bounding box center [331, 119] width 83 height 13
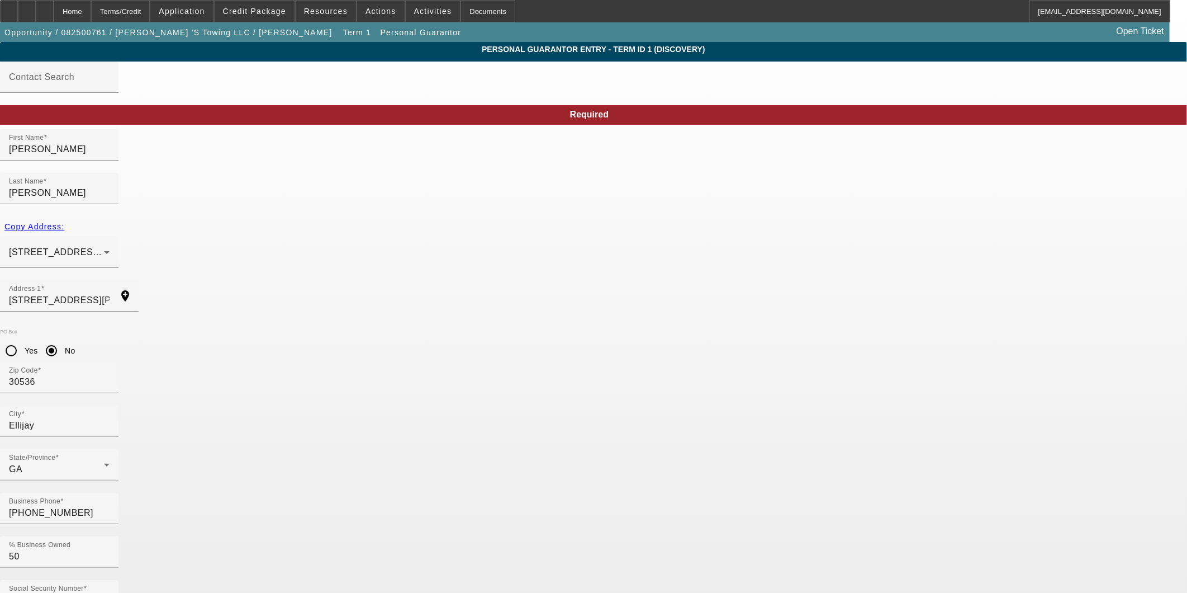
type input "[PERSON_NAME]"
type input "68 Patch Trail"
type input "30540"
type input "[PHONE_NUMBER]"
type input "607-05-7994"
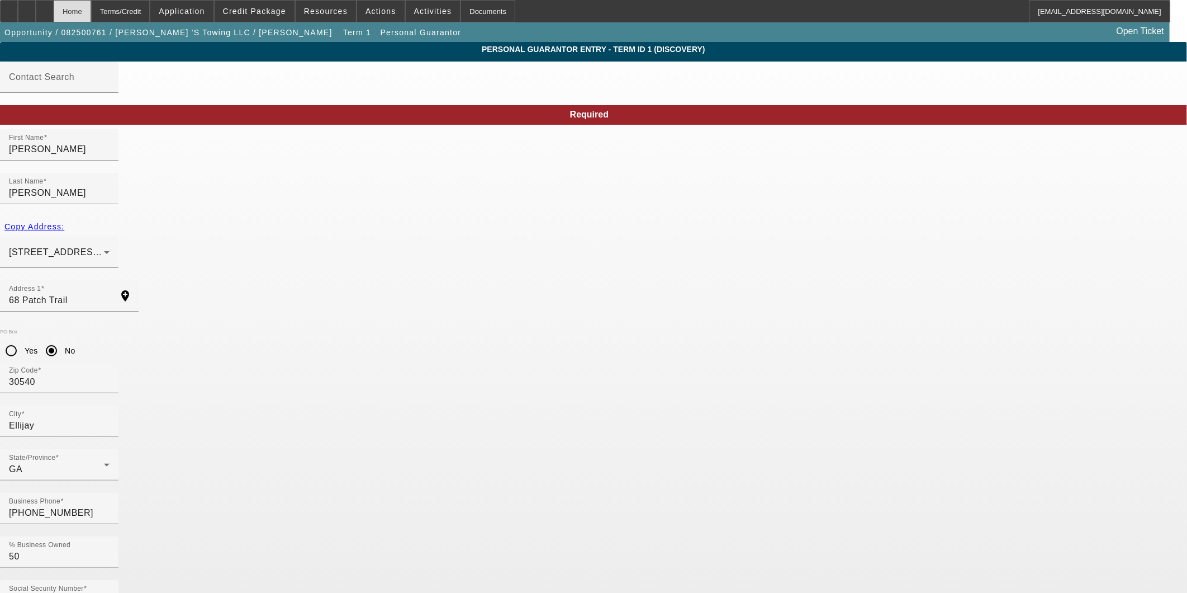
click at [91, 11] on div "Home" at bounding box center [72, 11] width 37 height 22
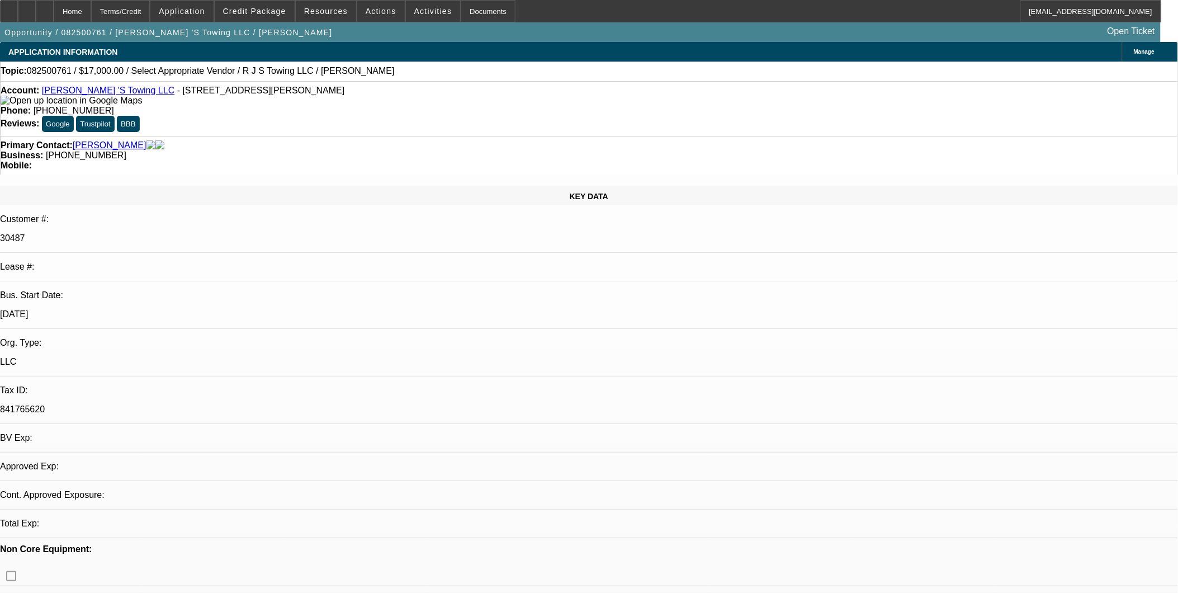
select select "0"
select select "2"
select select "0.1"
select select "4"
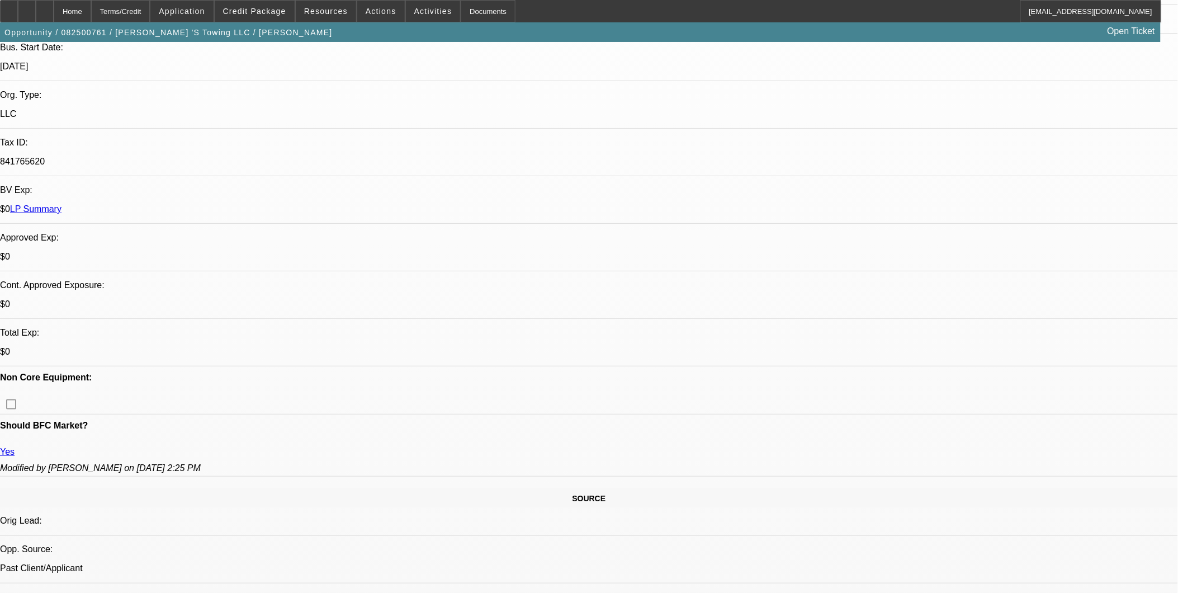
scroll to position [248, 0]
click at [269, 13] on span "Credit Package" at bounding box center [254, 11] width 63 height 9
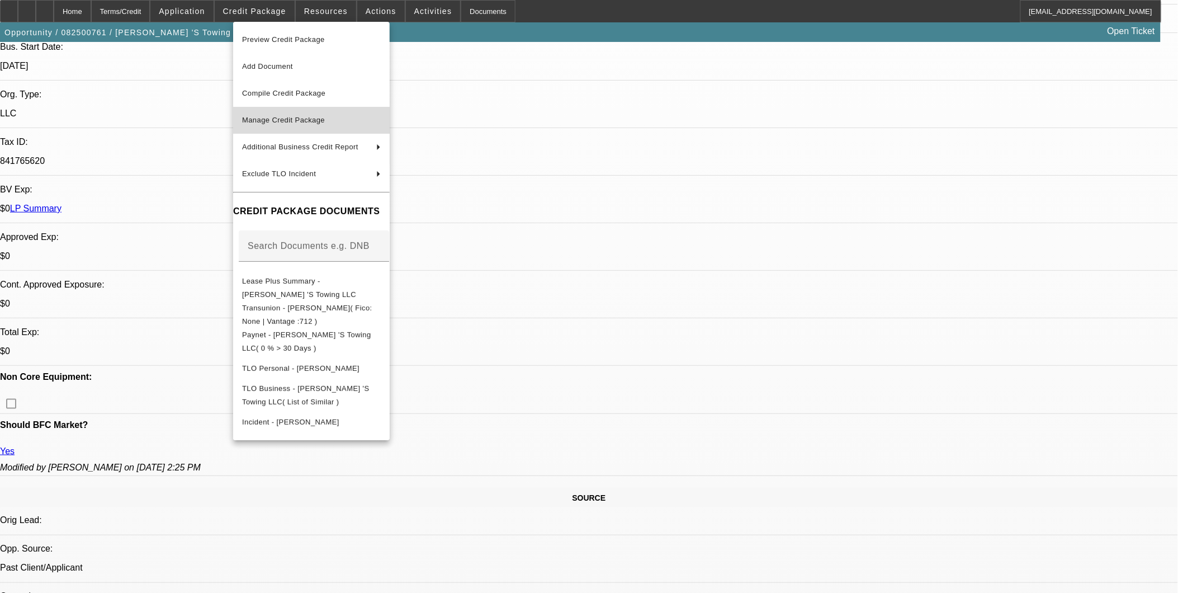
click at [277, 119] on span "Manage Credit Package" at bounding box center [283, 120] width 83 height 8
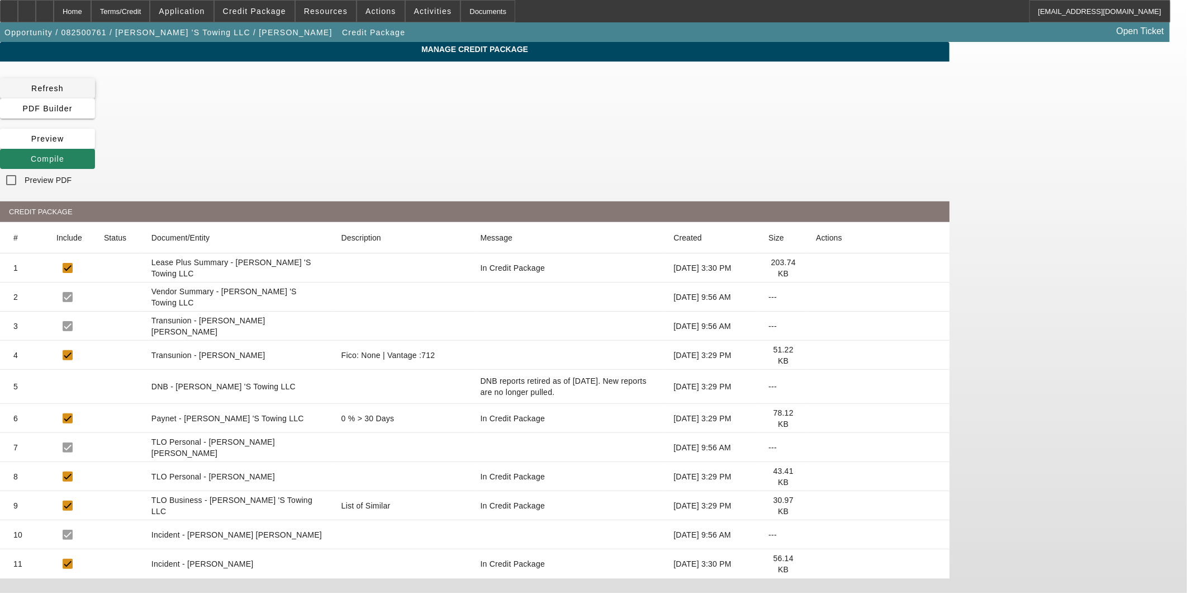
click at [64, 84] on span "Refresh" at bounding box center [47, 88] width 32 height 9
click at [64, 154] on span "Compile" at bounding box center [48, 158] width 34 height 9
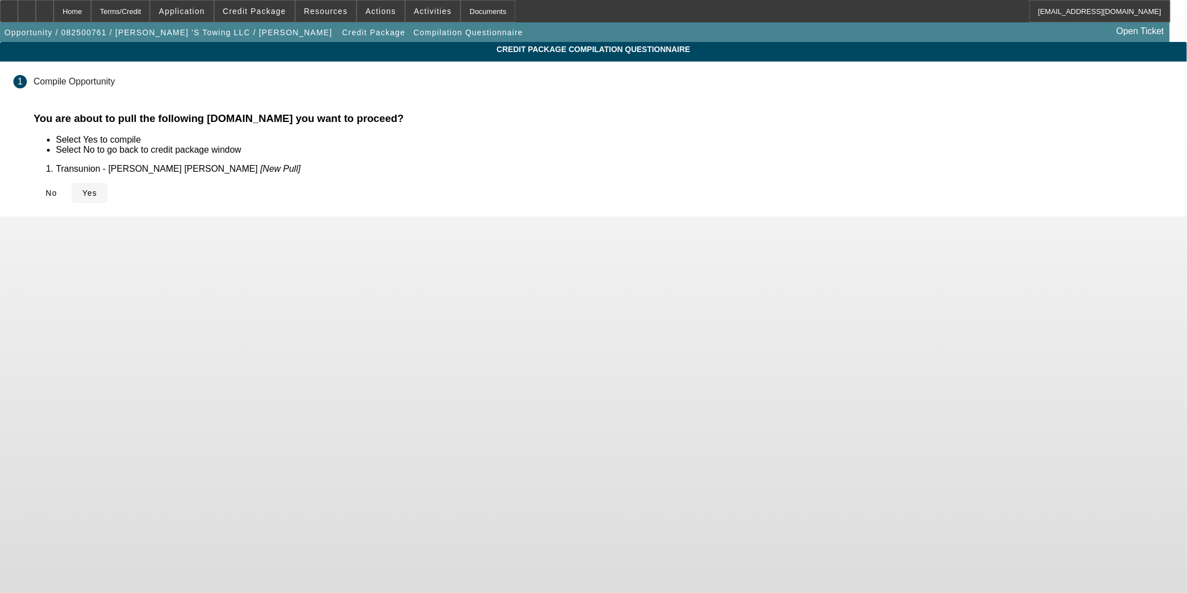
click at [97, 188] on span "Yes" at bounding box center [89, 192] width 15 height 9
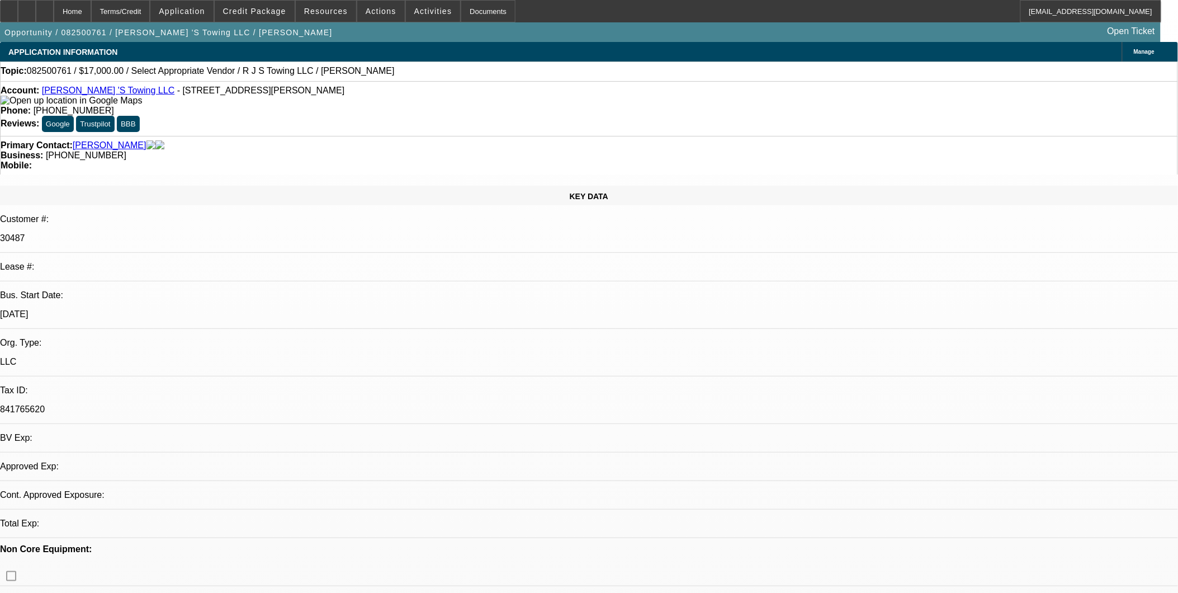
select select "0"
select select "2"
select select "0.1"
select select "4"
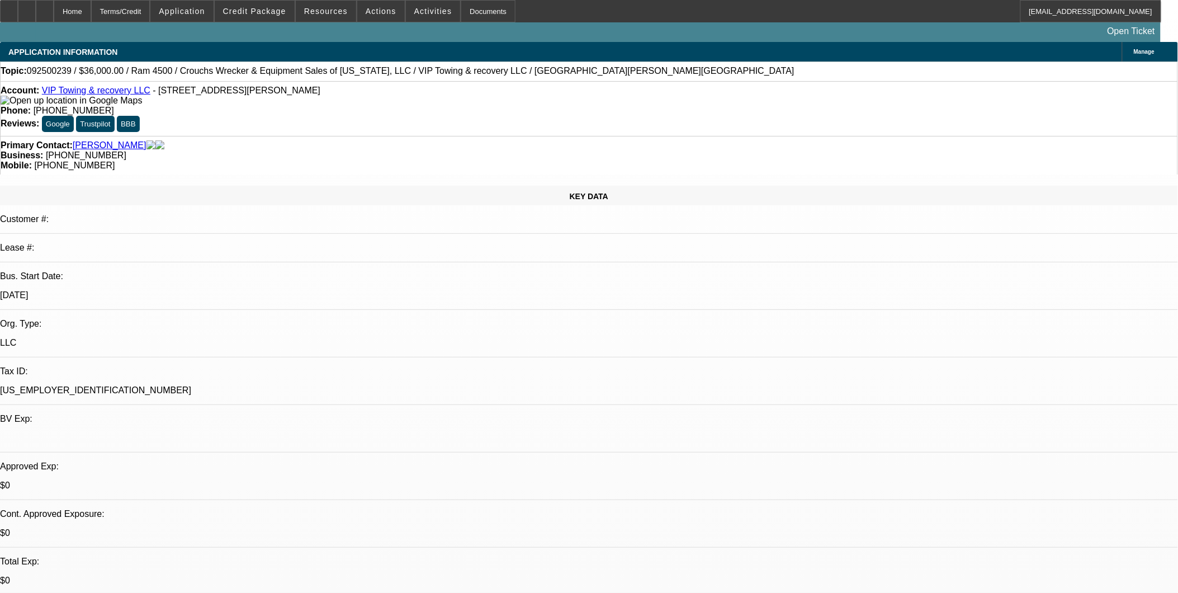
select select "0.2"
select select "0"
select select "0.1"
select select "0.2"
select select "0"
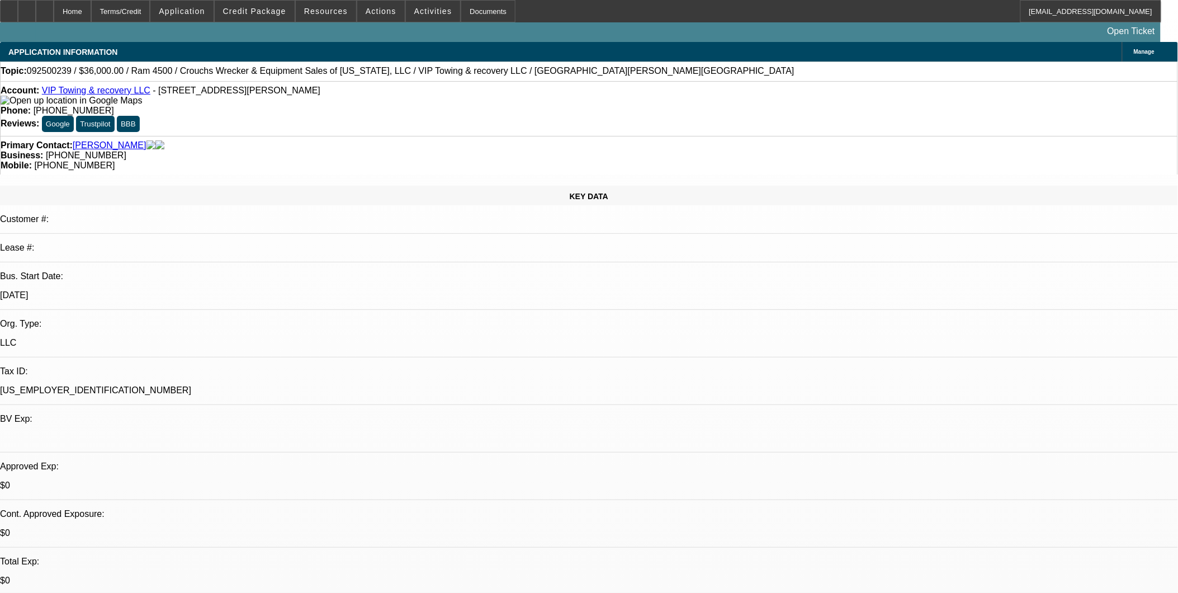
select select "0.1"
select select "0"
select select "0.1"
select select "1"
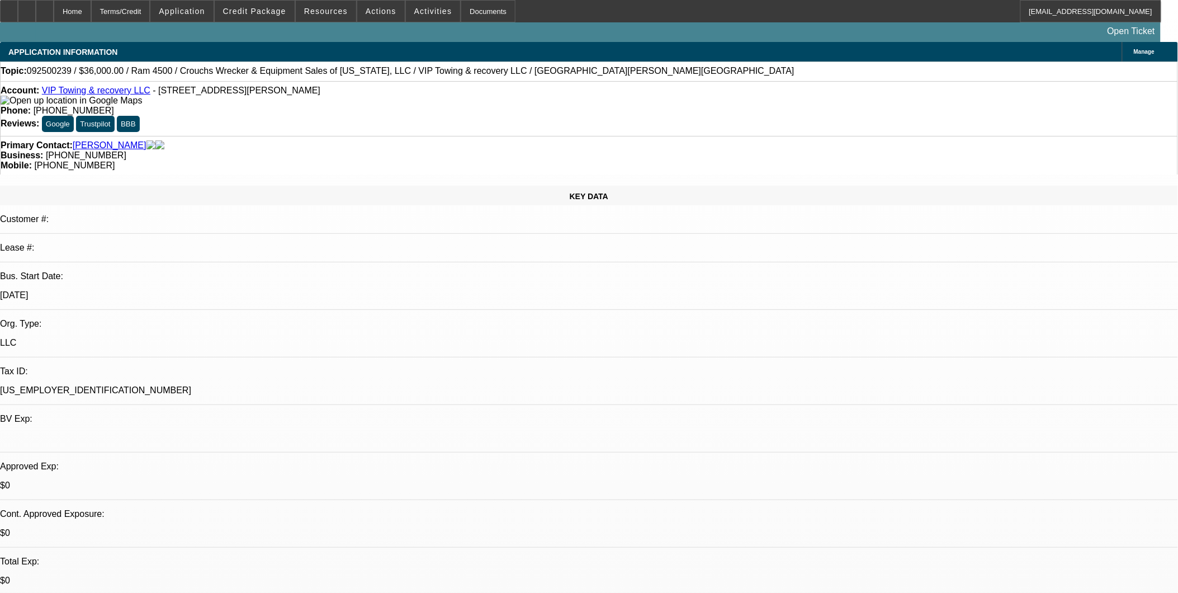
select select "1"
select select "4"
select select "1"
select select "4"
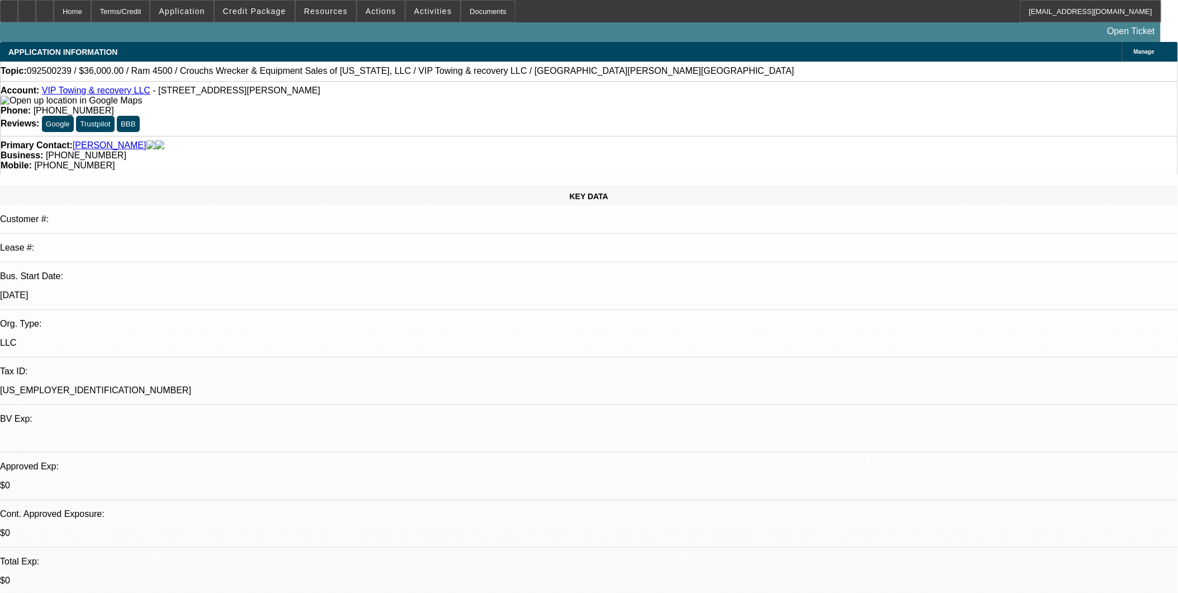
select select "1"
select select "4"
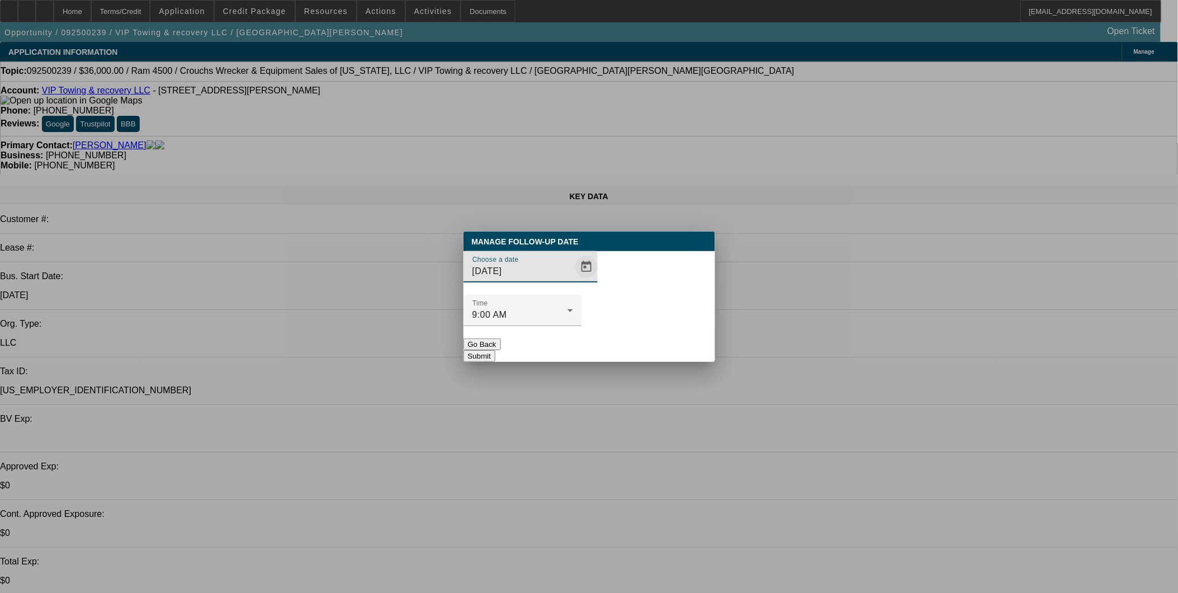
click at [573, 280] on span "Open calendar" at bounding box center [586, 266] width 27 height 27
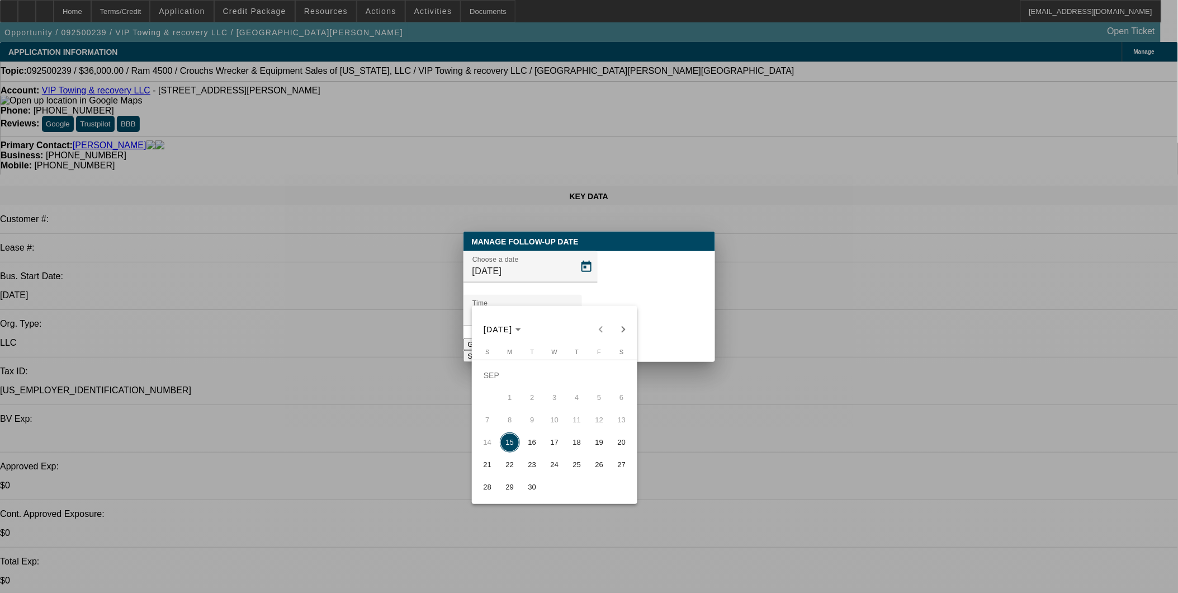
click at [529, 445] on span "16" at bounding box center [532, 442] width 20 height 20
type input "9/16/2025"
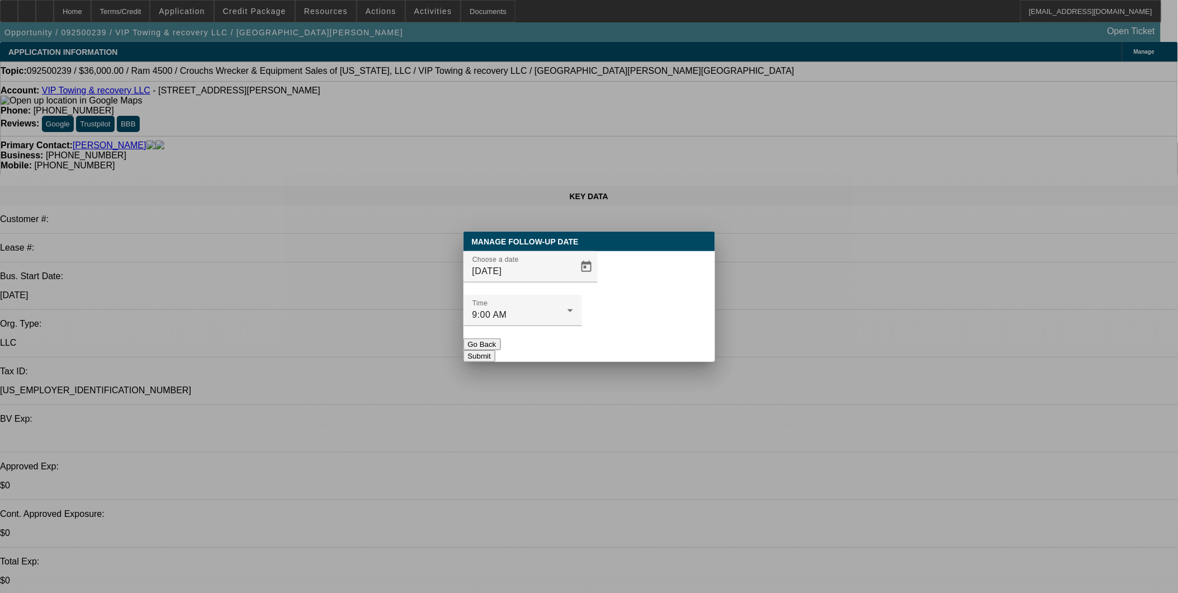
click at [495, 350] on button "Submit" at bounding box center [479, 356] width 32 height 12
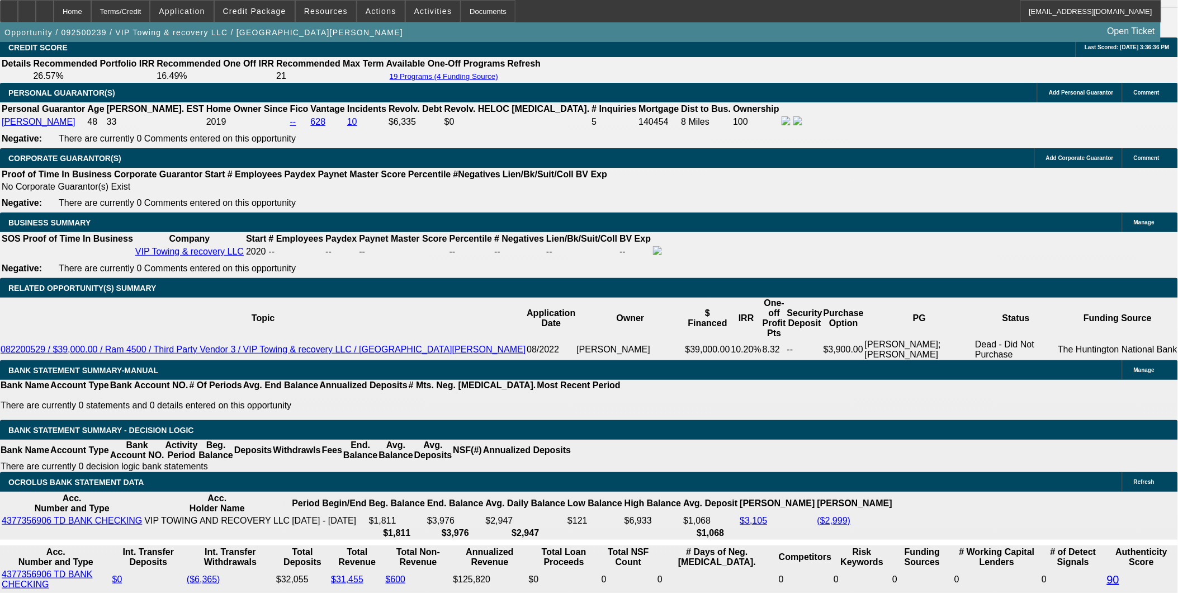
scroll to position [1615, 0]
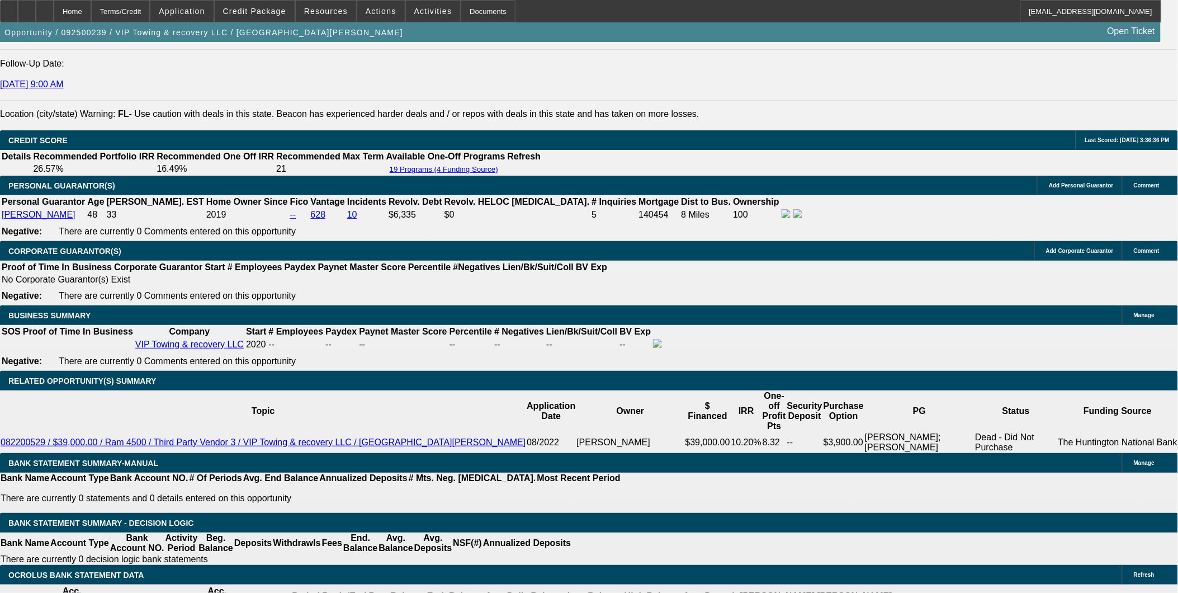
scroll to position [1366, 0]
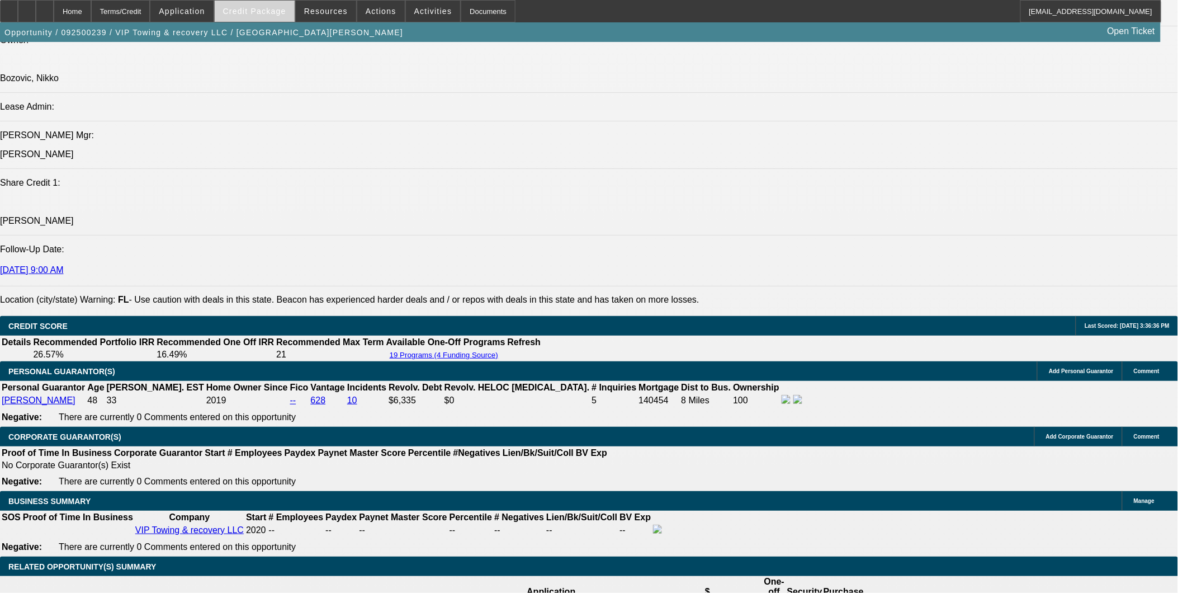
click at [271, 12] on span "Credit Package" at bounding box center [254, 11] width 63 height 9
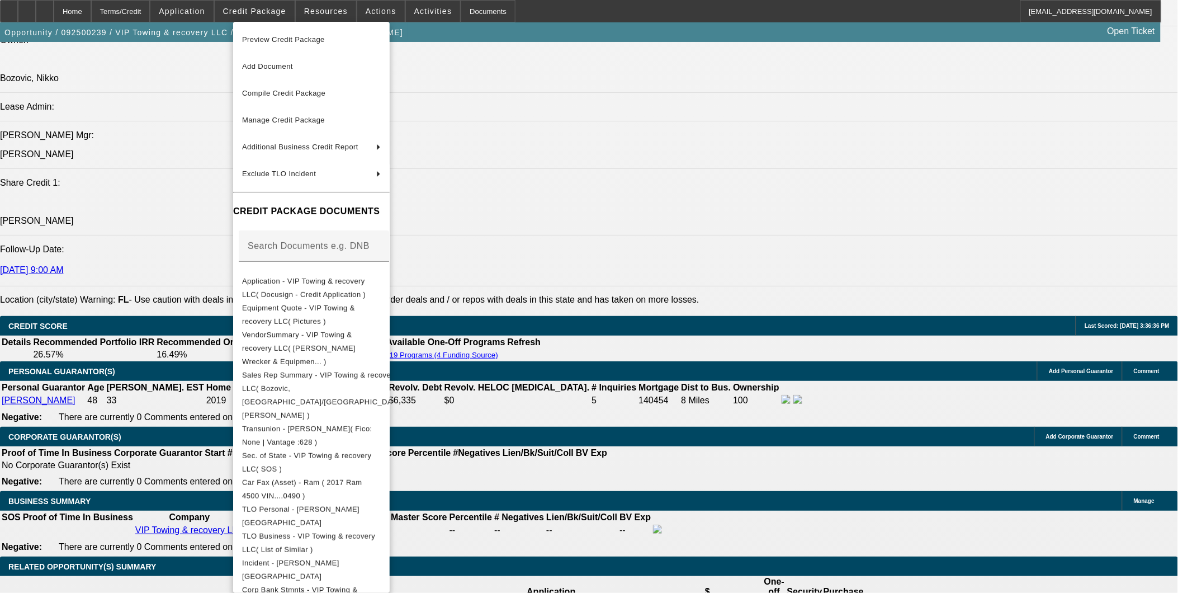
click at [688, 314] on div at bounding box center [589, 296] width 1178 height 593
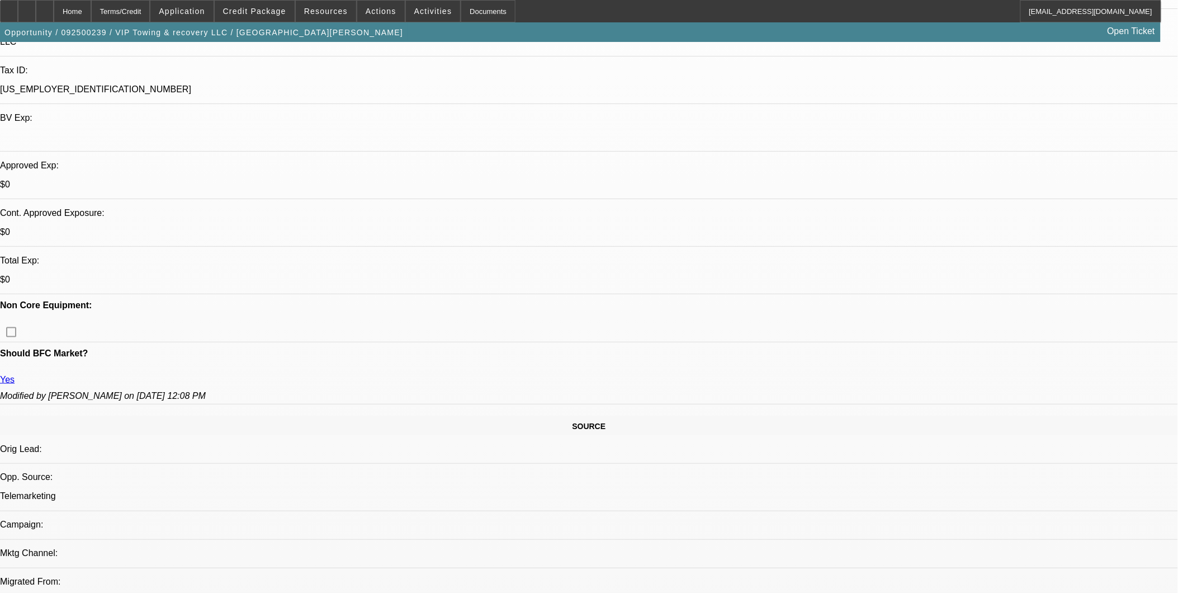
scroll to position [310, 0]
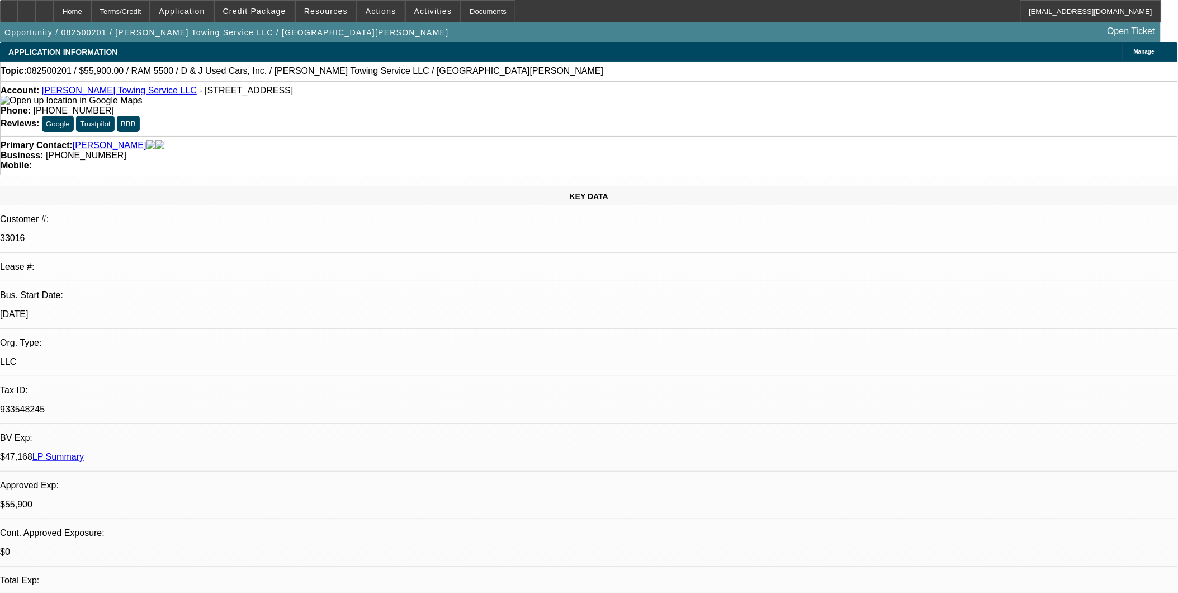
select select "0"
select select "2"
select select "0.1"
select select "0"
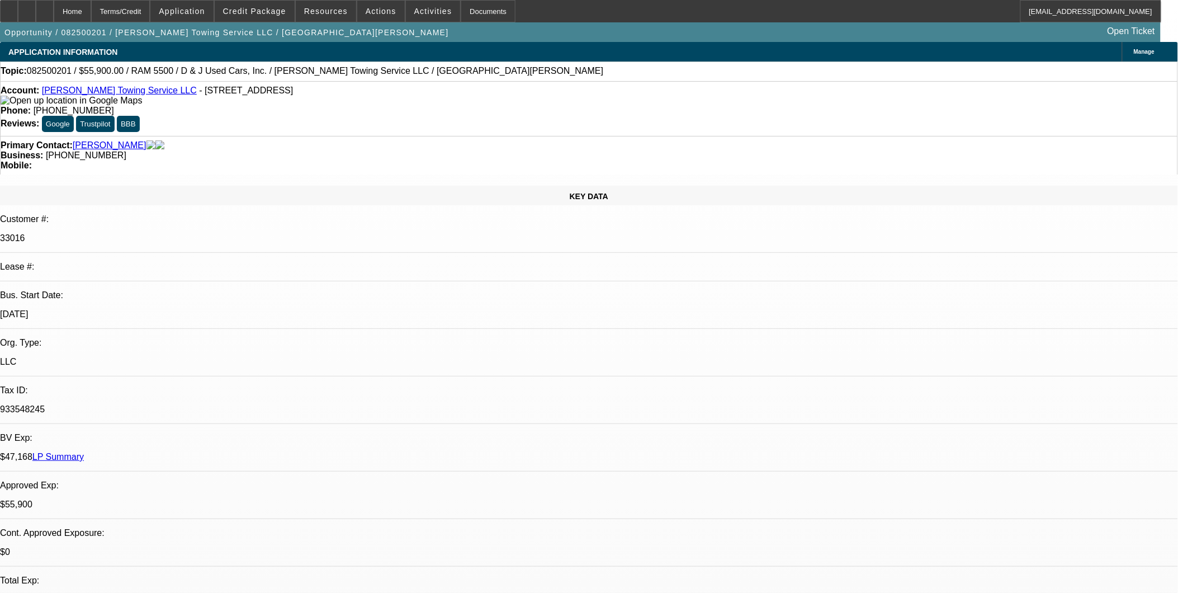
select select "2"
select select "0.1"
select select "0"
select select "2"
select select "0.1"
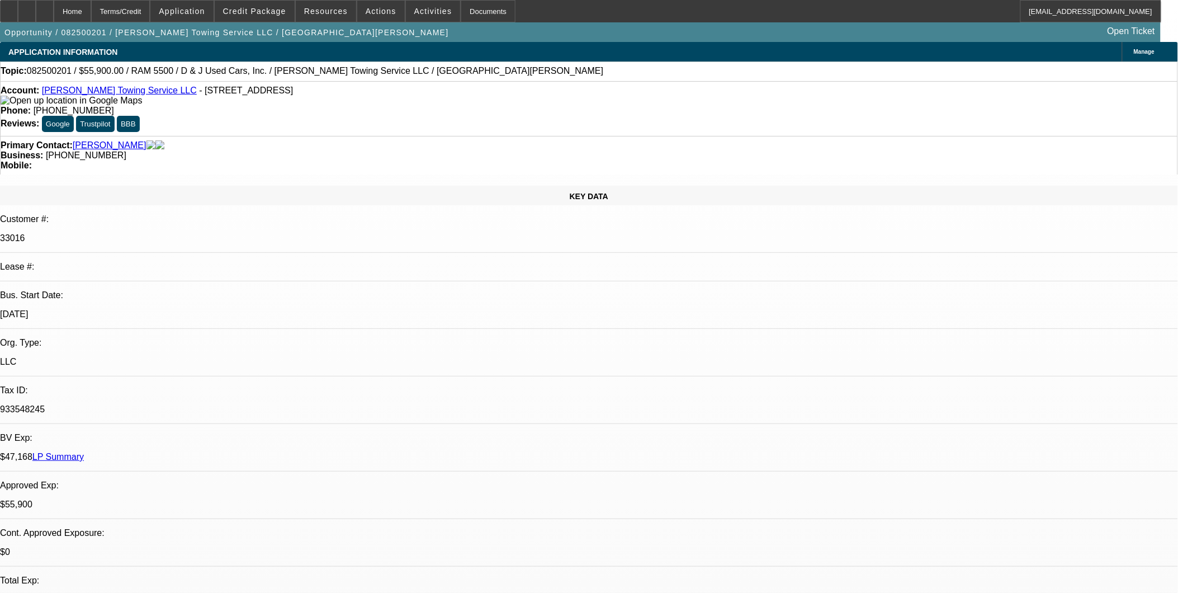
select select "0"
select select "2"
select select "0.1"
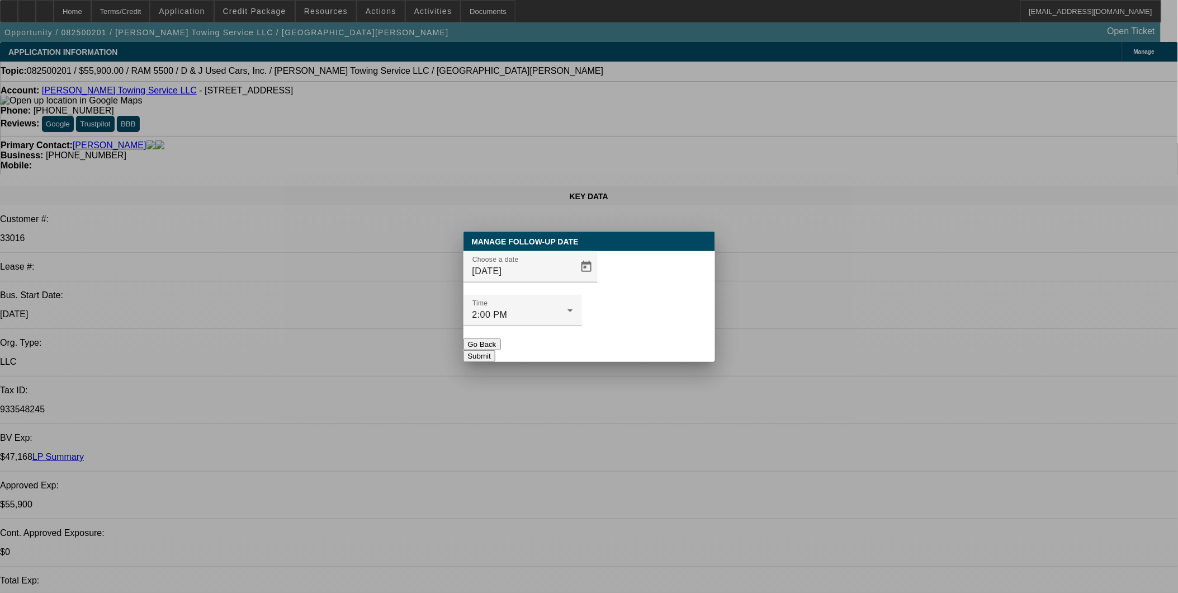
select select "1"
select select "2"
select select "4"
select select "1"
select select "2"
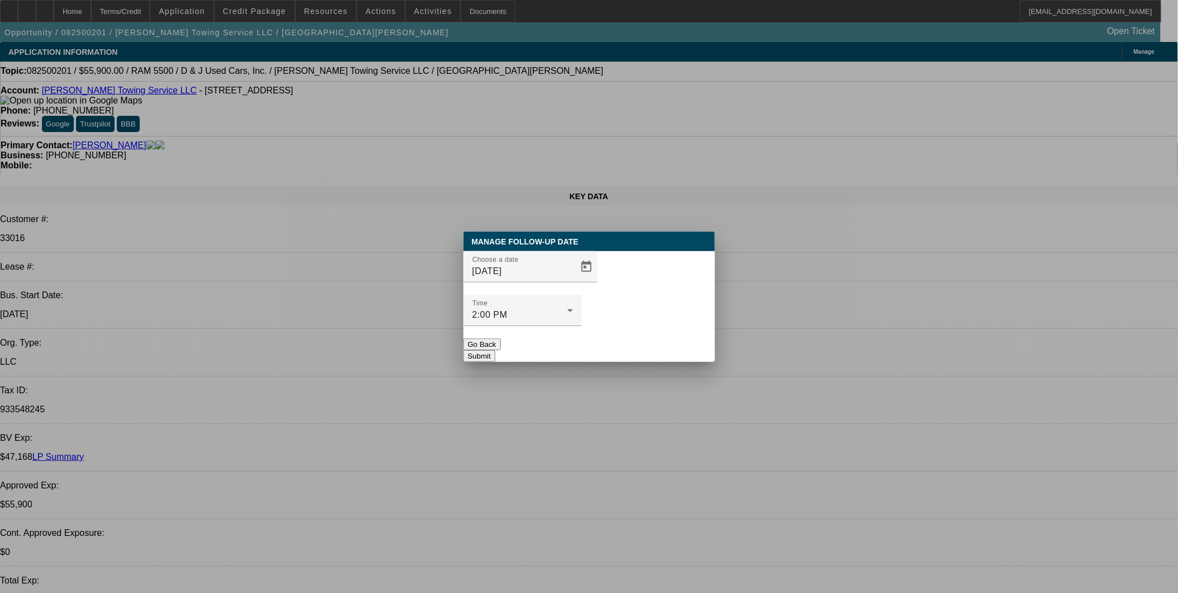
select select "4"
select select "1"
select select "2"
select select "4"
select select "1"
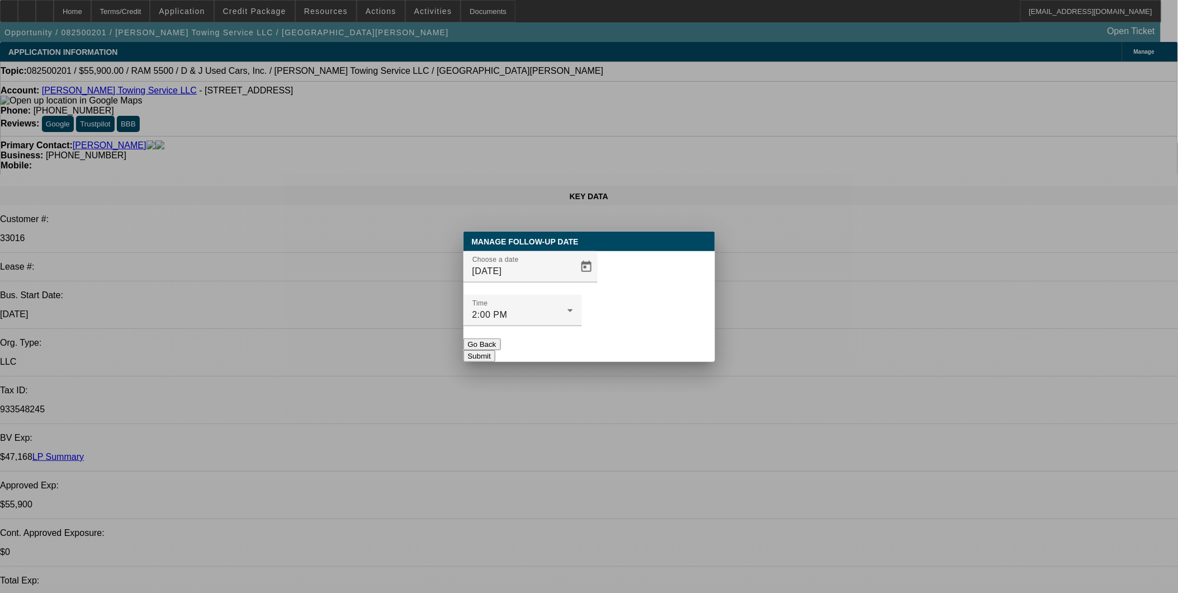
select select "2"
select select "4"
click at [575, 280] on span "Open calendar" at bounding box center [586, 266] width 27 height 27
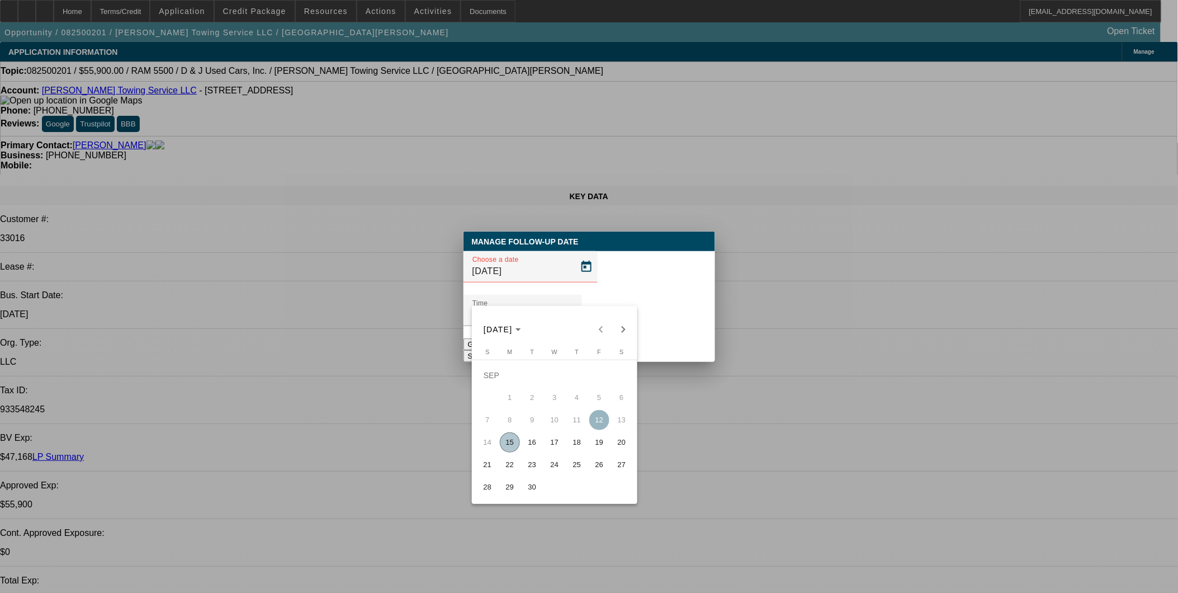
click at [534, 446] on span "16" at bounding box center [532, 442] width 20 height 20
type input "[DATE]"
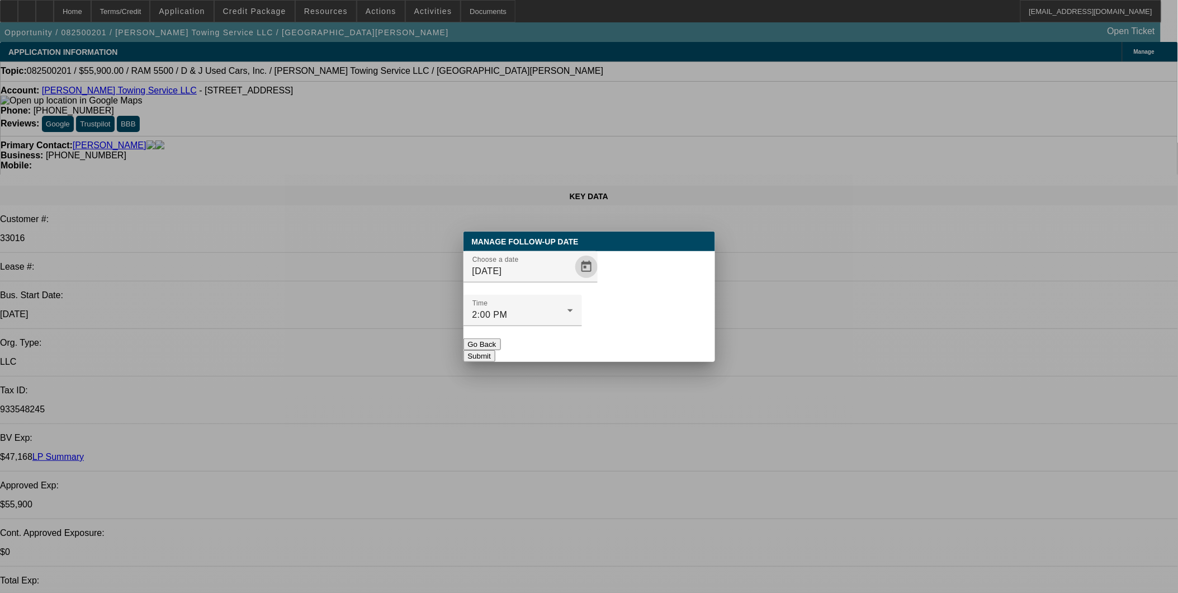
click at [495, 350] on button "Submit" at bounding box center [479, 356] width 32 height 12
